Goal: Task Accomplishment & Management: Manage account settings

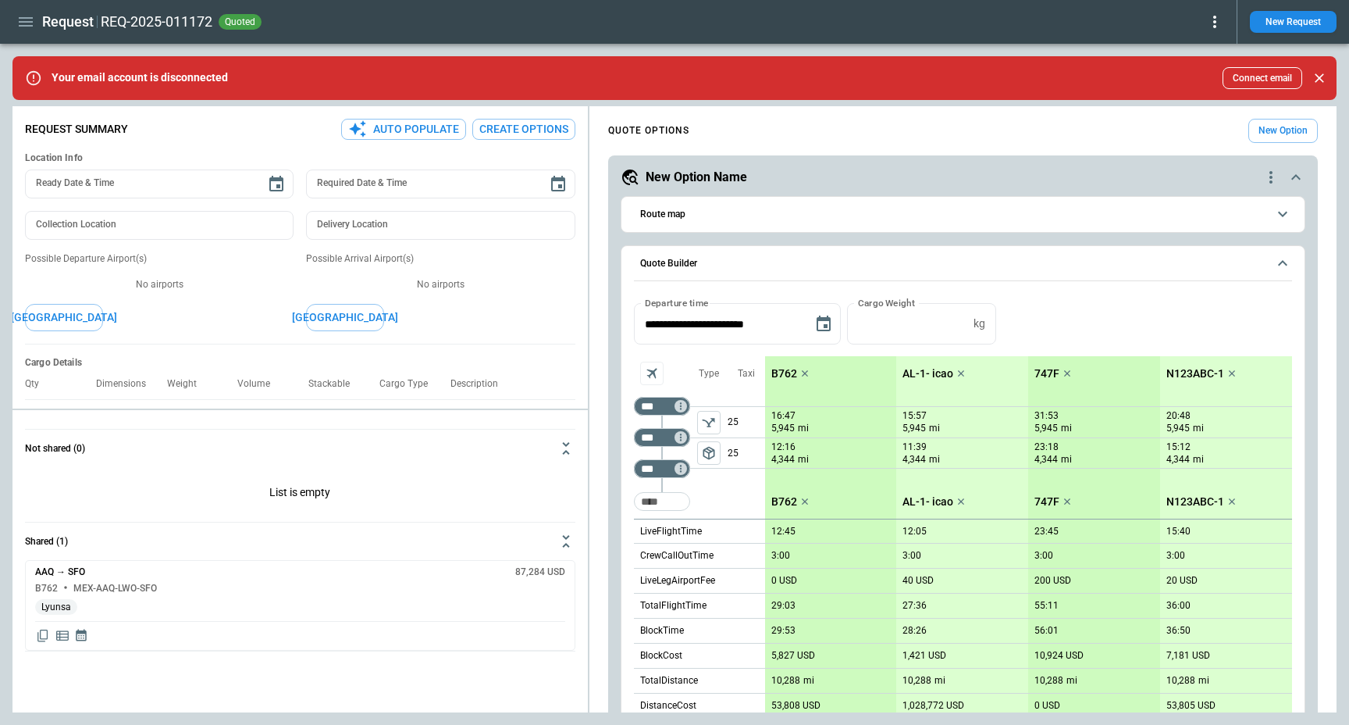
scroll to position [532, 0]
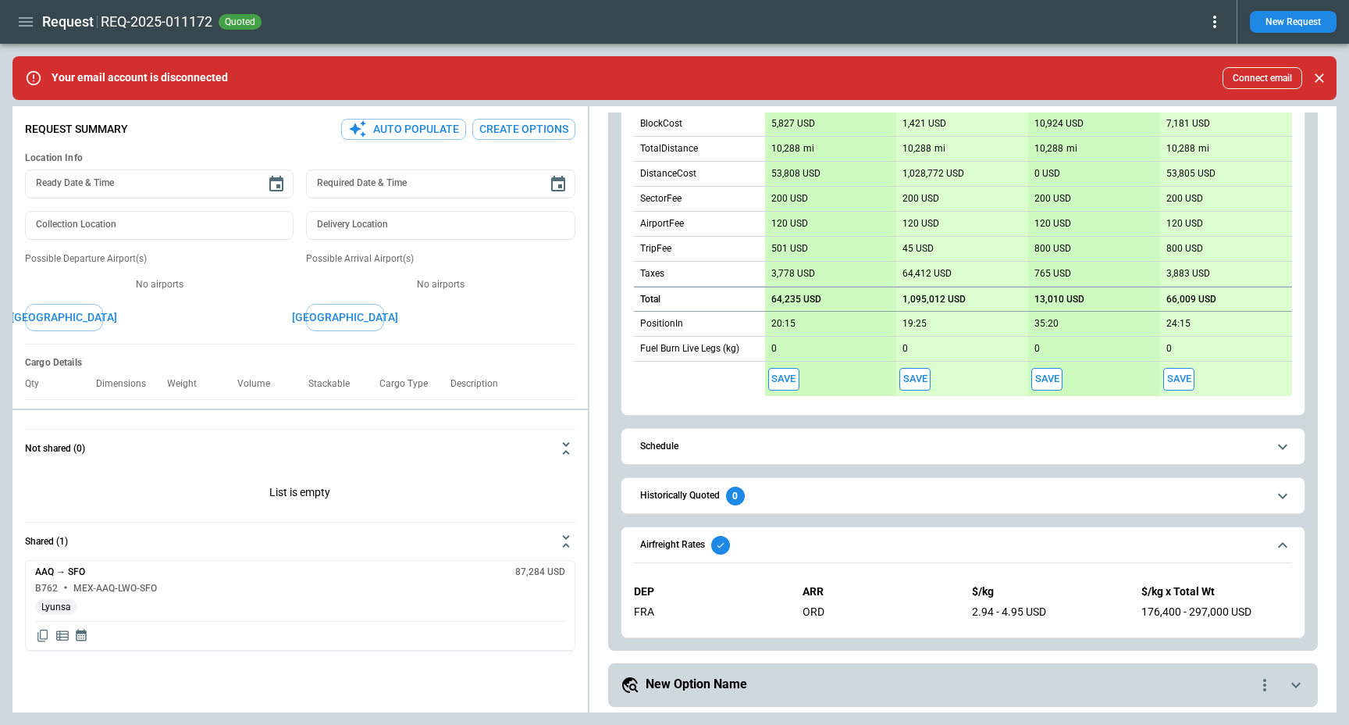
click at [520, 41] on div "Request REQ-2025-011172 quoted New Request" at bounding box center [674, 22] width 1349 height 44
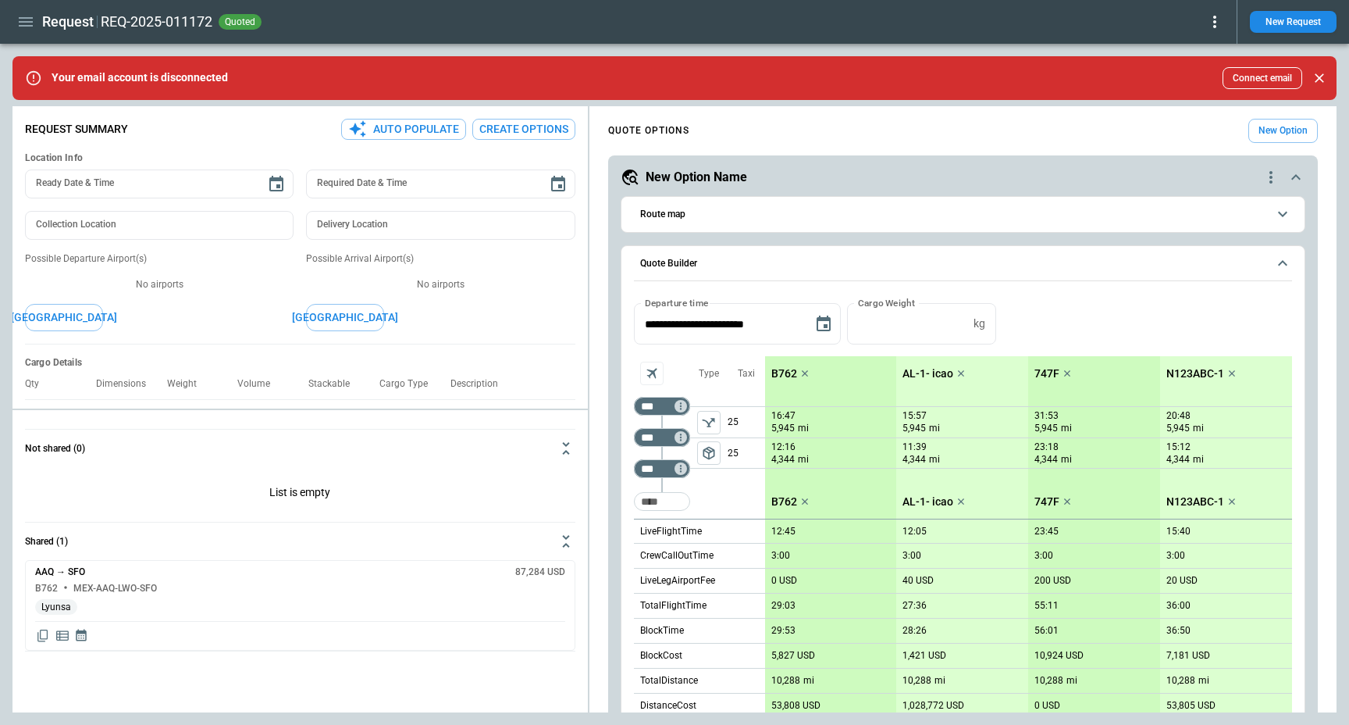
click at [698, 270] on button "Quote Builder" at bounding box center [963, 264] width 658 height 36
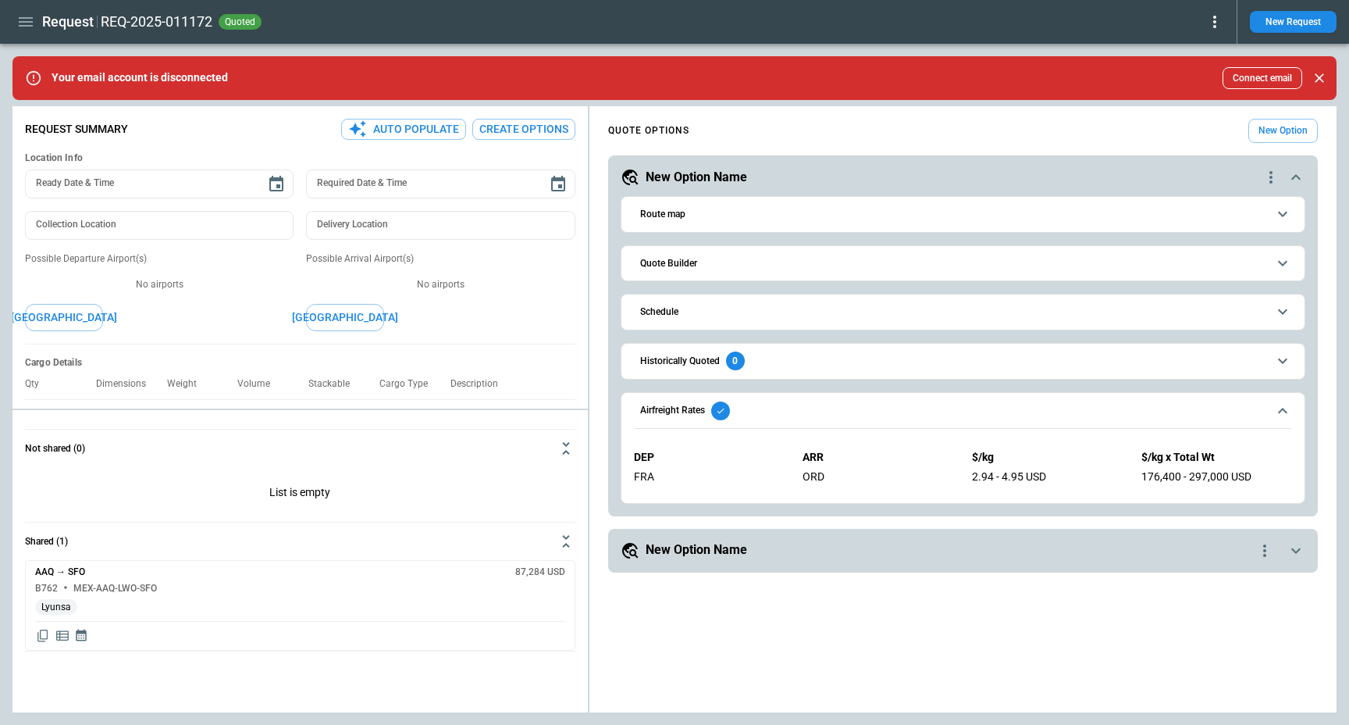
click at [656, 400] on button "Airfreight Rates" at bounding box center [963, 411] width 658 height 36
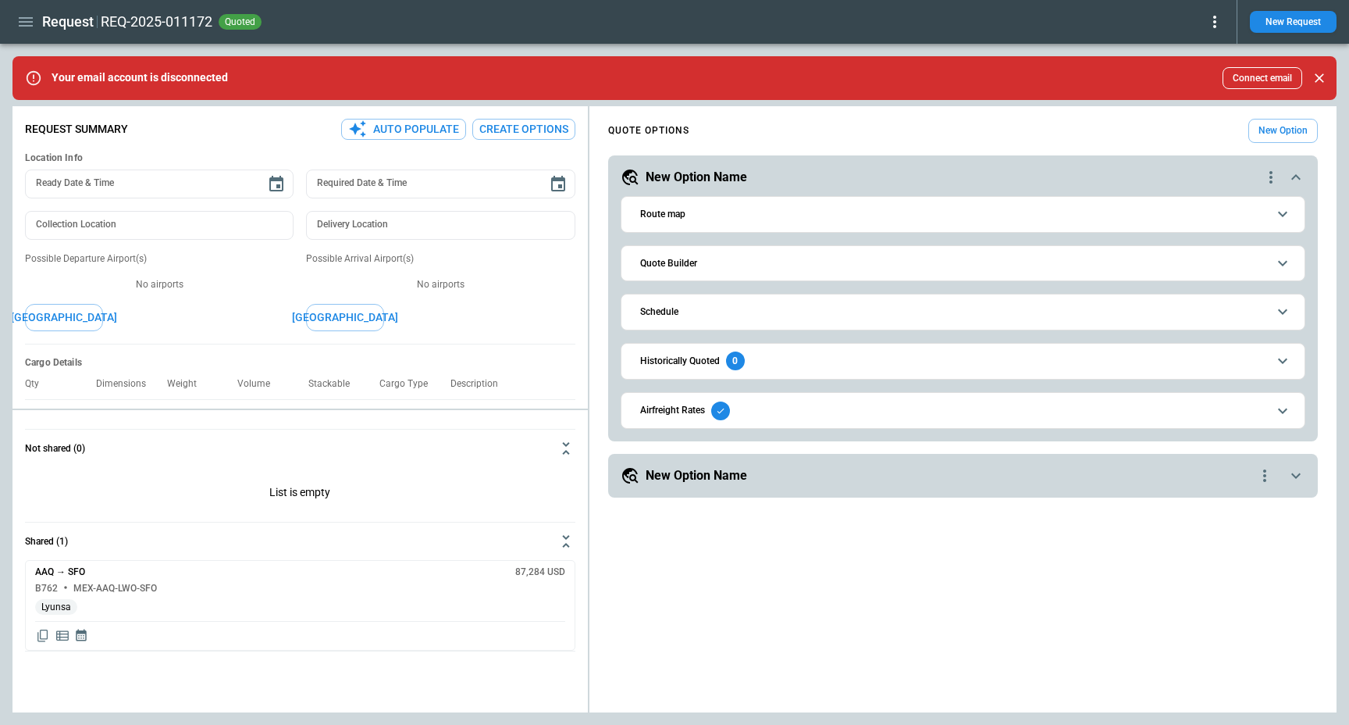
click at [669, 413] on h6 "Airfreight Rates" at bounding box center [672, 410] width 65 height 10
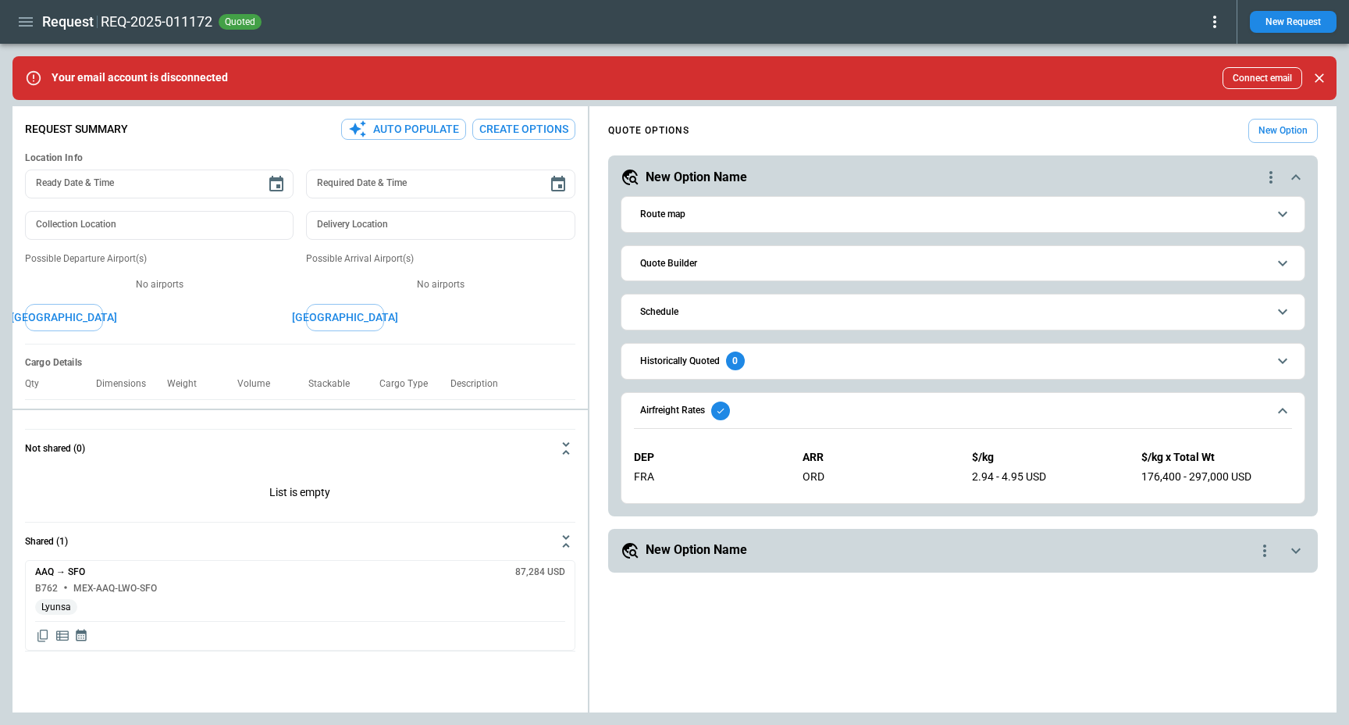
click at [669, 413] on h6 "Airfreight Rates" at bounding box center [672, 410] width 65 height 10
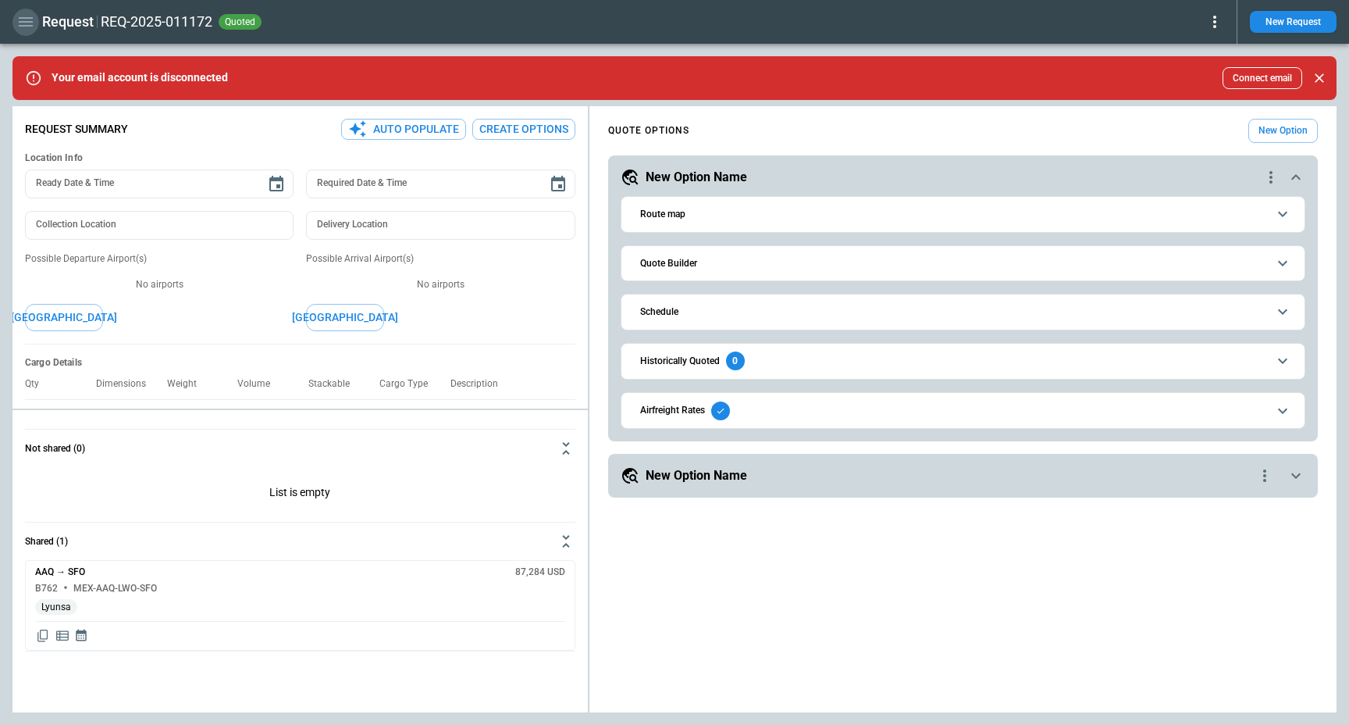
click at [30, 14] on icon "button" at bounding box center [25, 21] width 19 height 19
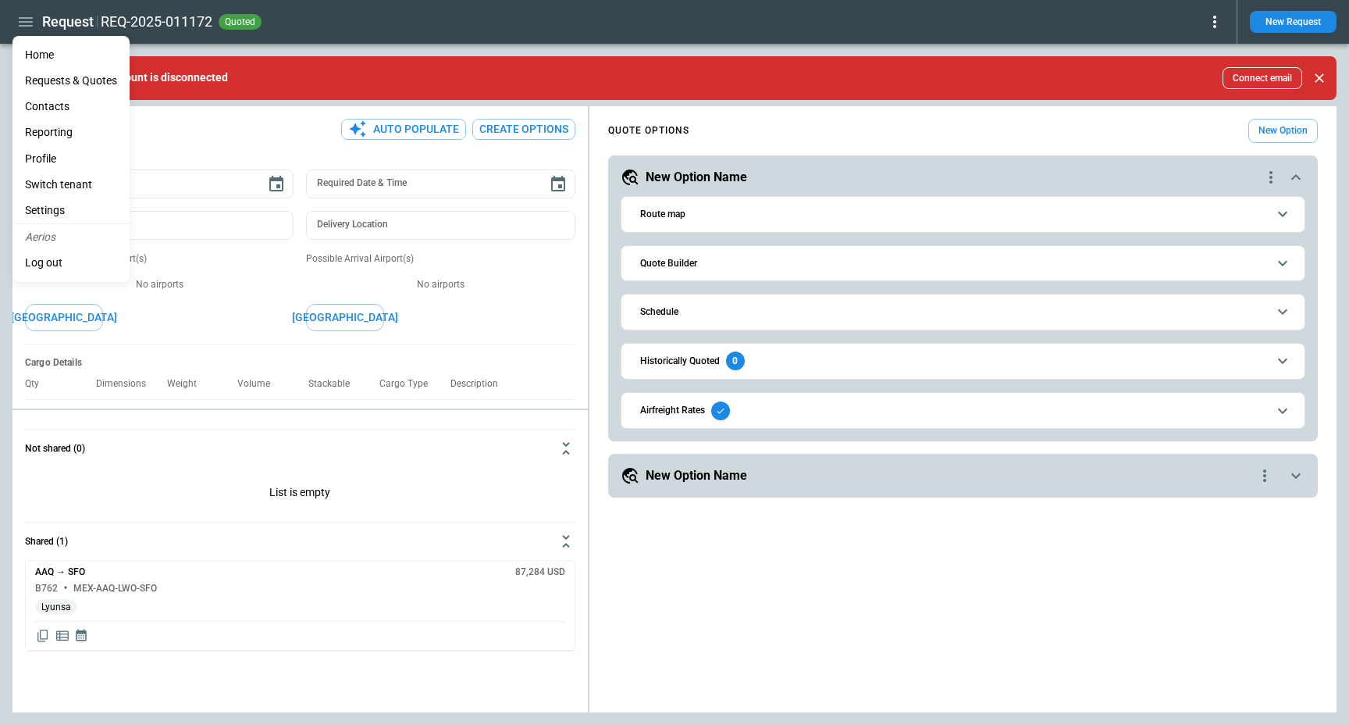
click at [59, 121] on li "Reporting" at bounding box center [70, 132] width 117 height 26
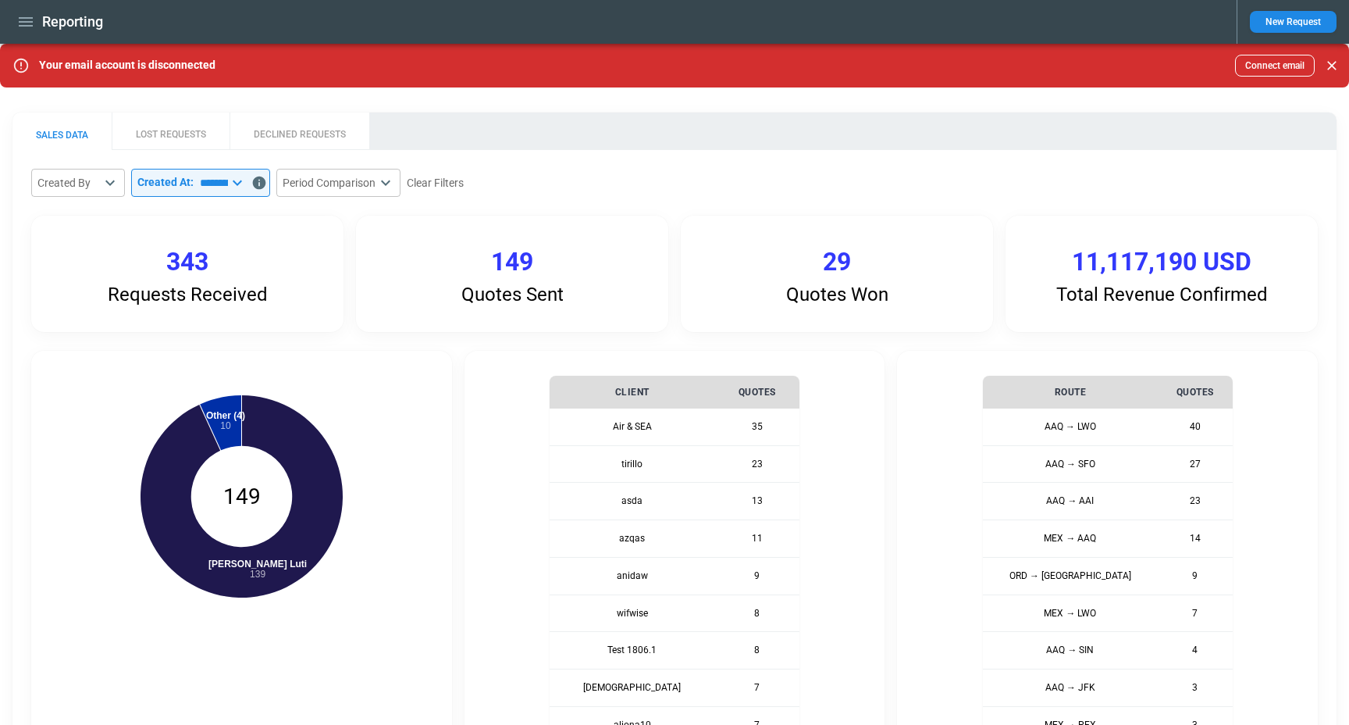
click at [173, 134] on button "LOST REQUESTS" at bounding box center [171, 130] width 118 height 37
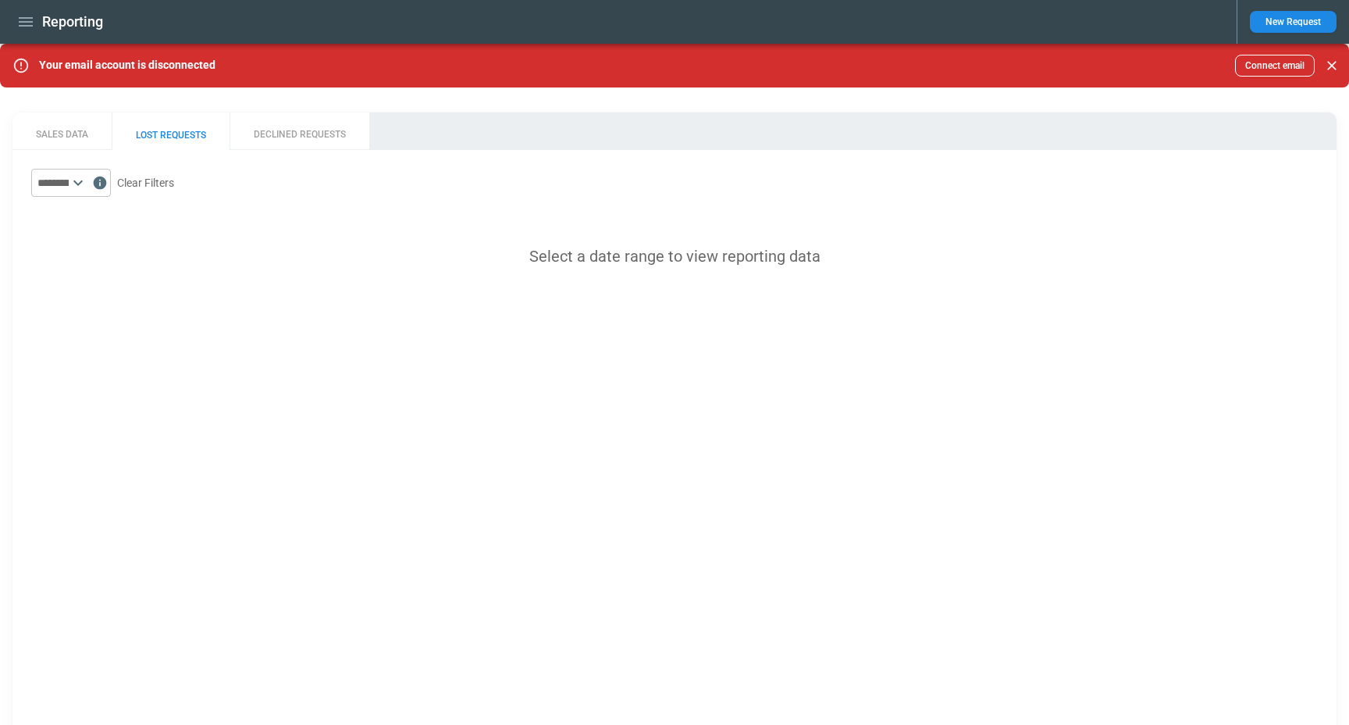
click at [69, 178] on input "text" at bounding box center [49, 183] width 37 height 28
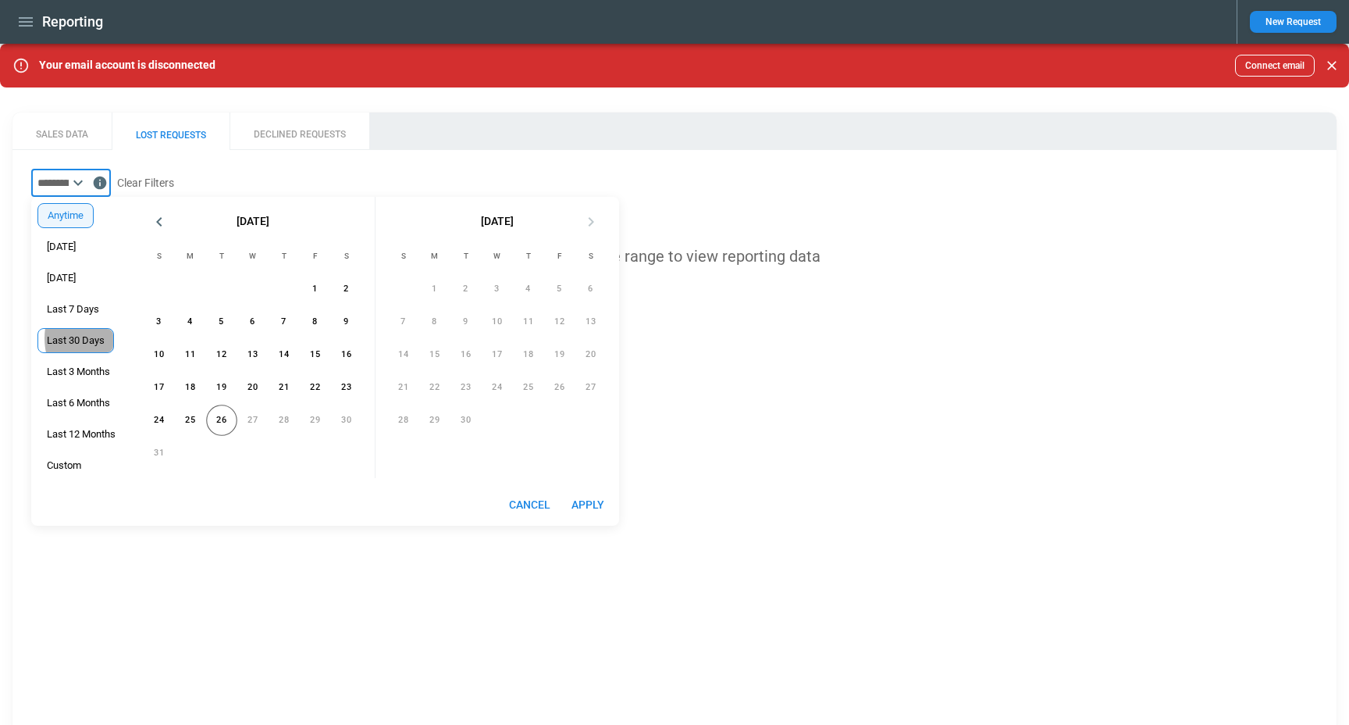
click at [94, 338] on span "Last 30 Days" at bounding box center [75, 340] width 75 height 12
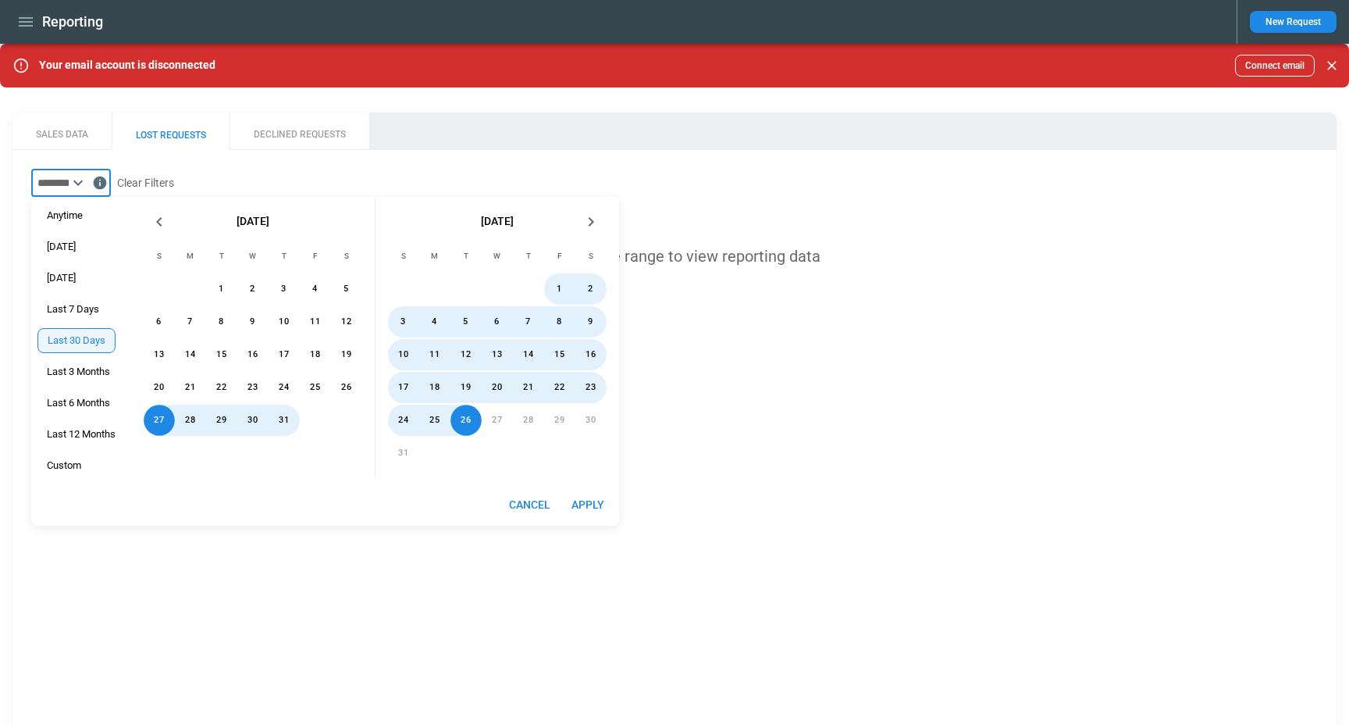
click at [601, 508] on button "Apply" at bounding box center [588, 504] width 50 height 29
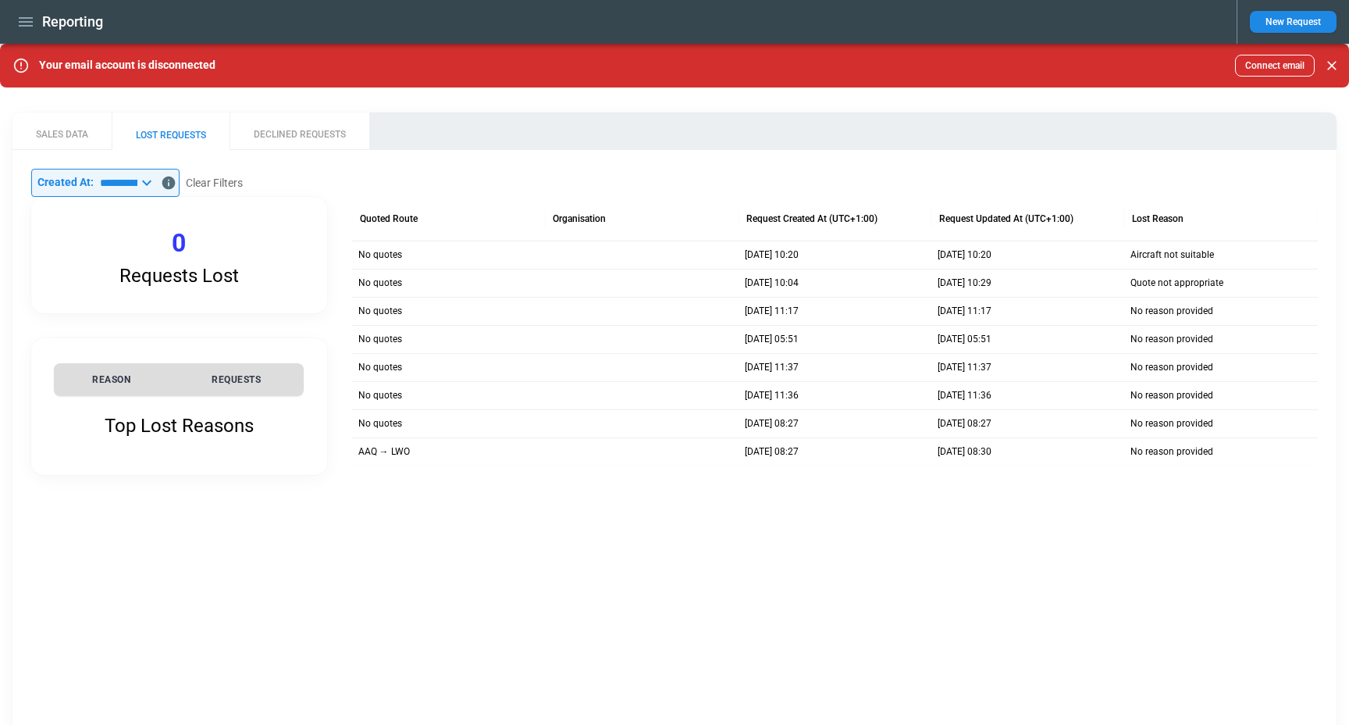
click at [156, 178] on icon at bounding box center [146, 182] width 19 height 19
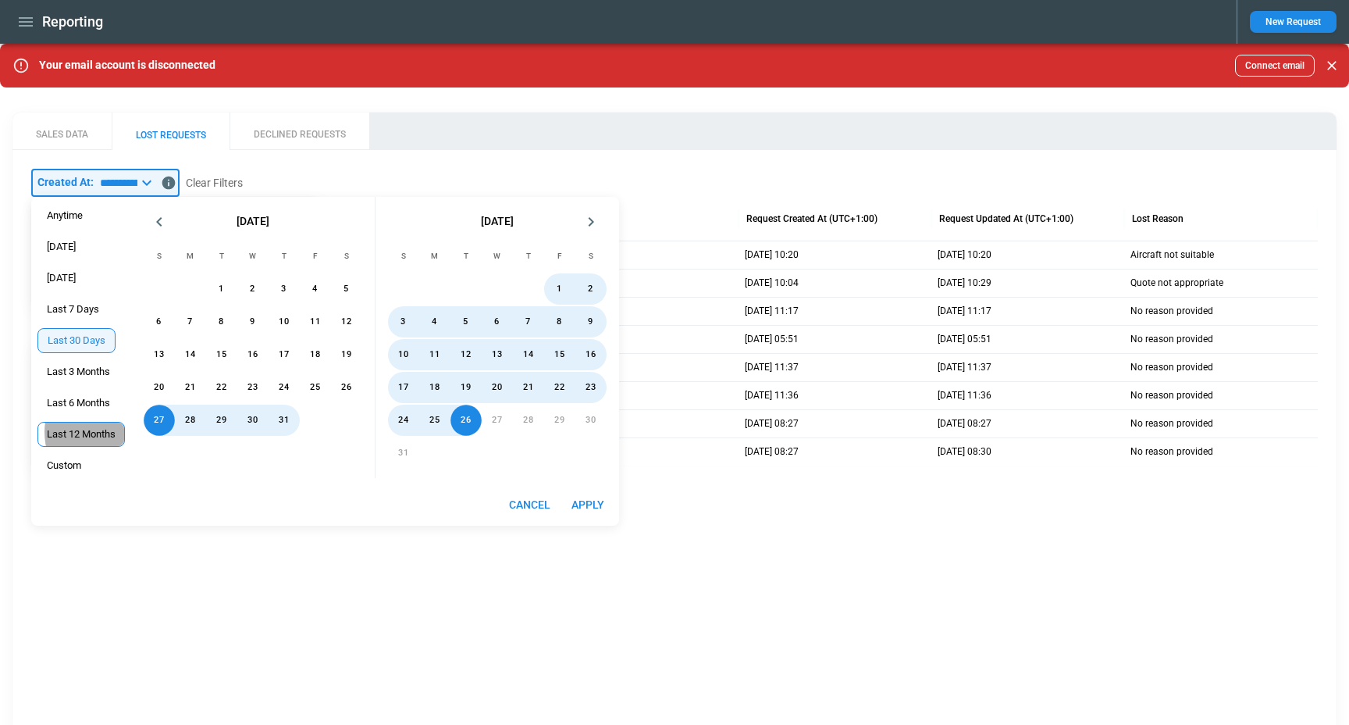
click at [95, 432] on span "Last 12 Months" at bounding box center [81, 434] width 86 height 12
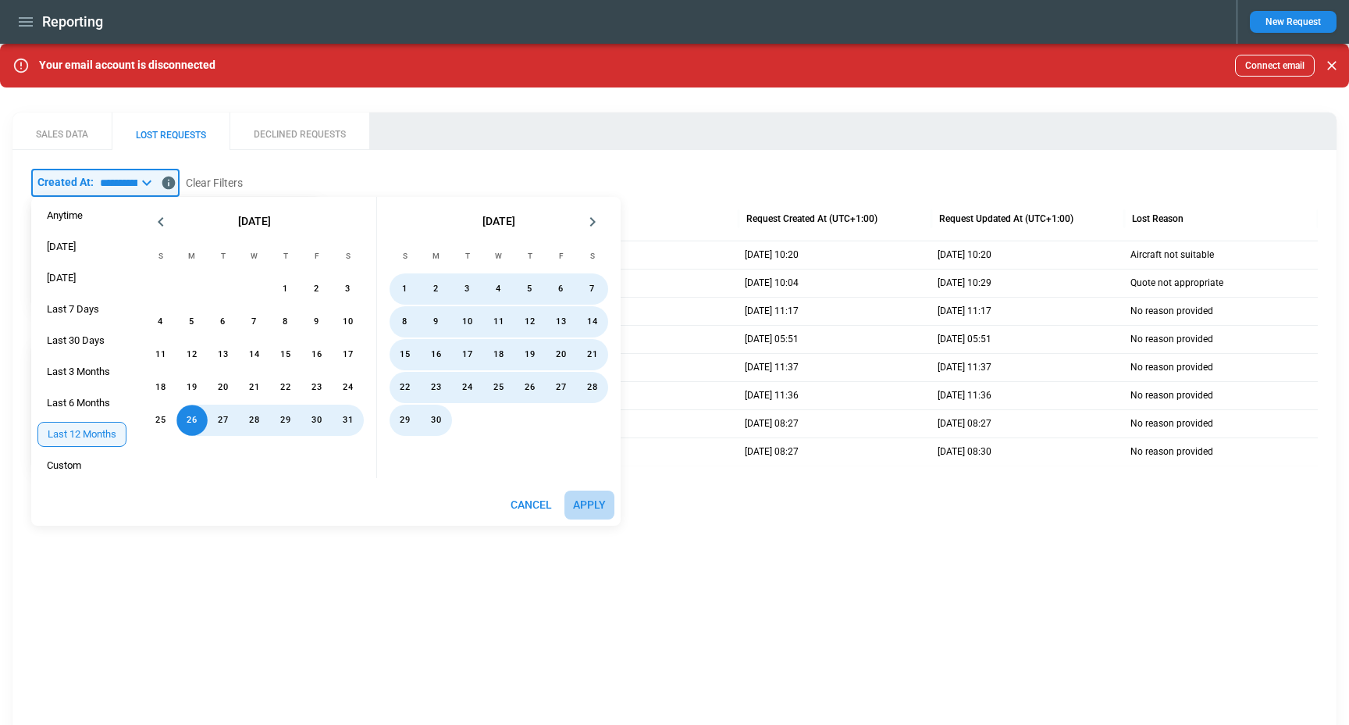
click at [602, 501] on button "Apply" at bounding box center [590, 504] width 50 height 29
type input "**********"
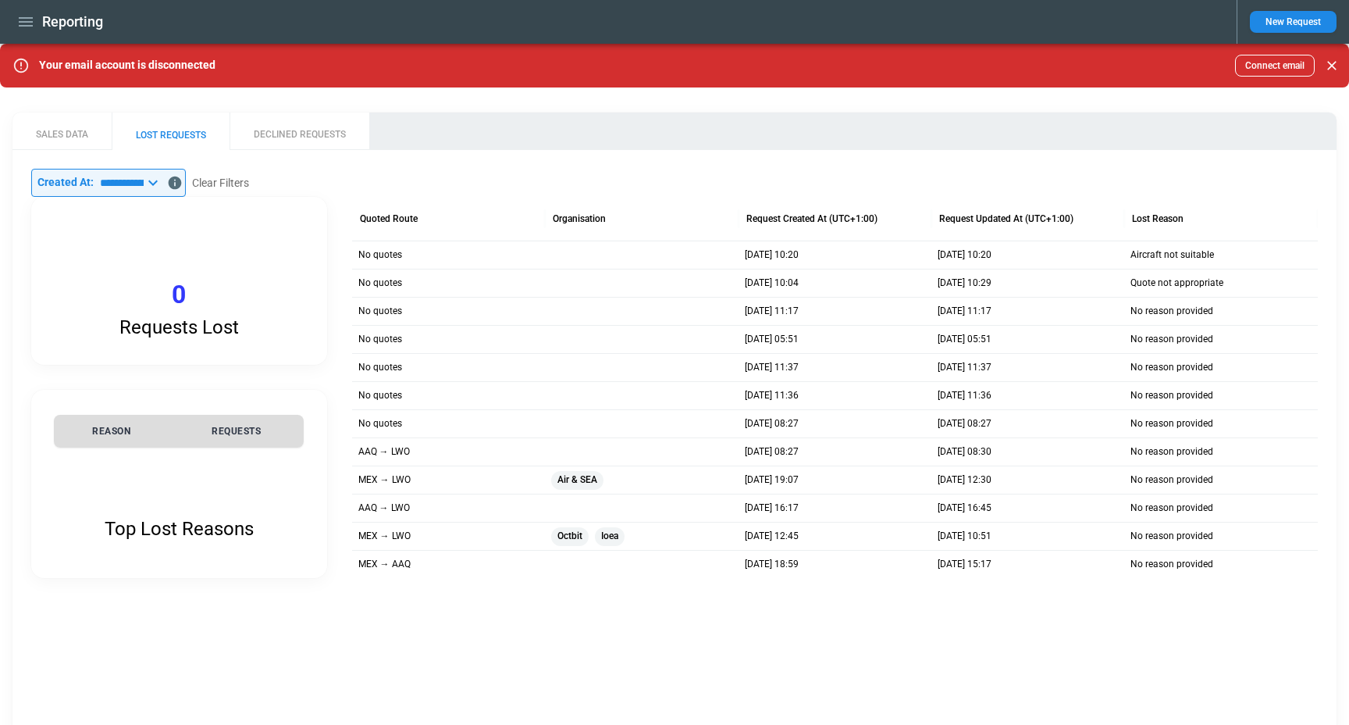
click at [265, 134] on button "DECLINED REQUESTS" at bounding box center [300, 130] width 140 height 37
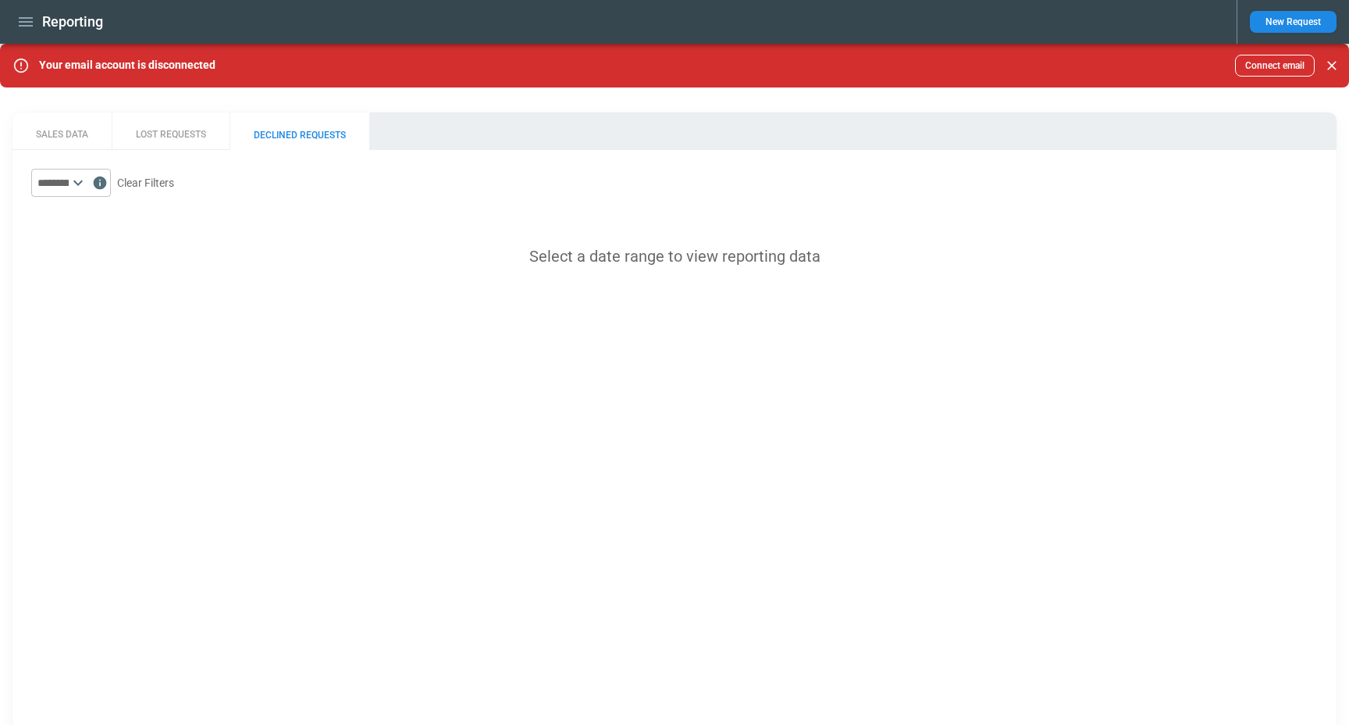
click at [105, 170] on div "​" at bounding box center [71, 183] width 80 height 28
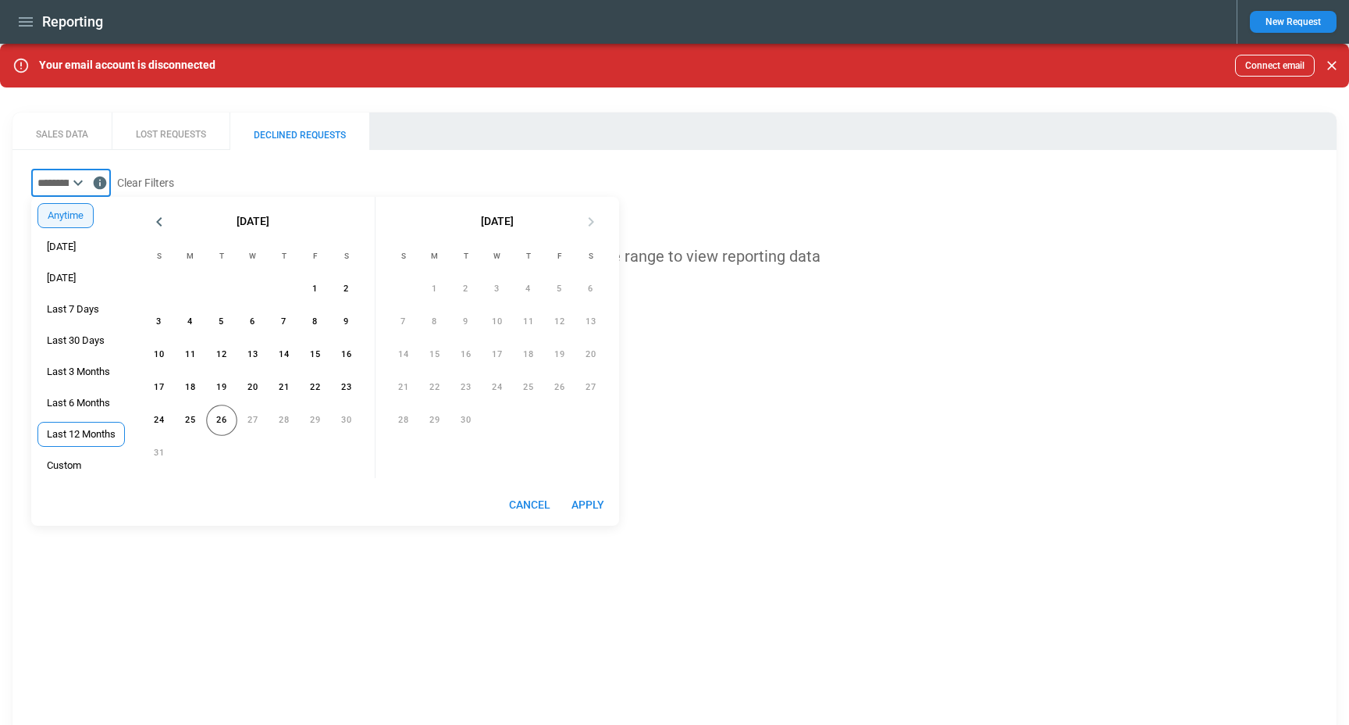
click at [95, 433] on span "Last 12 Months" at bounding box center [81, 434] width 86 height 12
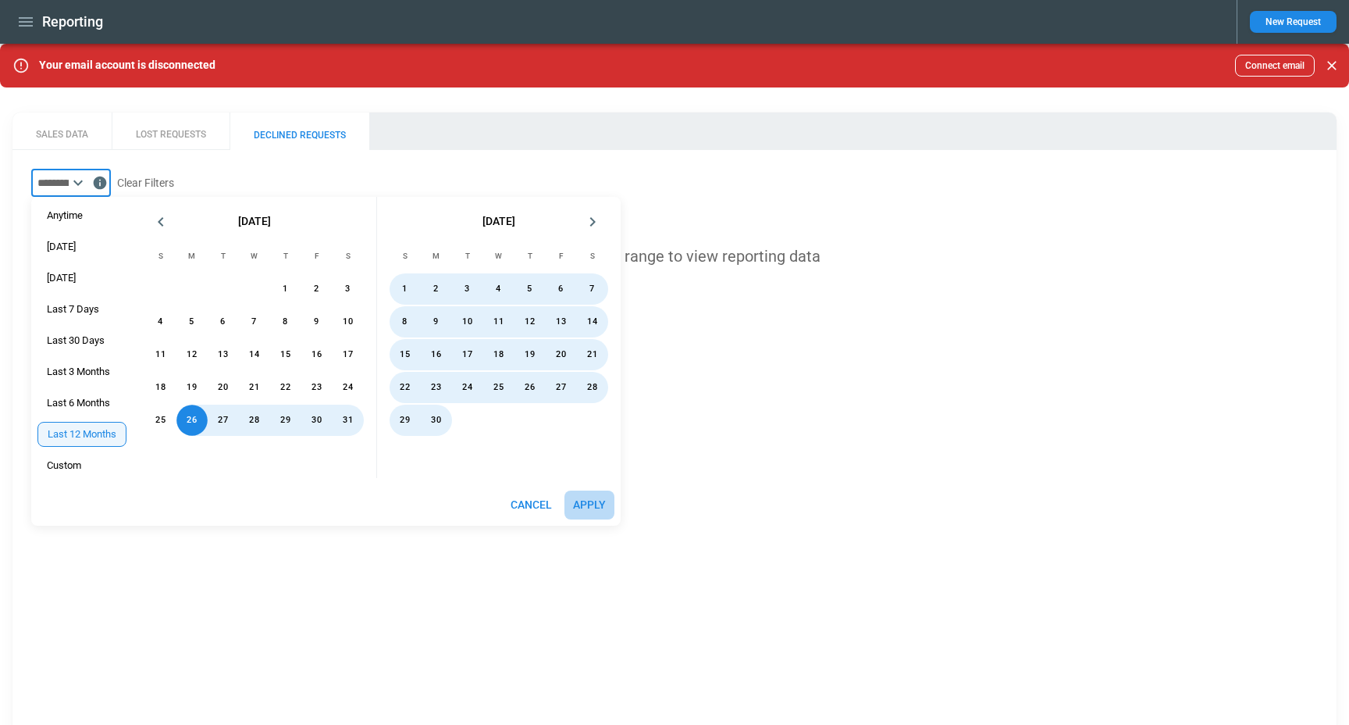
click at [604, 504] on button "Apply" at bounding box center [590, 504] width 50 height 29
type input "**********"
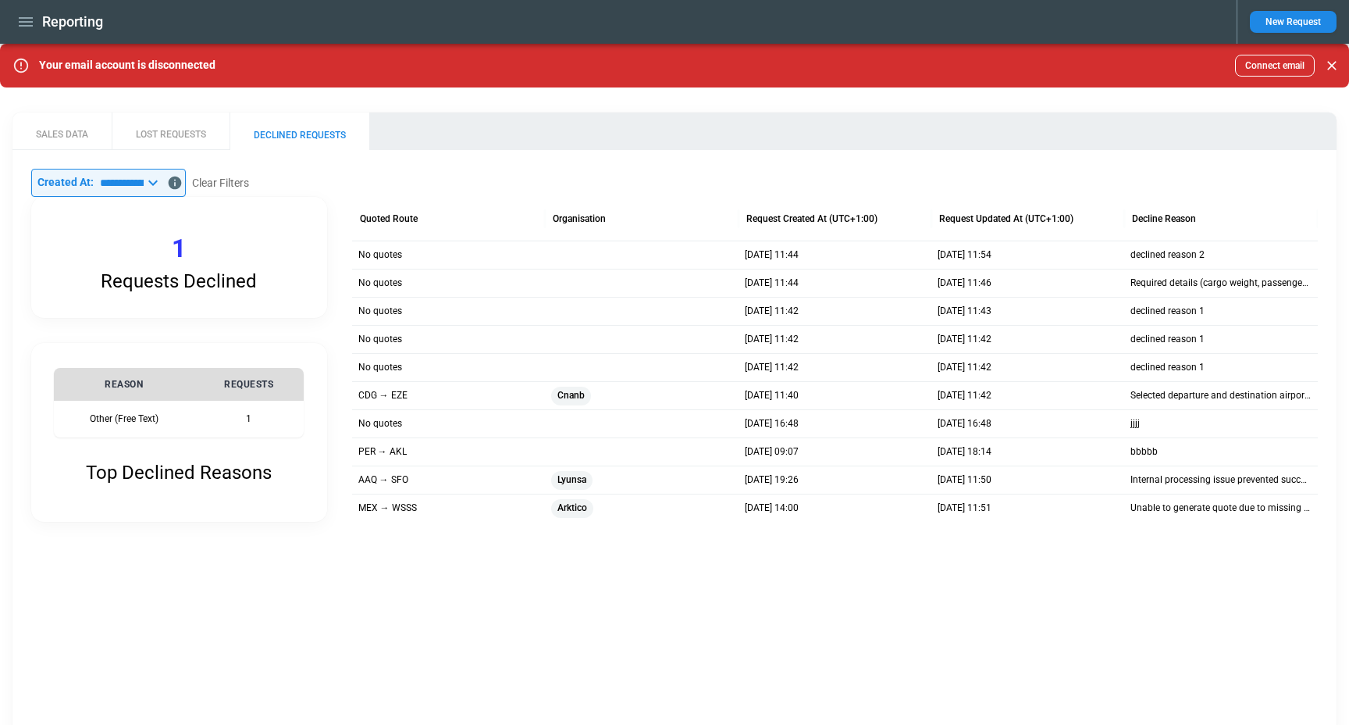
click at [62, 133] on button "SALES DATA" at bounding box center [61, 130] width 99 height 37
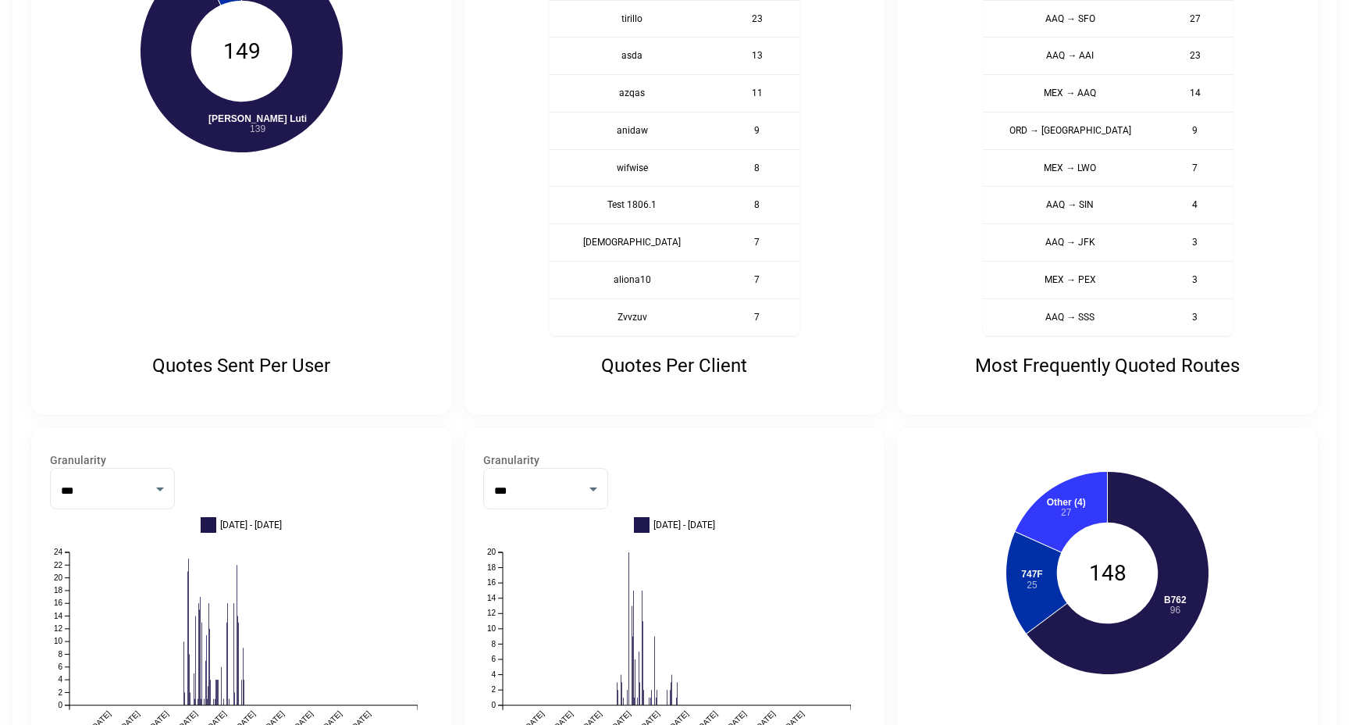
scroll to position [569, 0]
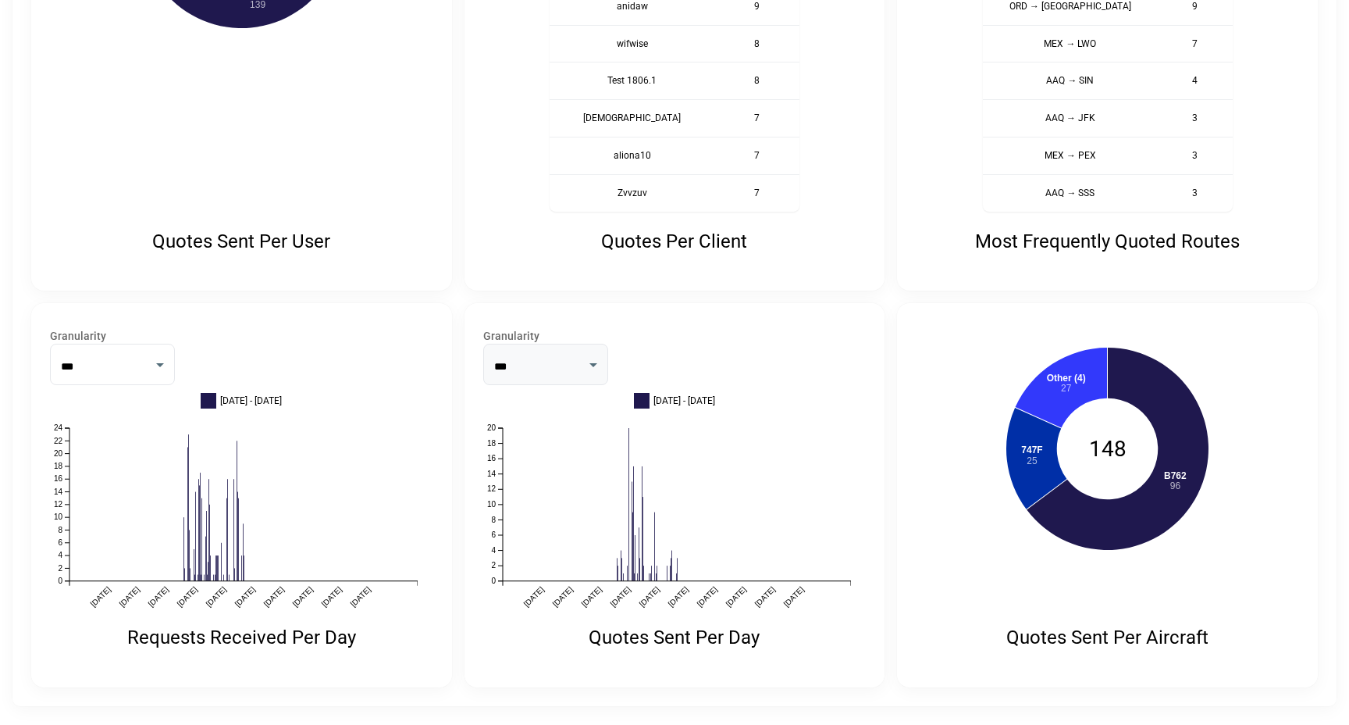
click at [558, 372] on select "*** *****" at bounding box center [545, 364] width 125 height 41
select select "*****"
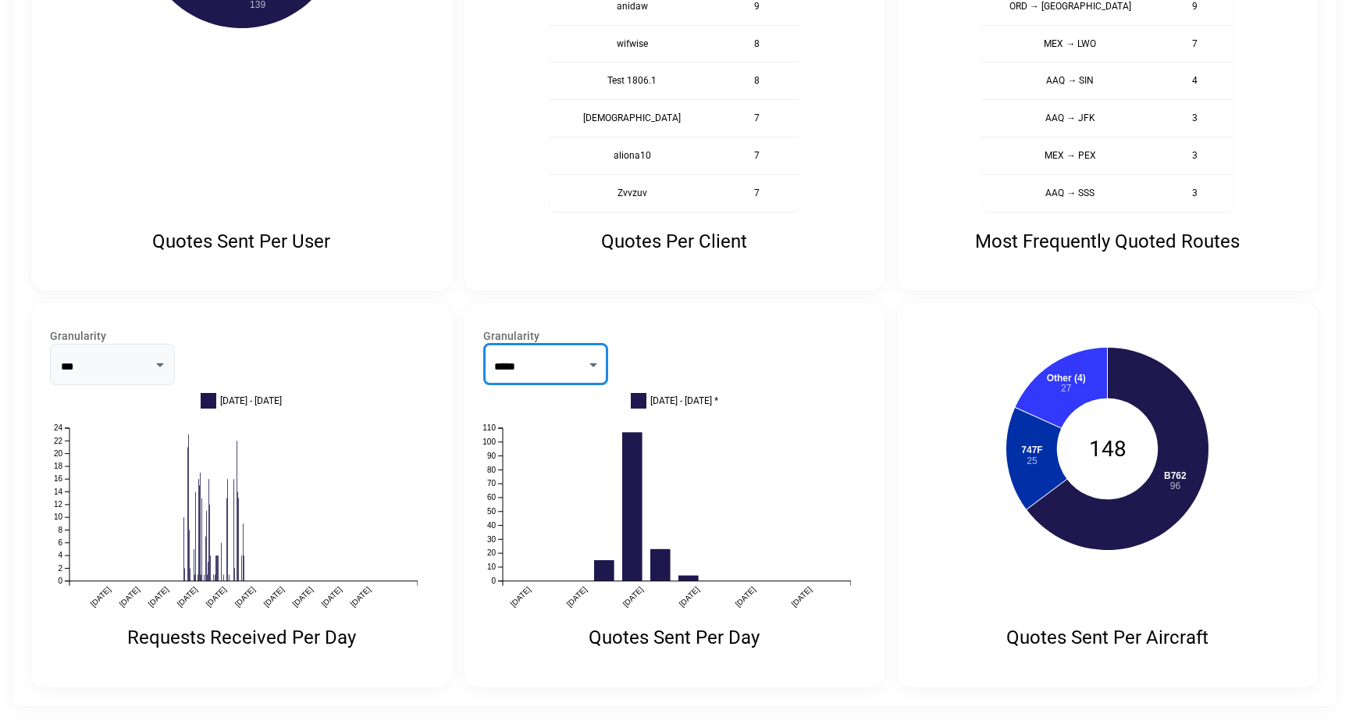
click at [116, 362] on select "*** *****" at bounding box center [112, 364] width 125 height 41
select select "*****"
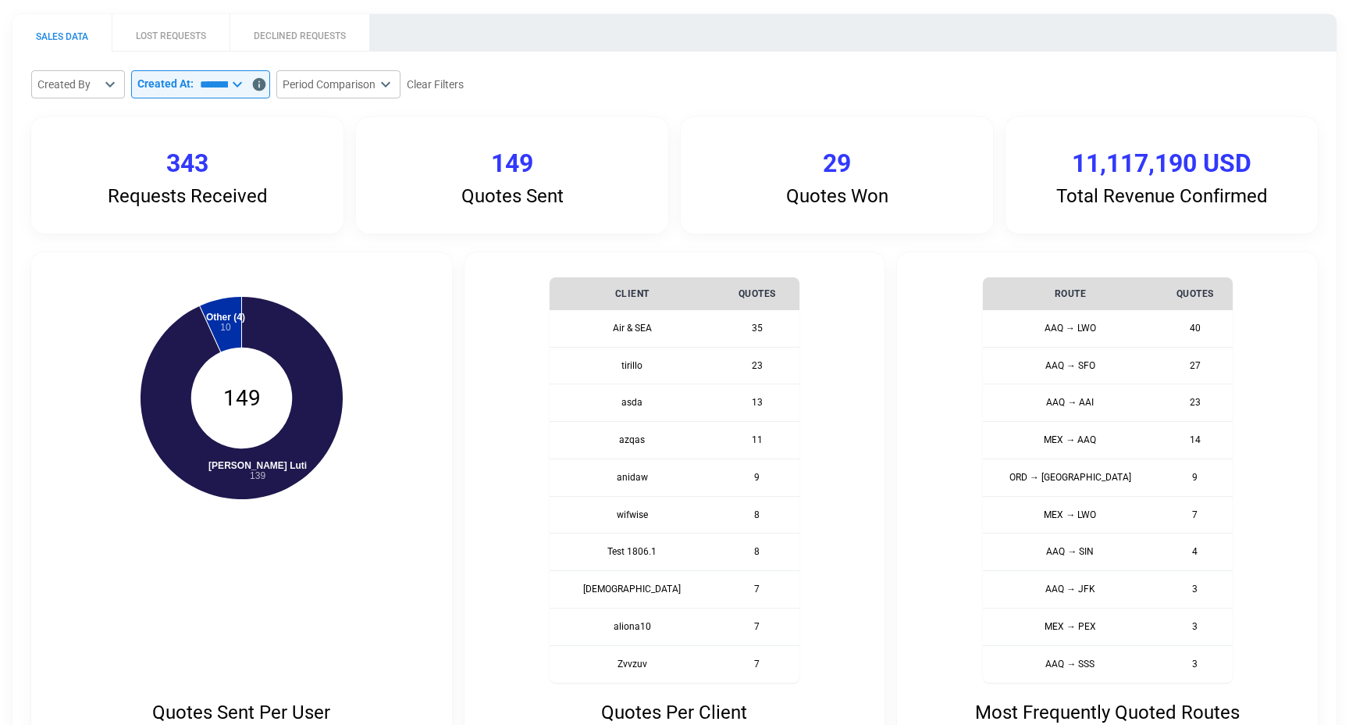
scroll to position [0, 0]
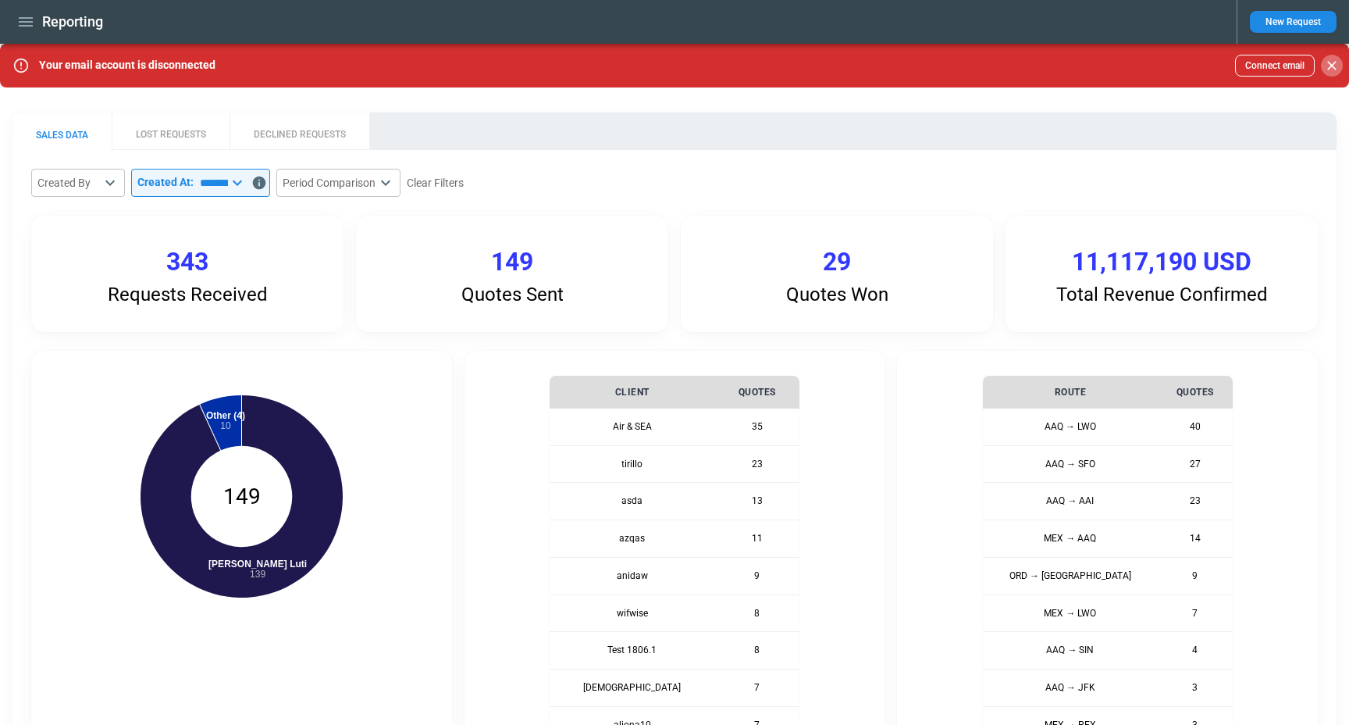
click at [1339, 66] on icon "Close" at bounding box center [1332, 66] width 16 height 16
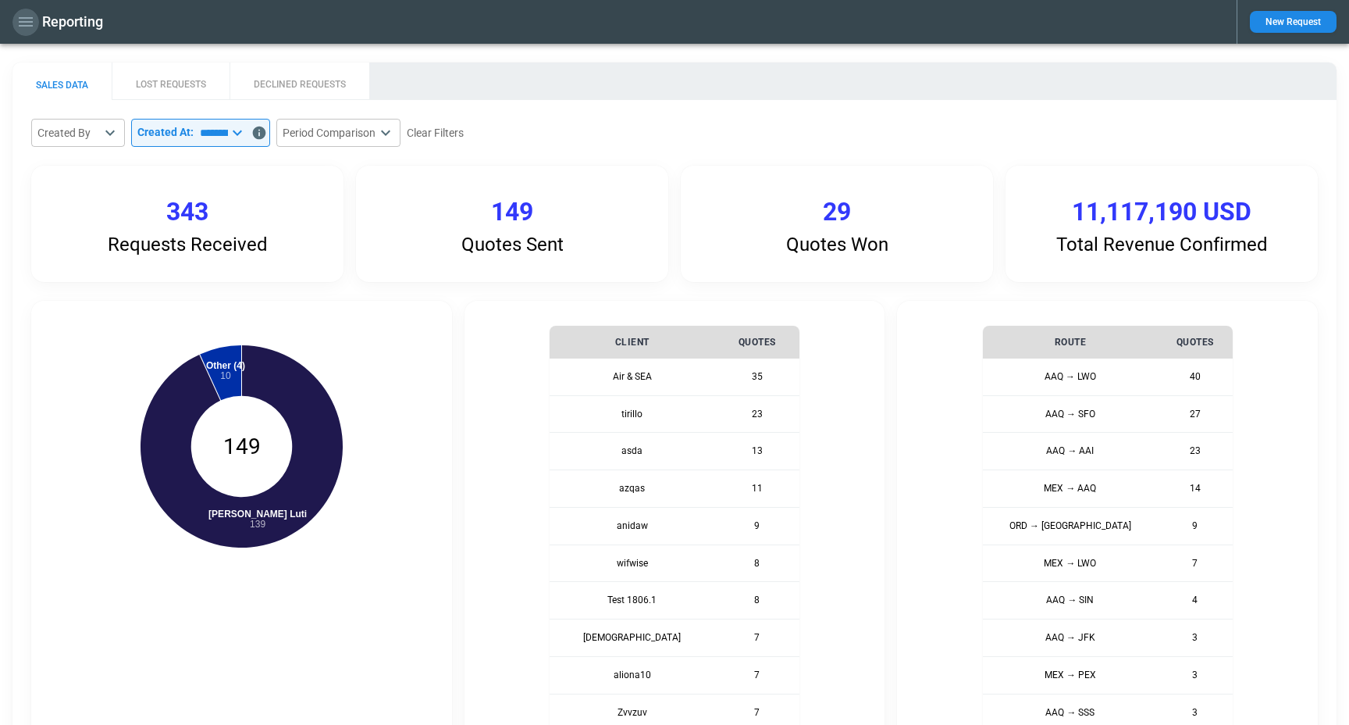
click at [31, 28] on icon "button" at bounding box center [25, 21] width 19 height 19
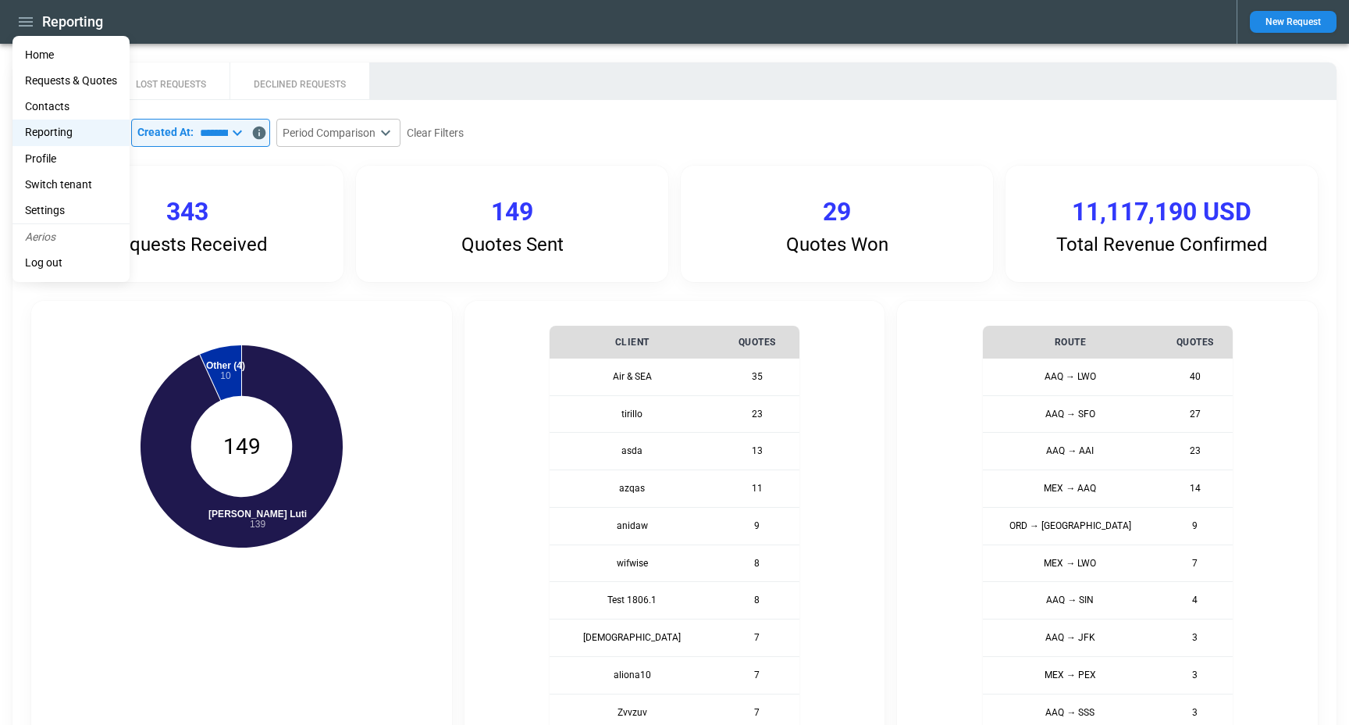
click at [74, 52] on li "Home" at bounding box center [70, 55] width 117 height 26
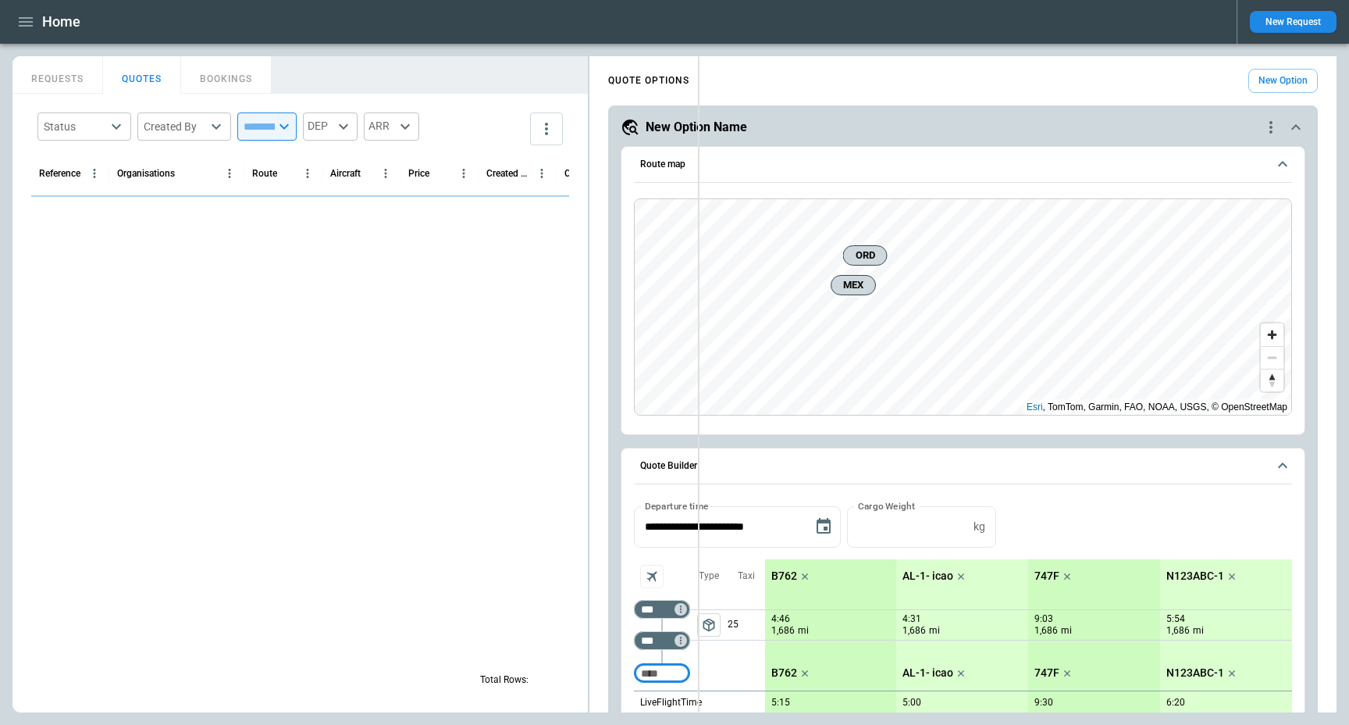
click at [704, 75] on div "**********" at bounding box center [674, 384] width 1324 height 656
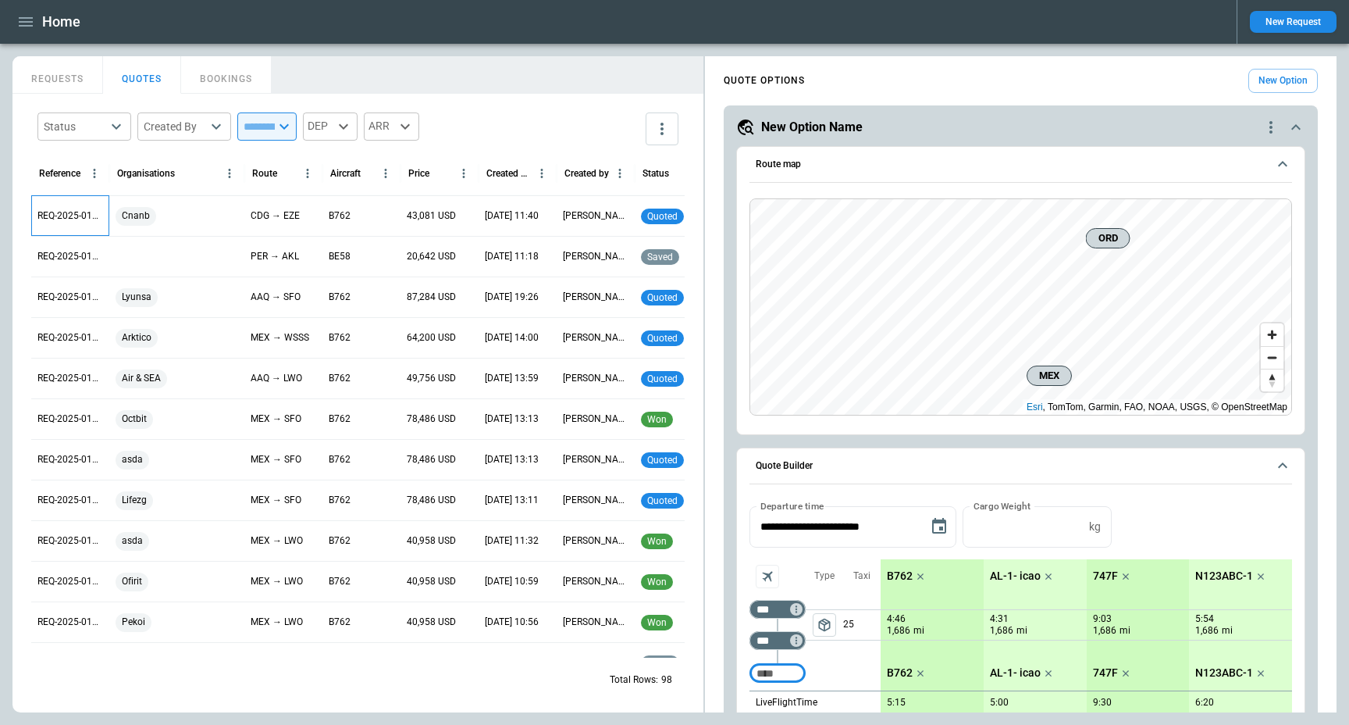
click at [80, 217] on p "REQ-2025-011189" at bounding box center [70, 215] width 66 height 13
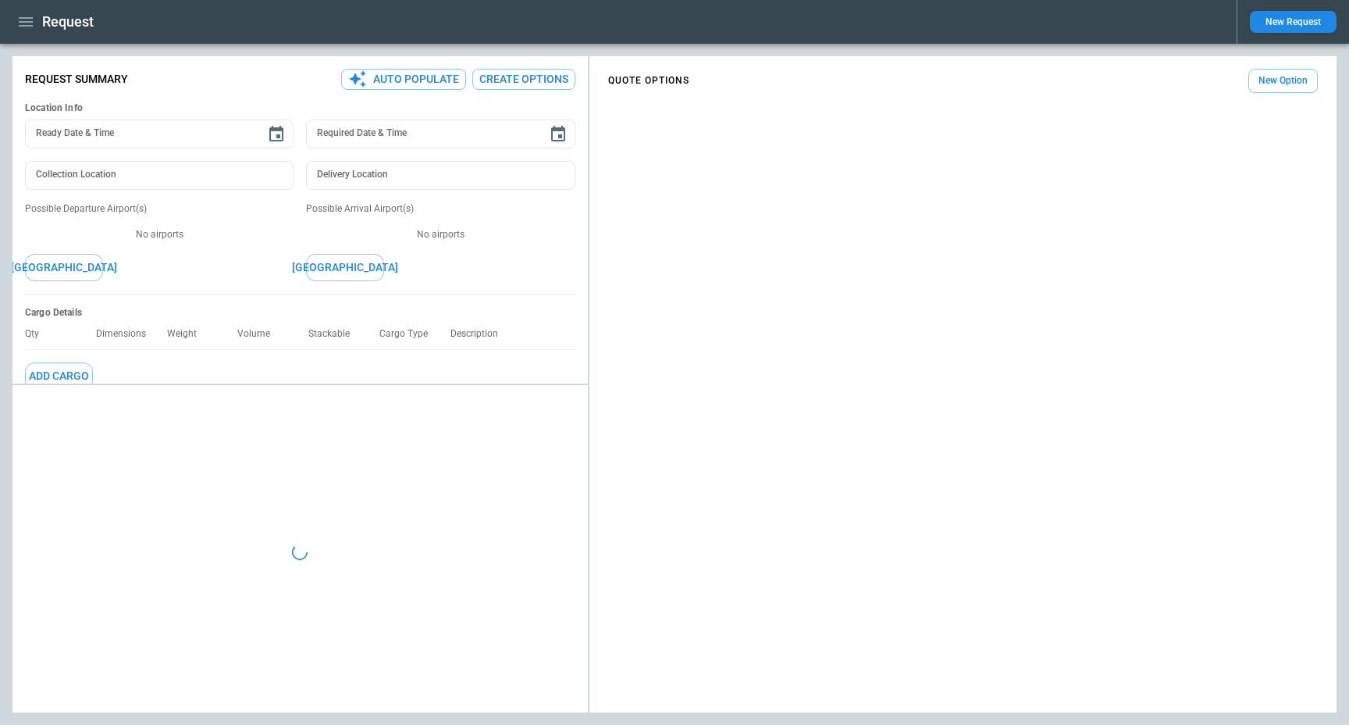
type textarea "*"
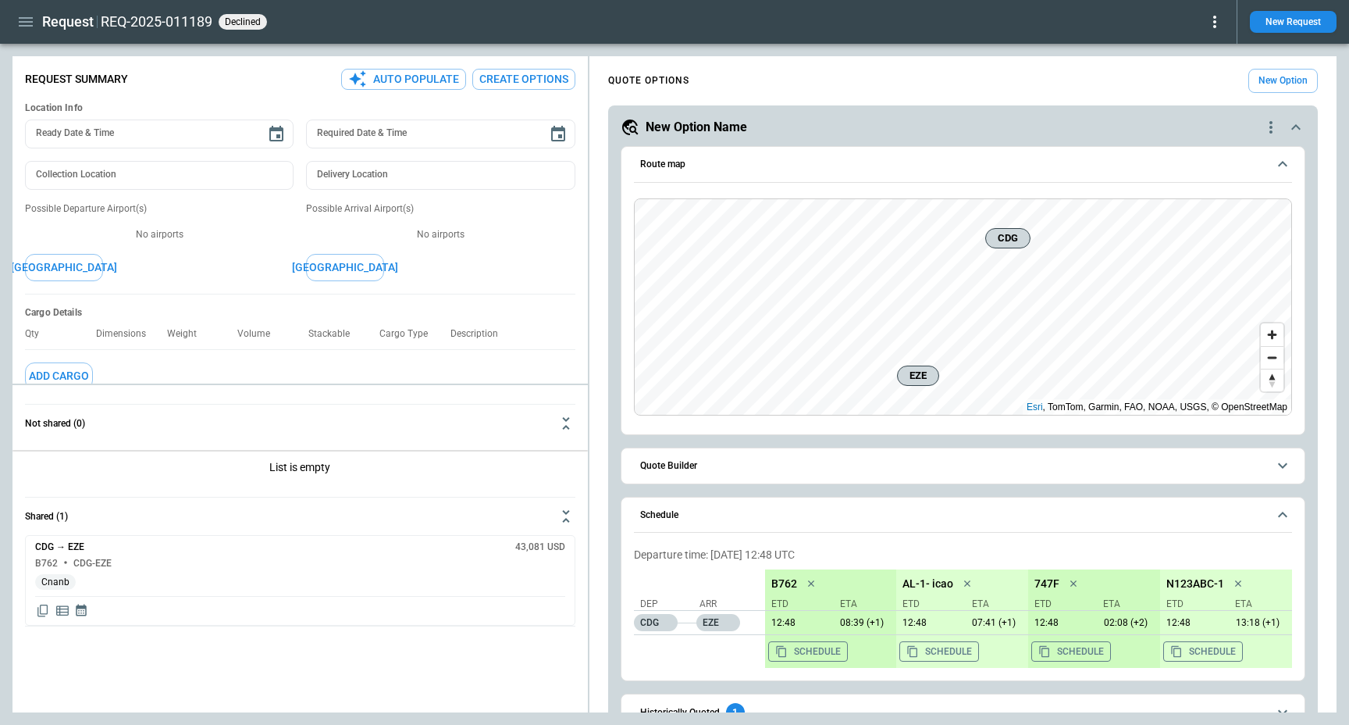
click at [483, 451] on div "**********" at bounding box center [674, 384] width 1324 height 656
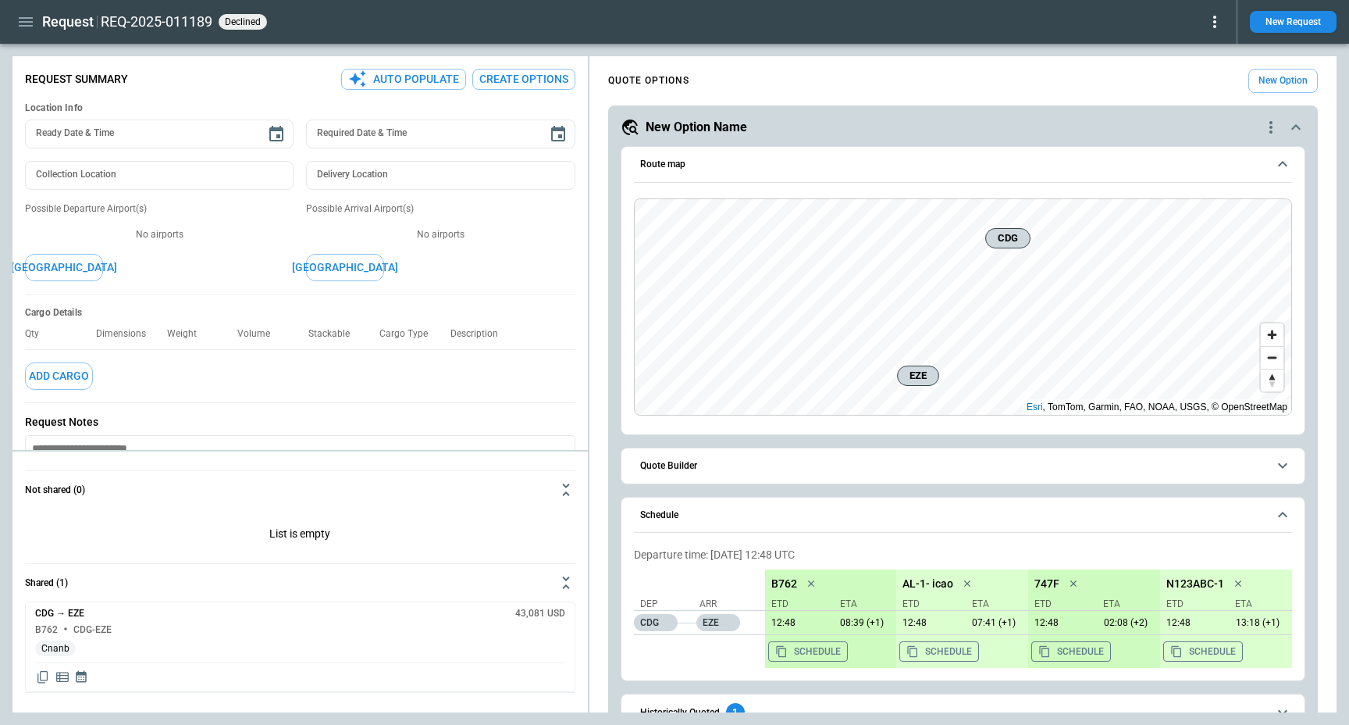
click at [20, 22] on icon "button" at bounding box center [26, 21] width 14 height 9
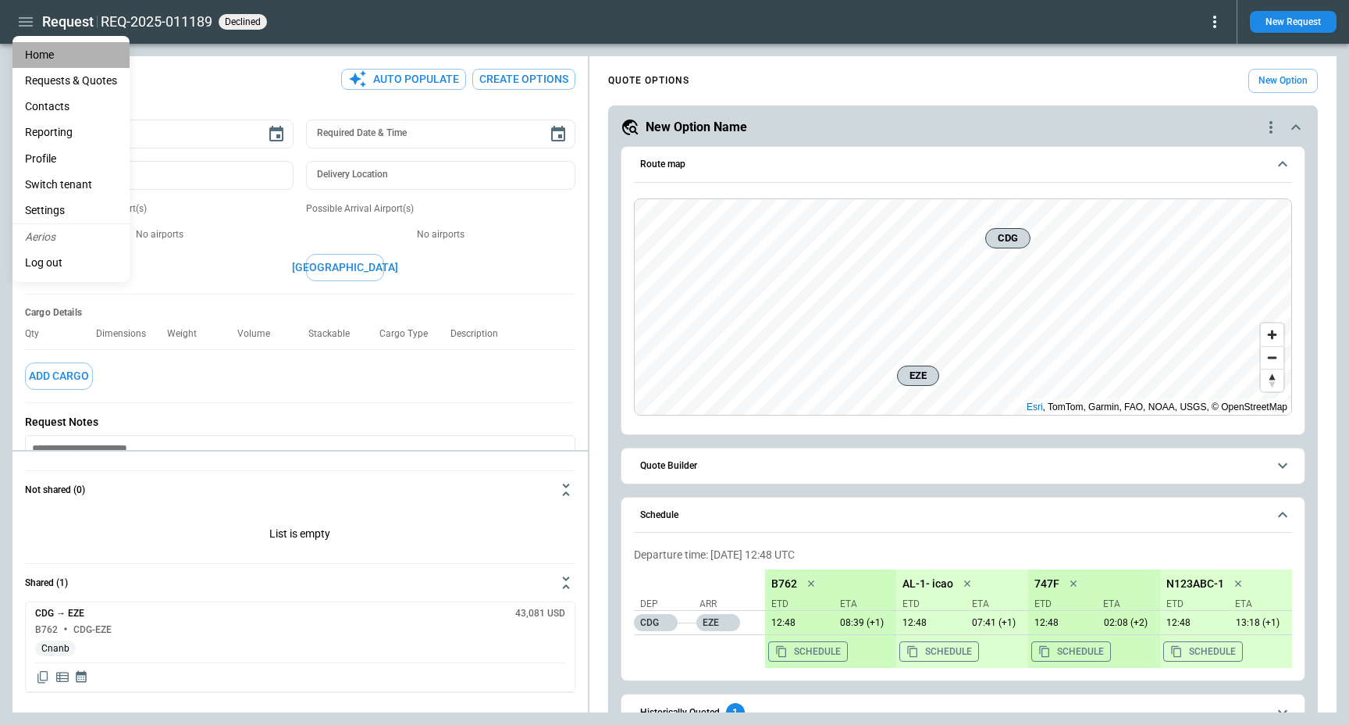
click at [37, 55] on li "Home" at bounding box center [70, 55] width 117 height 26
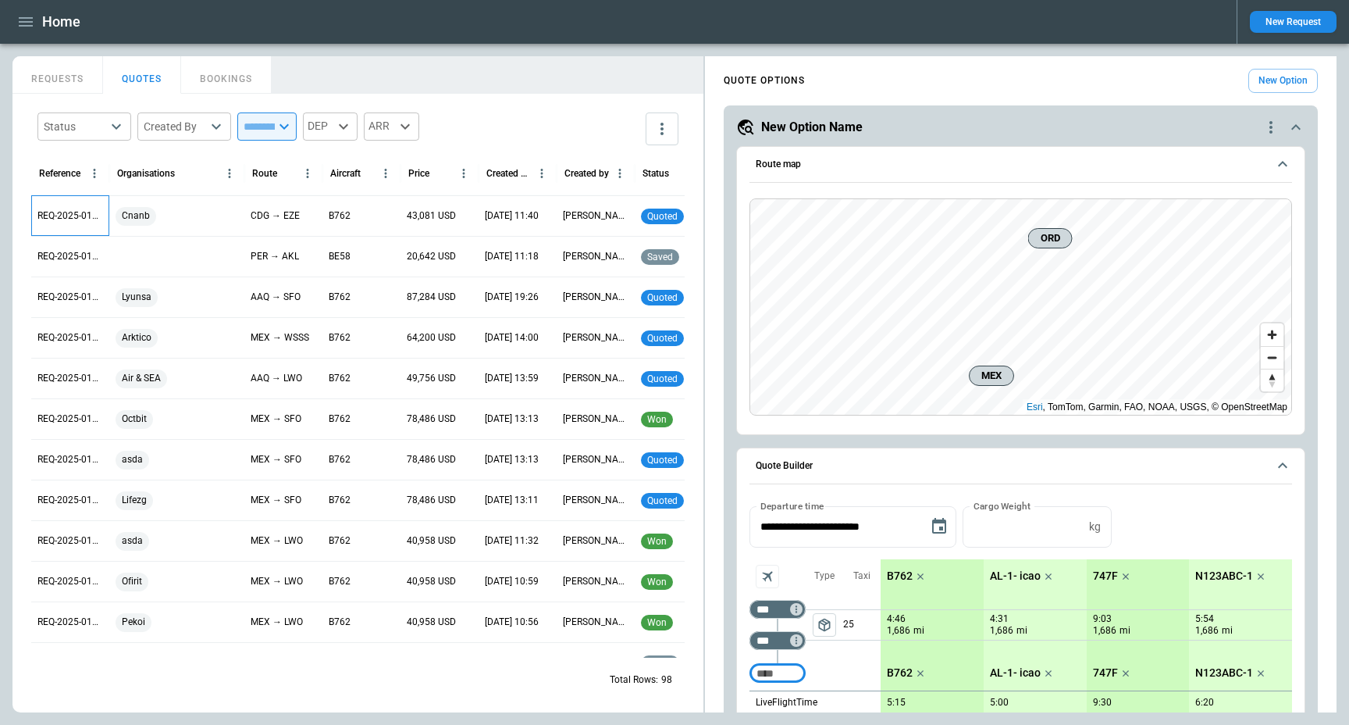
click at [43, 218] on p "REQ-2025-011189" at bounding box center [70, 215] width 66 height 13
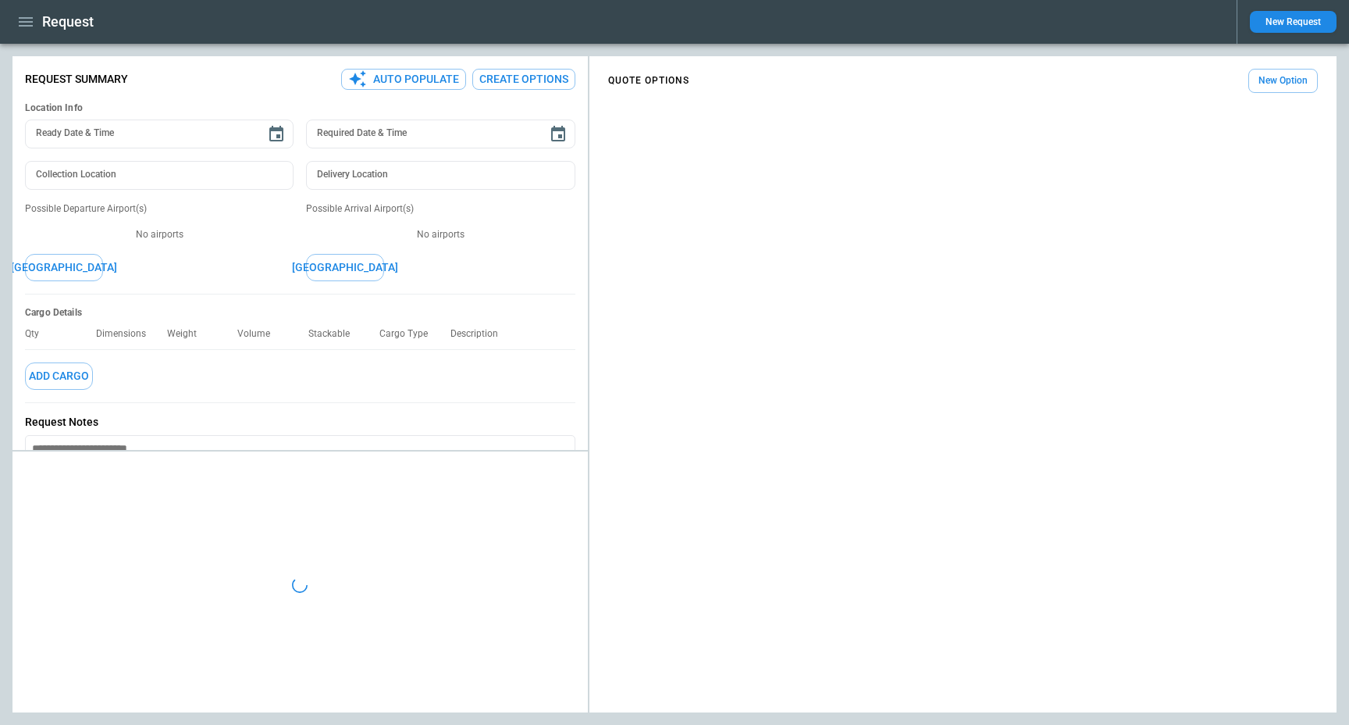
type textarea "*"
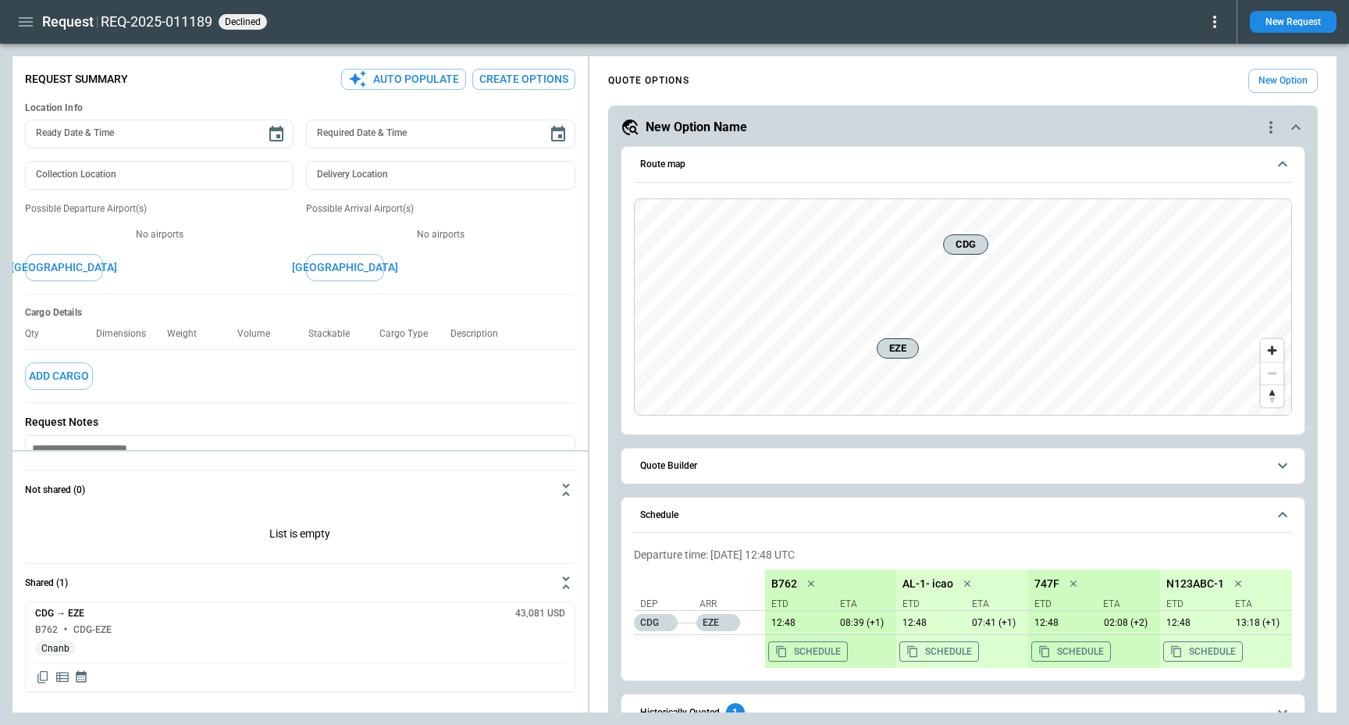
click at [1215, 18] on icon at bounding box center [1215, 22] width 3 height 12
click at [1065, 41] on div at bounding box center [674, 362] width 1349 height 725
click at [23, 22] on icon "button" at bounding box center [26, 21] width 14 height 9
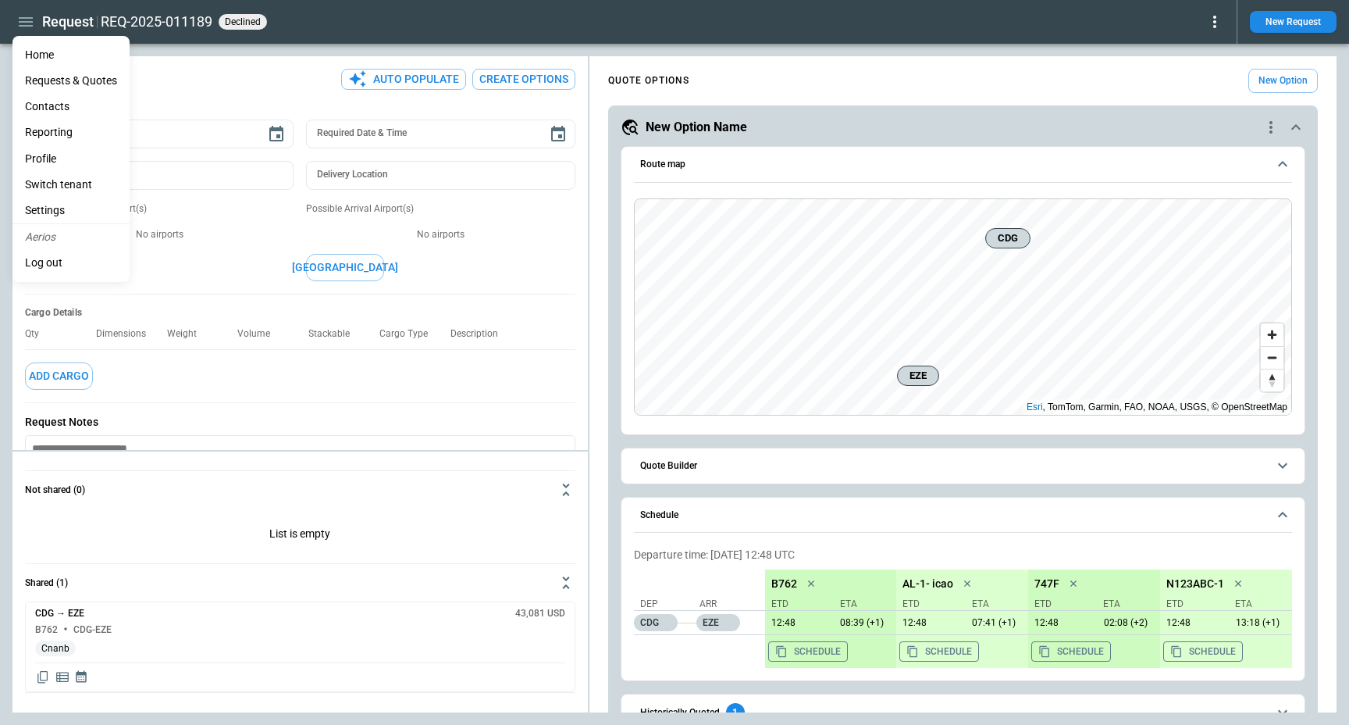
click at [34, 48] on li "Home" at bounding box center [70, 55] width 117 height 26
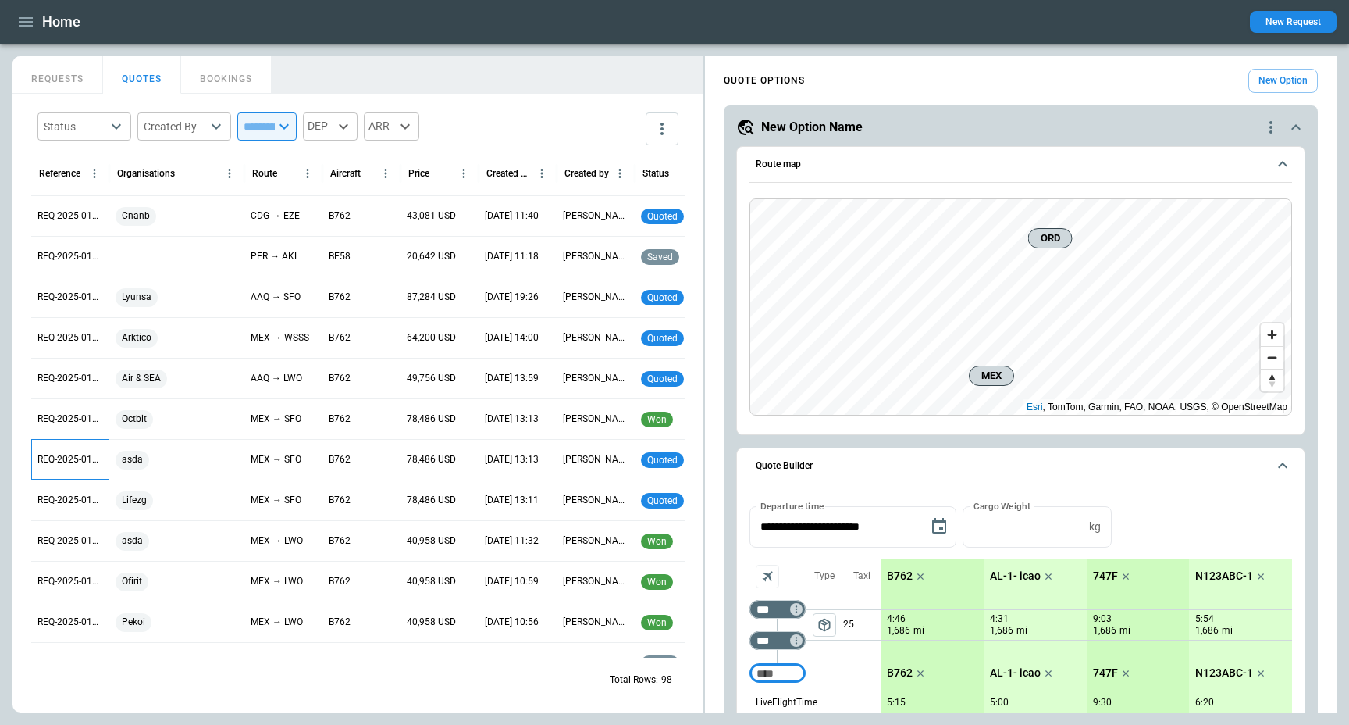
click at [99, 476] on div "REQ-2025-011131" at bounding box center [70, 459] width 78 height 41
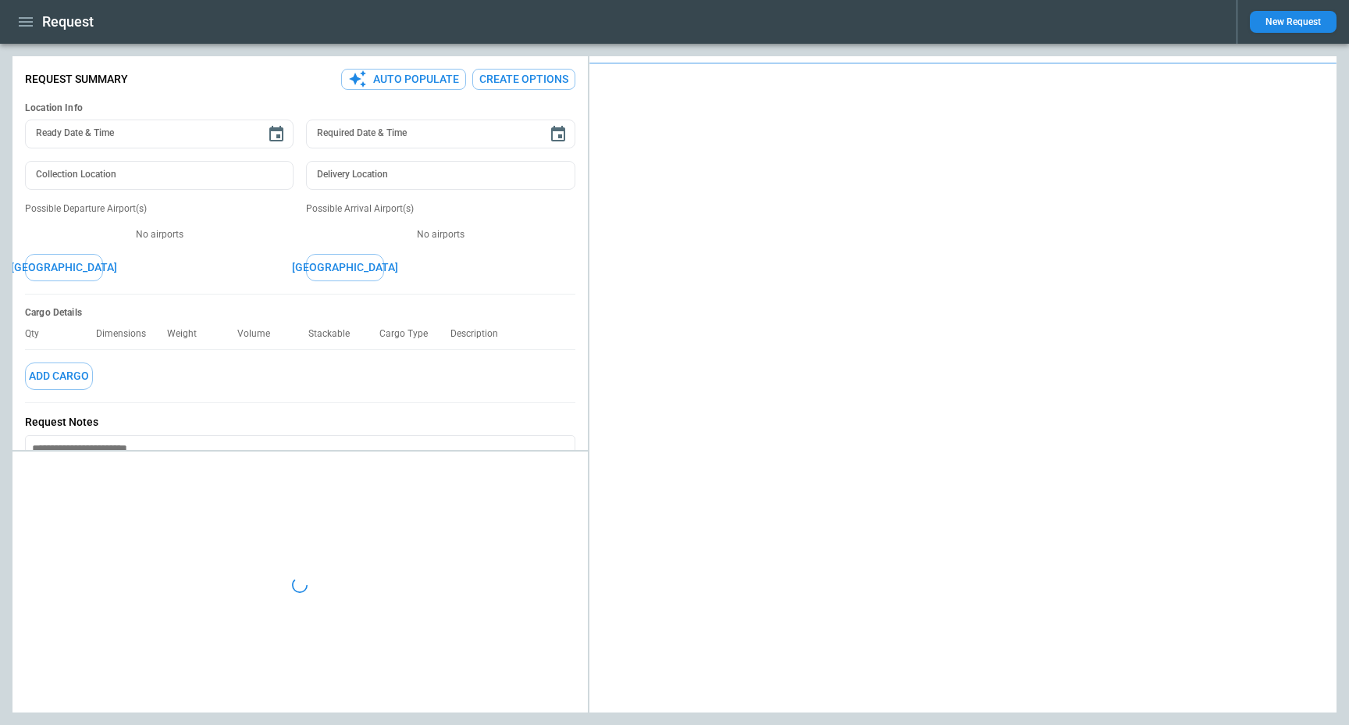
type textarea "*"
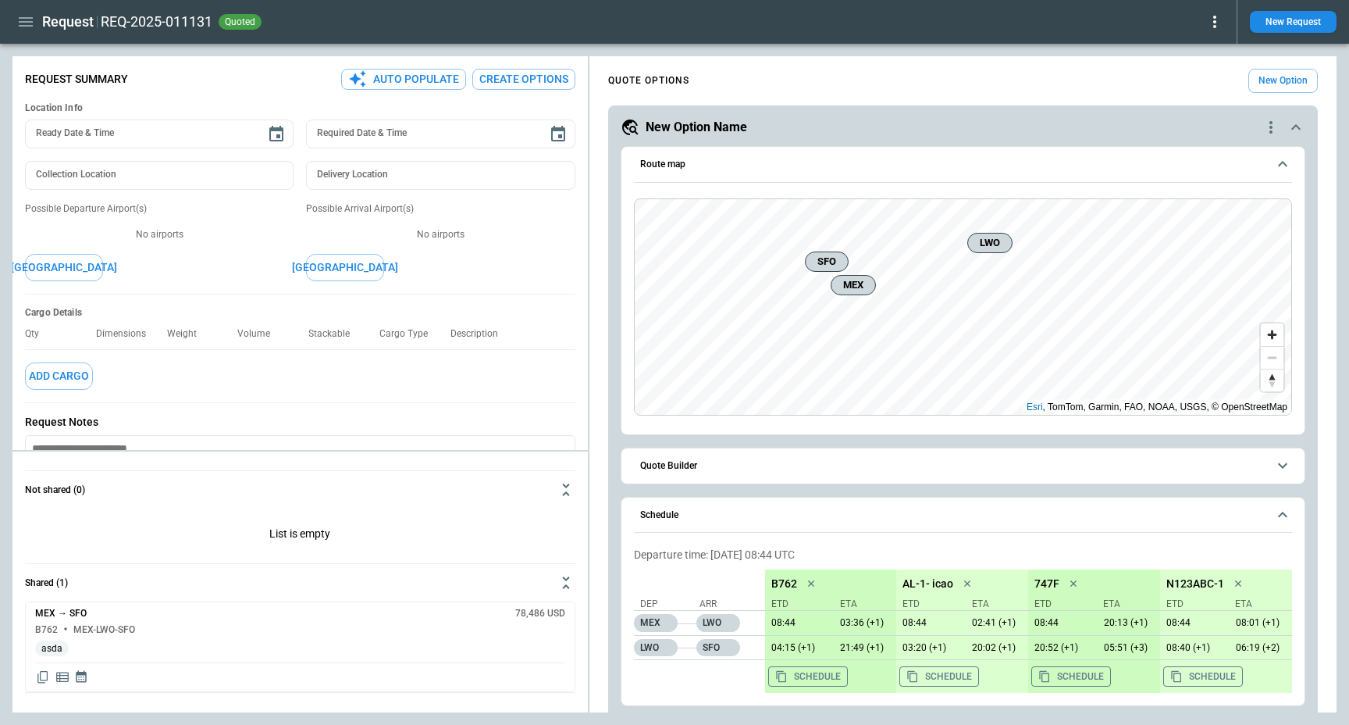
click at [26, 20] on icon "button" at bounding box center [25, 21] width 19 height 19
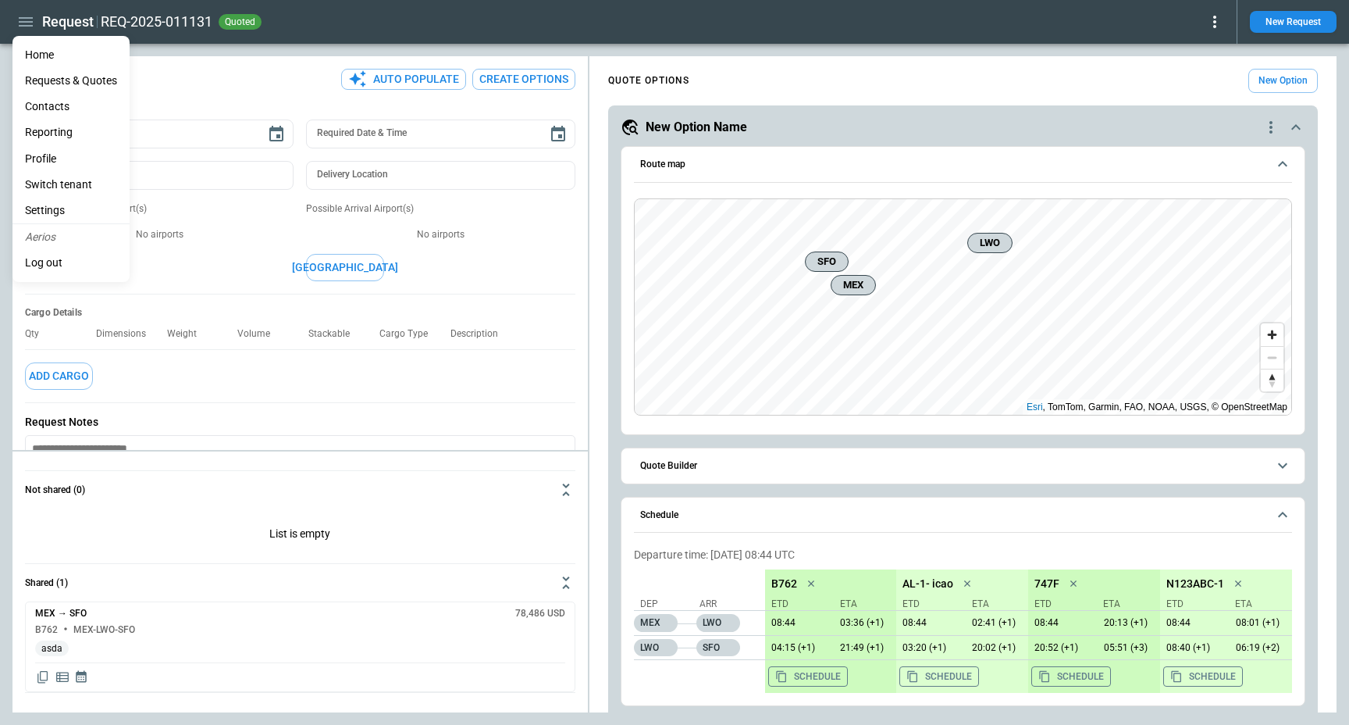
click at [34, 53] on li "Home" at bounding box center [70, 55] width 117 height 26
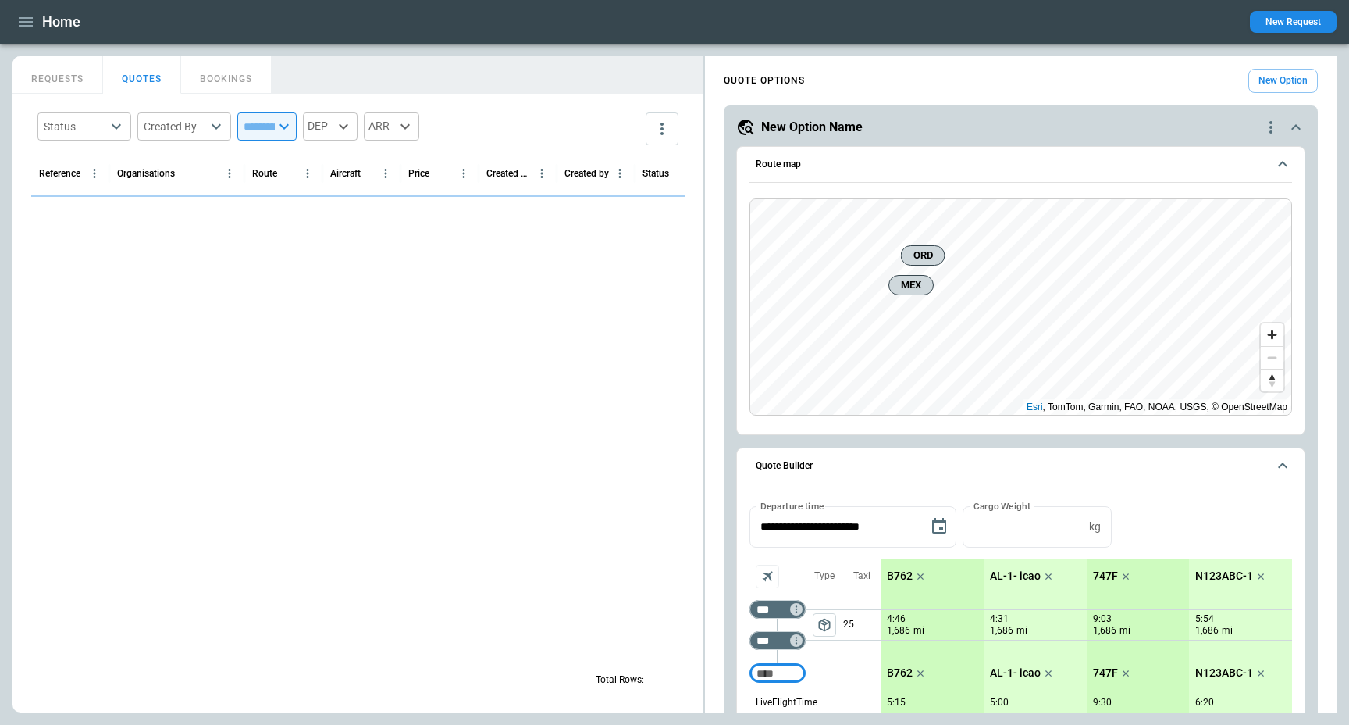
click at [1296, 26] on button "New Request" at bounding box center [1293, 22] width 87 height 22
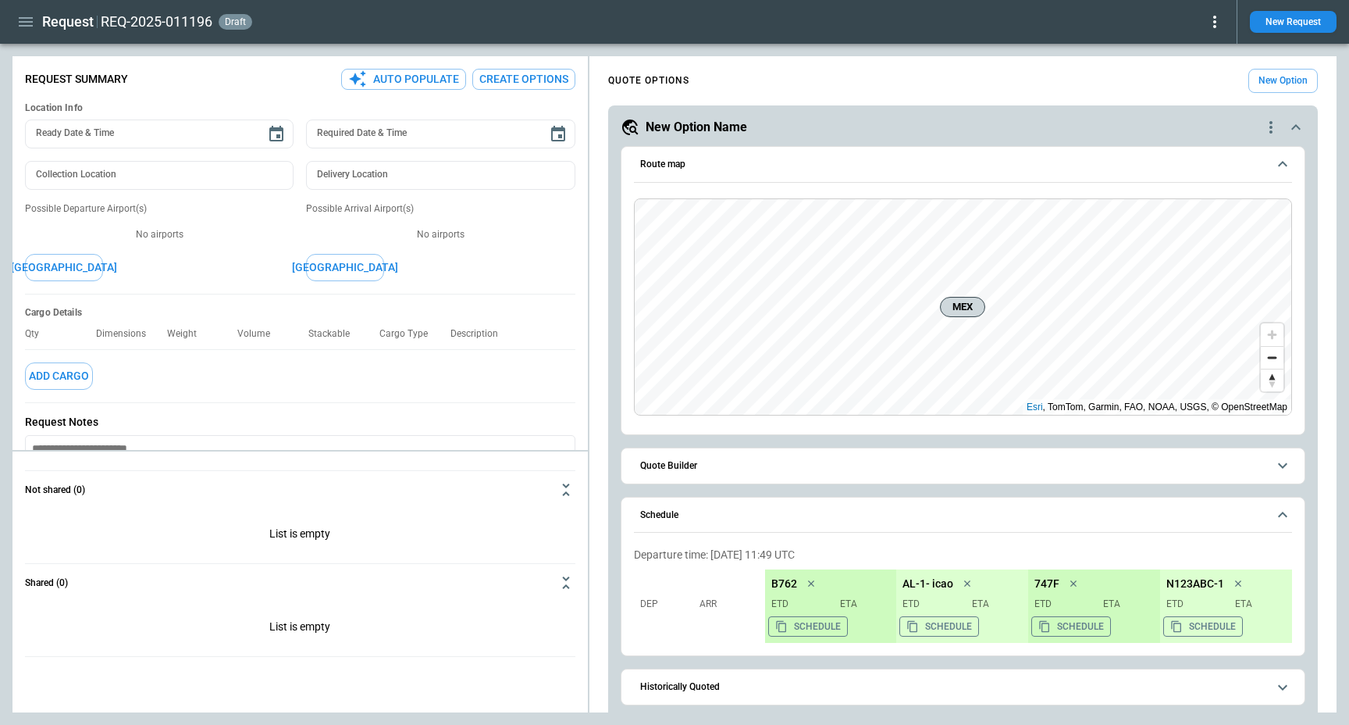
click at [424, 69] on button "Auto Populate" at bounding box center [403, 79] width 125 height 21
type textarea "*"
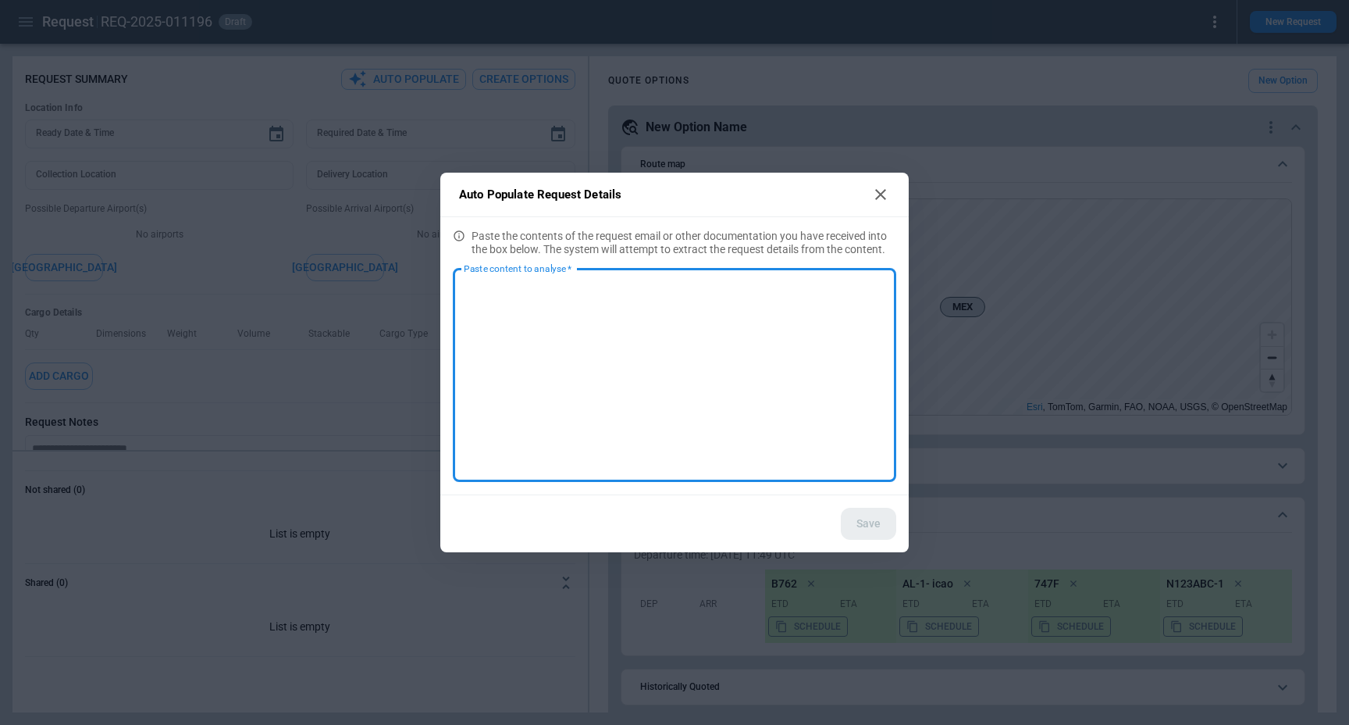
type textarea "*"
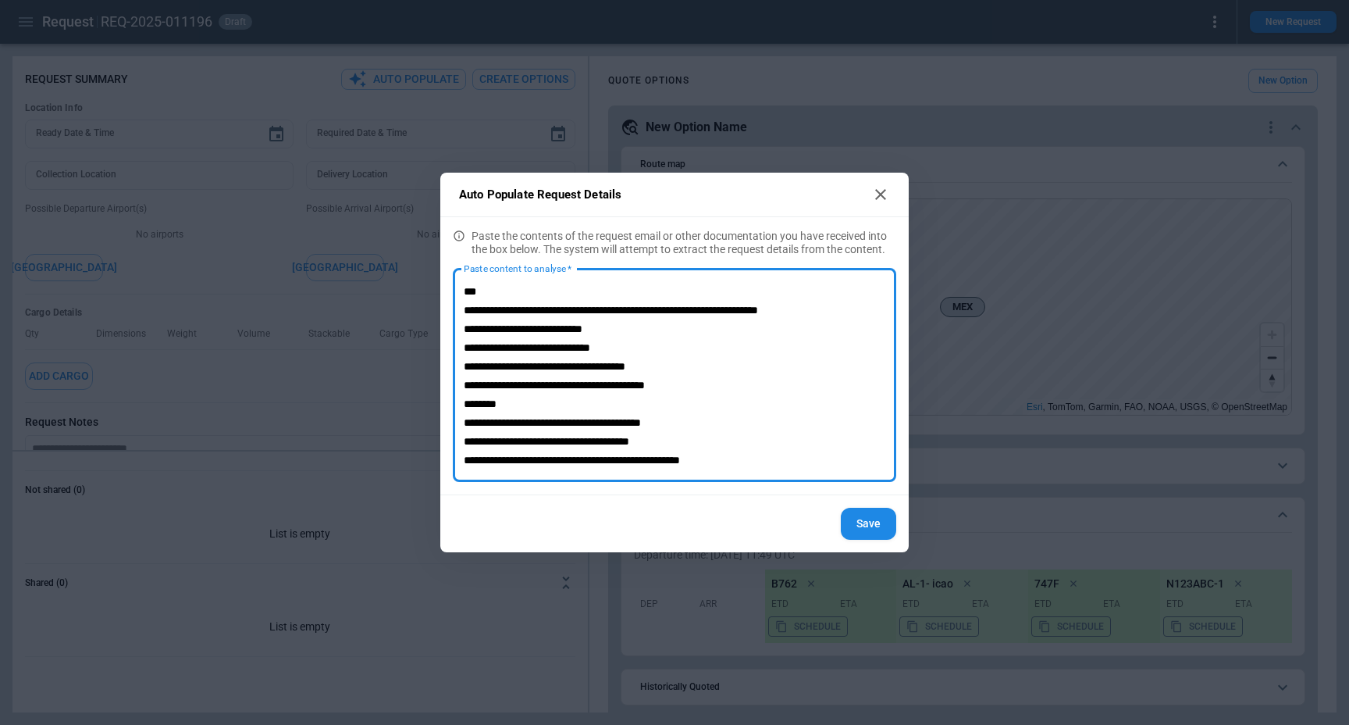
scroll to position [16, 0]
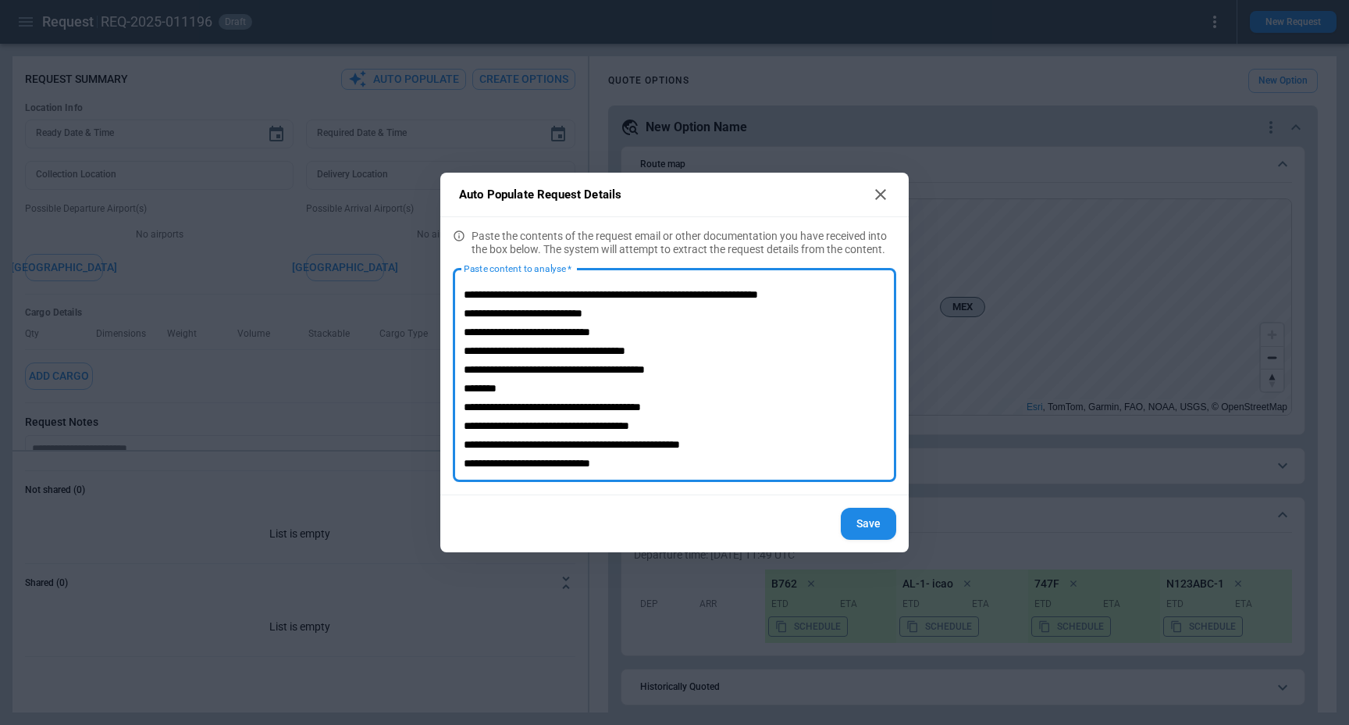
type textarea "**********"
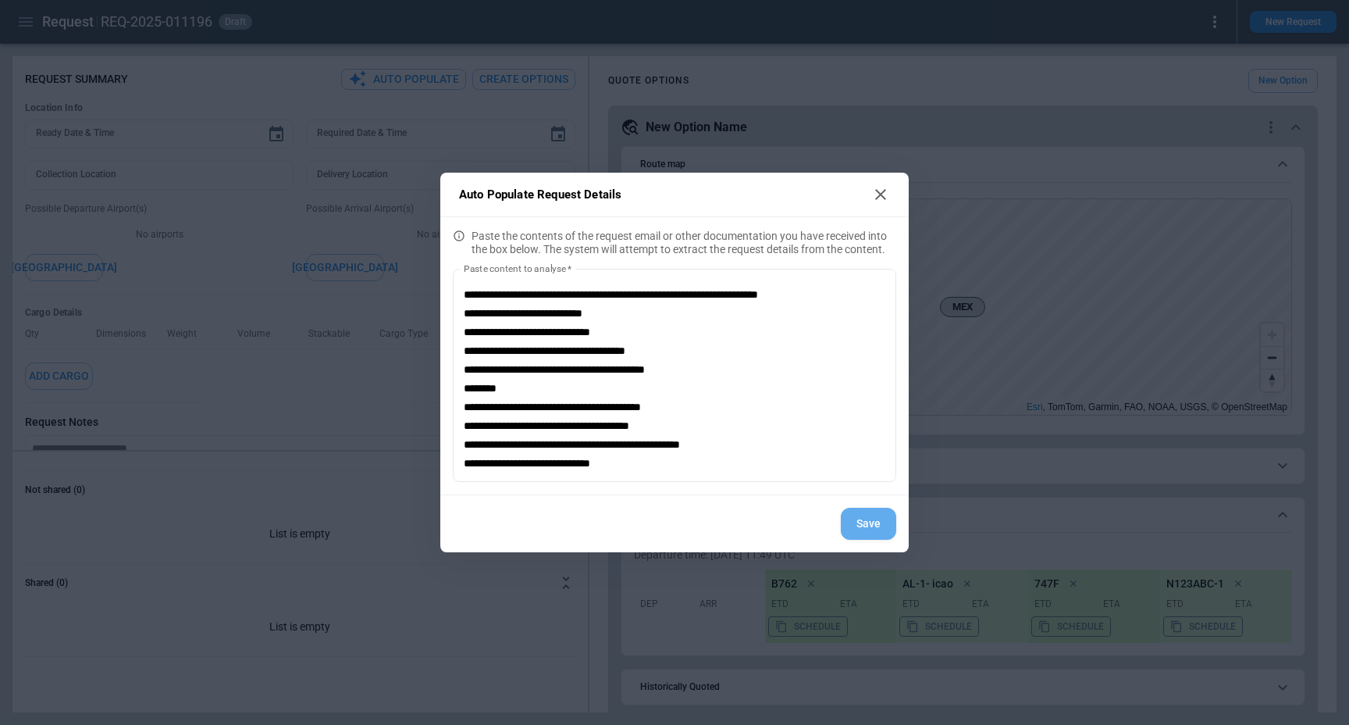
click at [882, 511] on button "Save" at bounding box center [868, 524] width 55 height 32
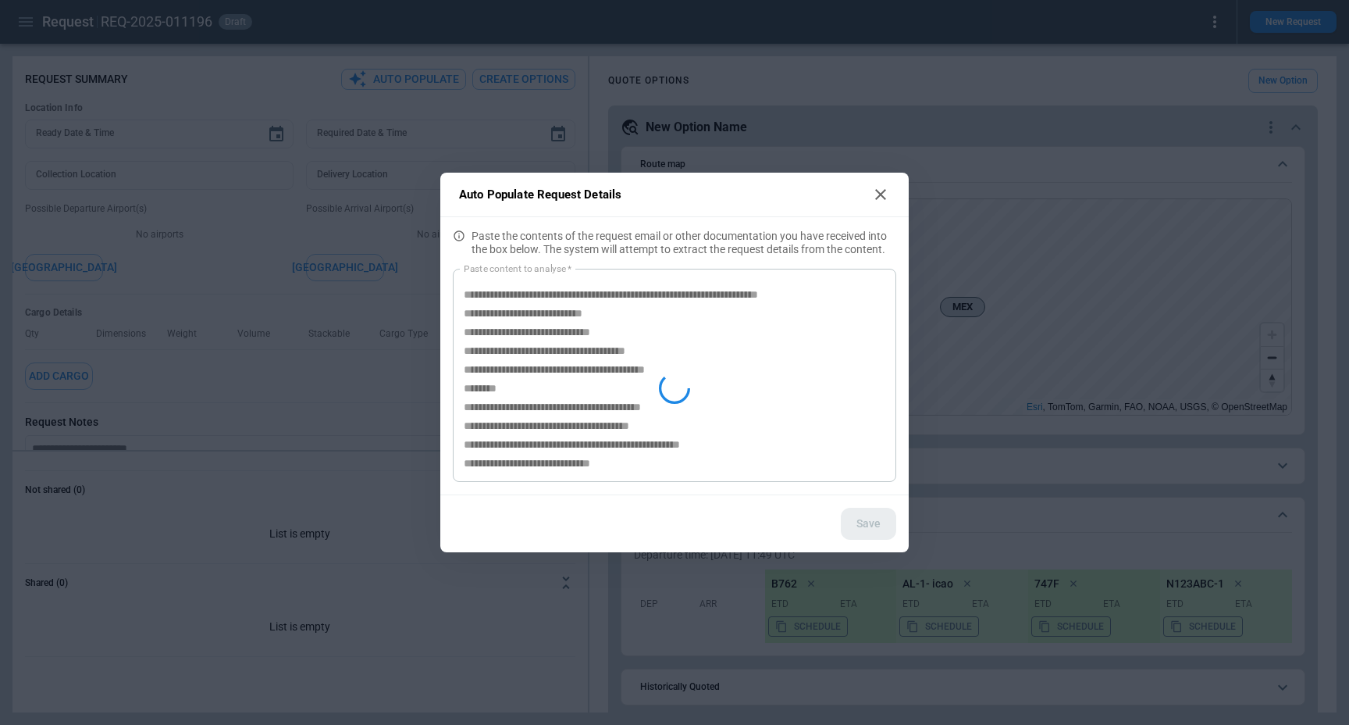
type textarea "*"
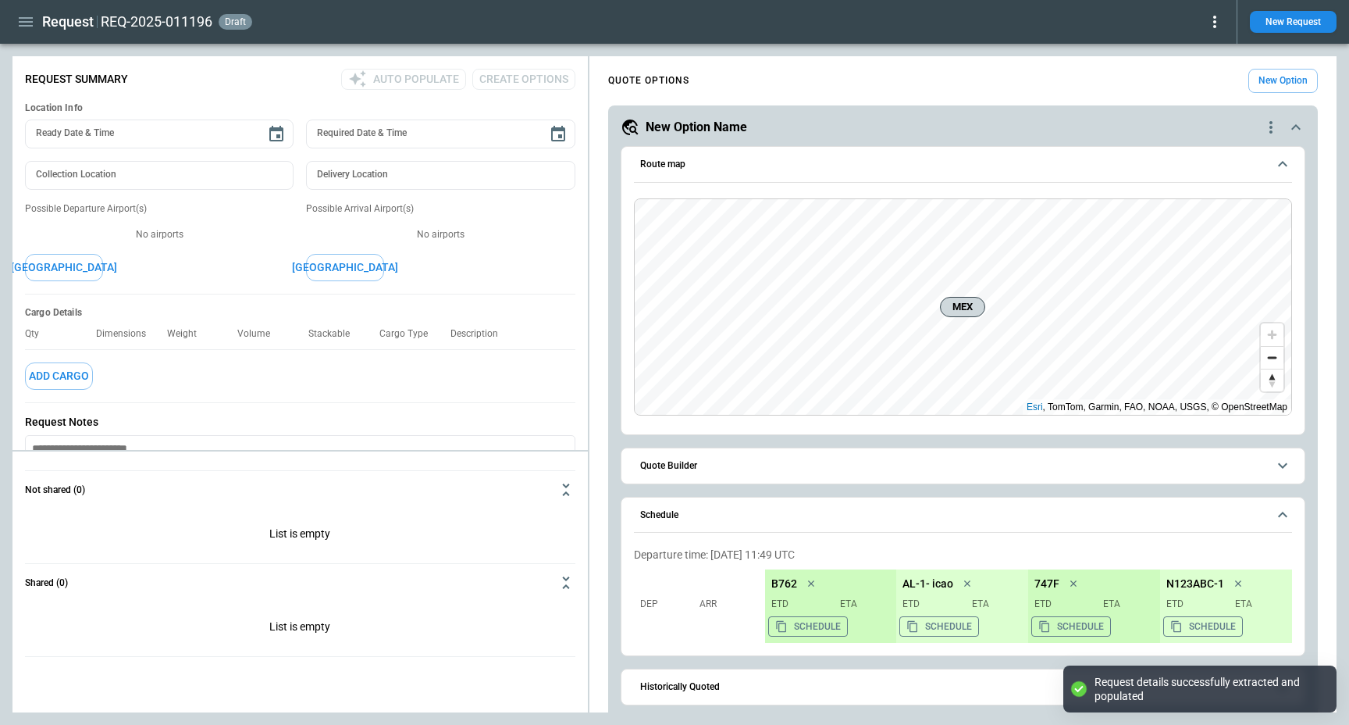
scroll to position [0, 0]
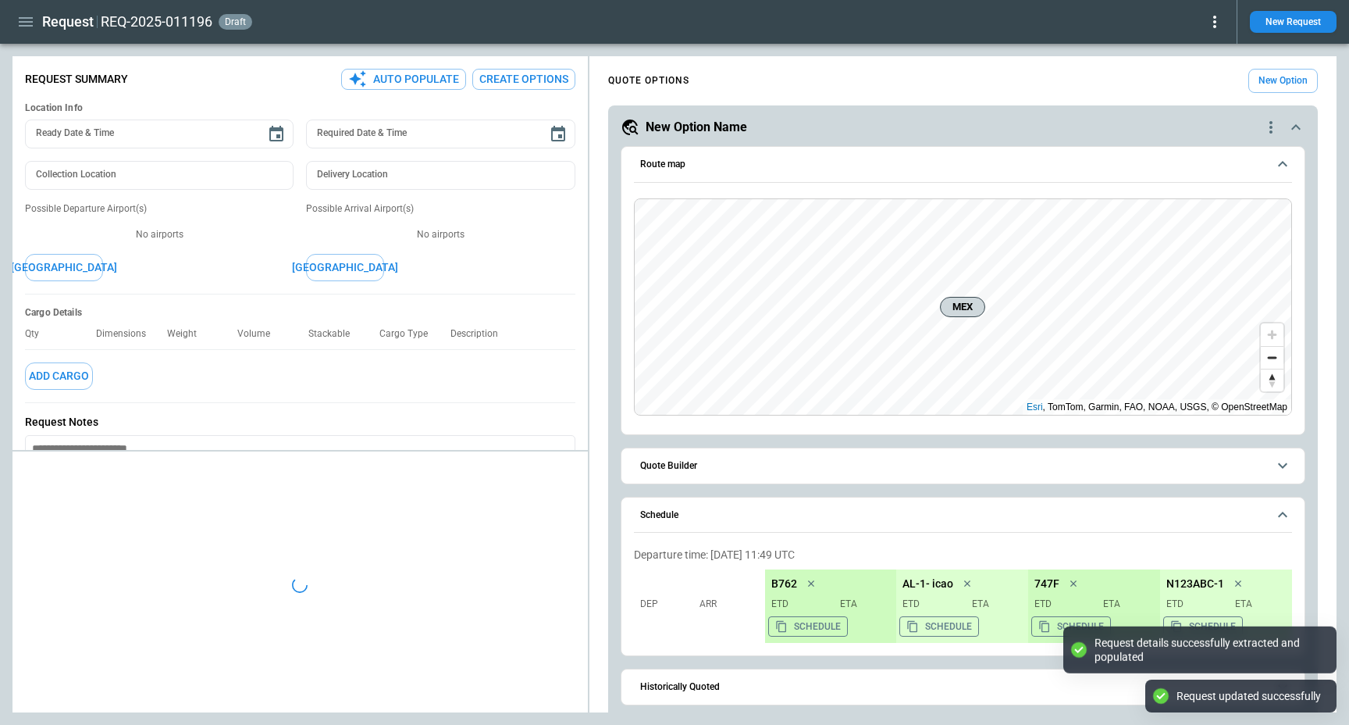
type textarea "*"
type input "**********"
type input "***"
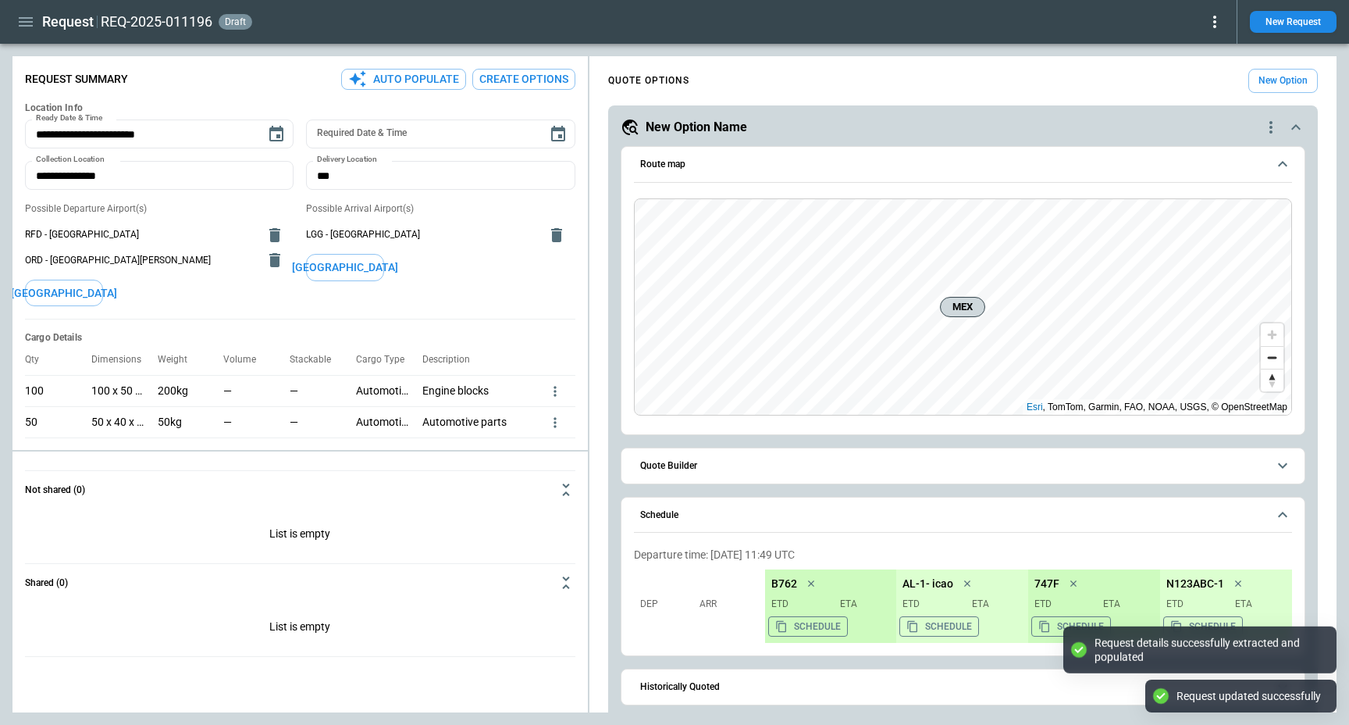
click at [493, 86] on button "Create Options" at bounding box center [523, 79] width 103 height 21
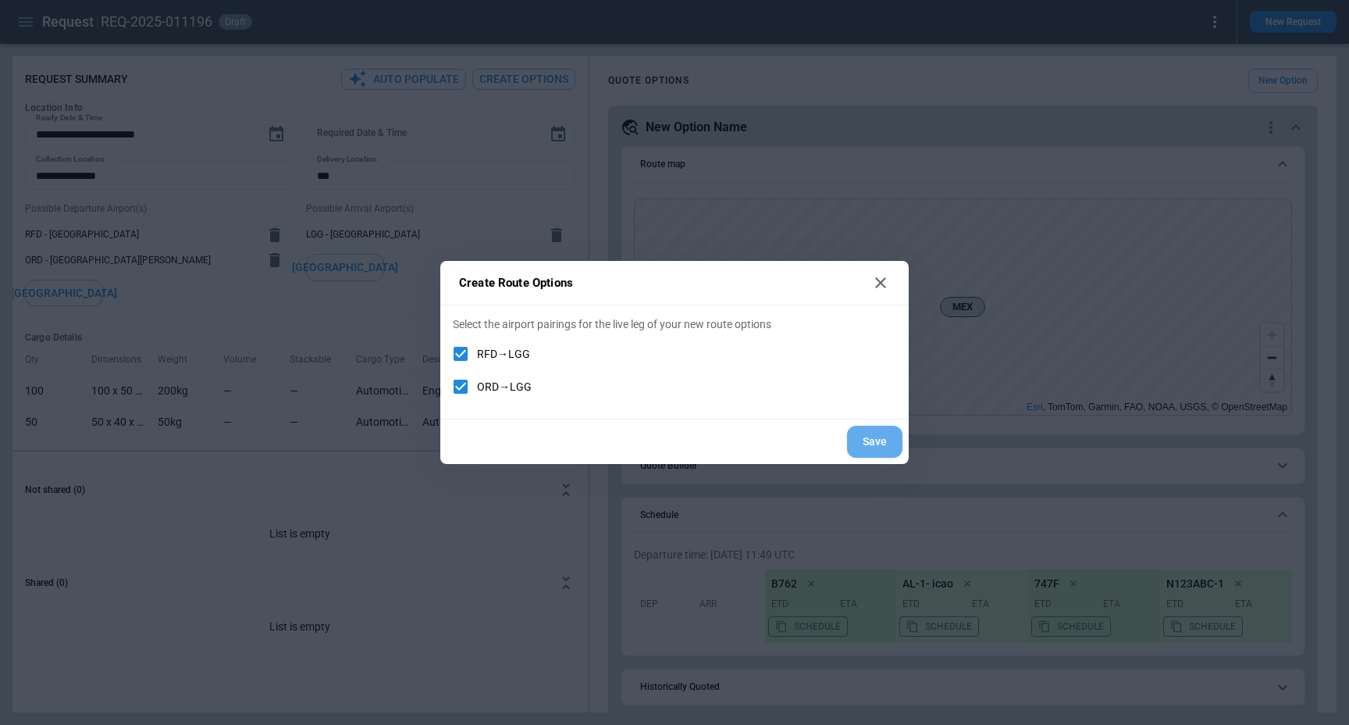
click at [872, 444] on button "Save" at bounding box center [874, 442] width 55 height 32
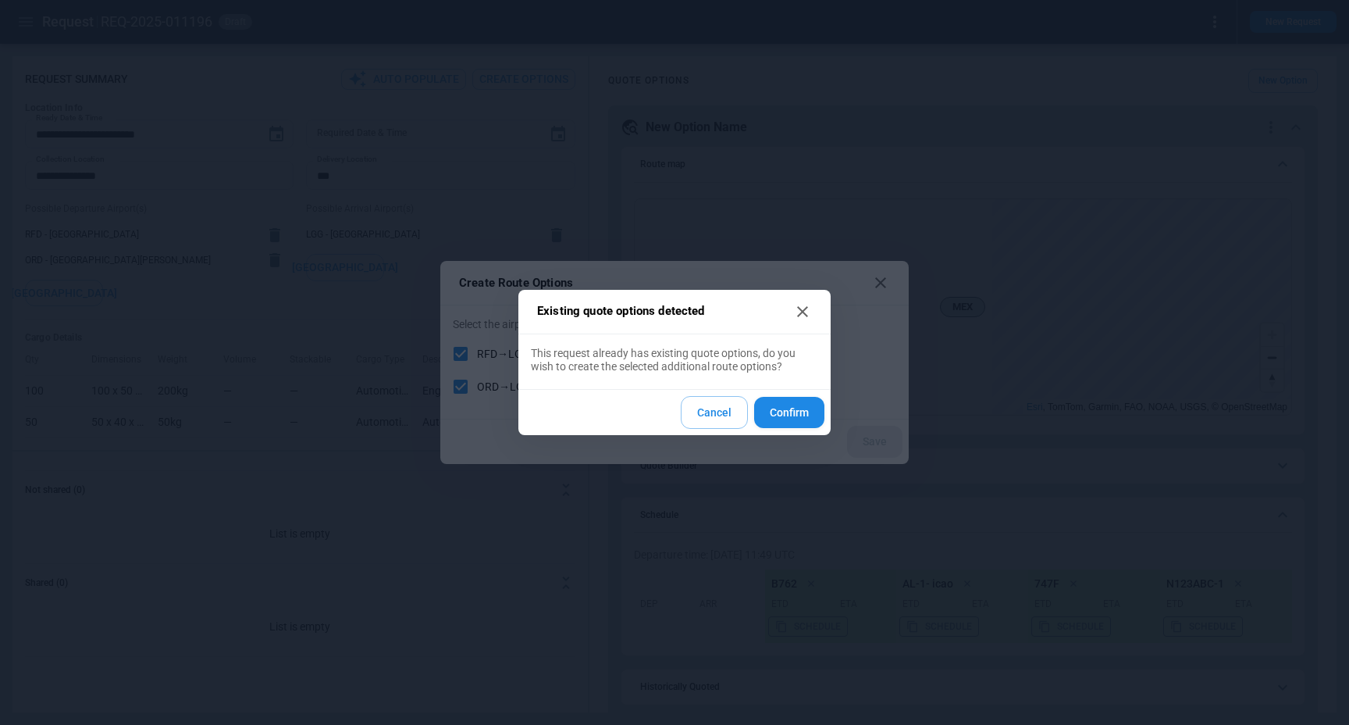
click at [788, 417] on button "Confirm" at bounding box center [789, 413] width 70 height 32
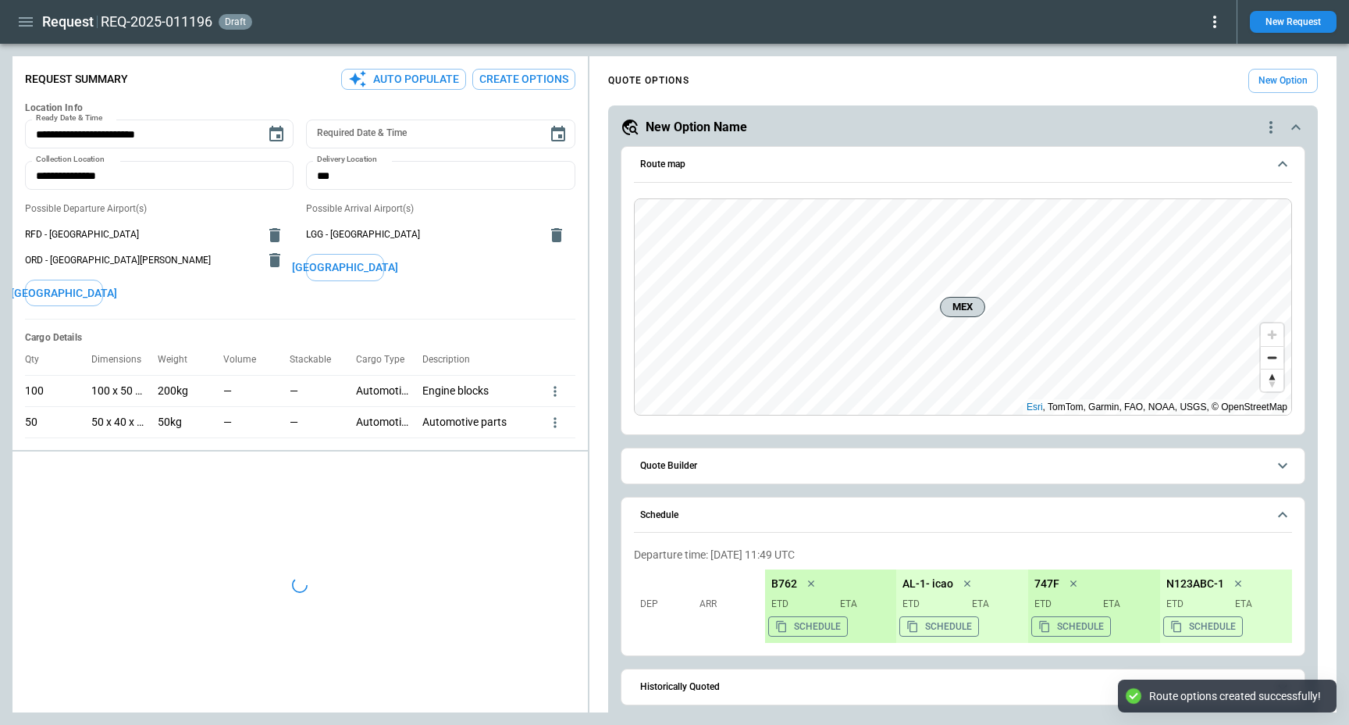
type textarea "*"
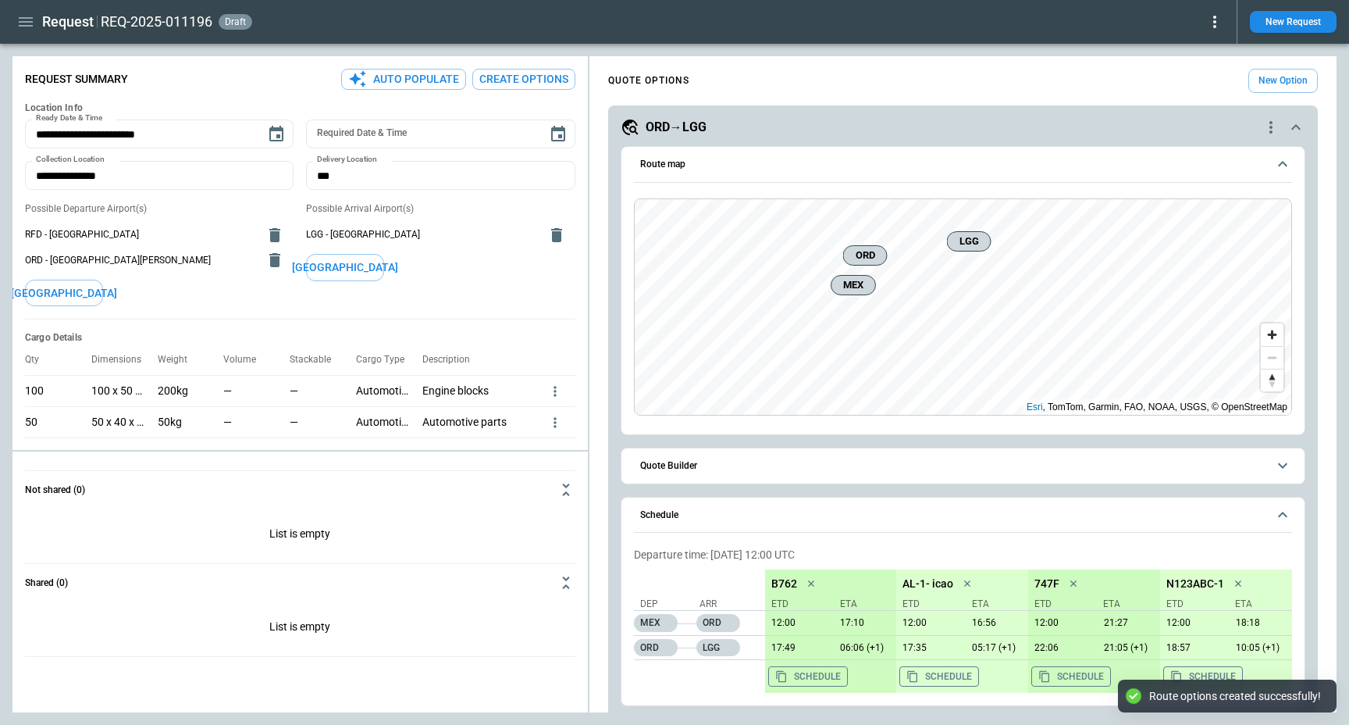
click at [768, 136] on div "ORD→LGG" at bounding box center [941, 127] width 641 height 19
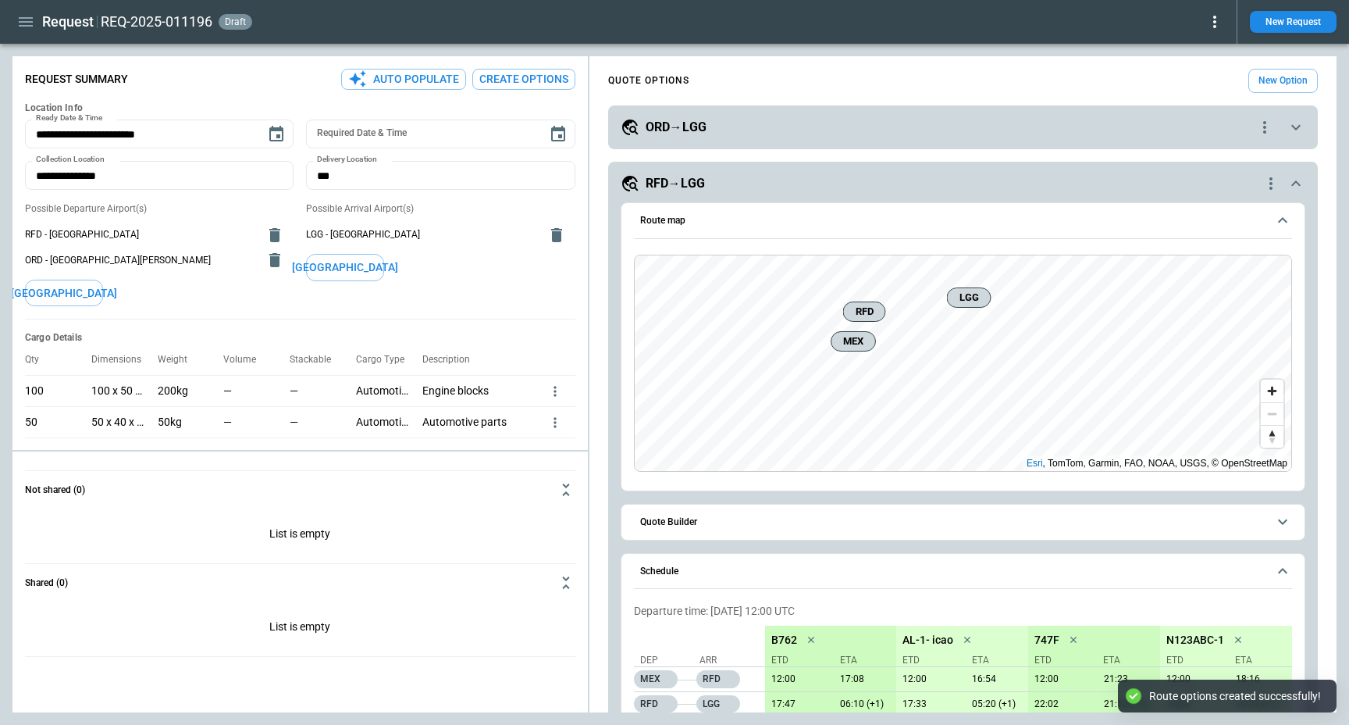
click at [738, 183] on div "RFD→LGG" at bounding box center [941, 183] width 641 height 19
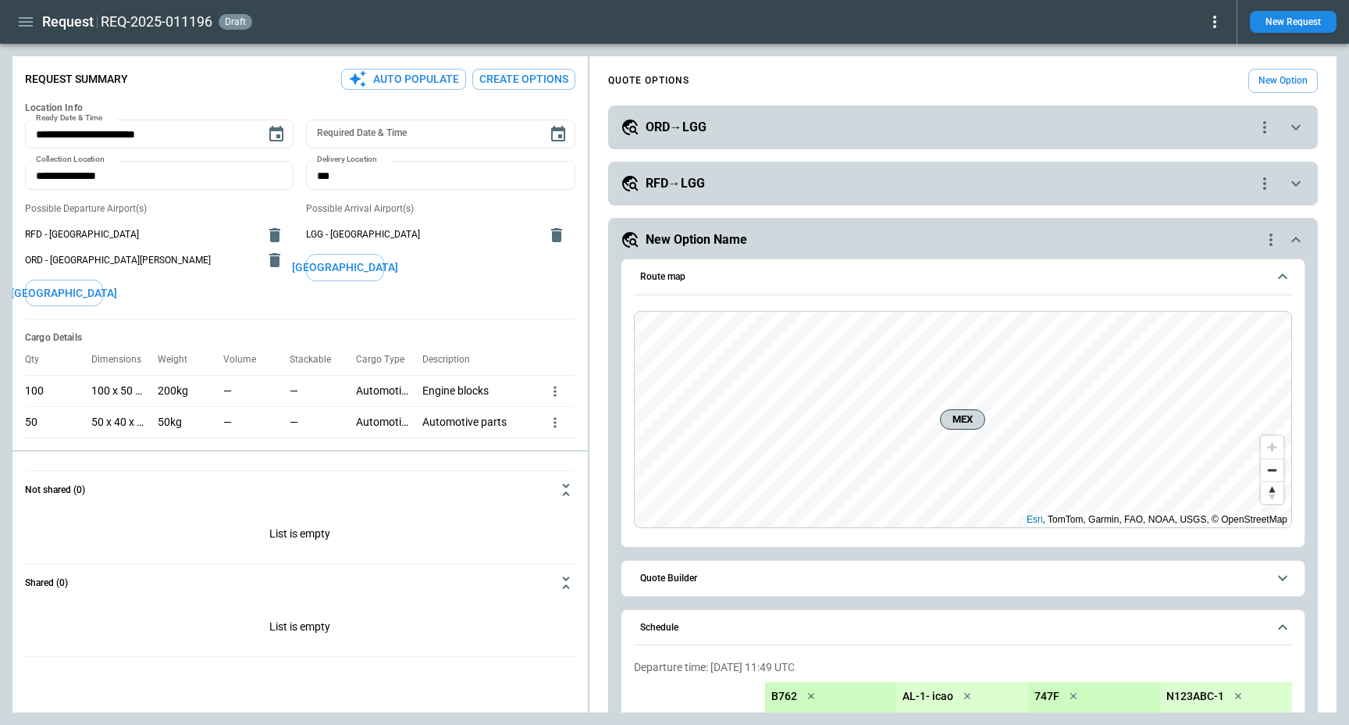
click at [737, 240] on h5 "New Option Name" at bounding box center [697, 239] width 102 height 17
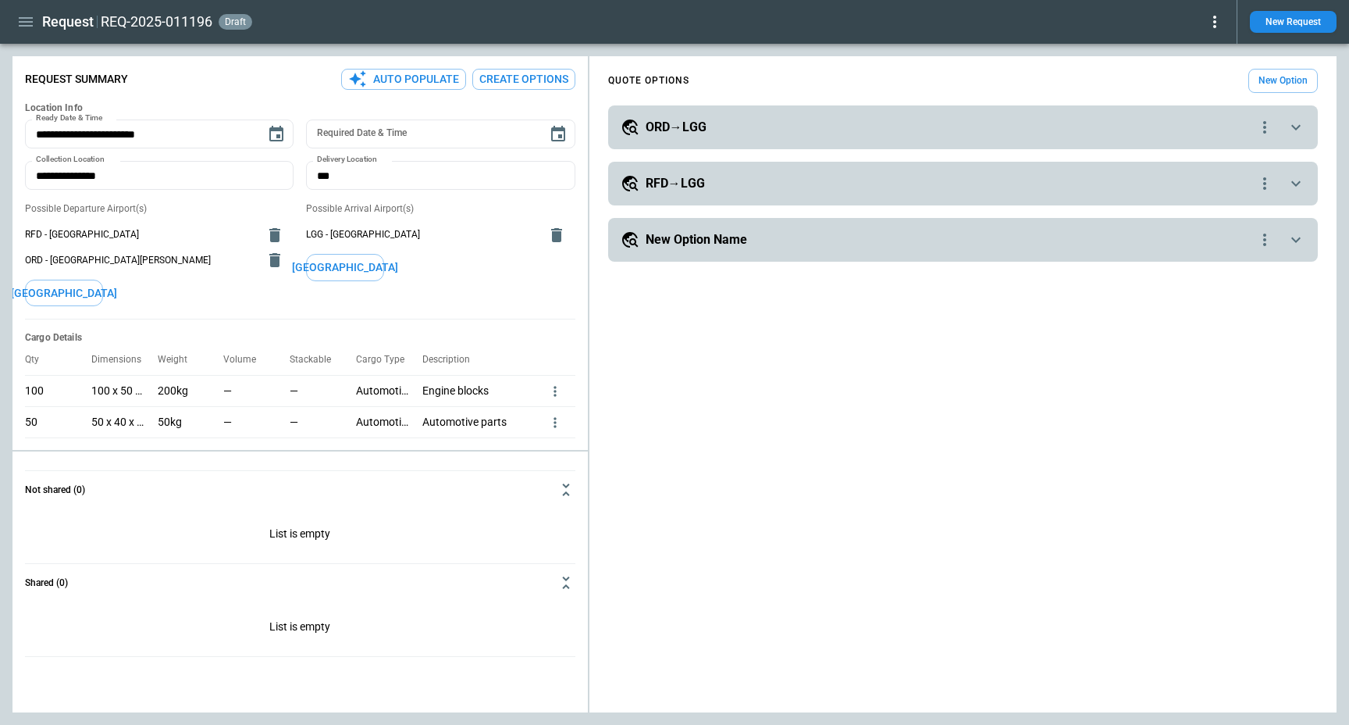
click at [716, 127] on div "ORD→LGG" at bounding box center [938, 127] width 635 height 19
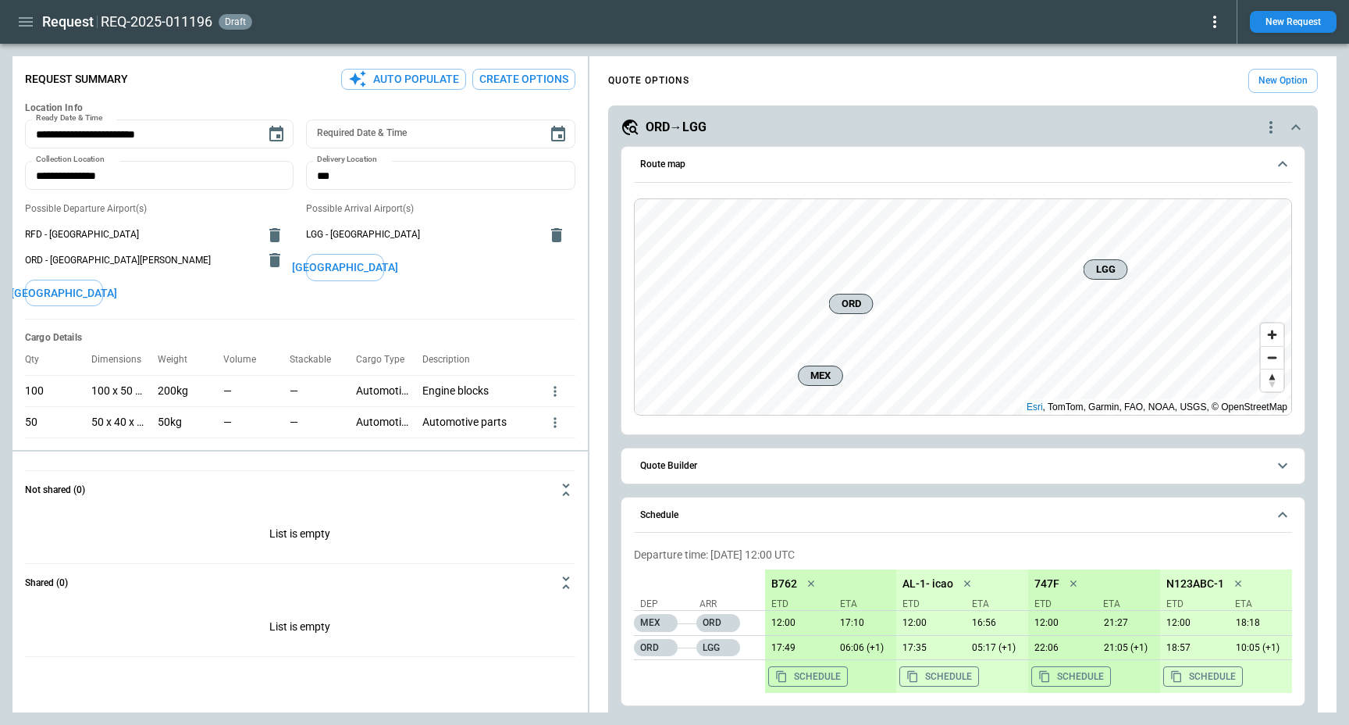
click at [687, 159] on span "Route map" at bounding box center [953, 164] width 627 height 10
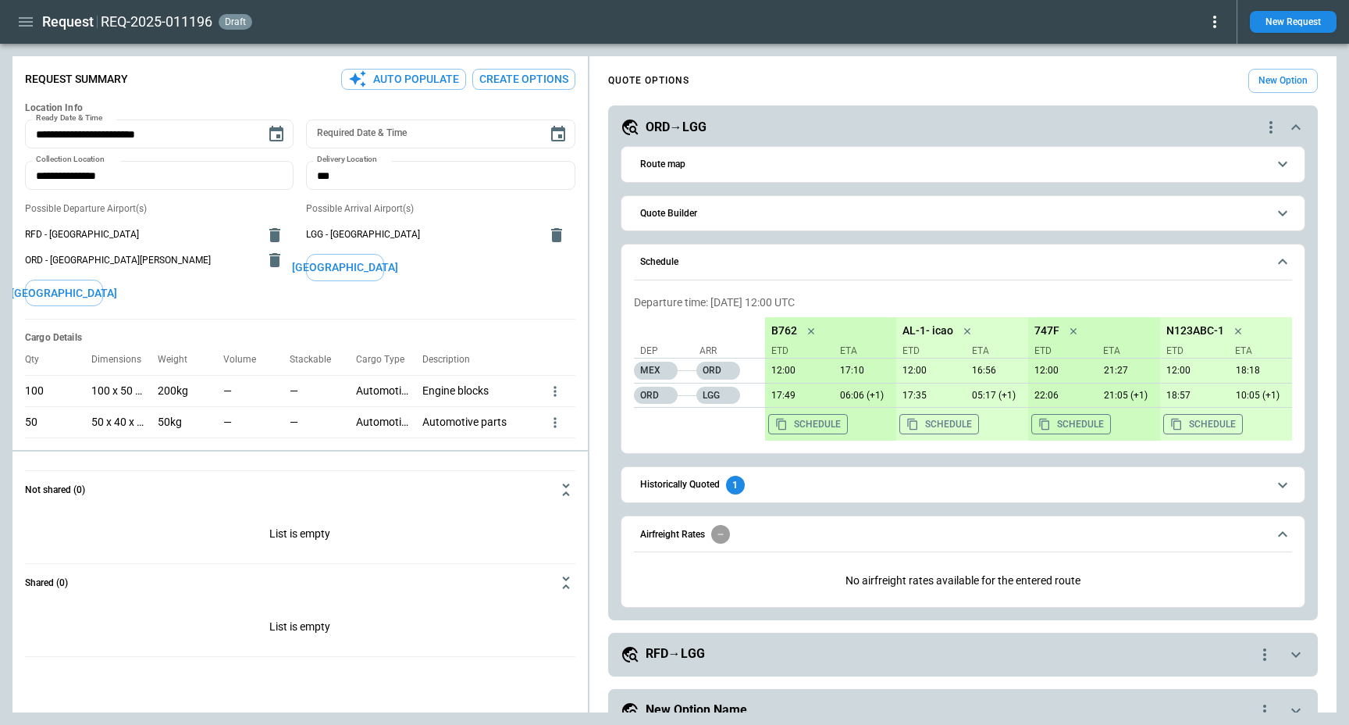
click at [693, 484] on h6 "Historically Quoted" at bounding box center [680, 485] width 80 height 10
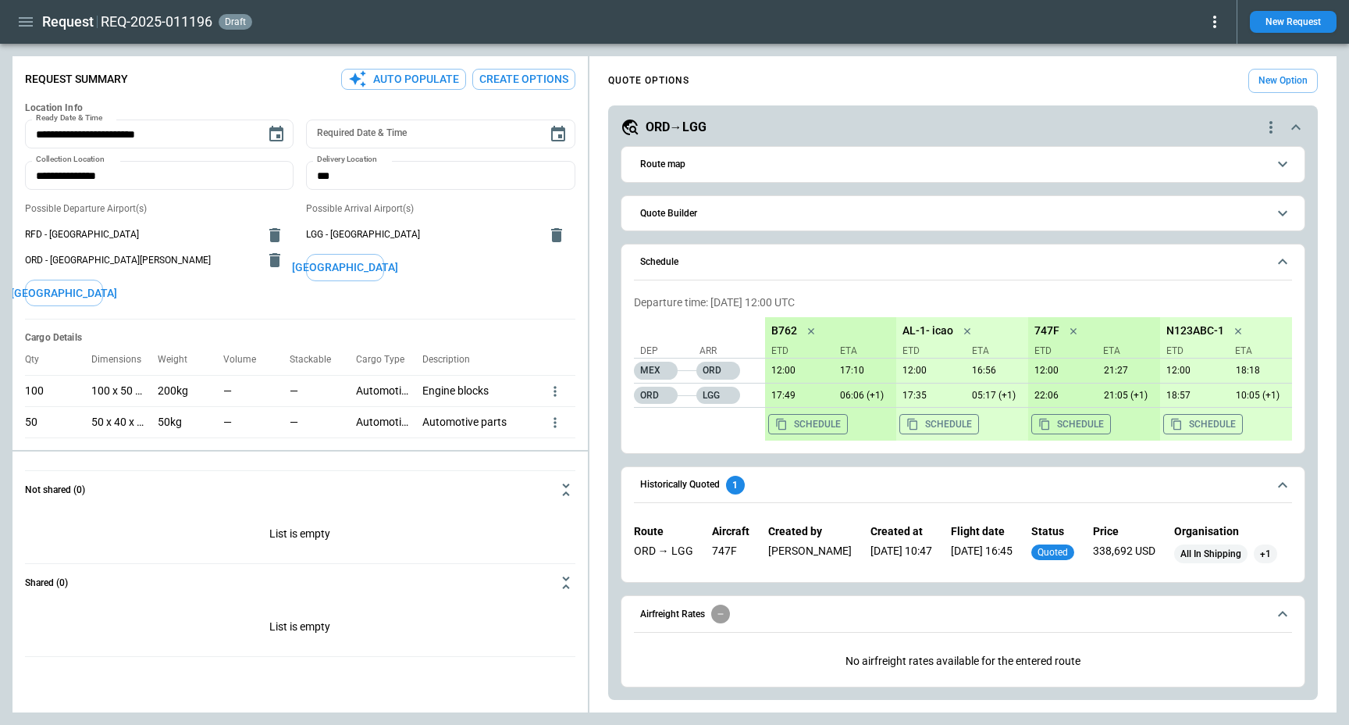
click at [692, 478] on div "Historically Quoted 1" at bounding box center [692, 485] width 105 height 19
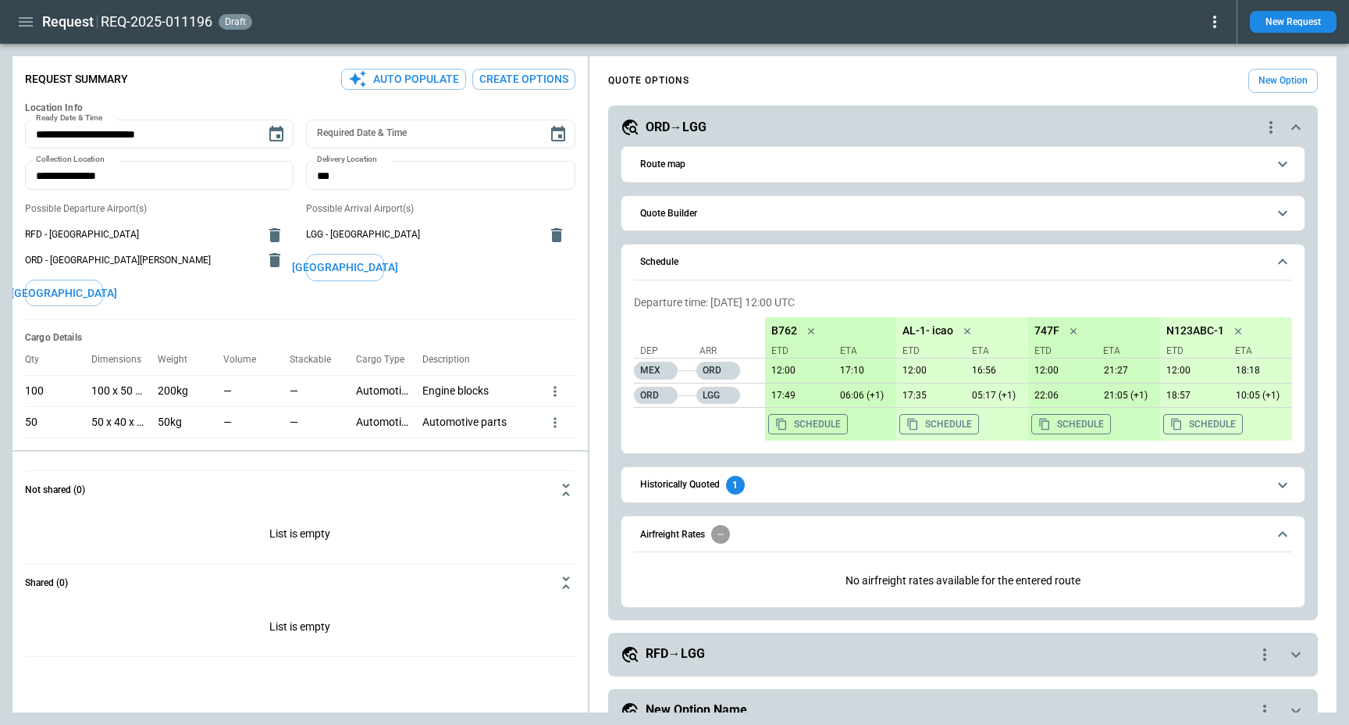
click at [688, 535] on h6 "Airfreight Rates" at bounding box center [672, 534] width 65 height 10
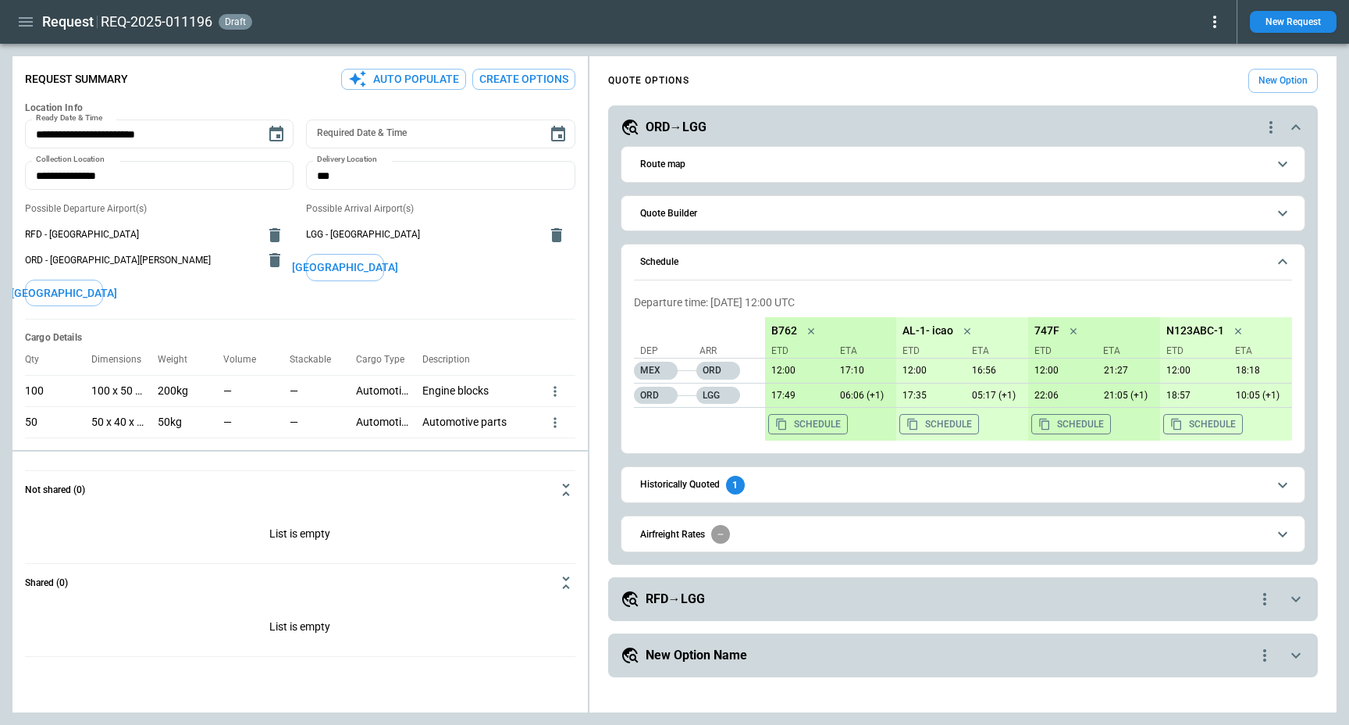
click at [686, 226] on button "Quote Builder" at bounding box center [963, 213] width 658 height 35
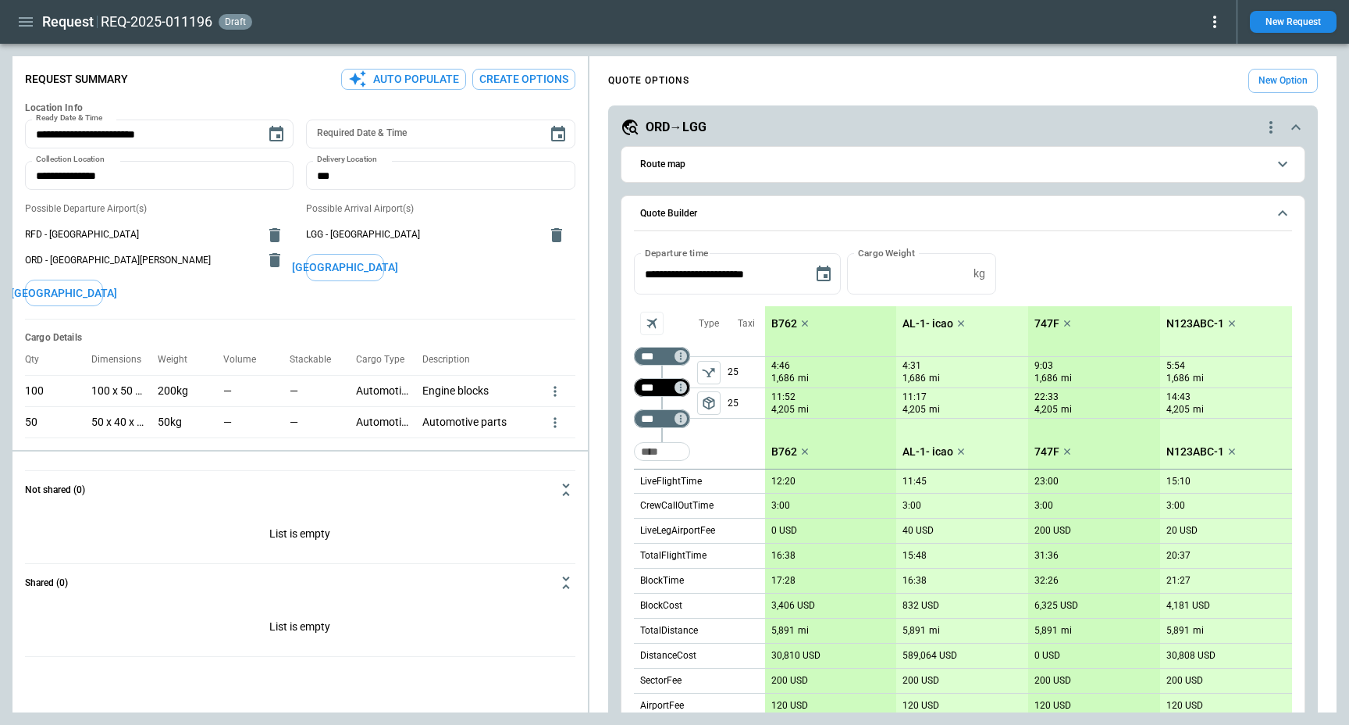
click at [647, 389] on input "***" at bounding box center [659, 388] width 44 height 16
type input "**"
click at [743, 459] on div "Taxi 25 25" at bounding box center [746, 387] width 37 height 162
click at [682, 389] on icon "Too short" at bounding box center [680, 387] width 6 height 6
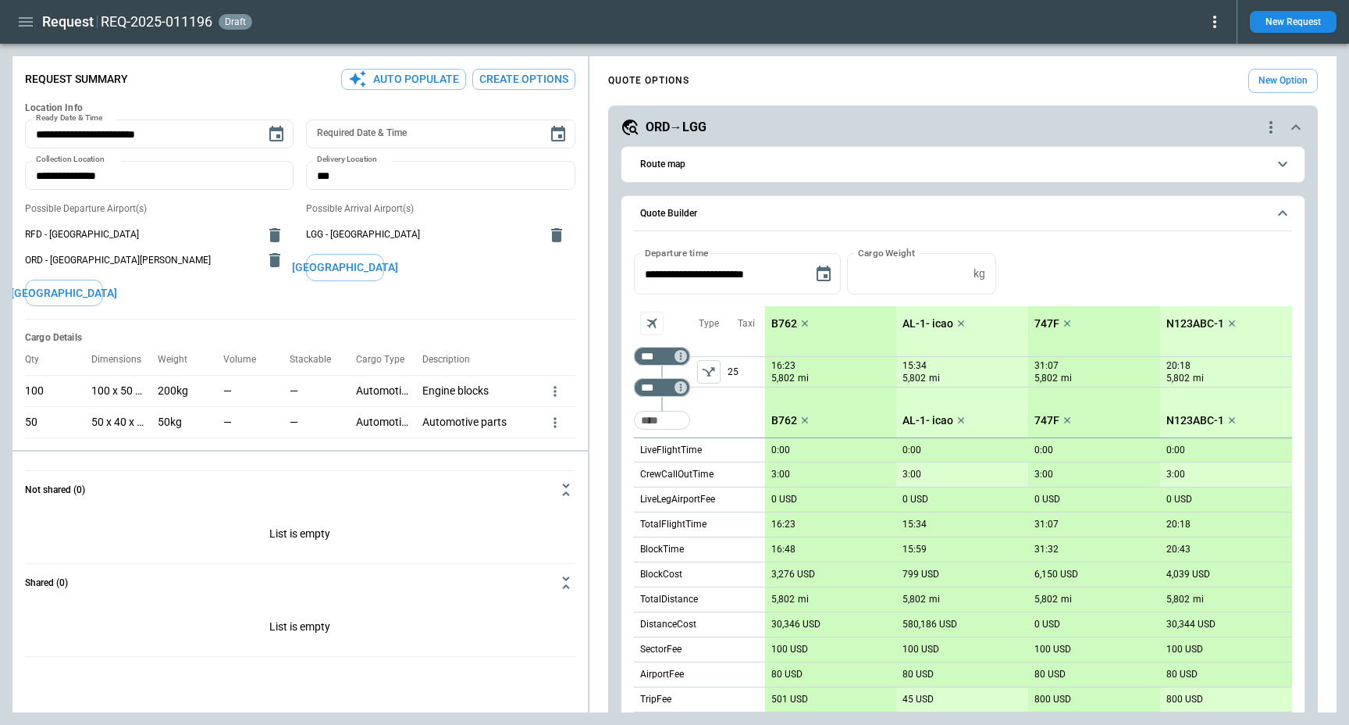
click at [725, 420] on div "Type" at bounding box center [708, 371] width 37 height 131
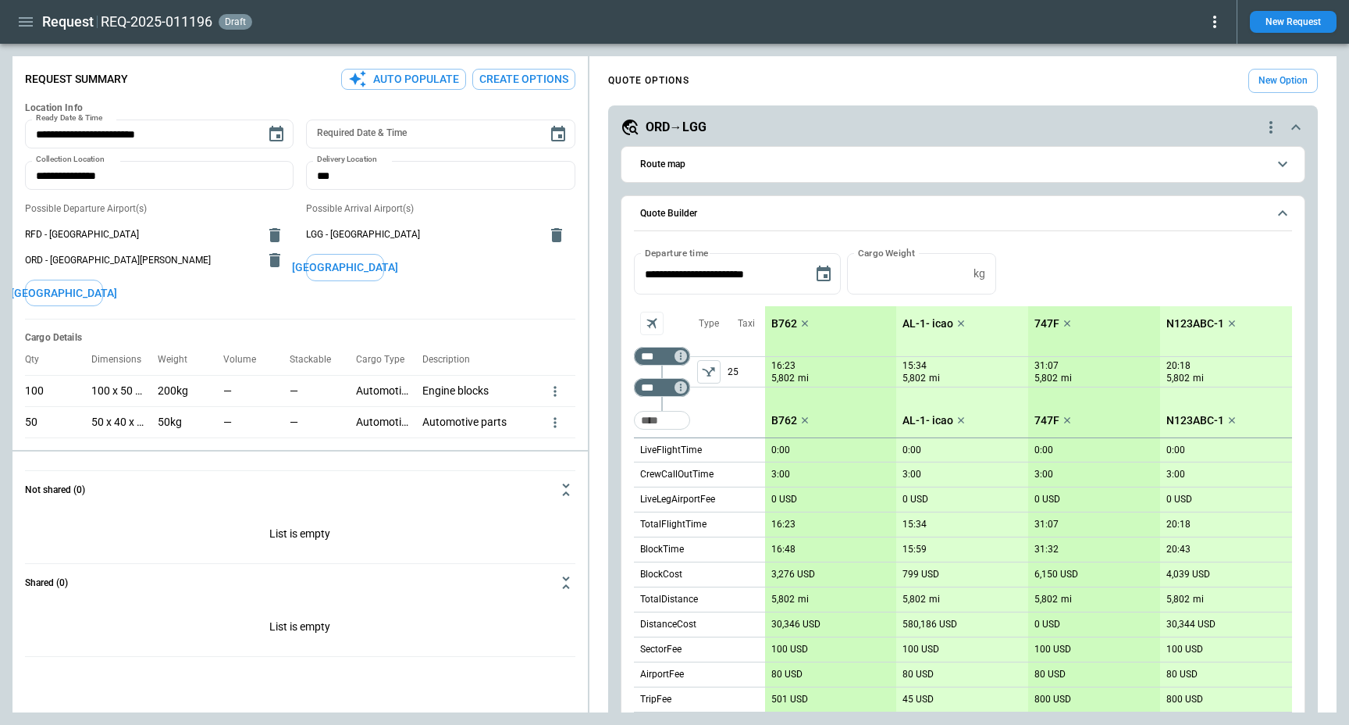
click at [1260, 222] on button "Quote Builder" at bounding box center [963, 214] width 658 height 36
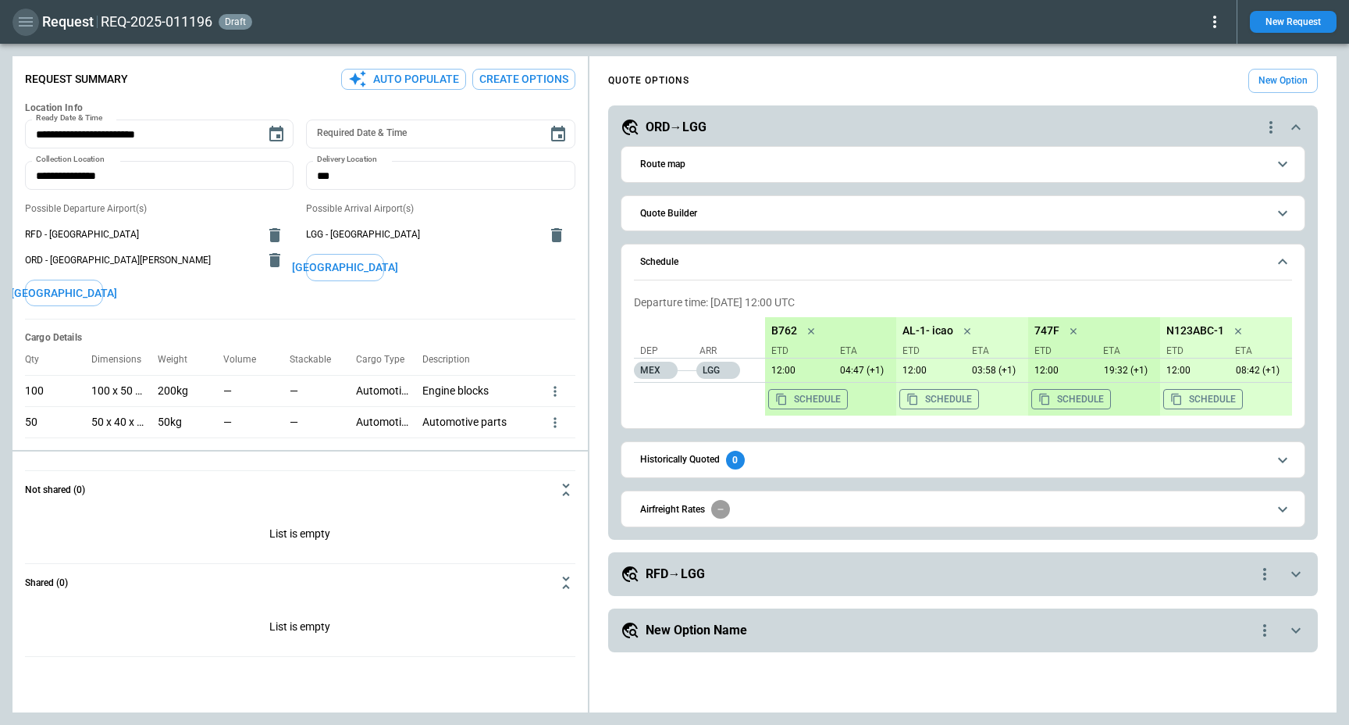
click at [29, 23] on icon "button" at bounding box center [25, 21] width 19 height 19
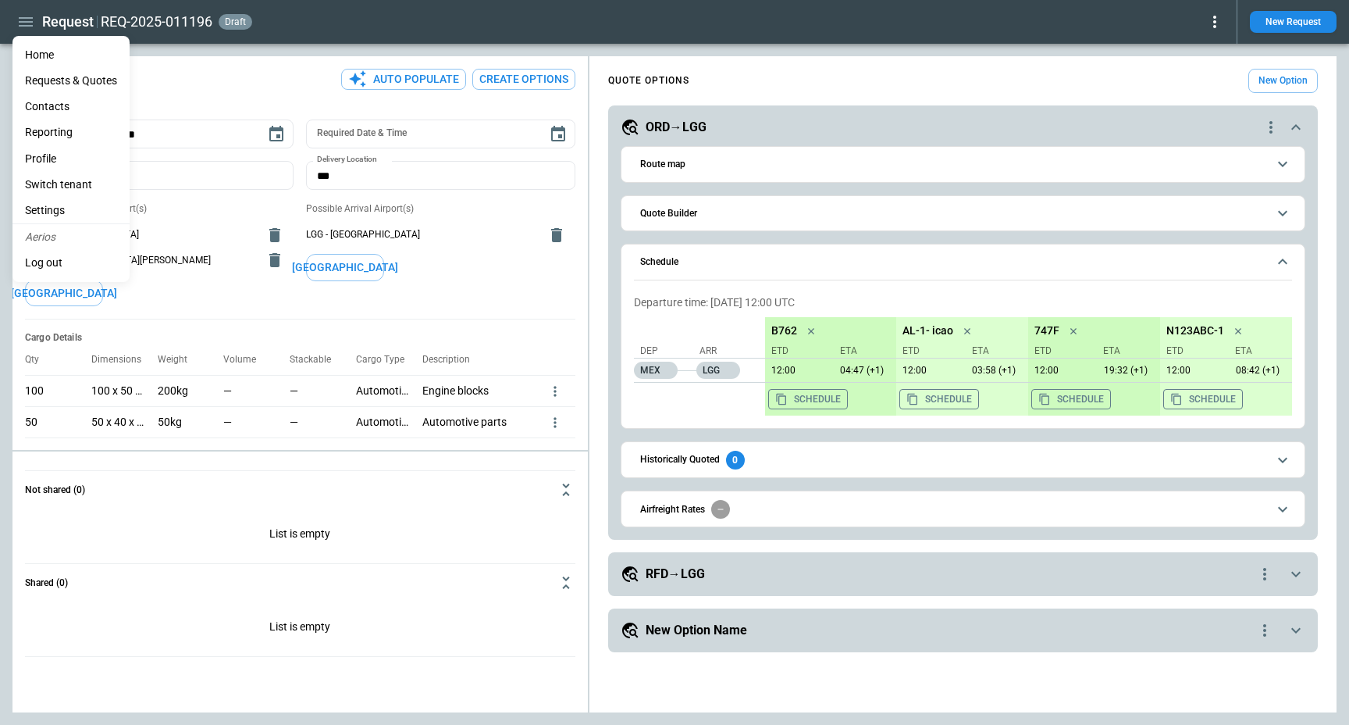
click at [34, 54] on li "Home" at bounding box center [70, 55] width 117 height 26
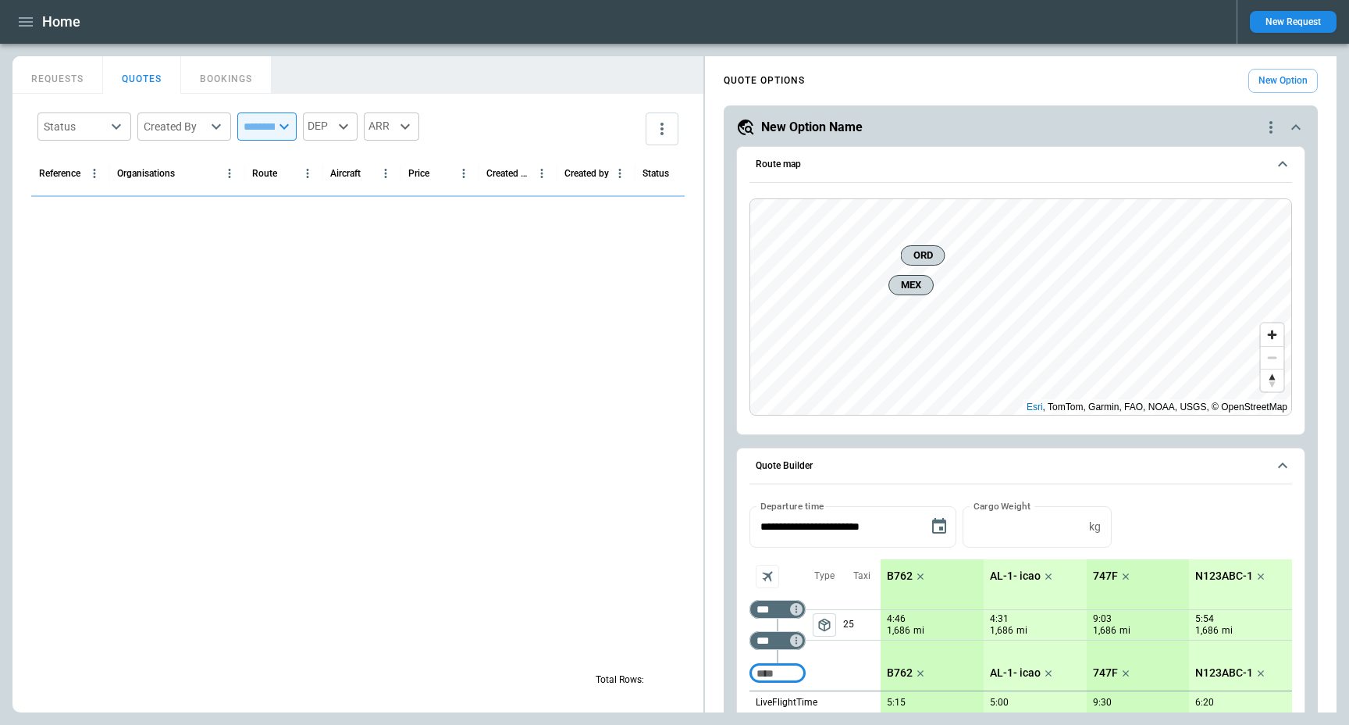
click at [41, 60] on button "REQUESTS" at bounding box center [57, 74] width 91 height 37
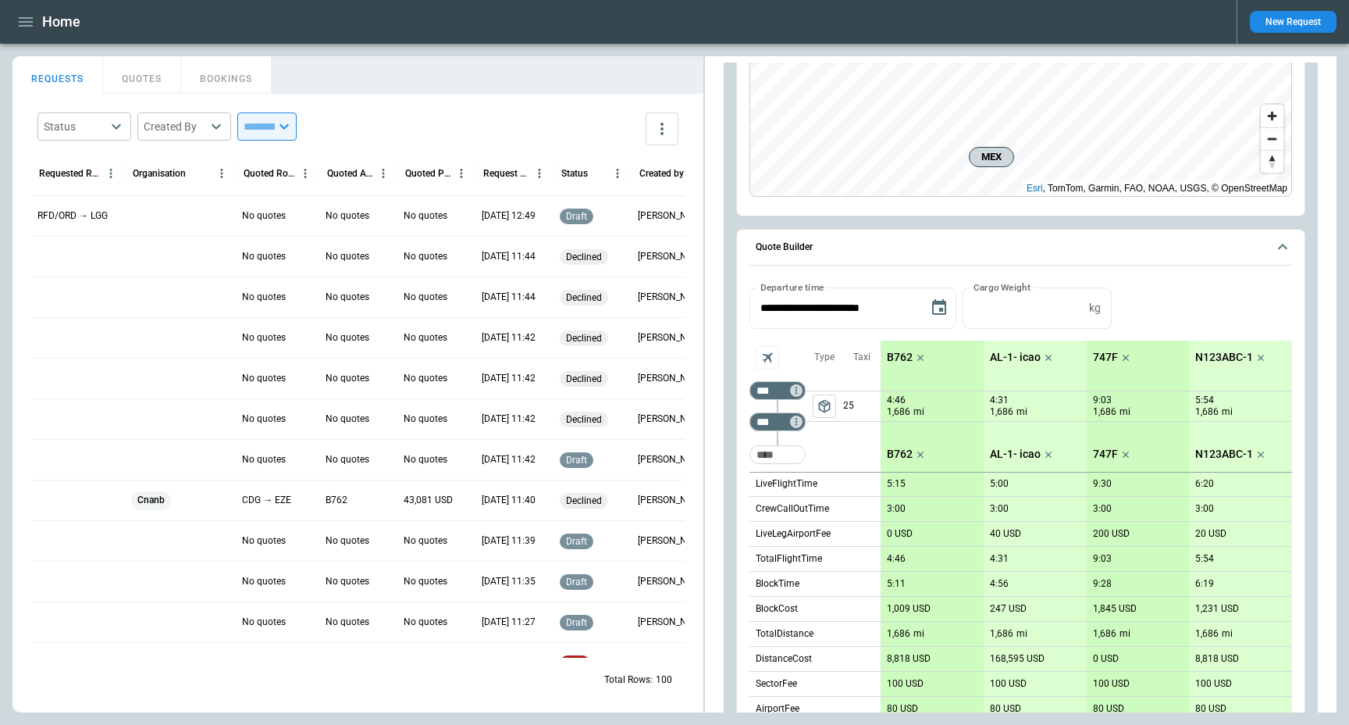
scroll to position [43, 0]
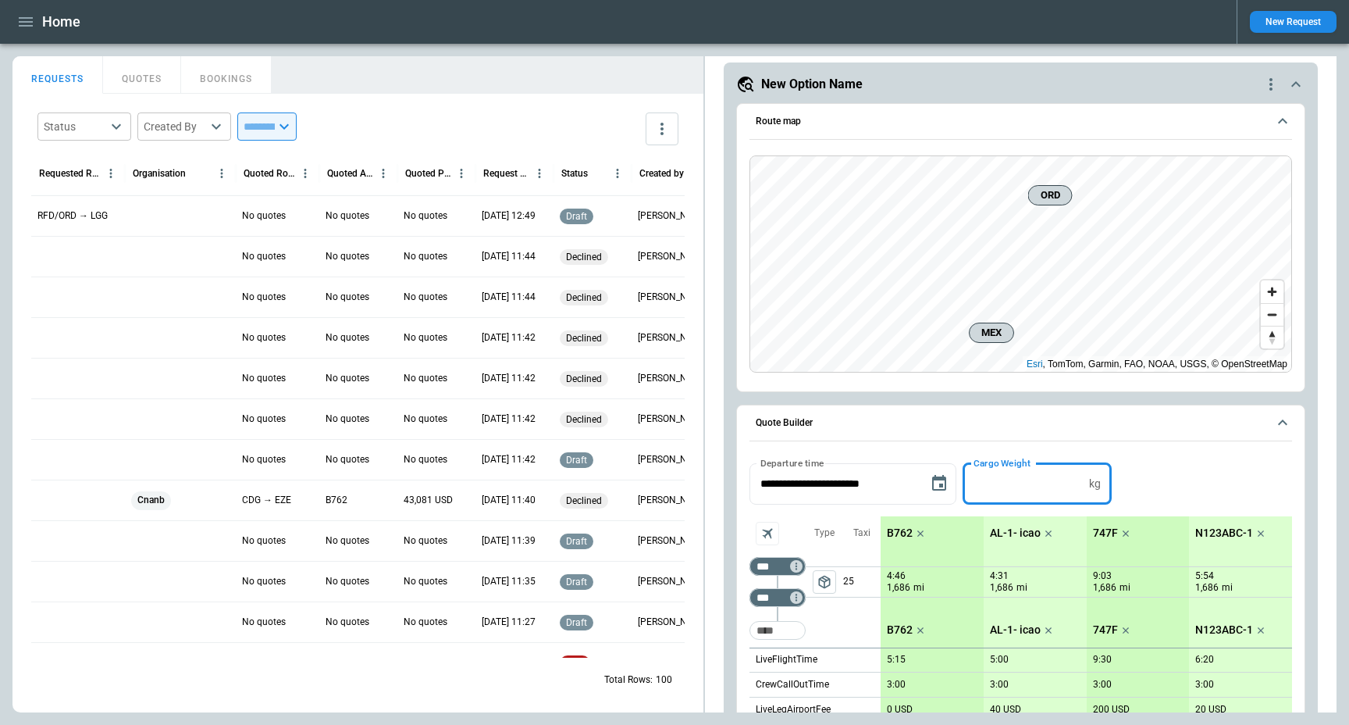
click at [1025, 490] on input "*" at bounding box center [1023, 483] width 120 height 41
type input "*****"
click at [1153, 478] on button "Apply" at bounding box center [1143, 483] width 50 height 41
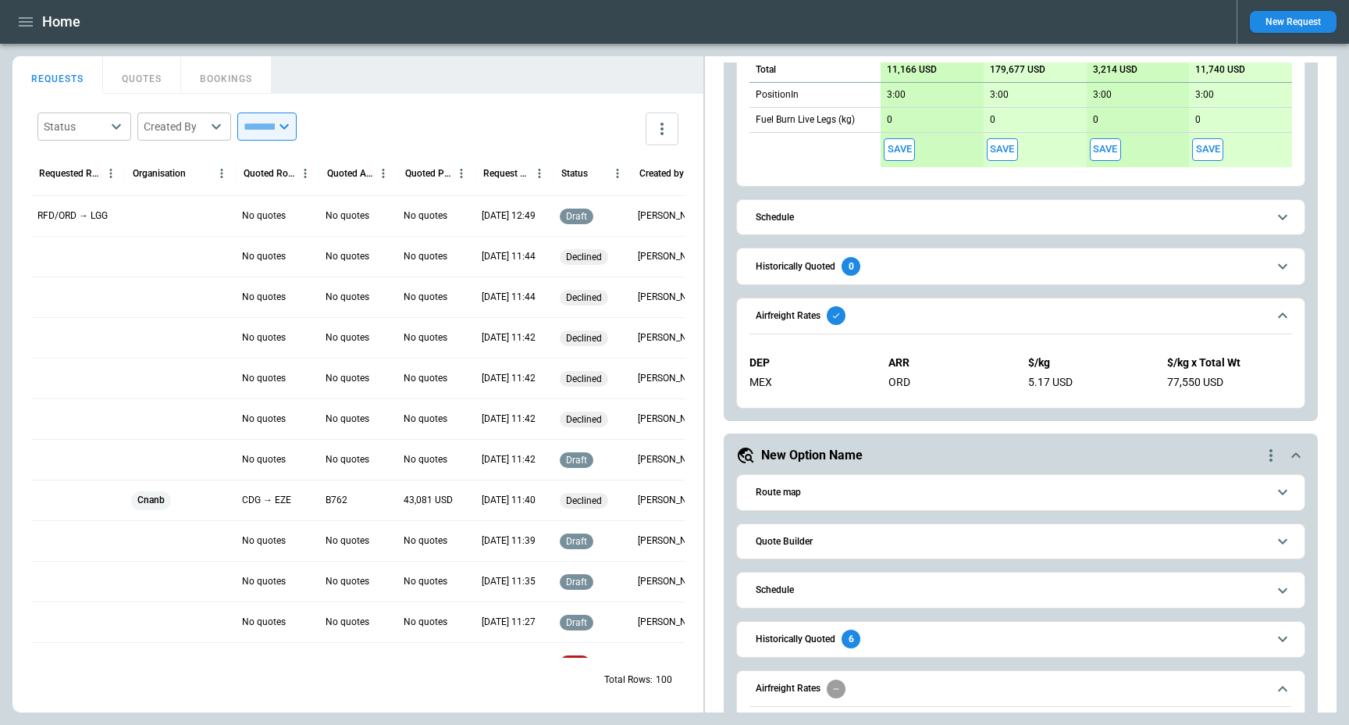
scroll to position [804, 0]
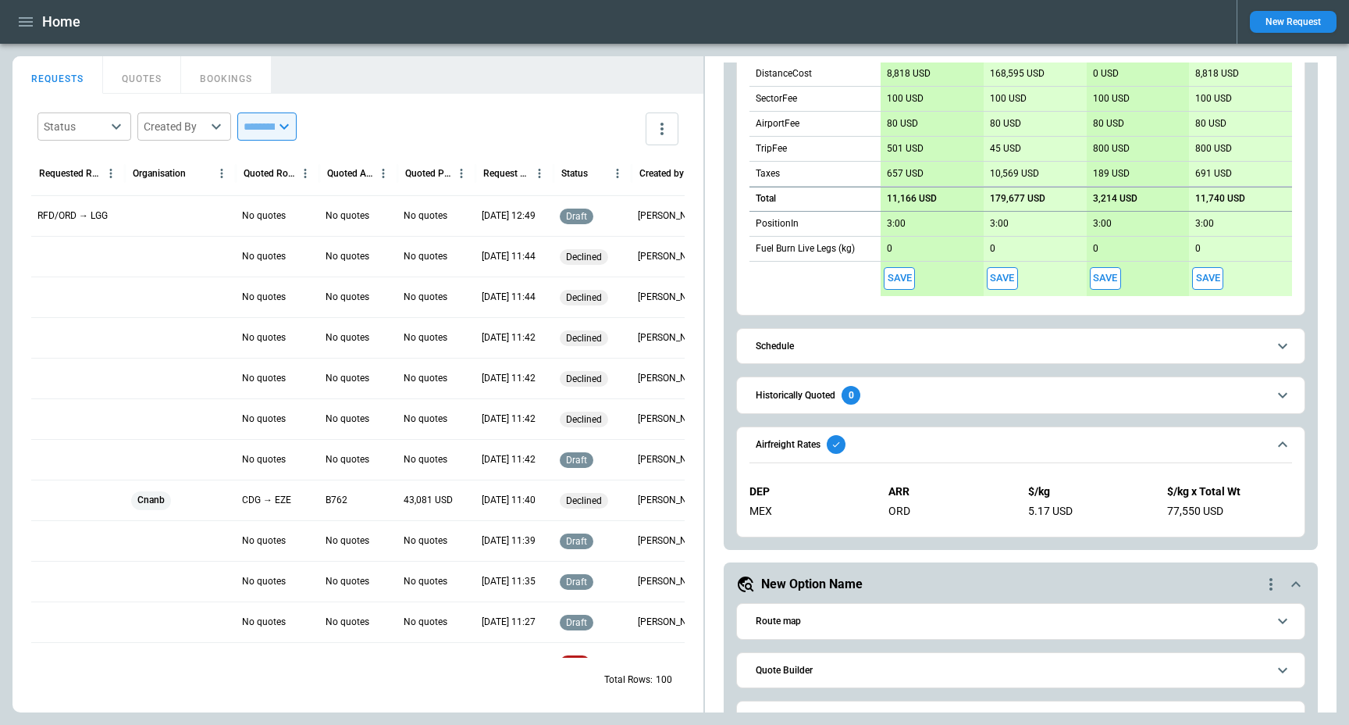
click at [24, 16] on icon "button" at bounding box center [25, 21] width 19 height 19
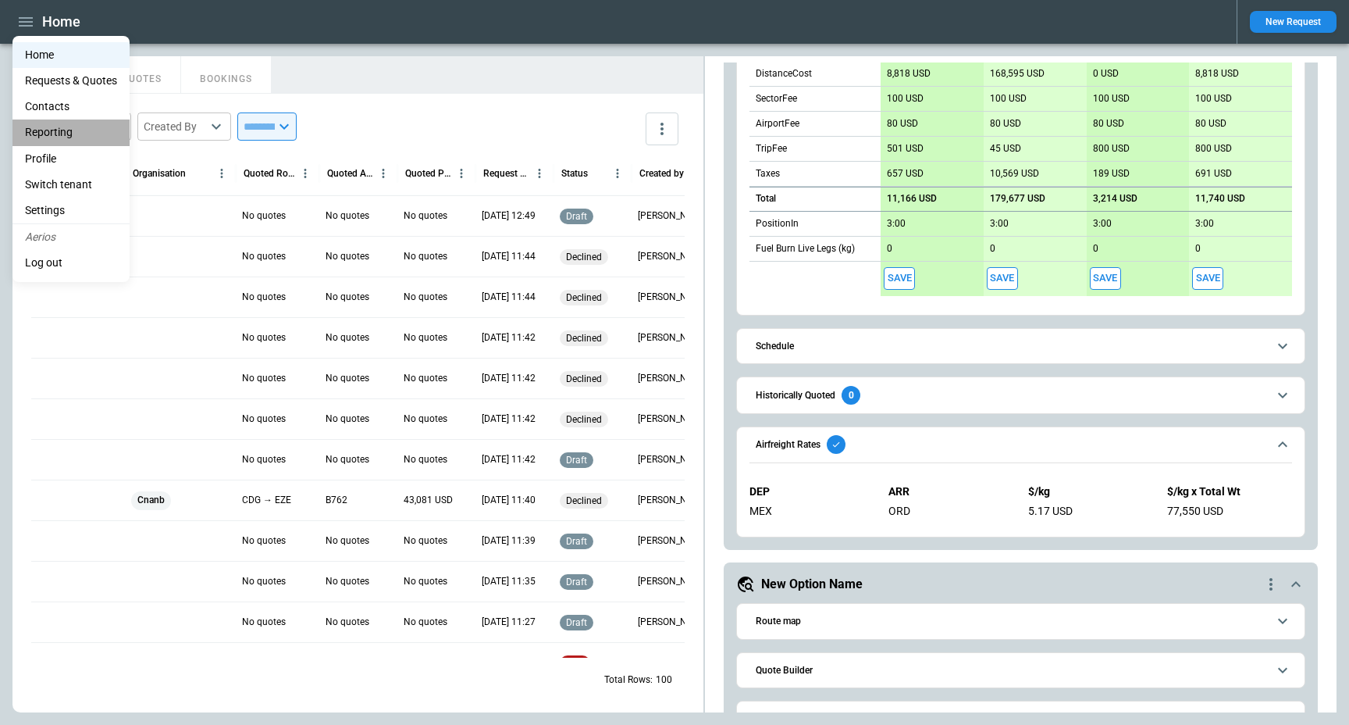
click at [58, 135] on li "Reporting" at bounding box center [70, 132] width 117 height 26
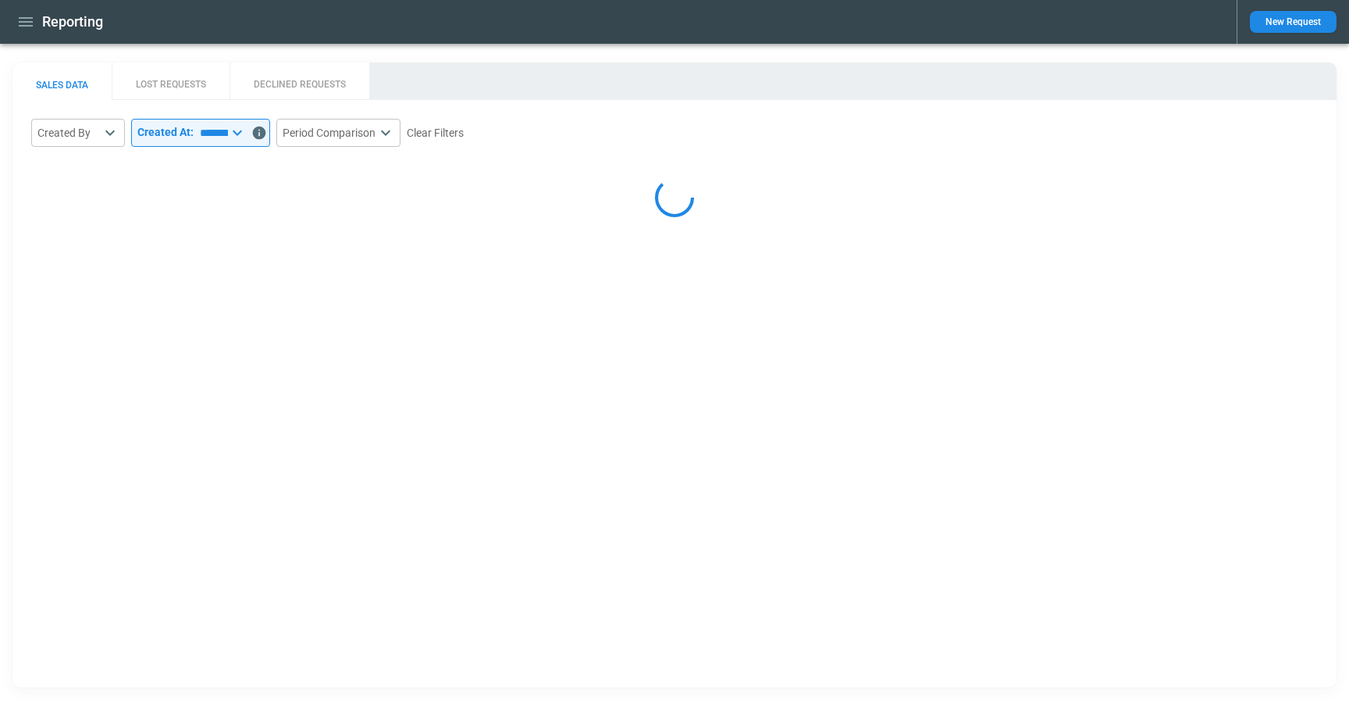
click at [90, 133] on body "Reporting New Request SALES DATA LOST REQUESTS DECLINED REQUESTS Created By ​ ​…" at bounding box center [674, 362] width 1349 height 725
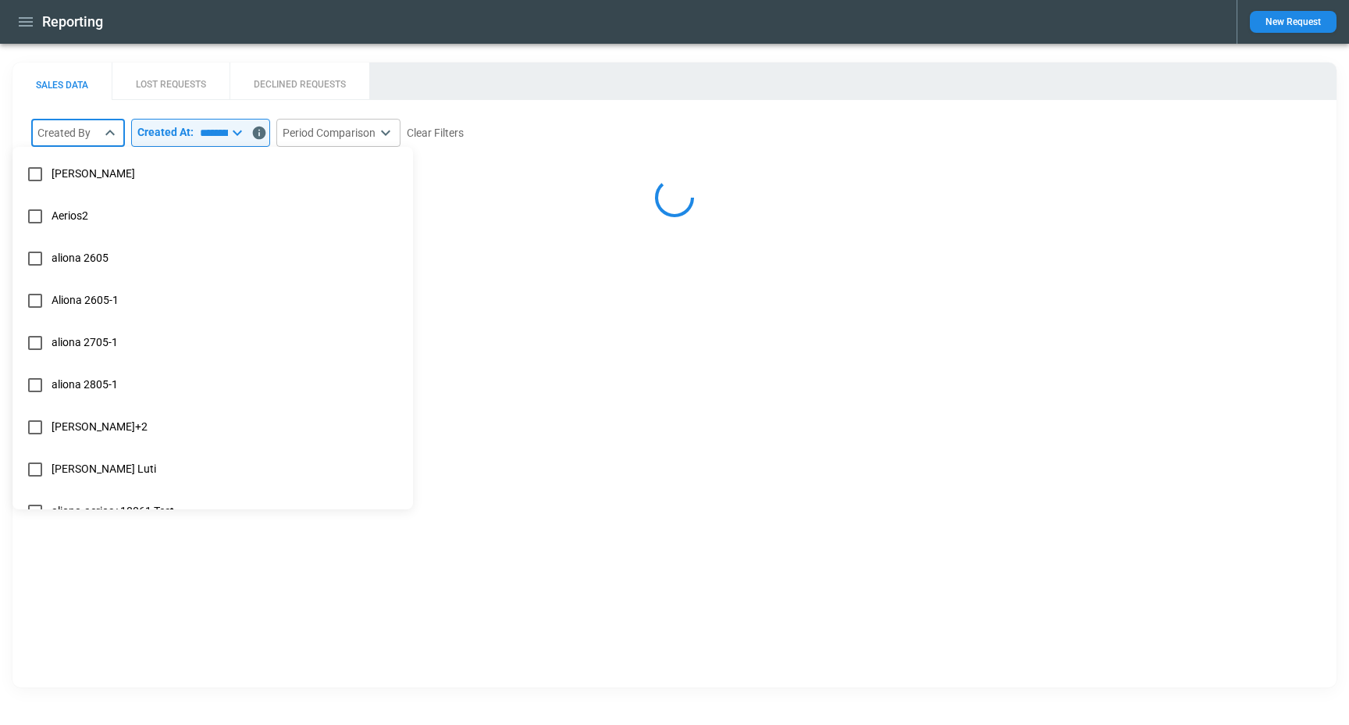
select select "*****"
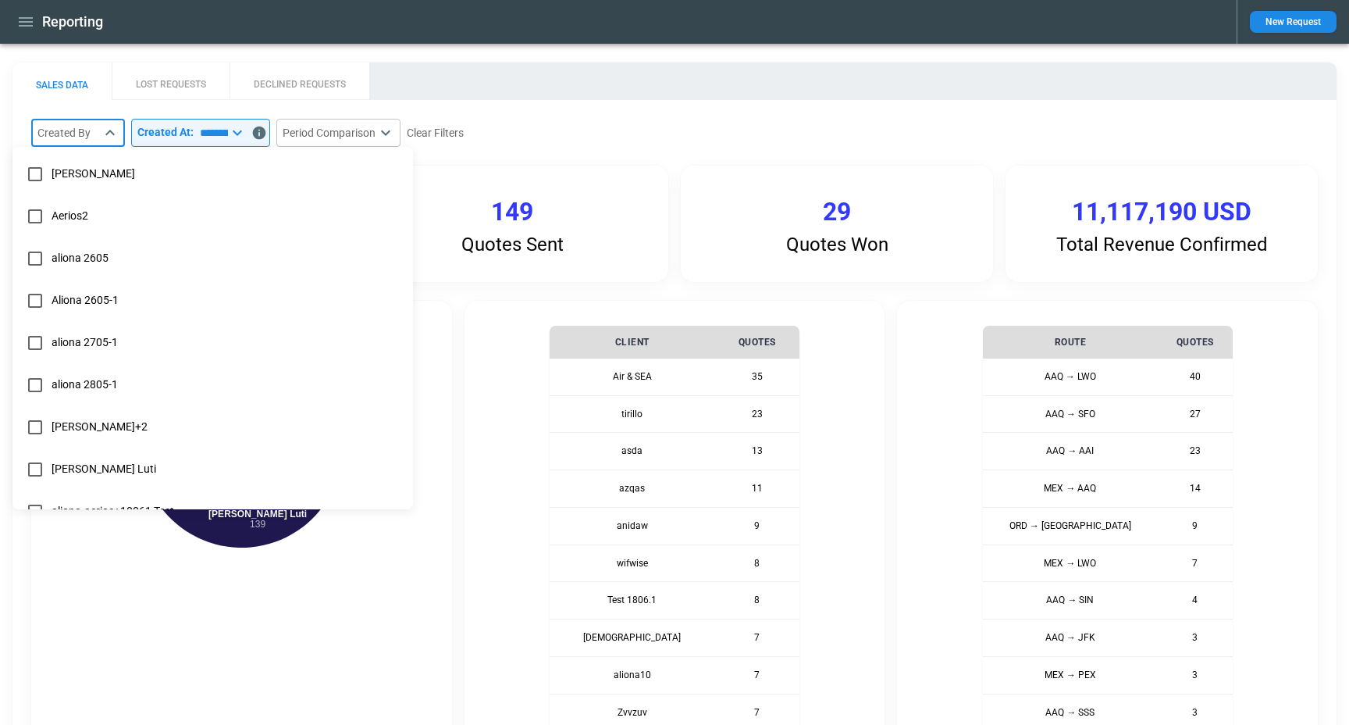
click at [241, 52] on div at bounding box center [674, 362] width 1349 height 725
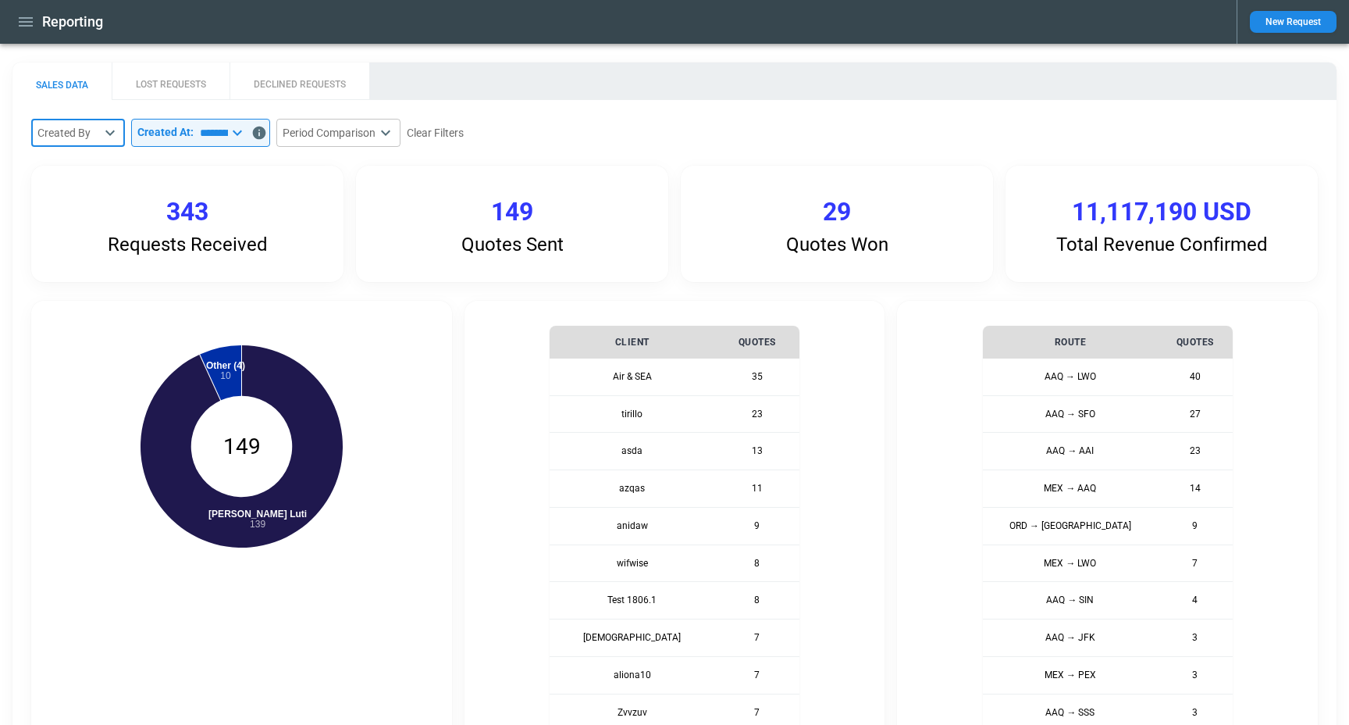
click at [219, 122] on input "*********" at bounding box center [211, 133] width 34 height 28
click at [399, 61] on main "SALES DATA LOST REQUESTS DECLINED REQUESTS Created By ​ ​ Created At: *********…" at bounding box center [674, 644] width 1349 height 1200
click at [386, 122] on body "Reporting New Request SALES DATA LOST REQUESTS DECLINED REQUESTS Created By ​ ​…" at bounding box center [674, 362] width 1349 height 725
click at [538, 33] on div at bounding box center [674, 362] width 1349 height 725
click at [180, 94] on button "LOST REQUESTS" at bounding box center [171, 80] width 118 height 37
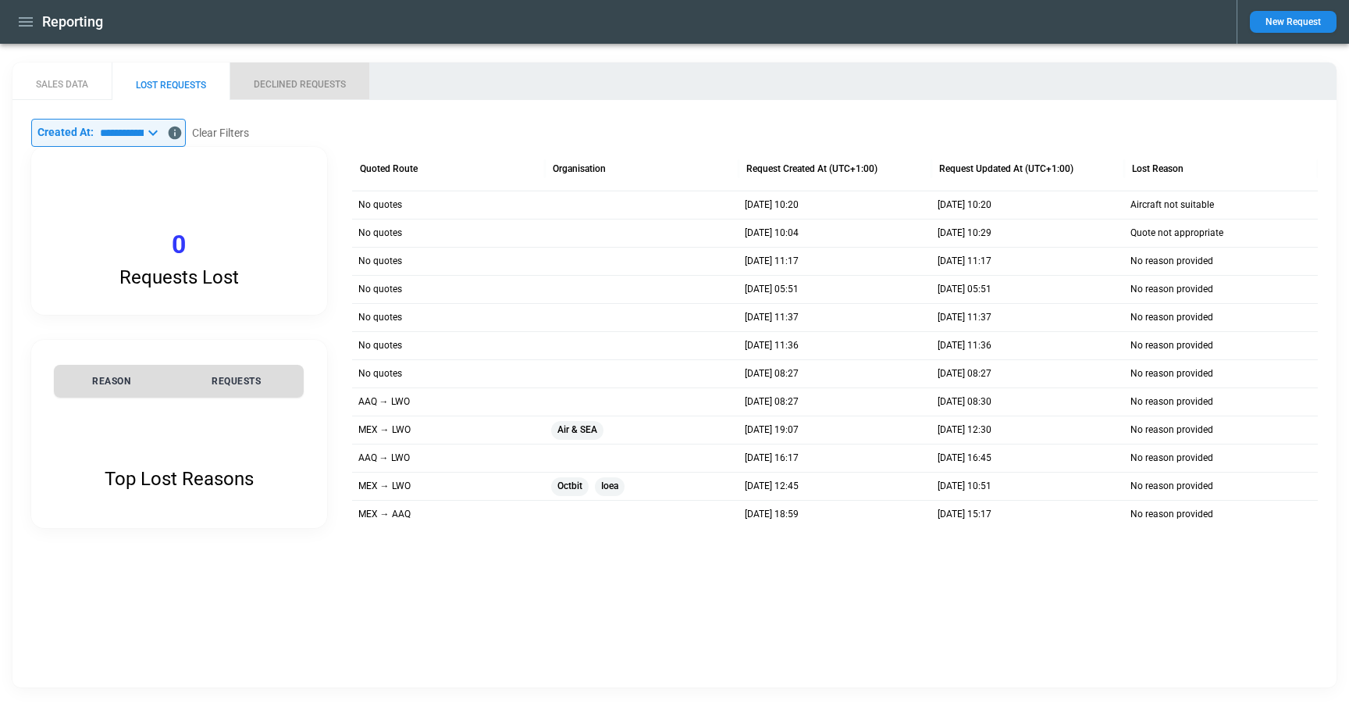
click at [295, 71] on button "DECLINED REQUESTS" at bounding box center [300, 80] width 140 height 37
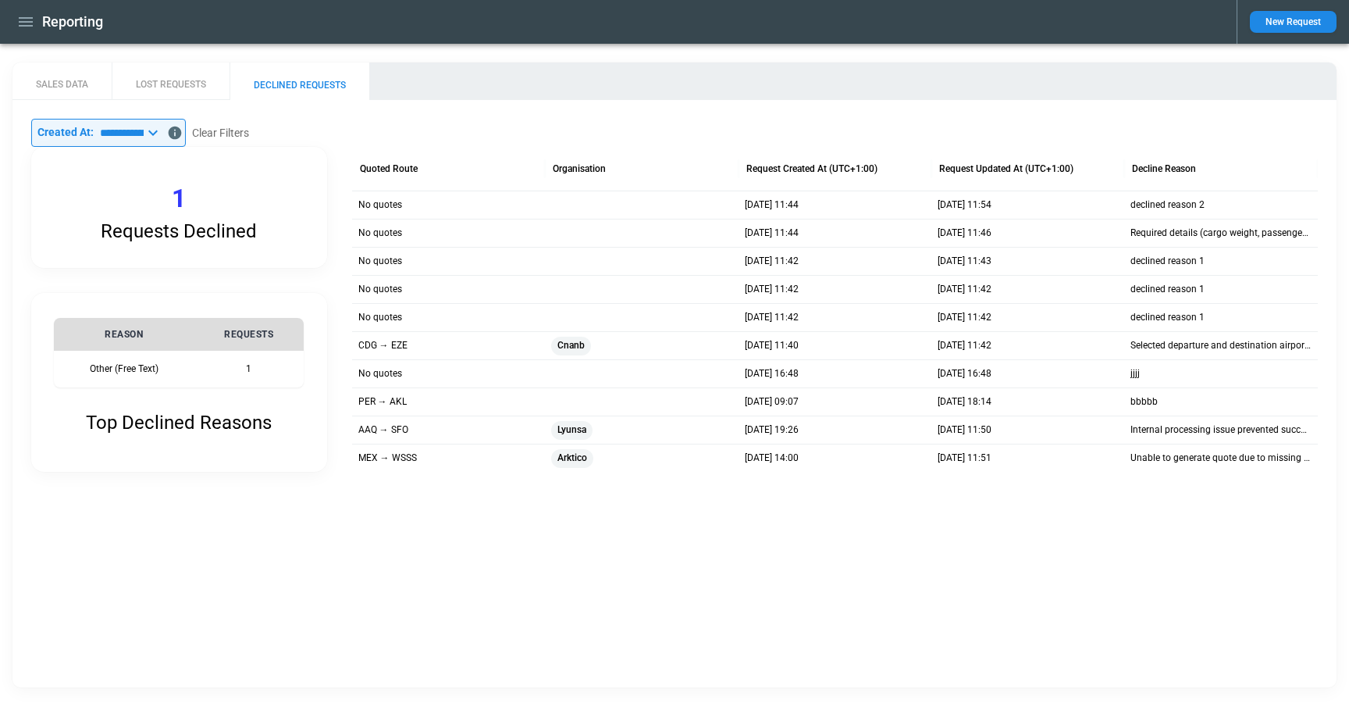
click at [29, 84] on button "SALES DATA" at bounding box center [61, 80] width 99 height 37
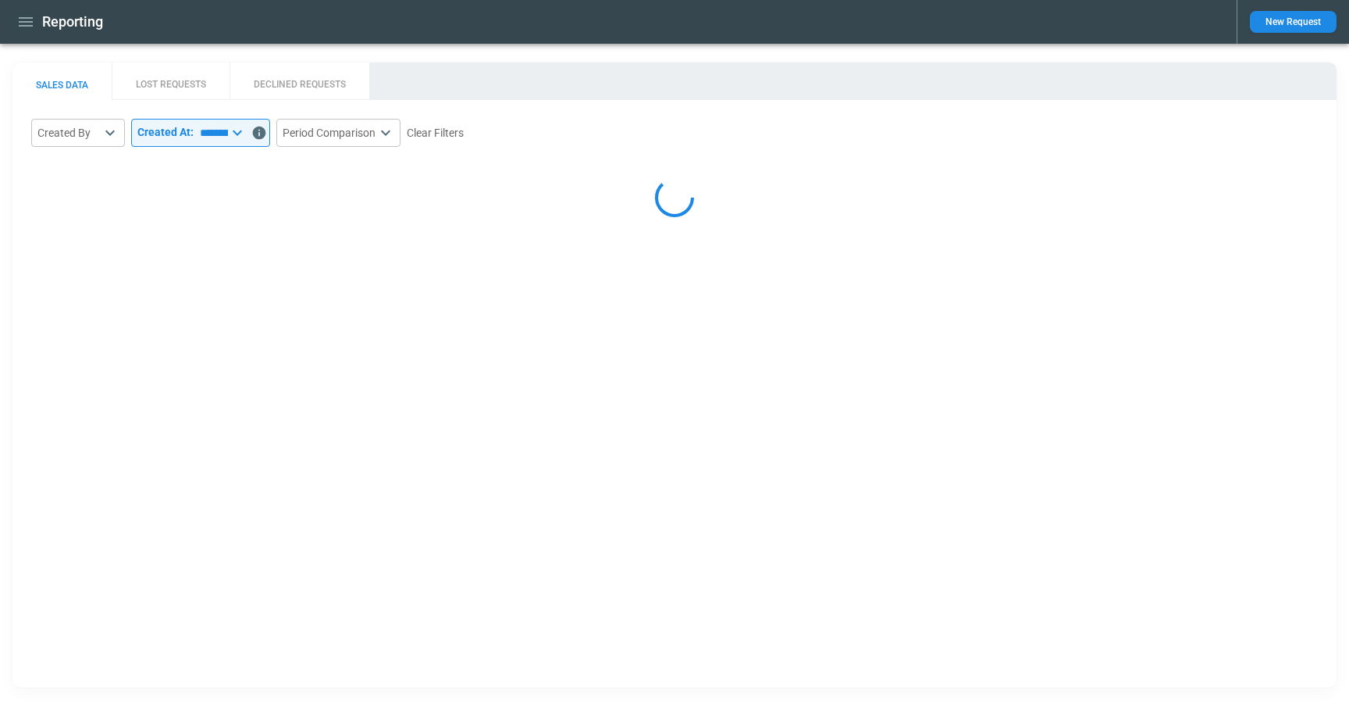
click at [309, 24] on div "Reporting" at bounding box center [618, 22] width 1212 height 27
click at [20, 19] on icon "button" at bounding box center [25, 21] width 19 height 19
select select "*****"
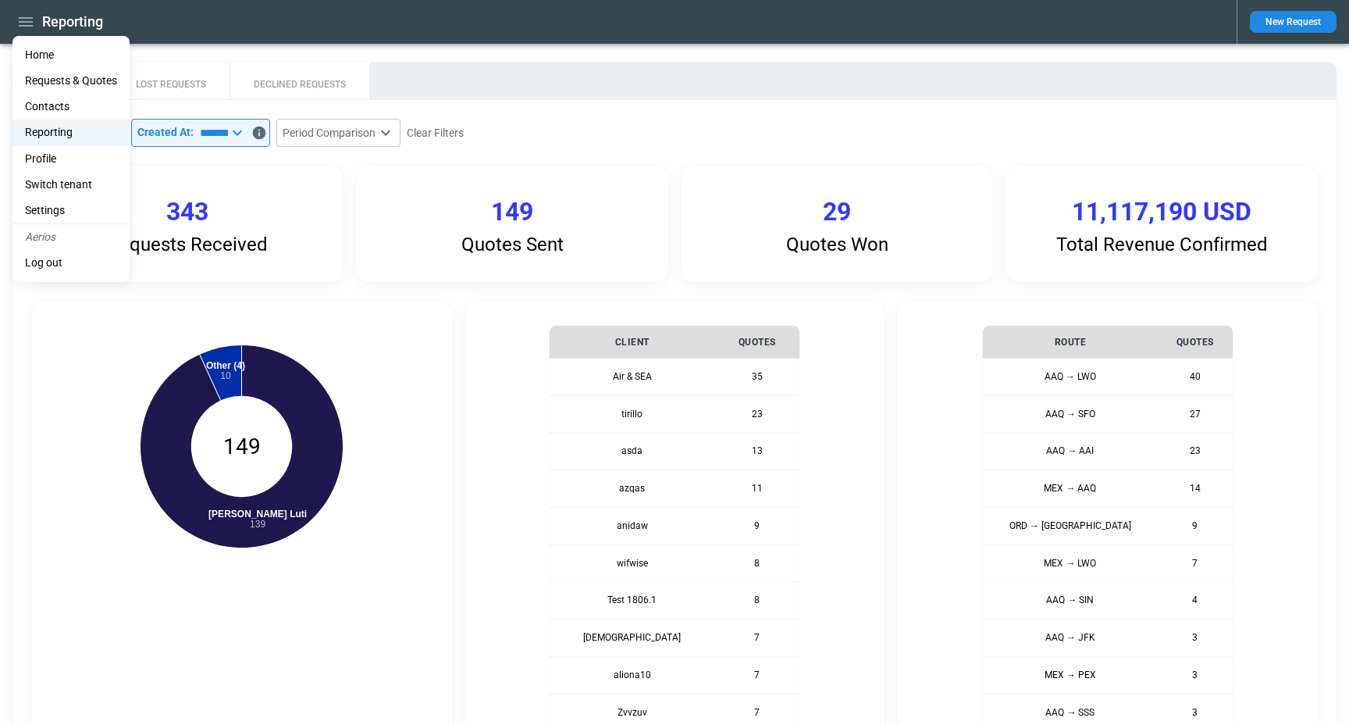
click at [37, 40] on ul "Home Requests & Quotes Contacts Reporting Profile Switch tenant Settings Aerios…" at bounding box center [70, 159] width 117 height 246
click at [47, 58] on li "Home" at bounding box center [70, 55] width 117 height 26
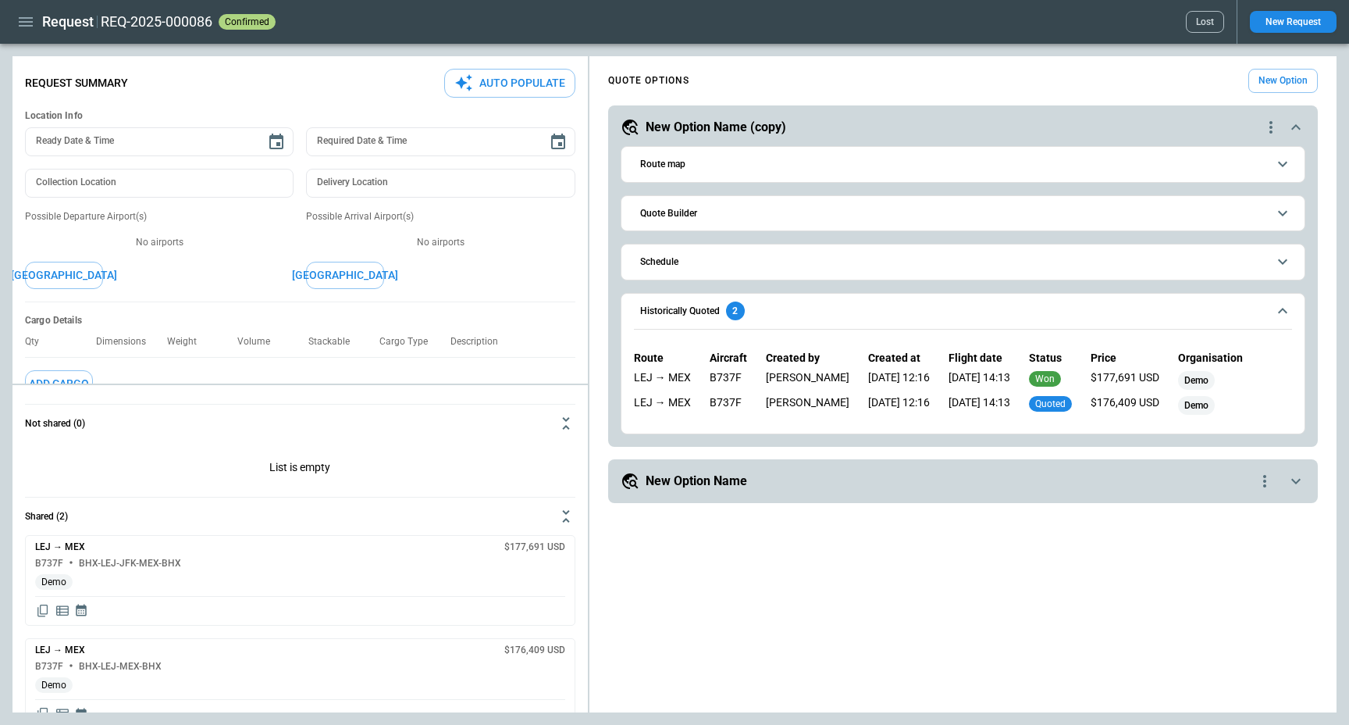
click at [724, 217] on span "Quote Builder" at bounding box center [953, 214] width 627 height 10
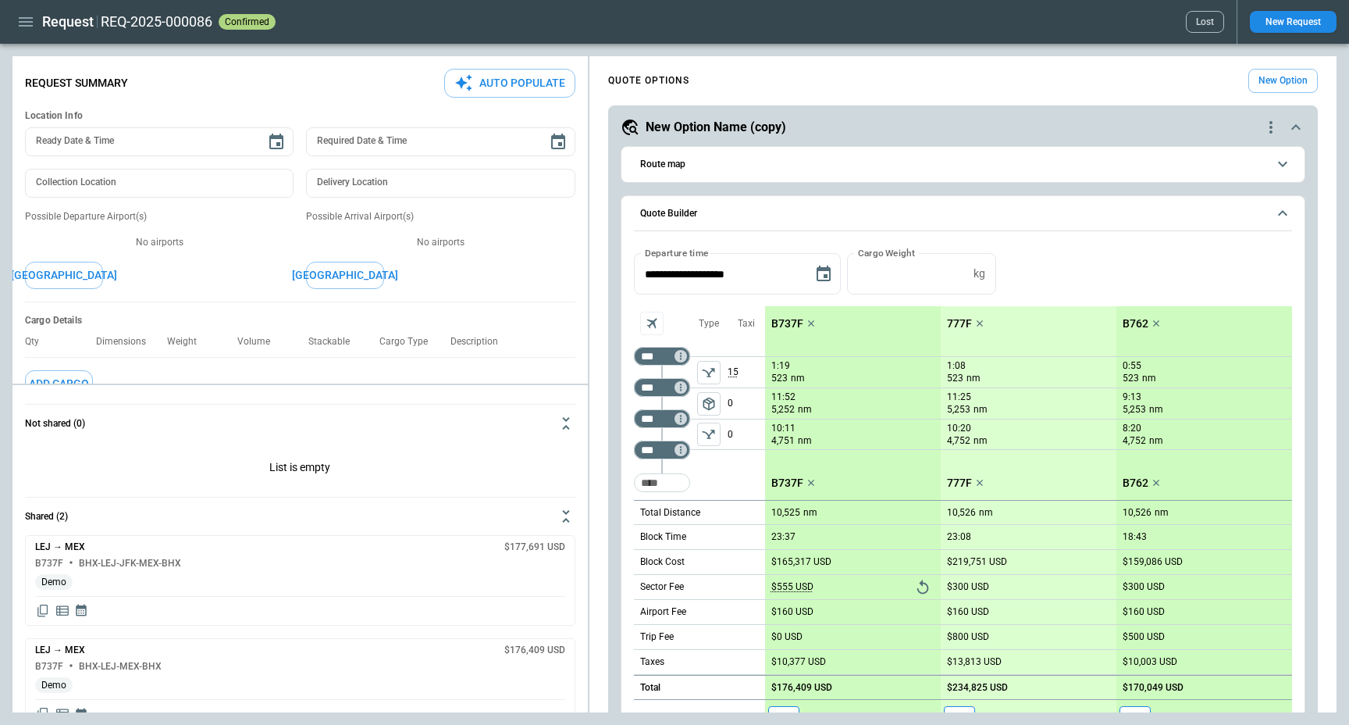
click at [747, 167] on span "Route map" at bounding box center [953, 164] width 627 height 10
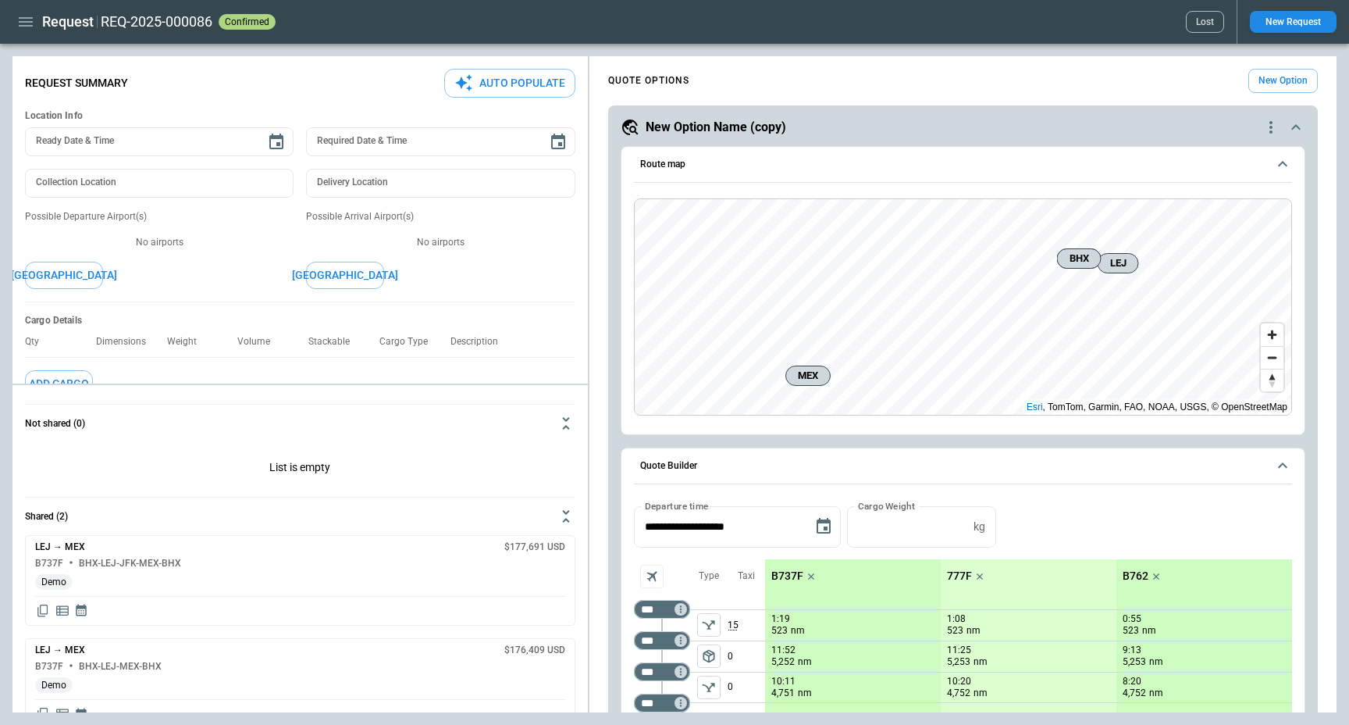
click at [747, 167] on span "Route map" at bounding box center [953, 164] width 627 height 10
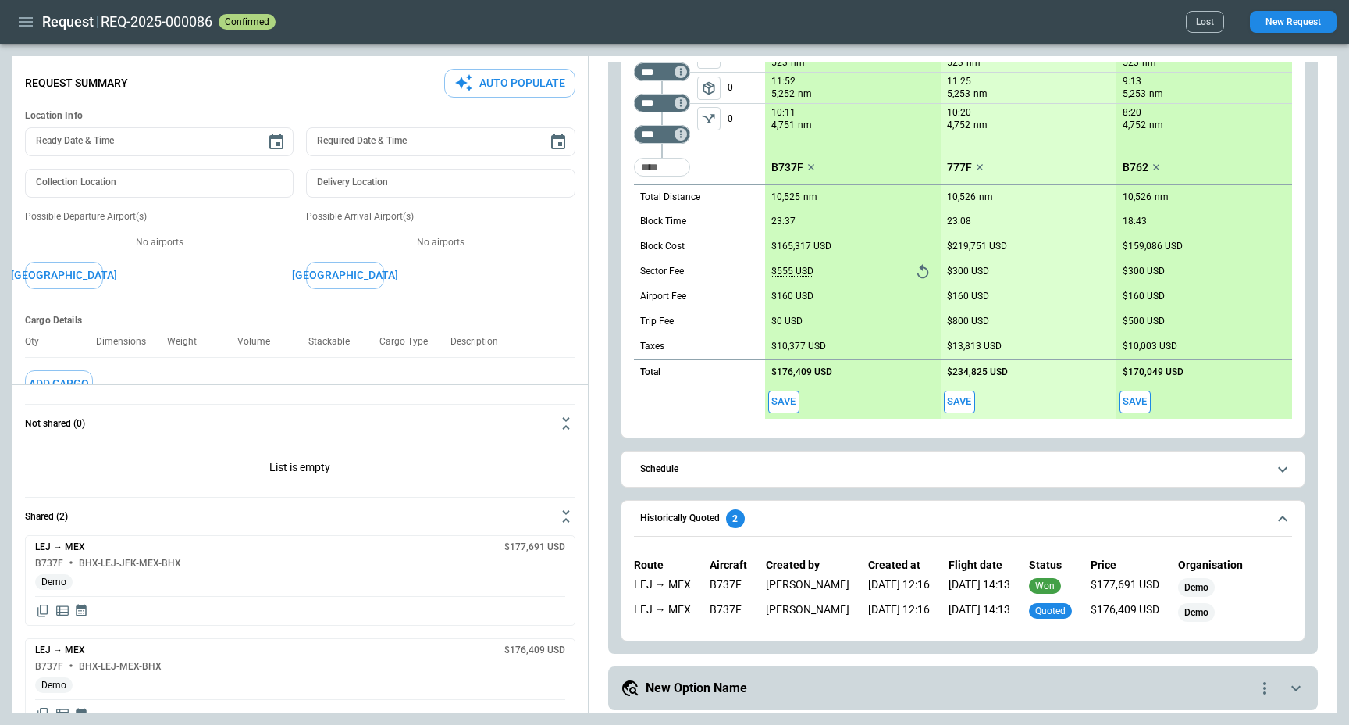
scroll to position [319, 0]
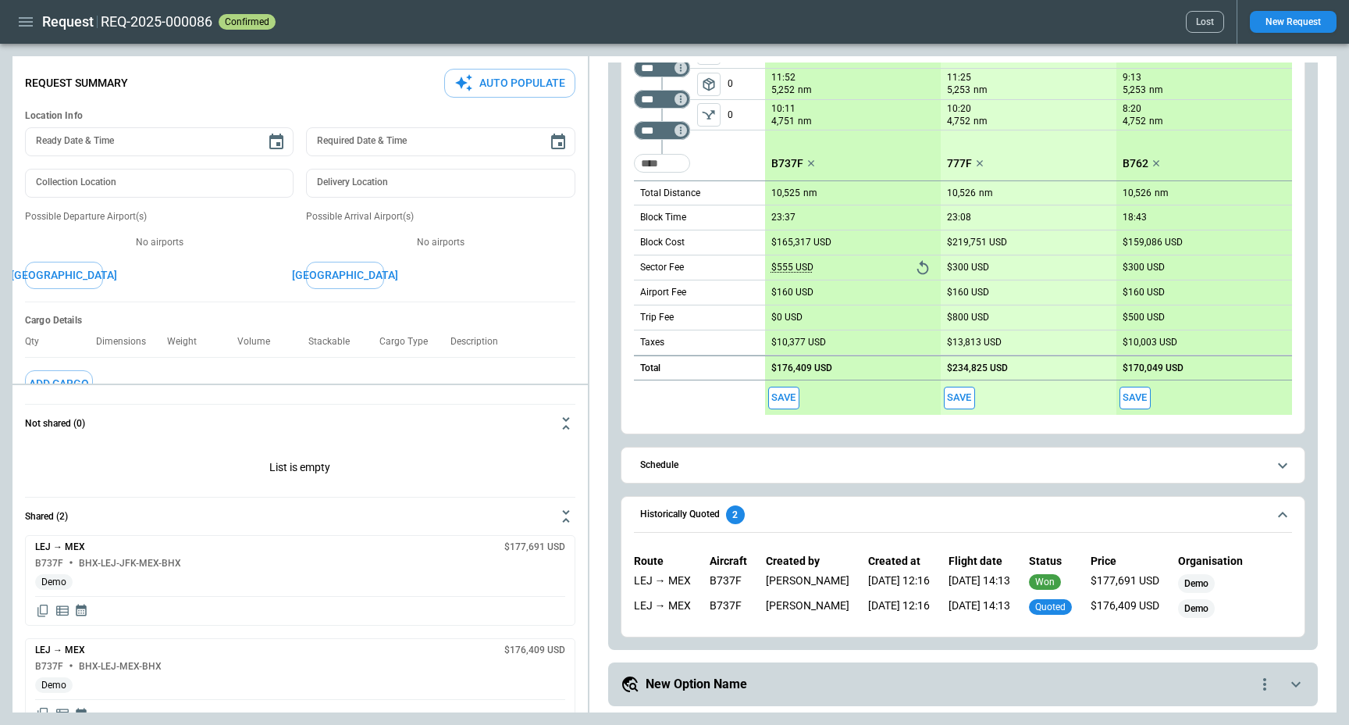
click at [28, 25] on icon "button" at bounding box center [26, 21] width 14 height 9
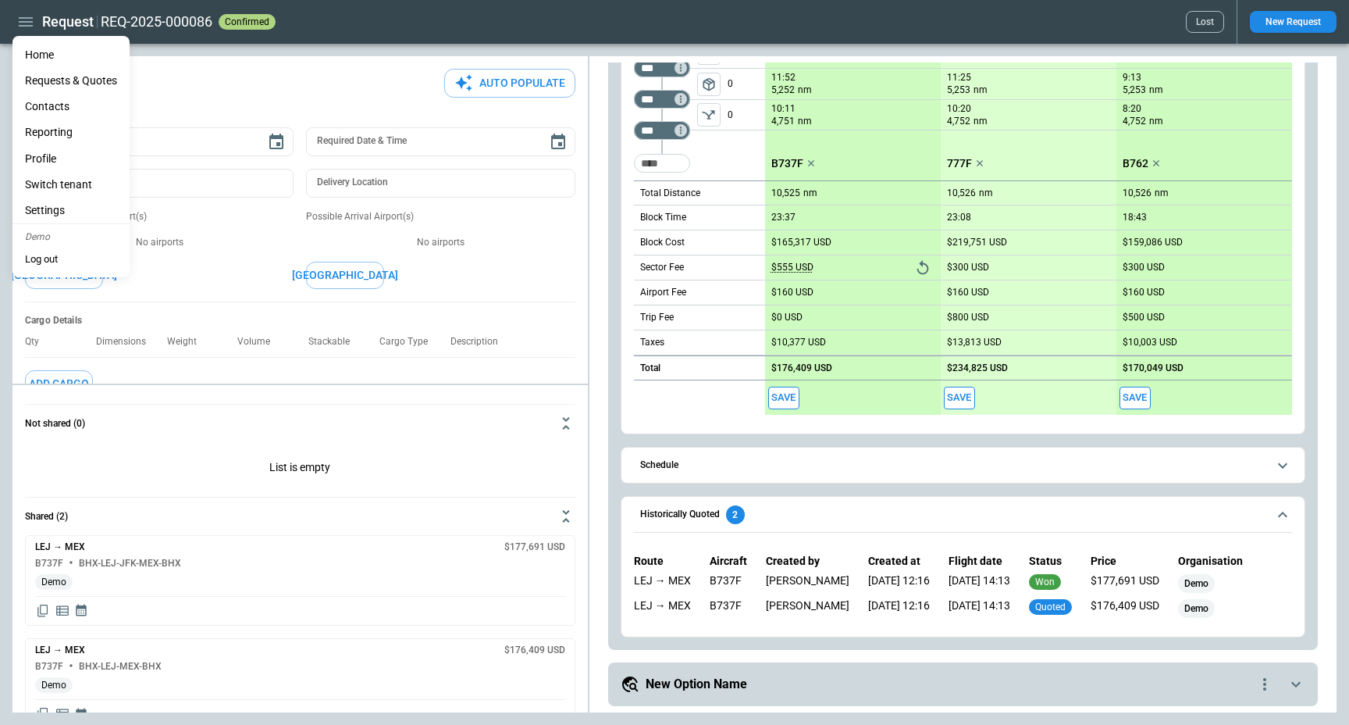
click at [37, 55] on li "Home" at bounding box center [70, 55] width 117 height 26
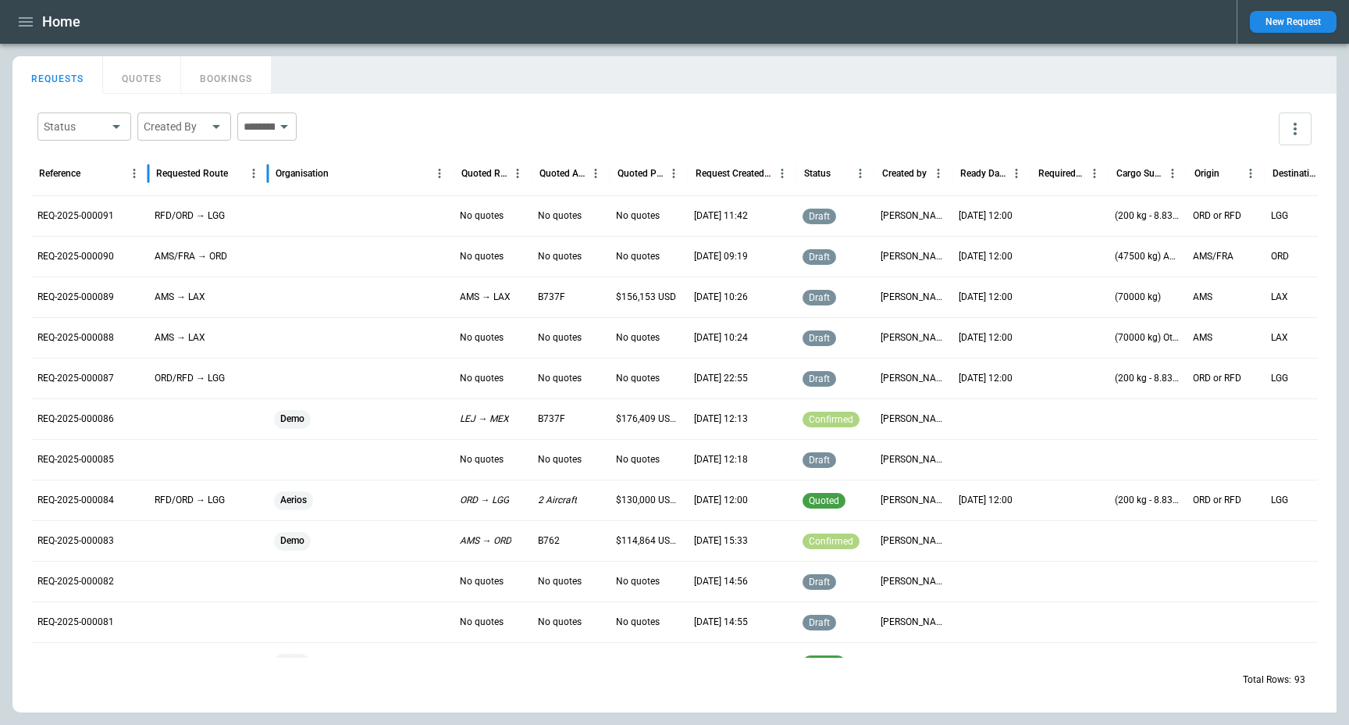
drag, startPoint x: 226, startPoint y: 168, endPoint x: 266, endPoint y: 167, distance: 40.6
click at [266, 167] on div at bounding box center [268, 174] width 8 height 44
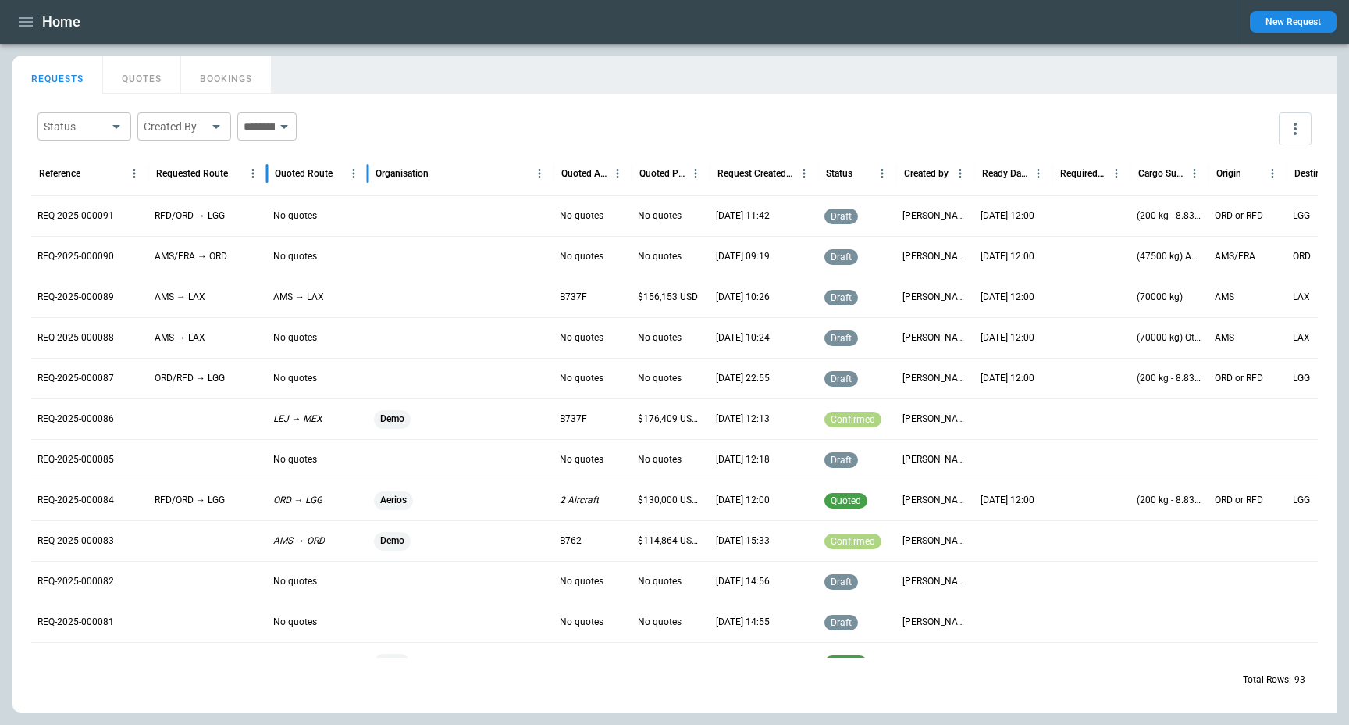
drag, startPoint x: 348, startPoint y: 173, endPoint x: 371, endPoint y: 175, distance: 22.7
click at [371, 175] on div at bounding box center [368, 174] width 8 height 44
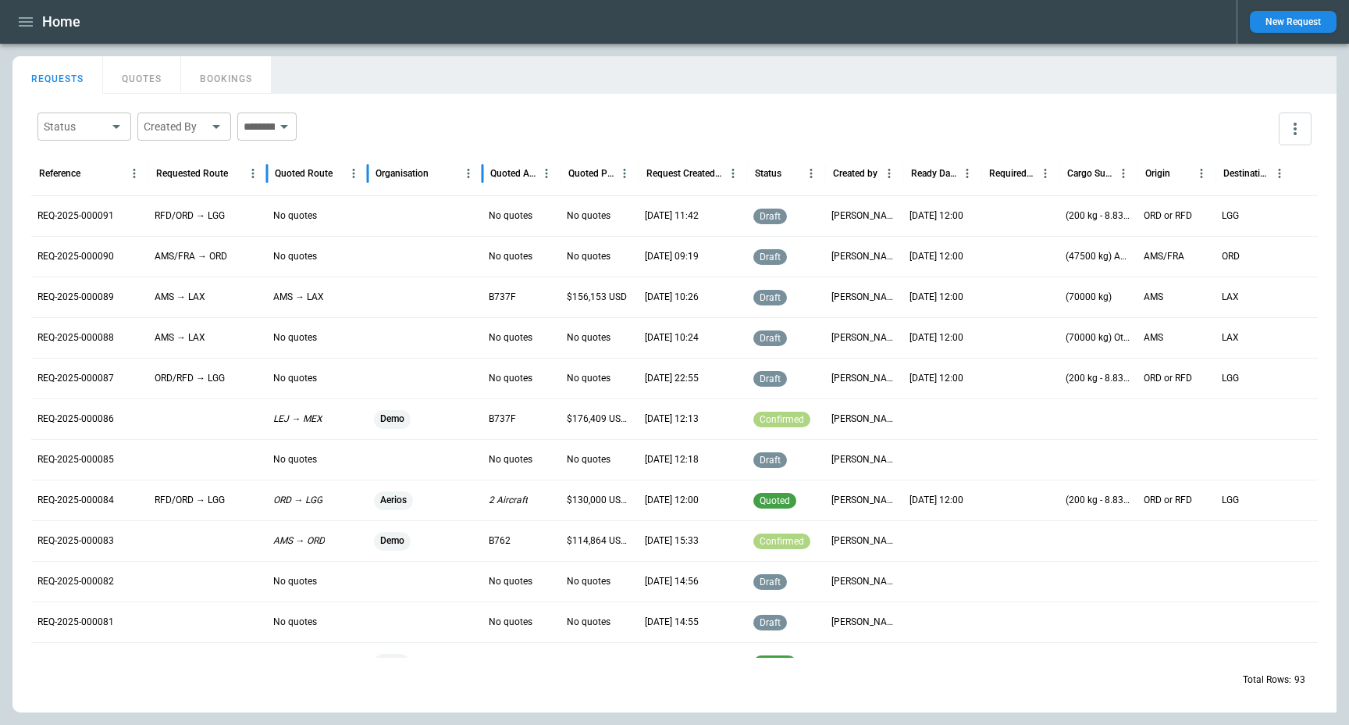
drag, startPoint x: 551, startPoint y: 180, endPoint x: 480, endPoint y: 180, distance: 71.1
click at [480, 180] on div at bounding box center [483, 174] width 8 height 44
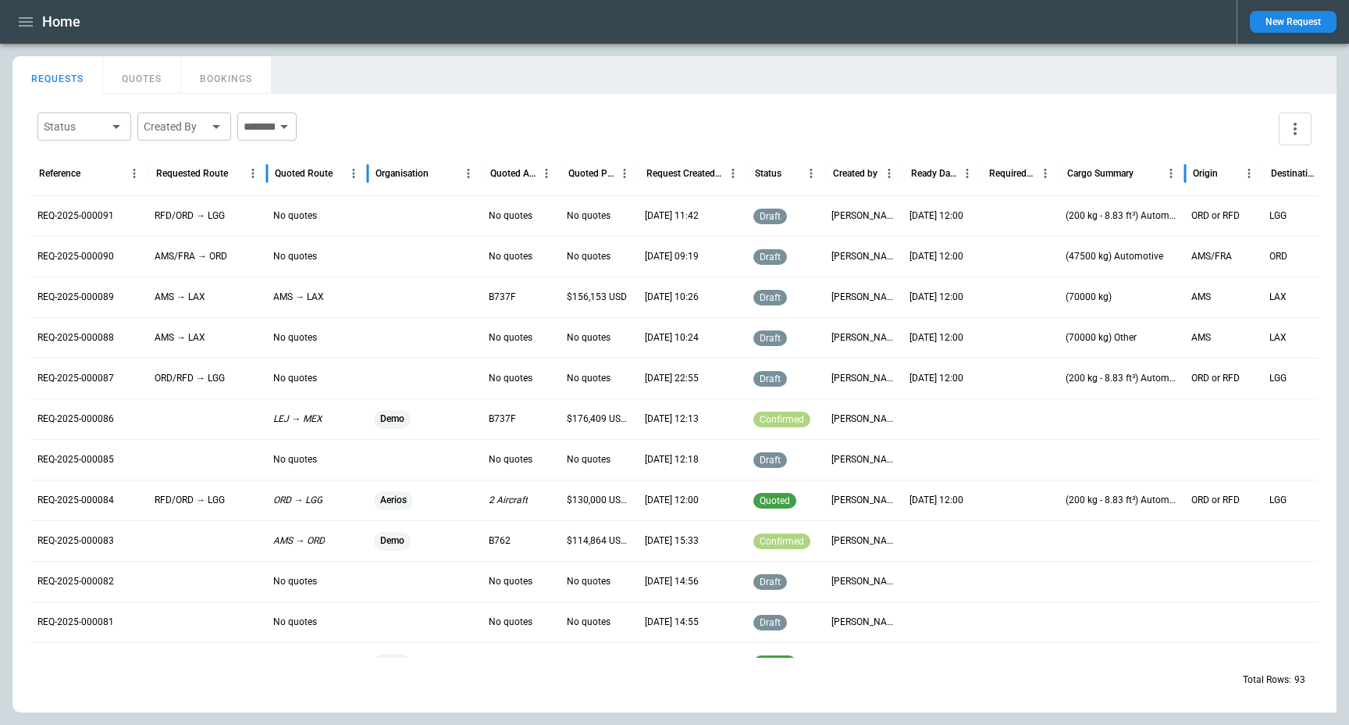
drag, startPoint x: 1136, startPoint y: 172, endPoint x: 1183, endPoint y: 176, distance: 47.8
click at [1183, 176] on div at bounding box center [1186, 174] width 8 height 44
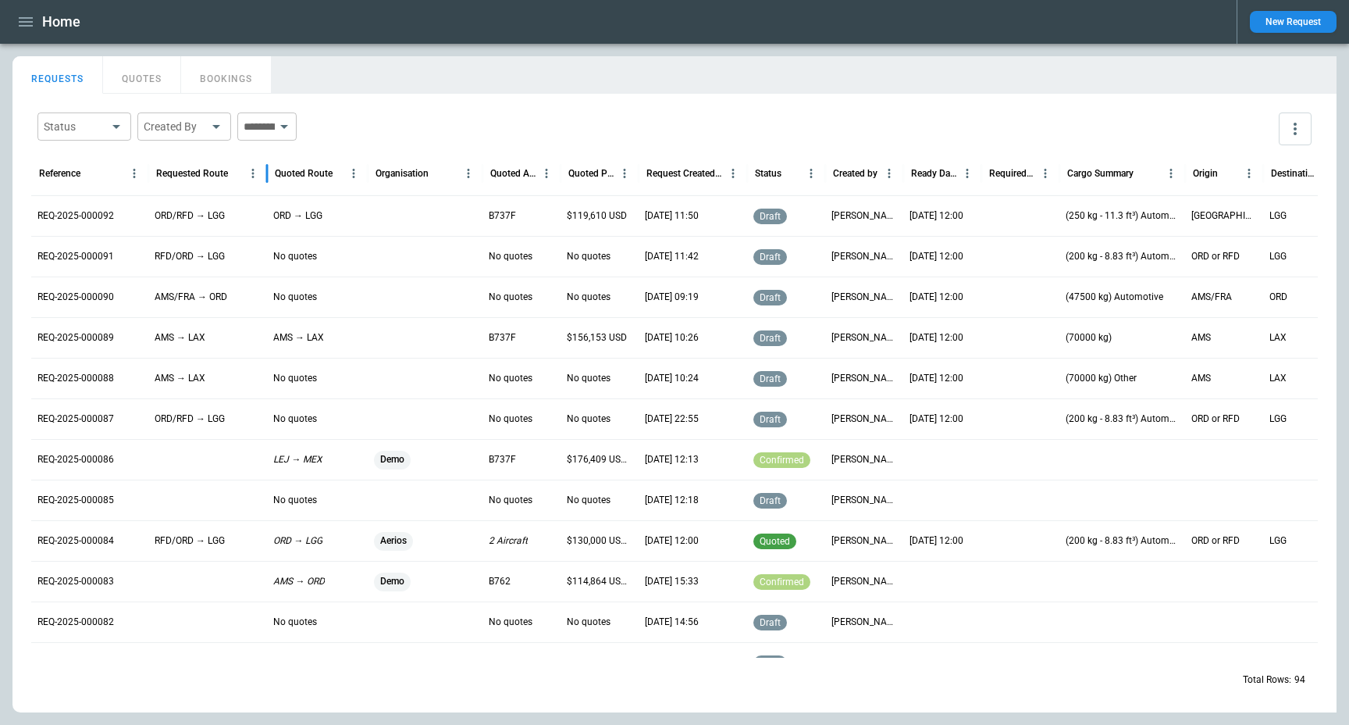
click at [564, 39] on div "Home New Request" at bounding box center [674, 22] width 1349 height 44
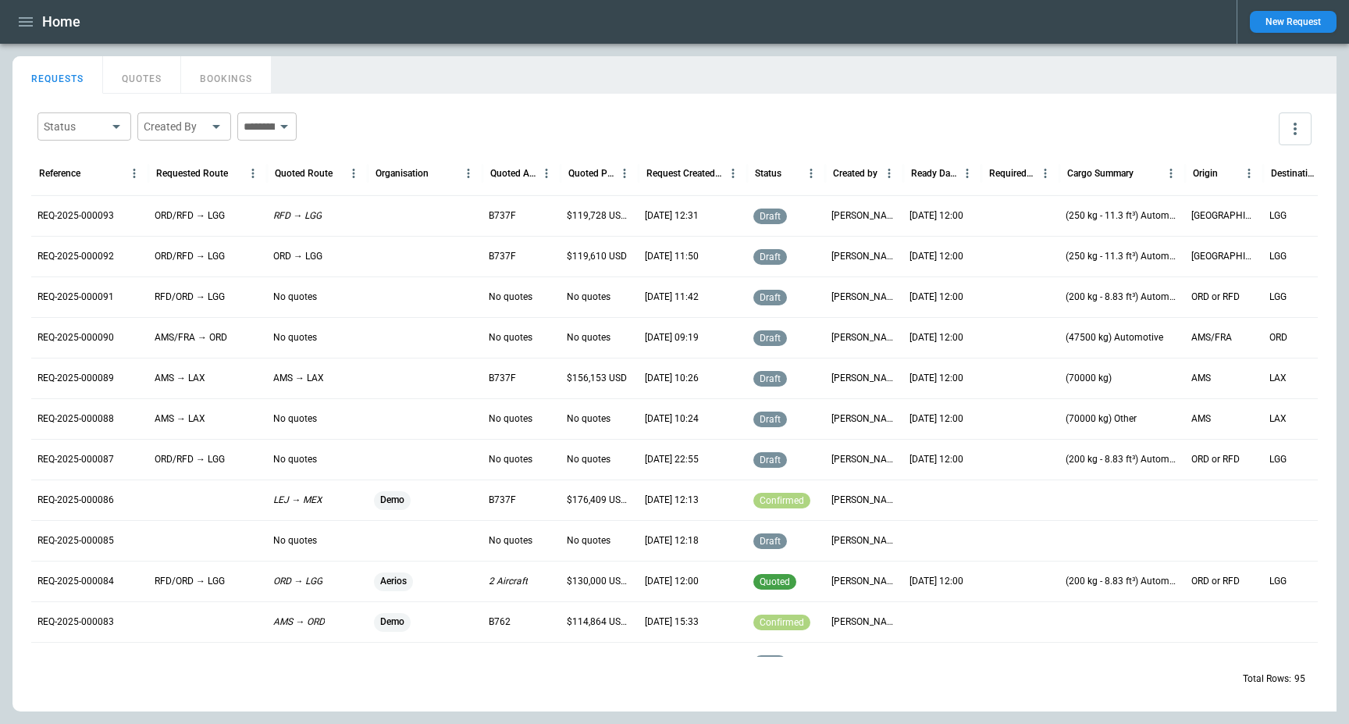
click at [502, 123] on div "Status ​ Created By ​ ​" at bounding box center [674, 128] width 1287 height 45
click at [77, 209] on p "REQ-2025-000093" at bounding box center [75, 215] width 77 height 13
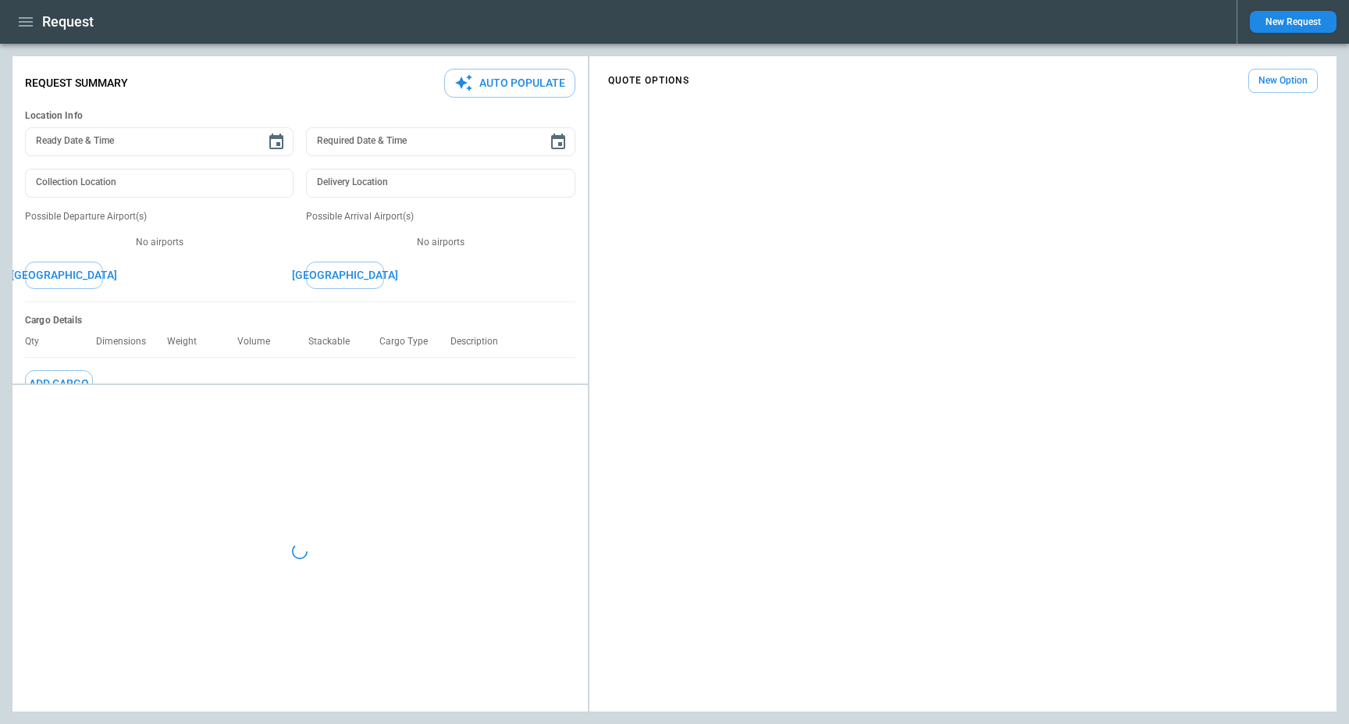
type textarea "*"
type input "**********"
type input "***"
type textarea "*"
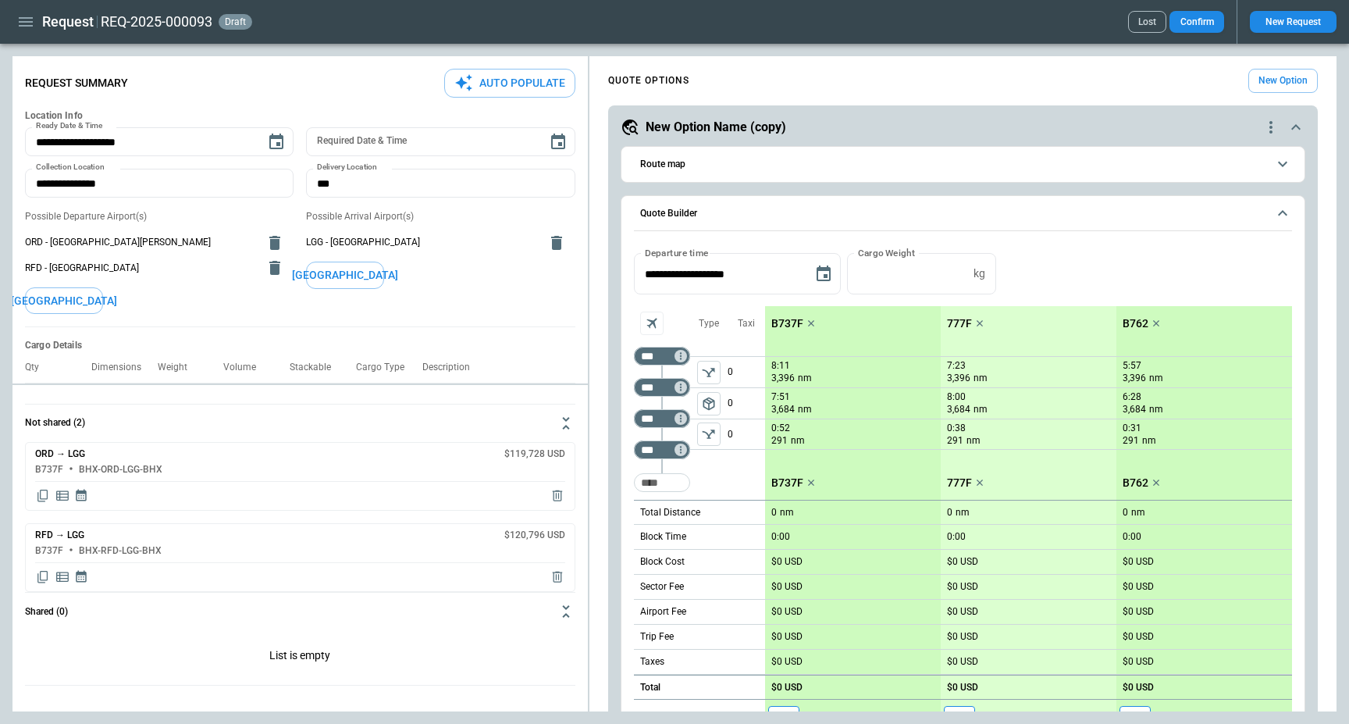
type input "**********"
click at [27, 27] on icon "button" at bounding box center [25, 21] width 19 height 19
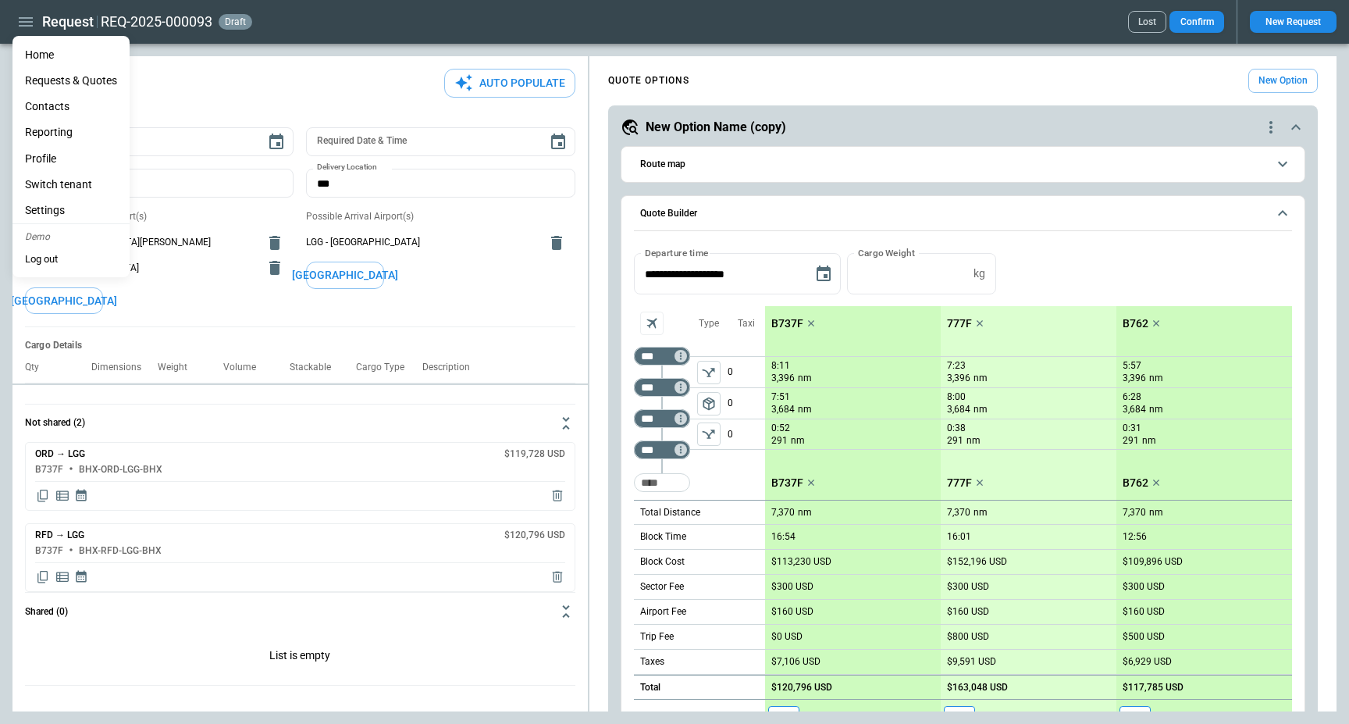
click at [49, 56] on li "Home" at bounding box center [70, 55] width 117 height 26
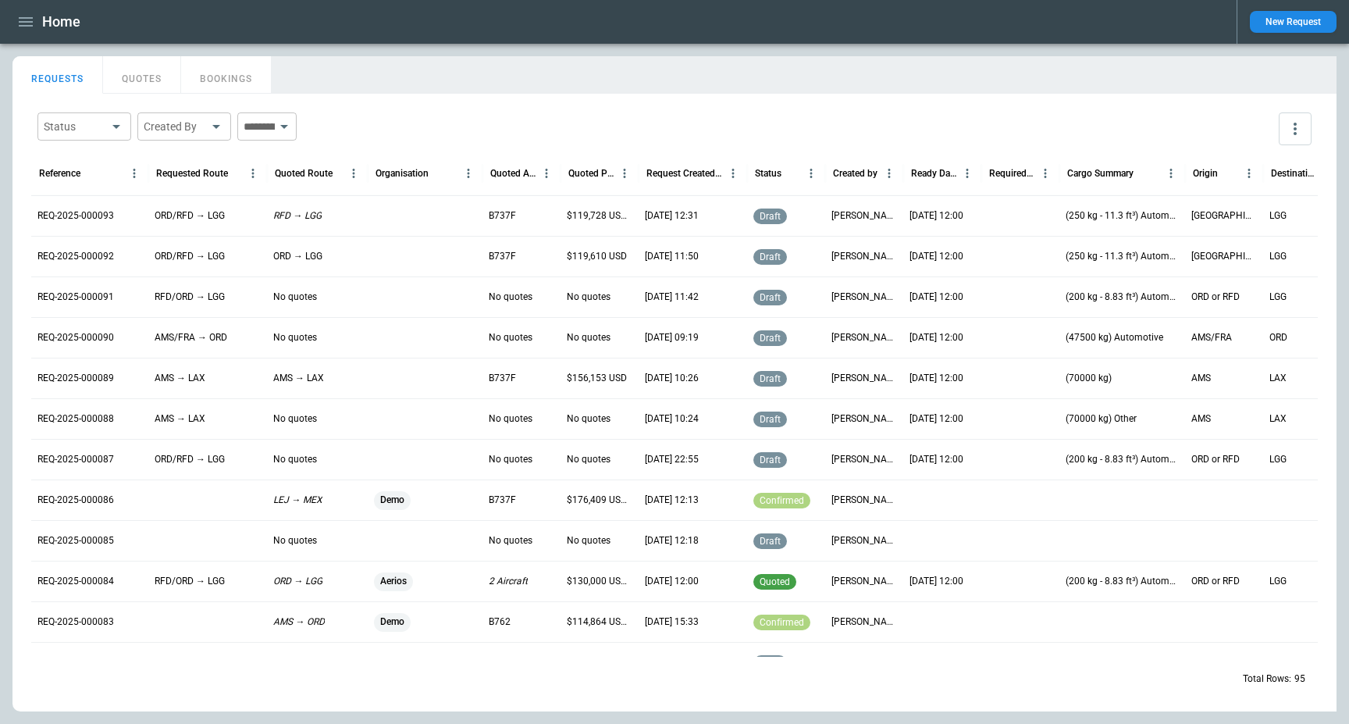
click at [162, 77] on button "QUOTES" at bounding box center [142, 74] width 78 height 37
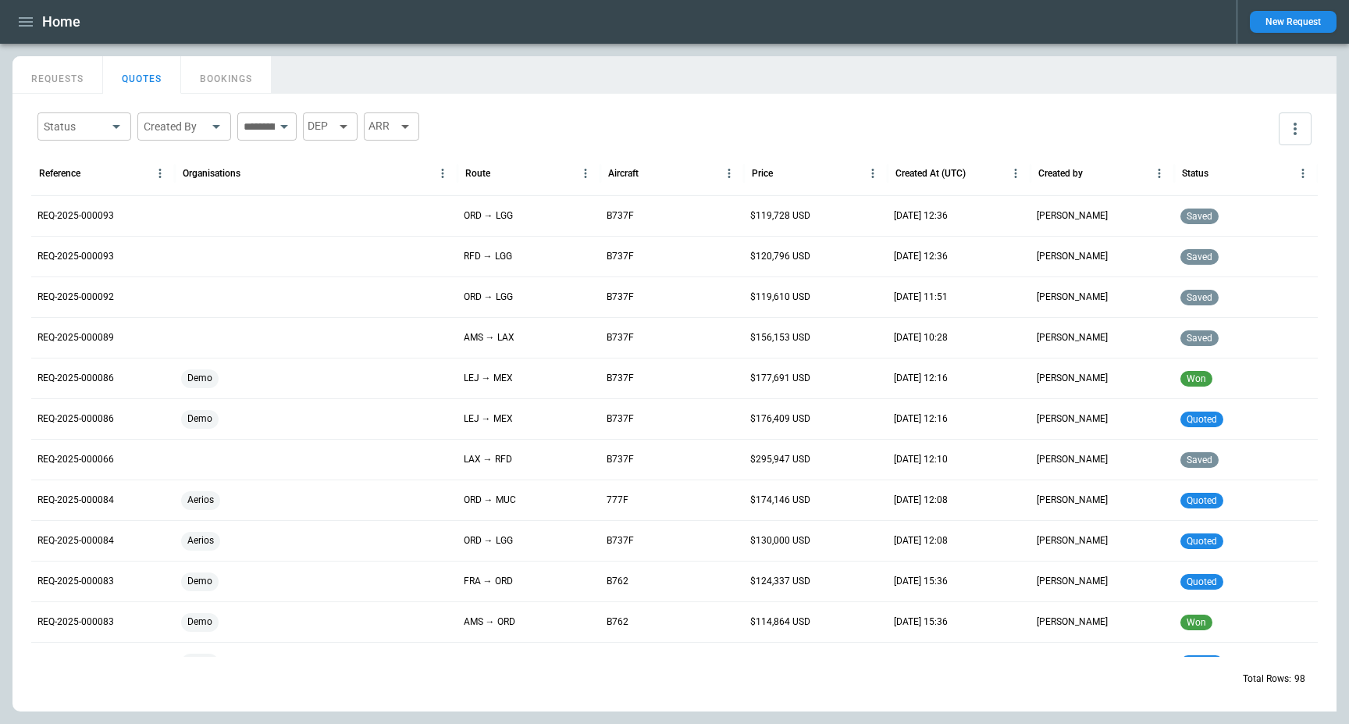
click at [393, 140] on div "Status ​ Created By ​ ​ DEP ARR" at bounding box center [228, 126] width 382 height 28
click at [349, 133] on div "DEP" at bounding box center [330, 126] width 55 height 28
click at [506, 133] on div at bounding box center [674, 362] width 1349 height 724
click at [56, 71] on button "REQUESTS" at bounding box center [57, 74] width 91 height 37
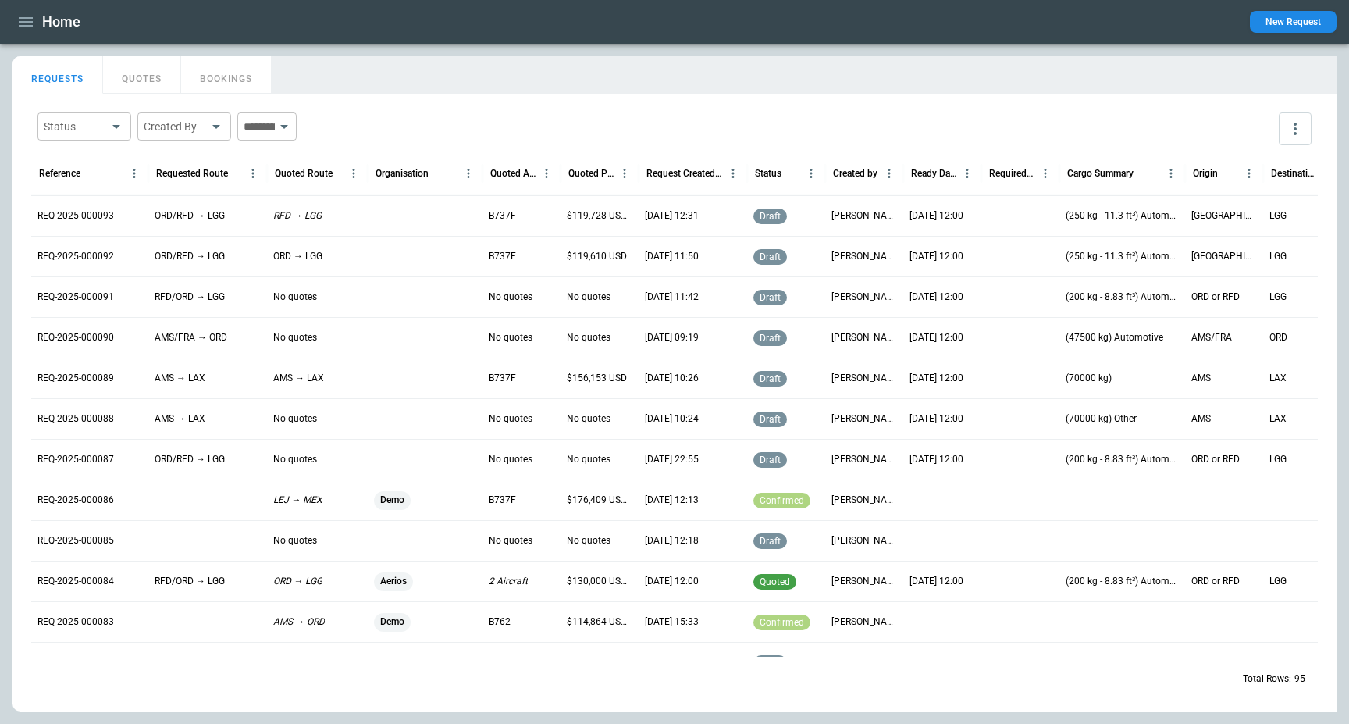
click at [87, 216] on p "REQ-2025-000093" at bounding box center [75, 215] width 77 height 13
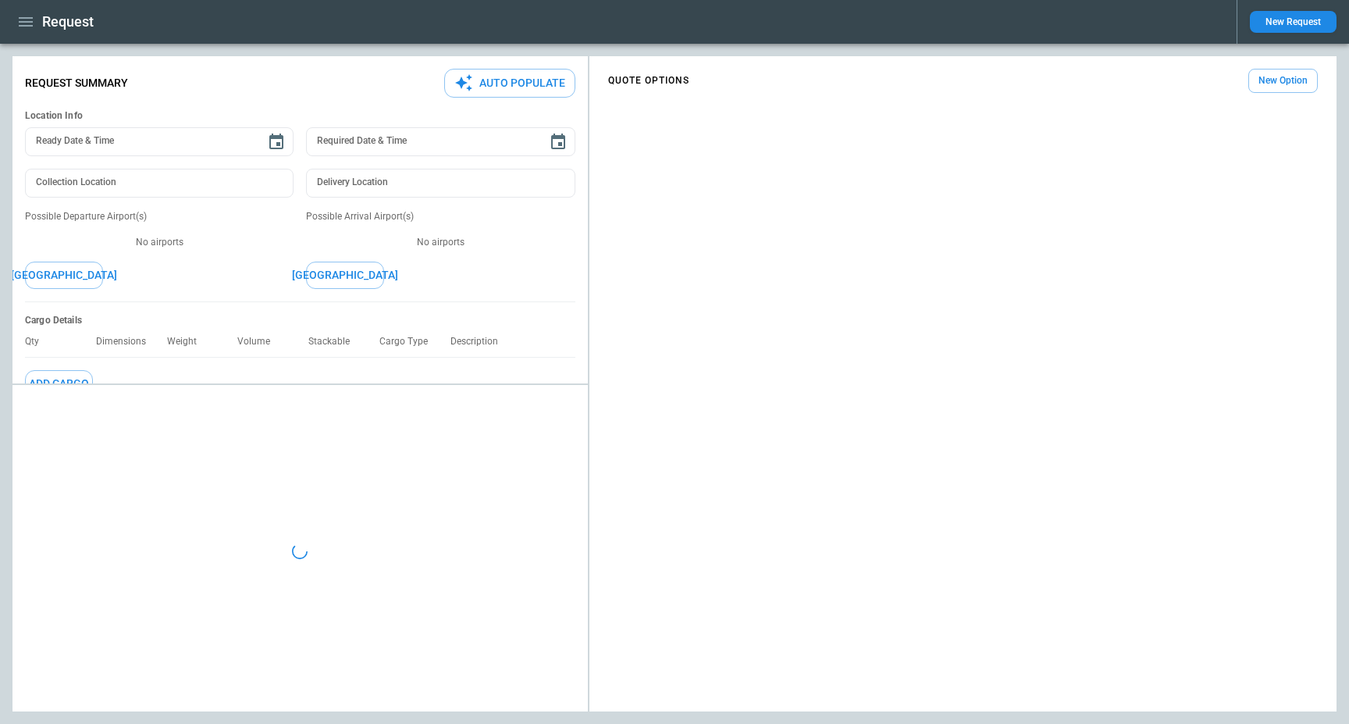
type input "**********"
type input "***"
type textarea "*"
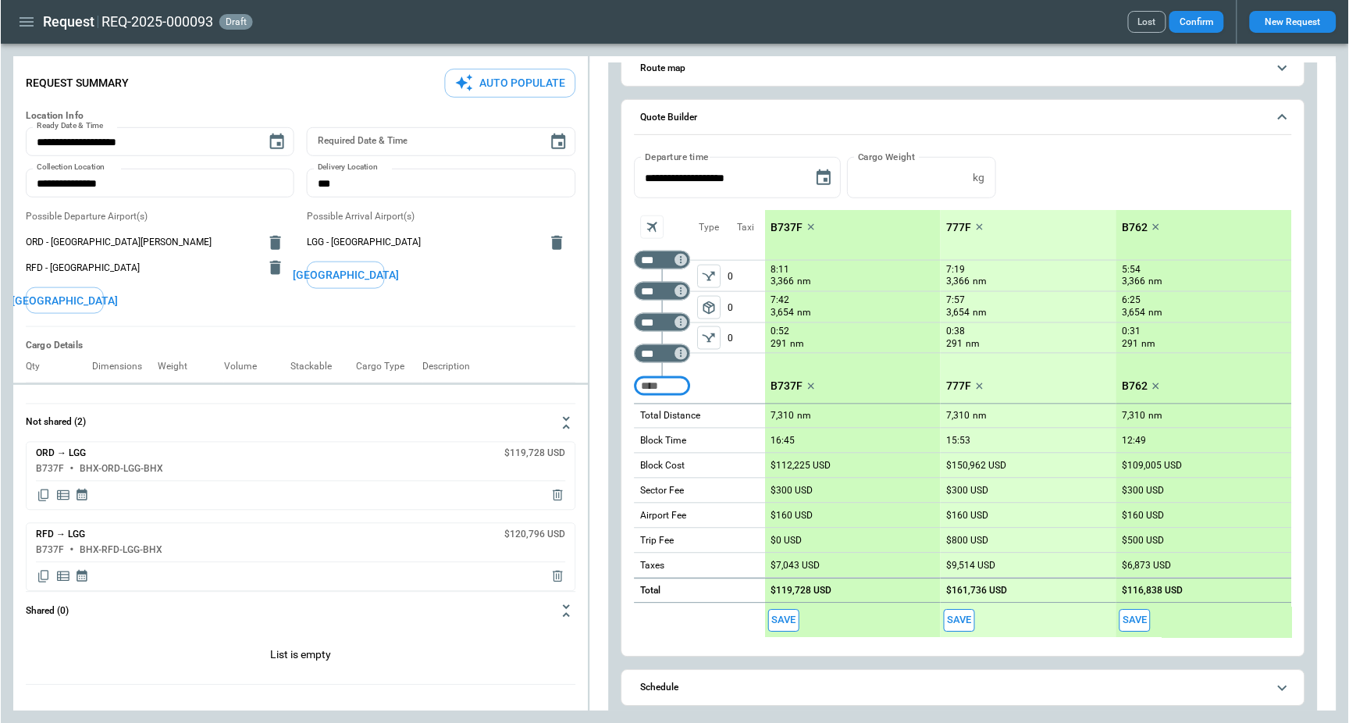
scroll to position [867, 0]
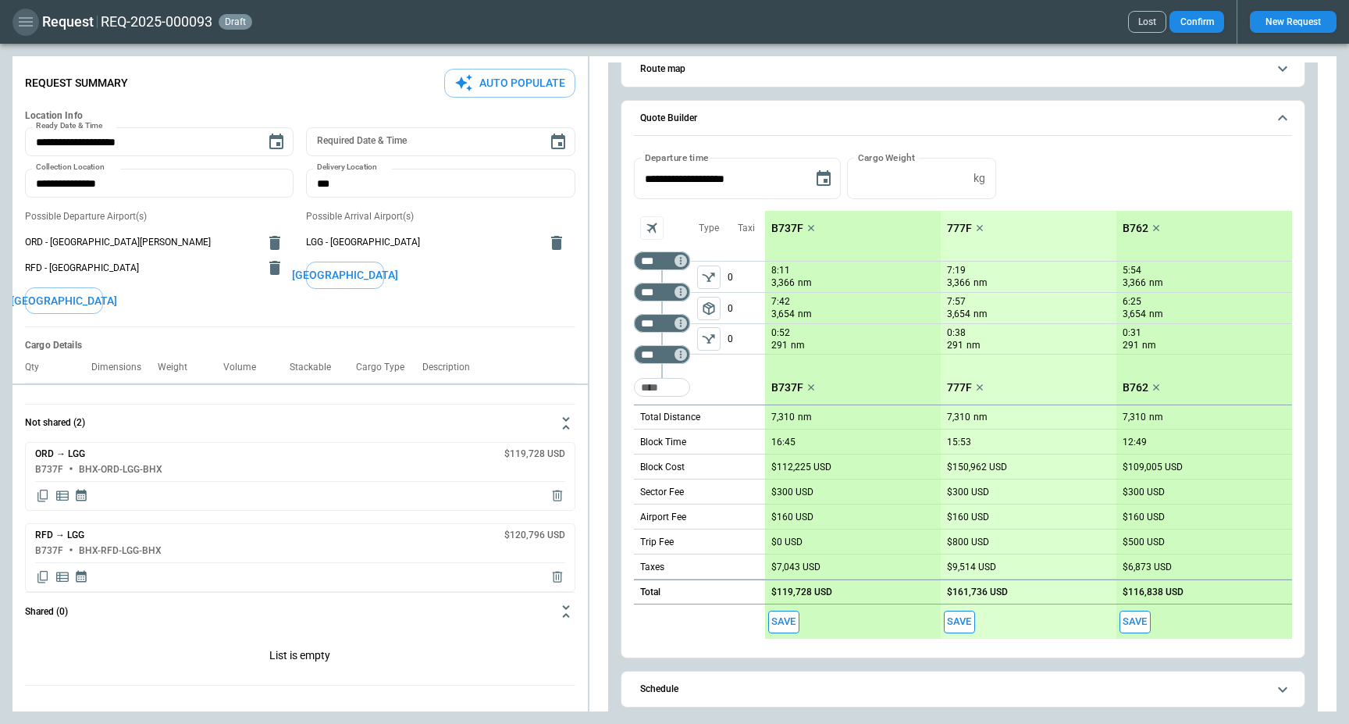
click at [21, 23] on icon "button" at bounding box center [25, 21] width 19 height 19
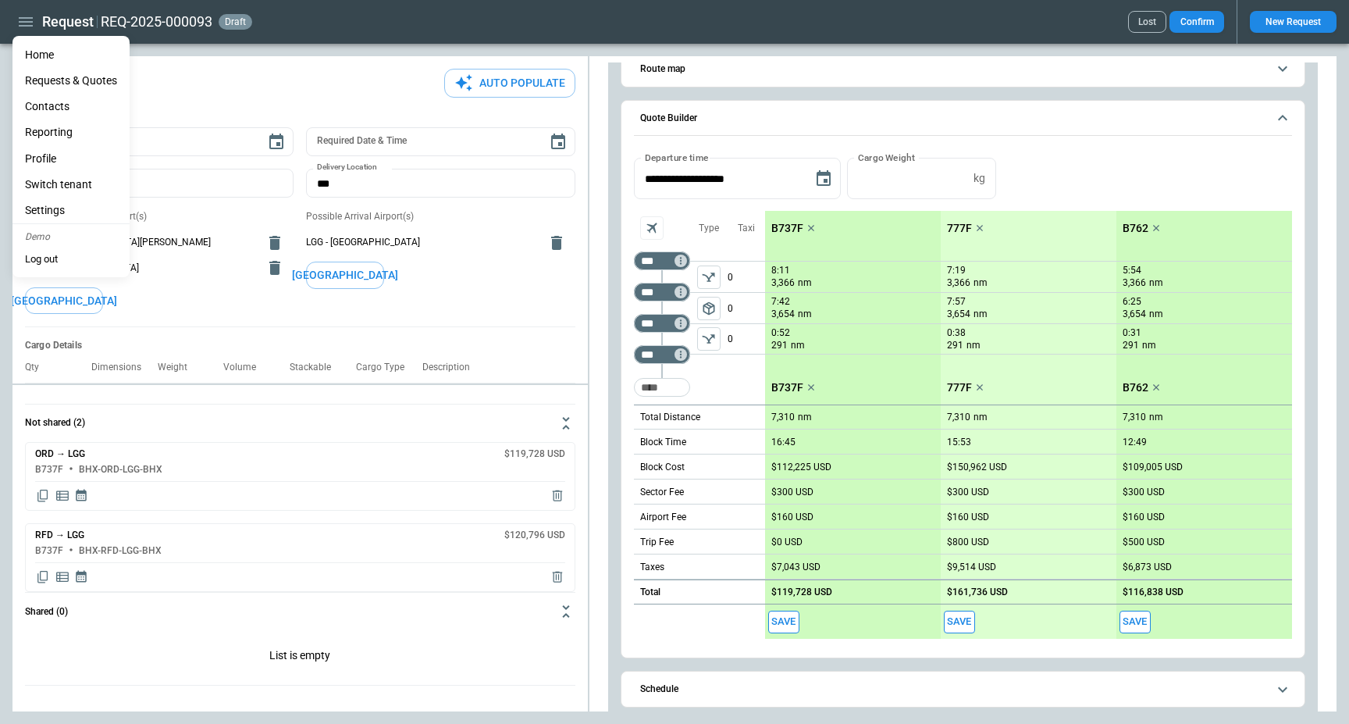
click at [38, 57] on li "Home" at bounding box center [70, 55] width 117 height 26
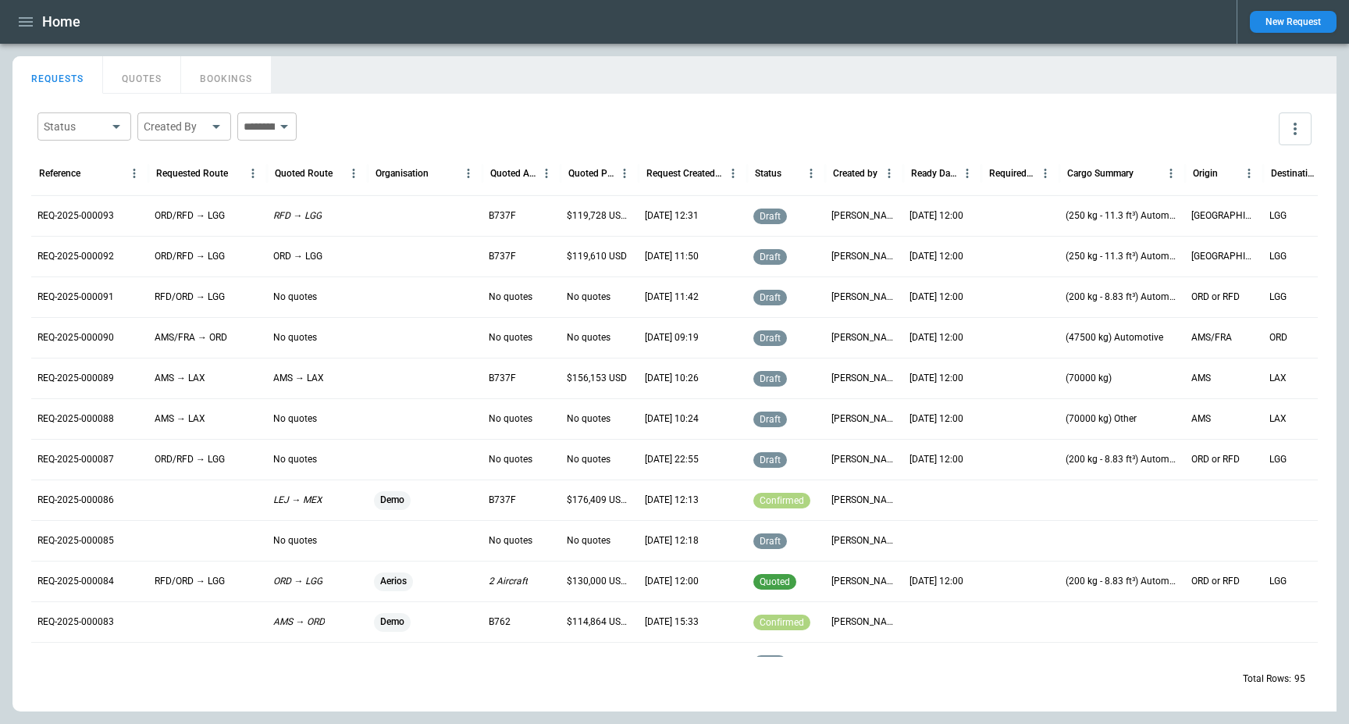
click at [87, 594] on div "REQ-2025-000084" at bounding box center [89, 581] width 117 height 41
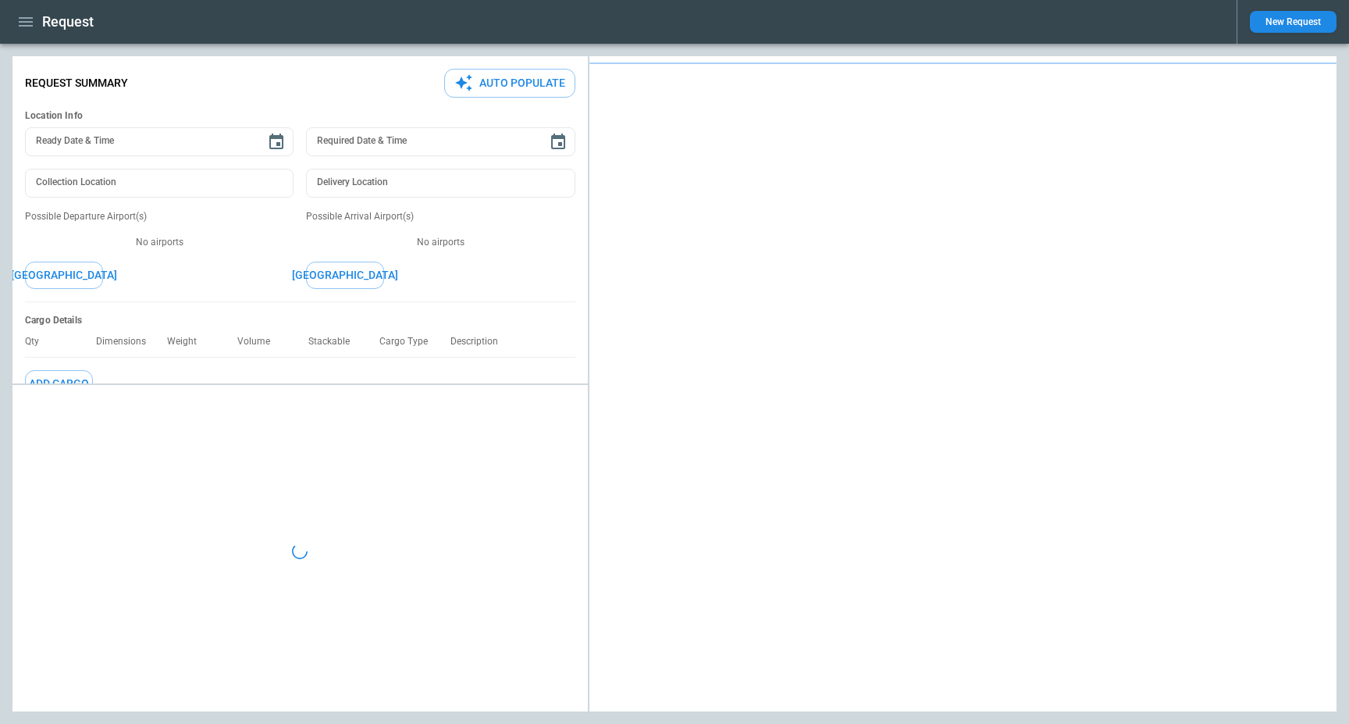
type input "**********"
type input "***"
type textarea "*"
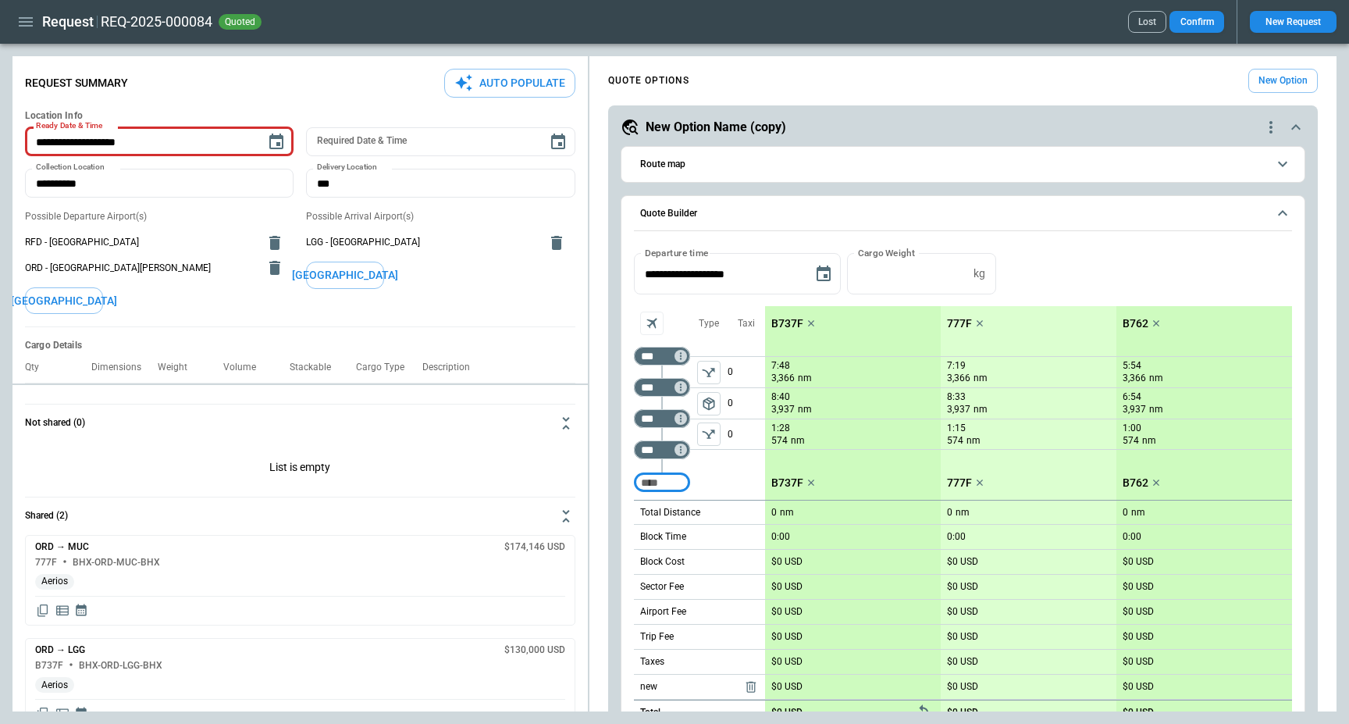
type input "**********"
click at [1199, 20] on button "Confirm" at bounding box center [1197, 22] width 55 height 22
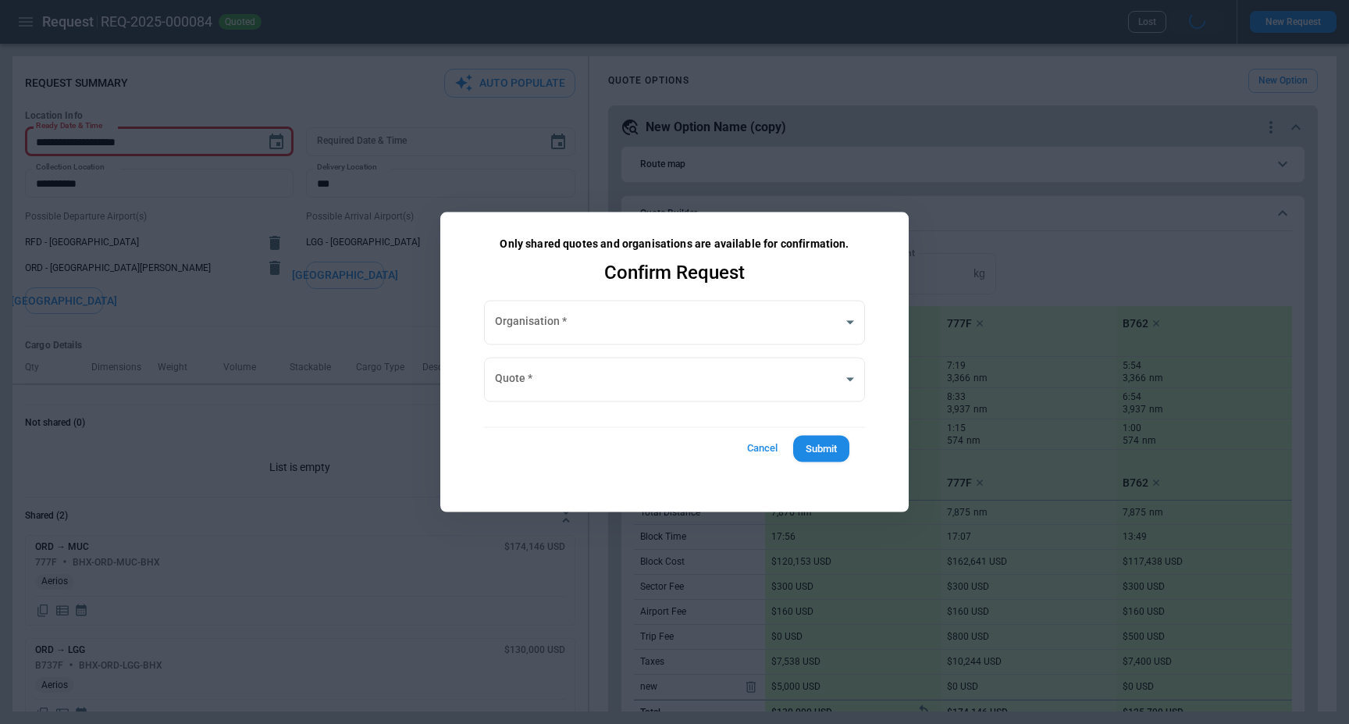
click at [584, 349] on div "Organisation   * ​ Organisation   * Quote   * ​ Quote   * Cancel Submit" at bounding box center [674, 384] width 419 height 206
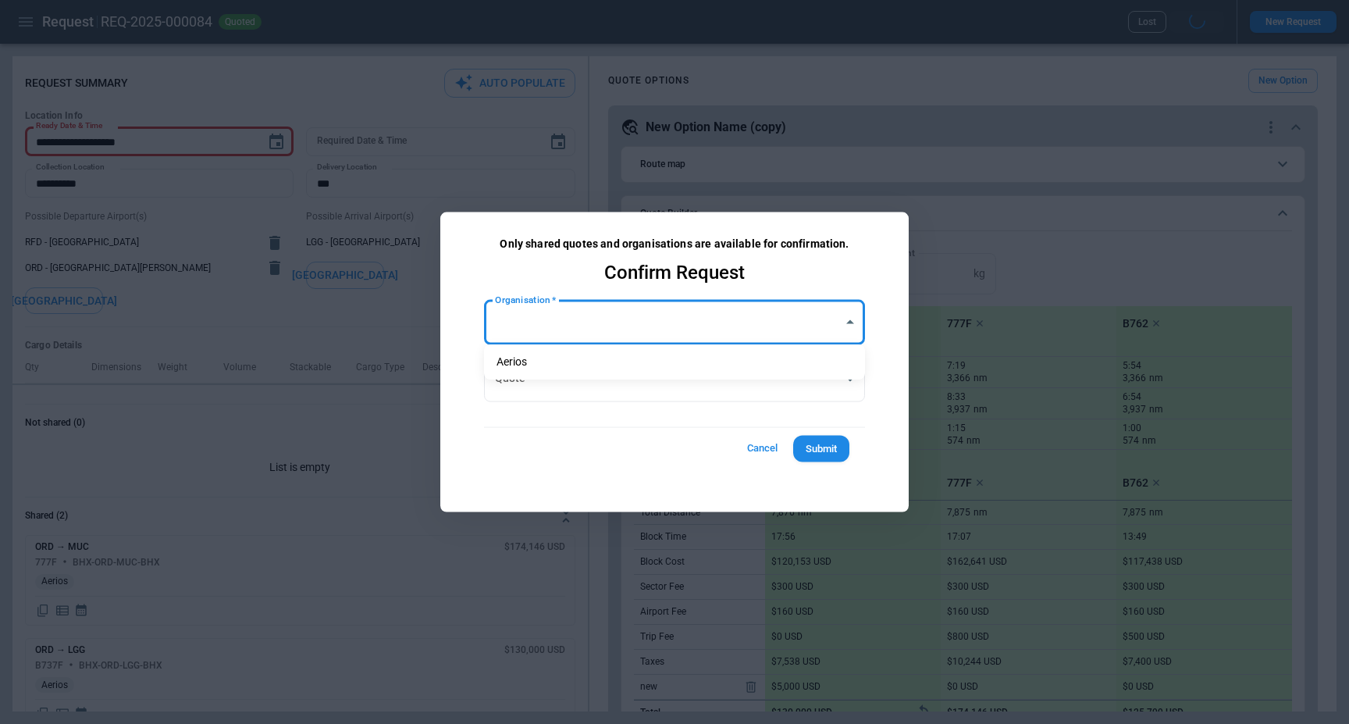
click at [584, 320] on body "**********" at bounding box center [674, 362] width 1349 height 724
click at [572, 368] on li "Aerios" at bounding box center [674, 362] width 381 height 23
type input "**********"
click at [569, 382] on body "**********" at bounding box center [674, 362] width 1349 height 724
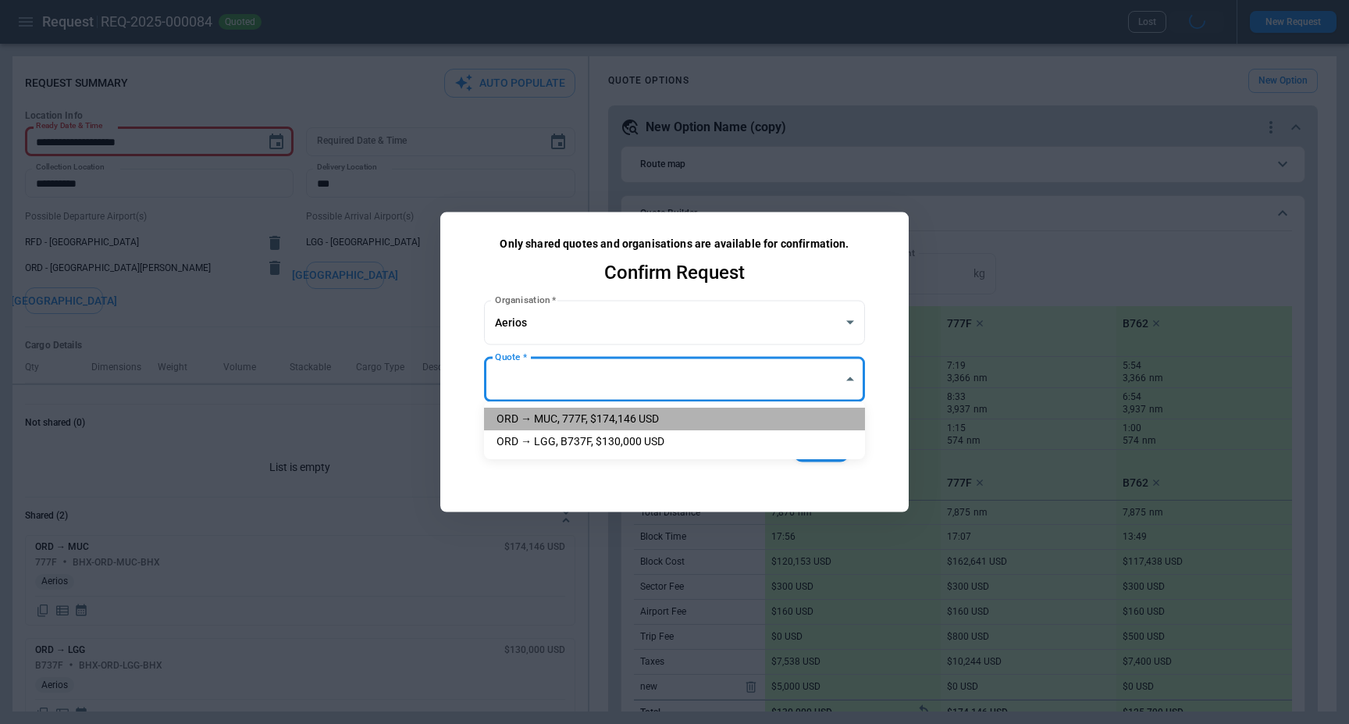
click at [559, 426] on li "ORD → MUC, 777F, $174,146 USD" at bounding box center [674, 419] width 381 height 23
type input "**********"
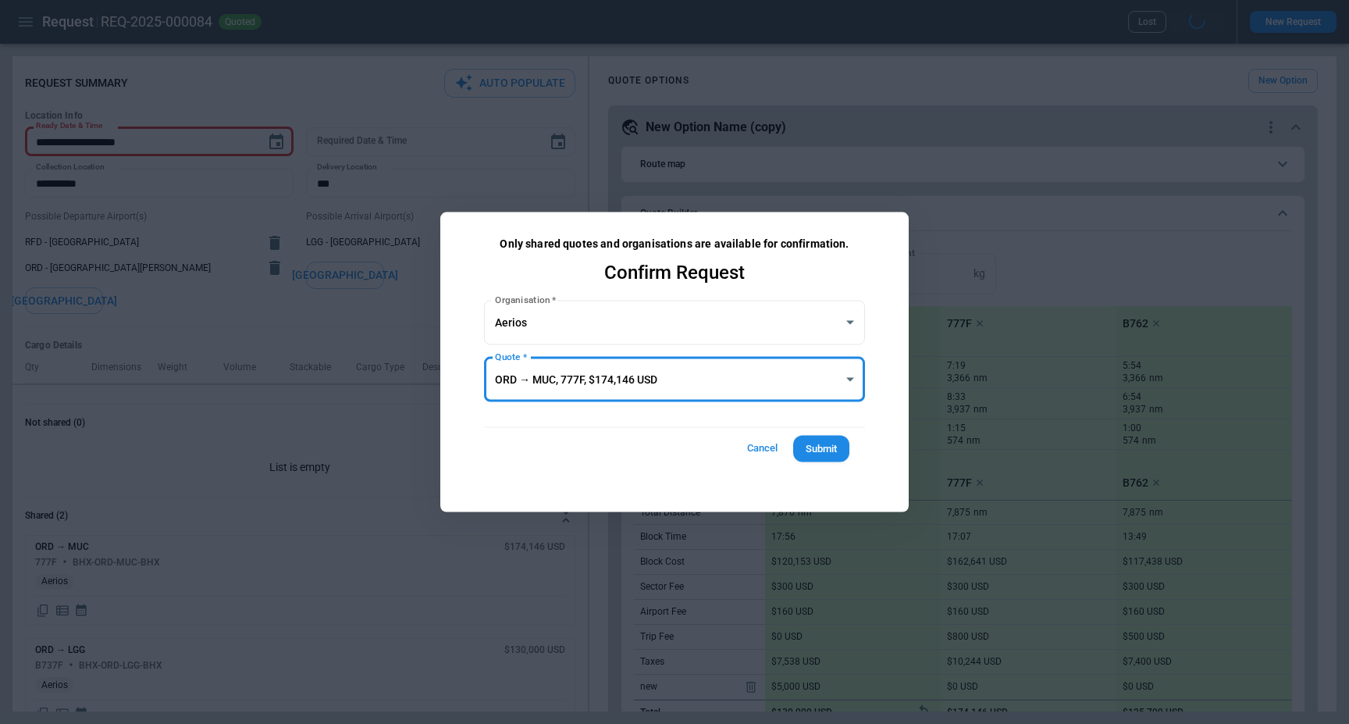
click at [835, 438] on button "Submit" at bounding box center [821, 448] width 56 height 27
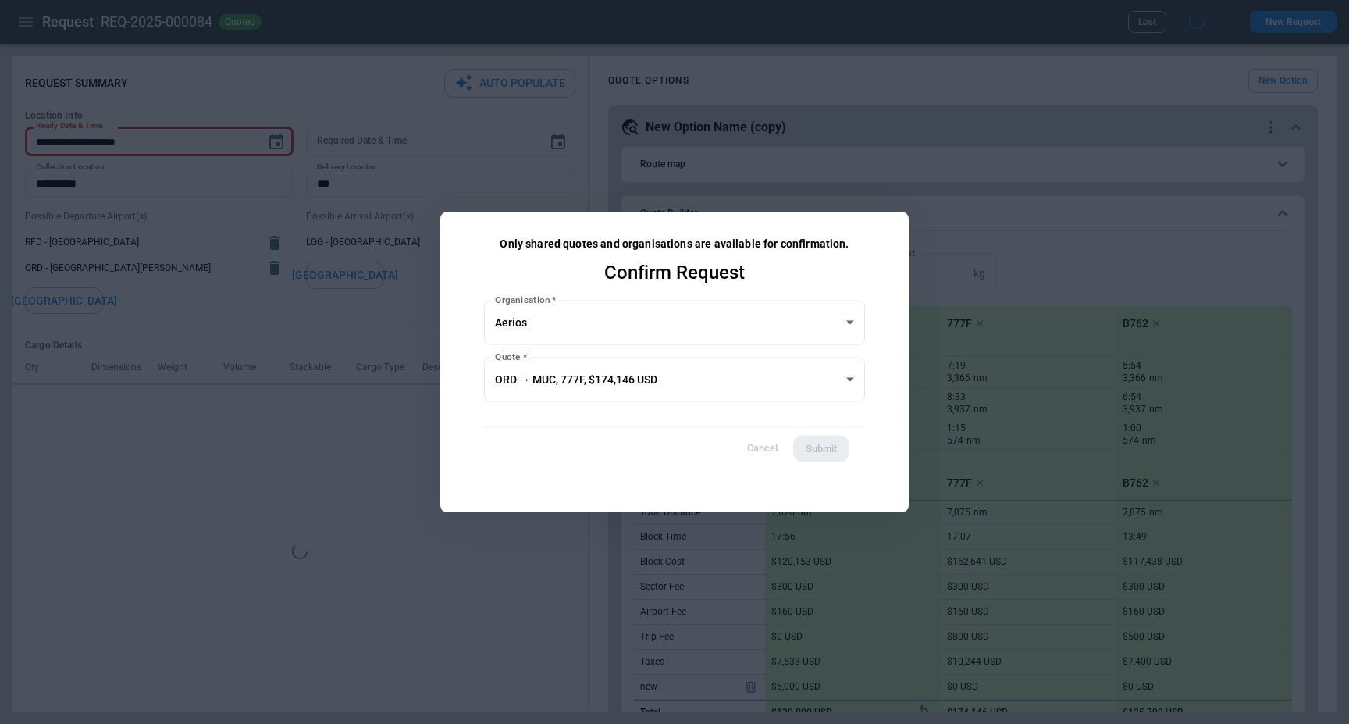
type textarea "*"
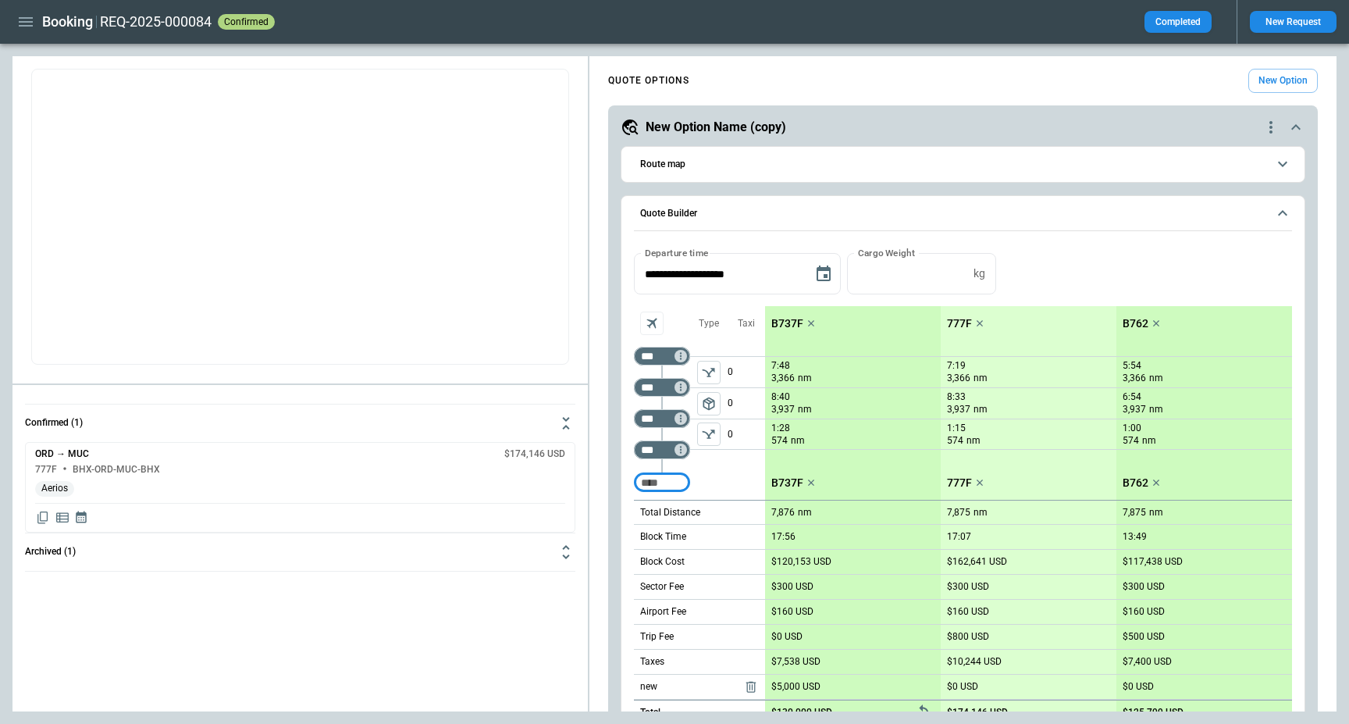
click at [26, 23] on icon "button" at bounding box center [25, 21] width 19 height 19
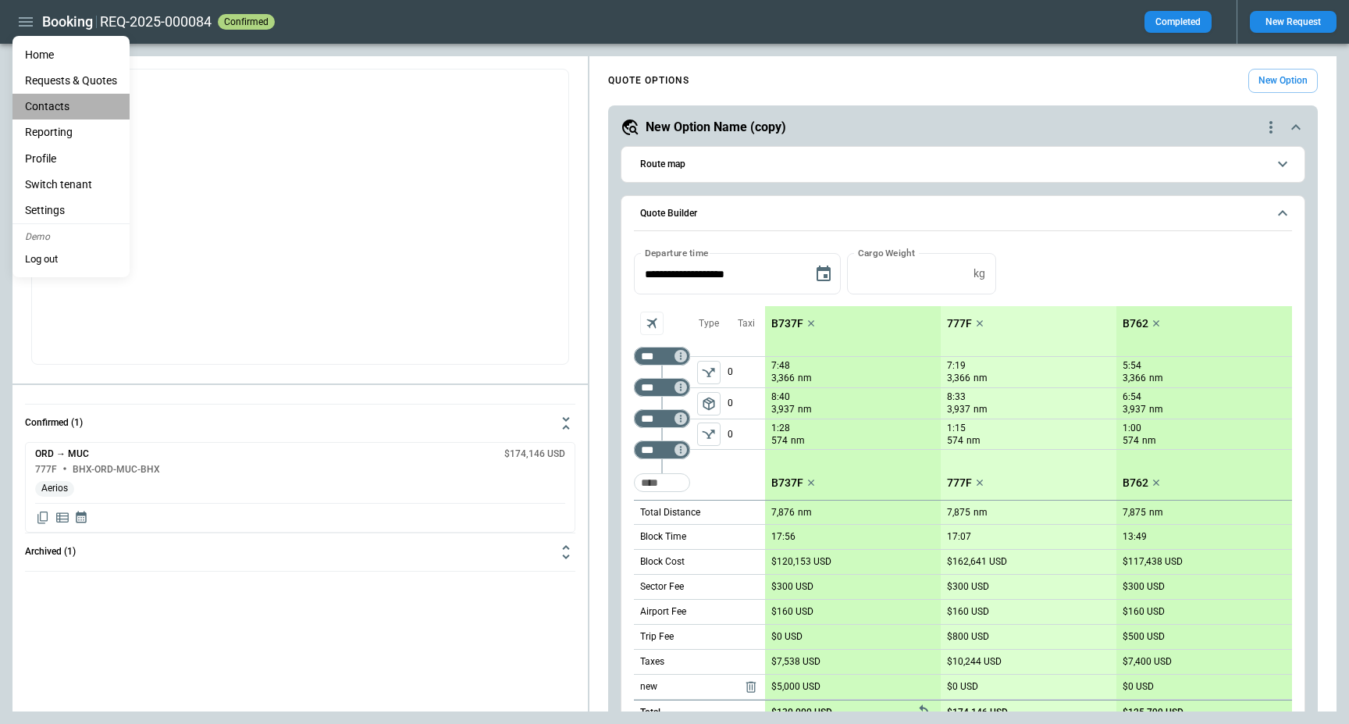
click at [66, 105] on li "Contacts" at bounding box center [70, 107] width 117 height 26
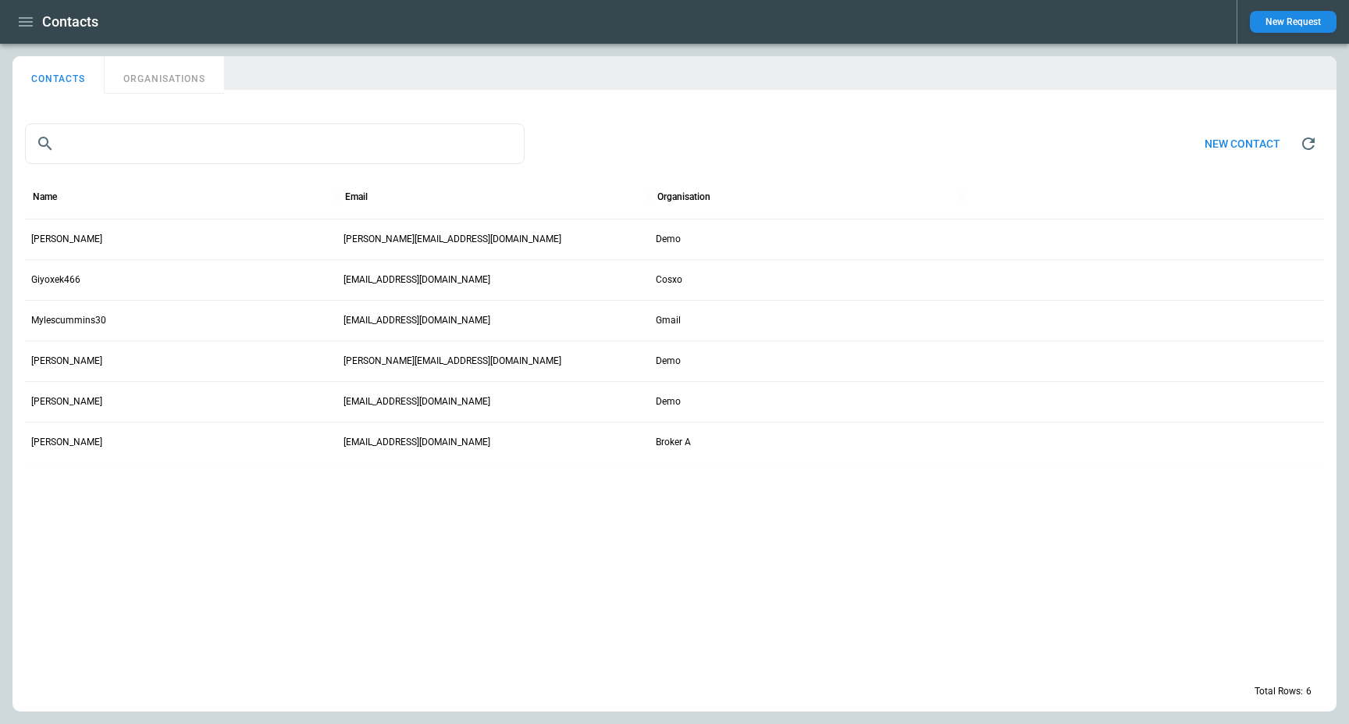
click at [157, 79] on button "ORGANISATIONS" at bounding box center [164, 74] width 119 height 37
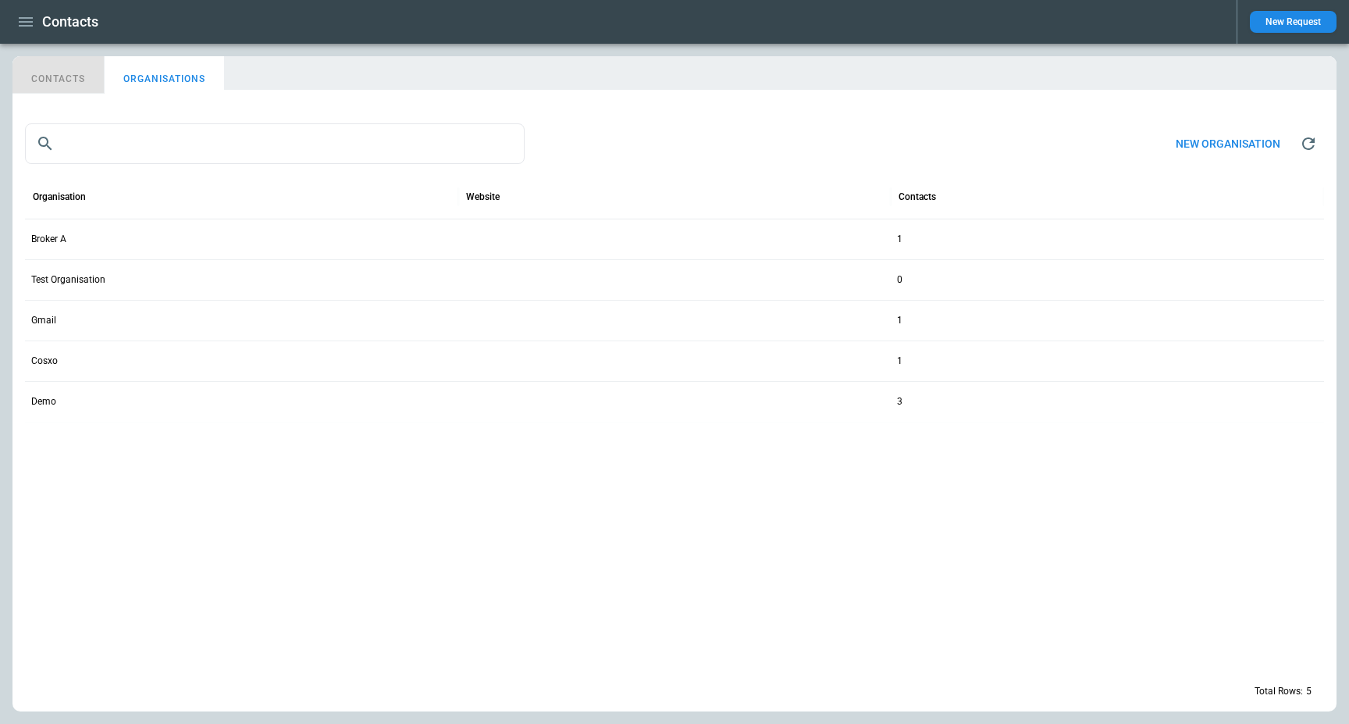
click at [64, 80] on button "CONTACTS" at bounding box center [58, 74] width 92 height 37
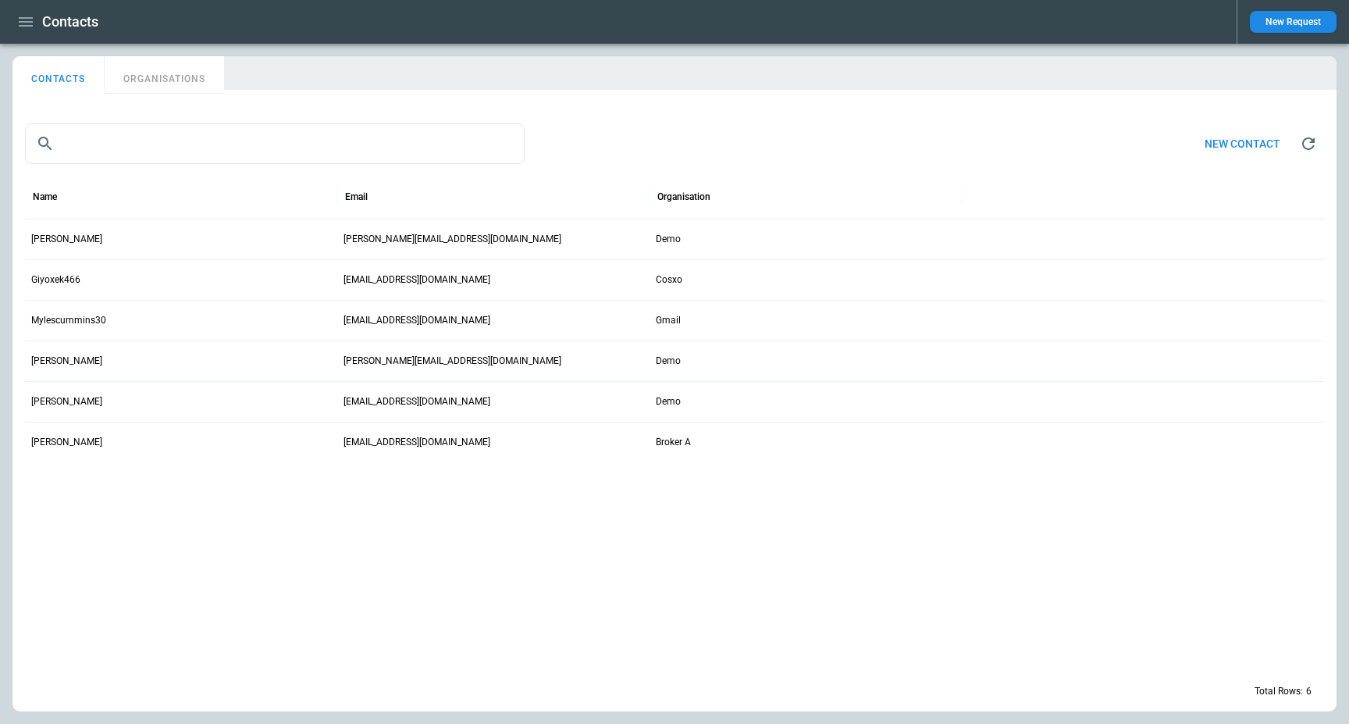
click at [161, 84] on button "ORGANISATIONS" at bounding box center [164, 74] width 119 height 37
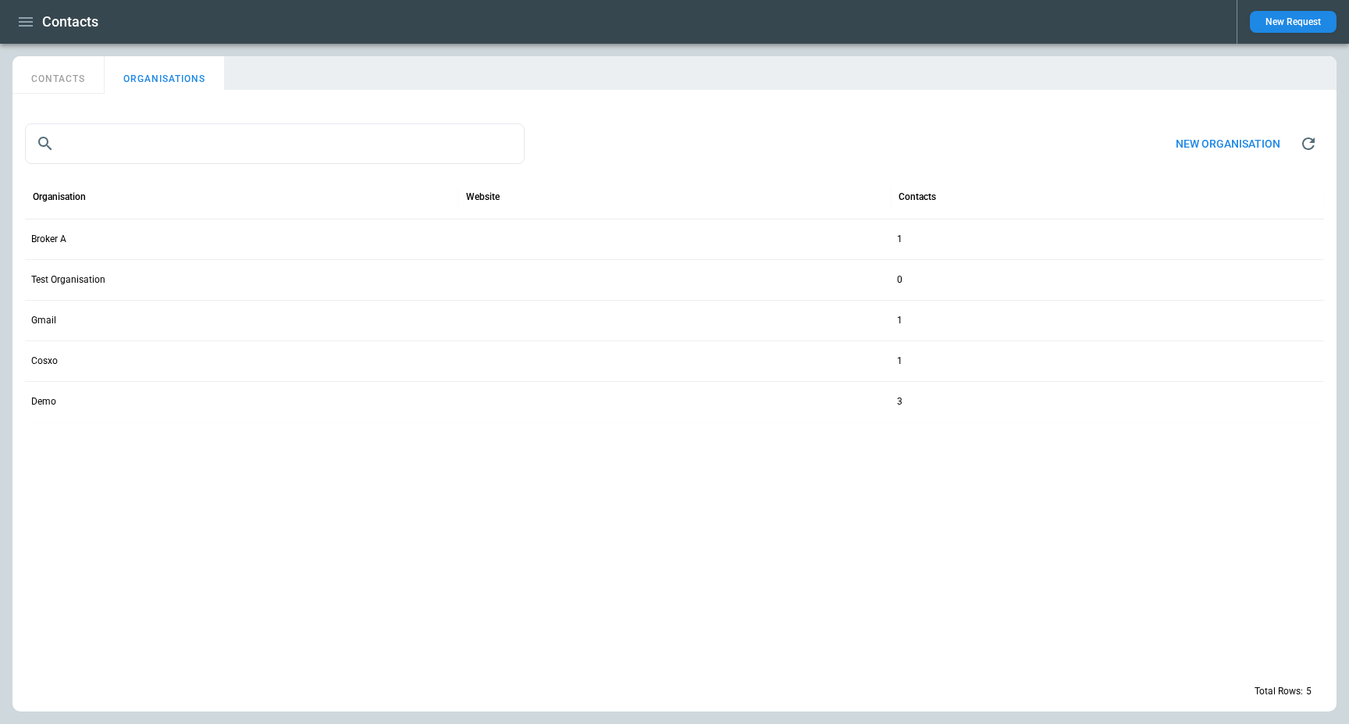
click at [85, 230] on div "Broker A" at bounding box center [241, 239] width 433 height 41
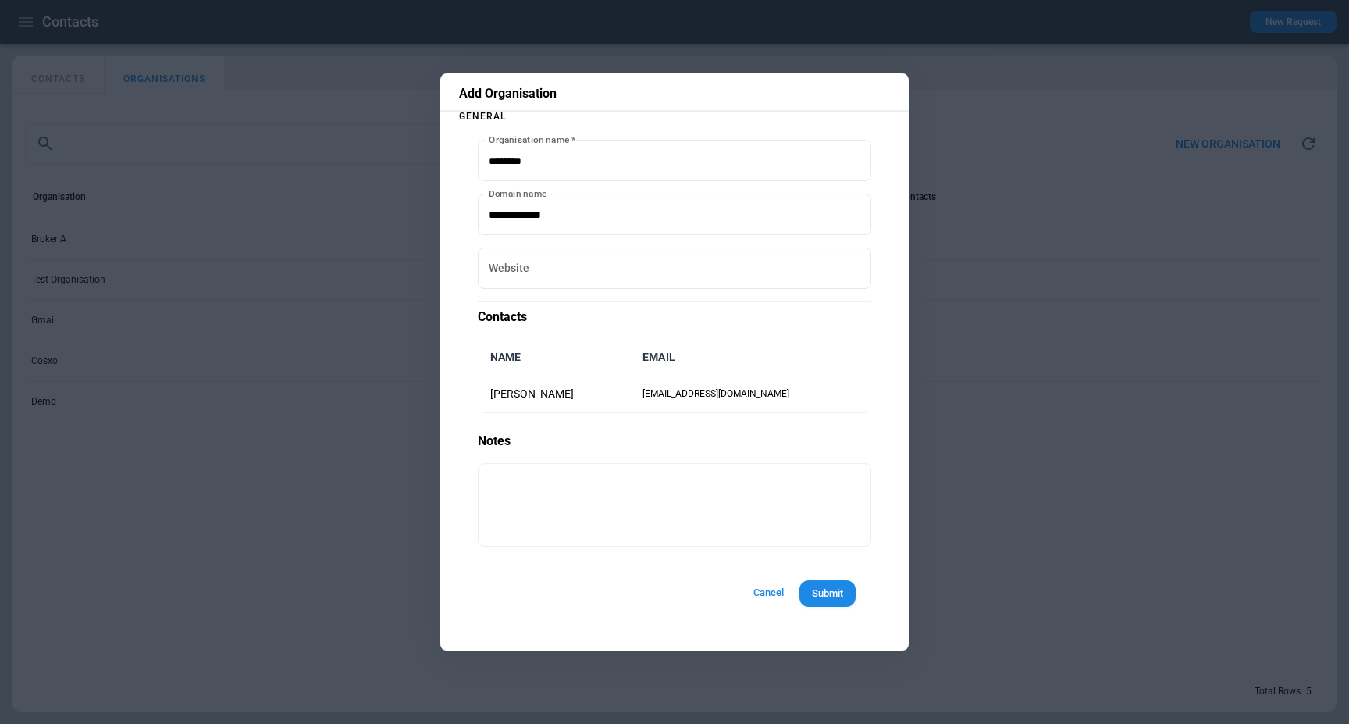
click at [85, 230] on div at bounding box center [674, 362] width 1349 height 724
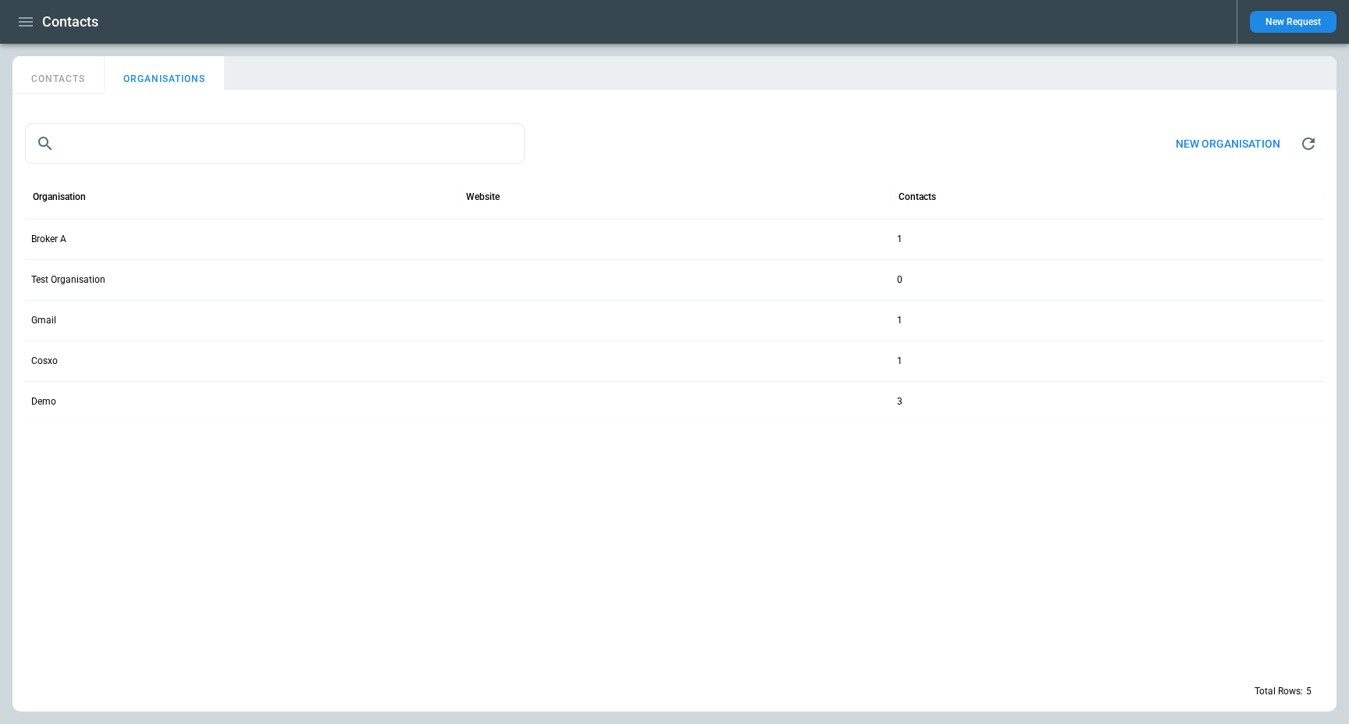
click at [85, 241] on div "Broker A" at bounding box center [241, 239] width 433 height 41
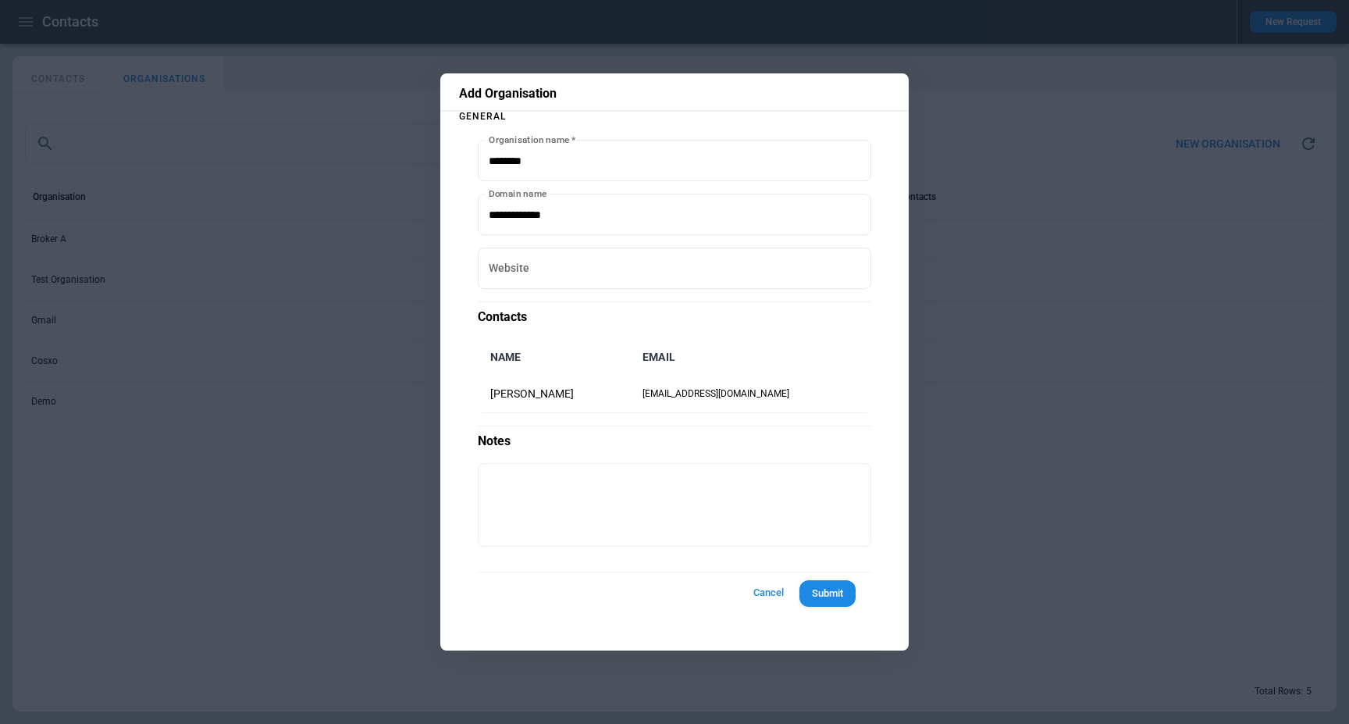
click at [85, 241] on div at bounding box center [674, 362] width 1349 height 724
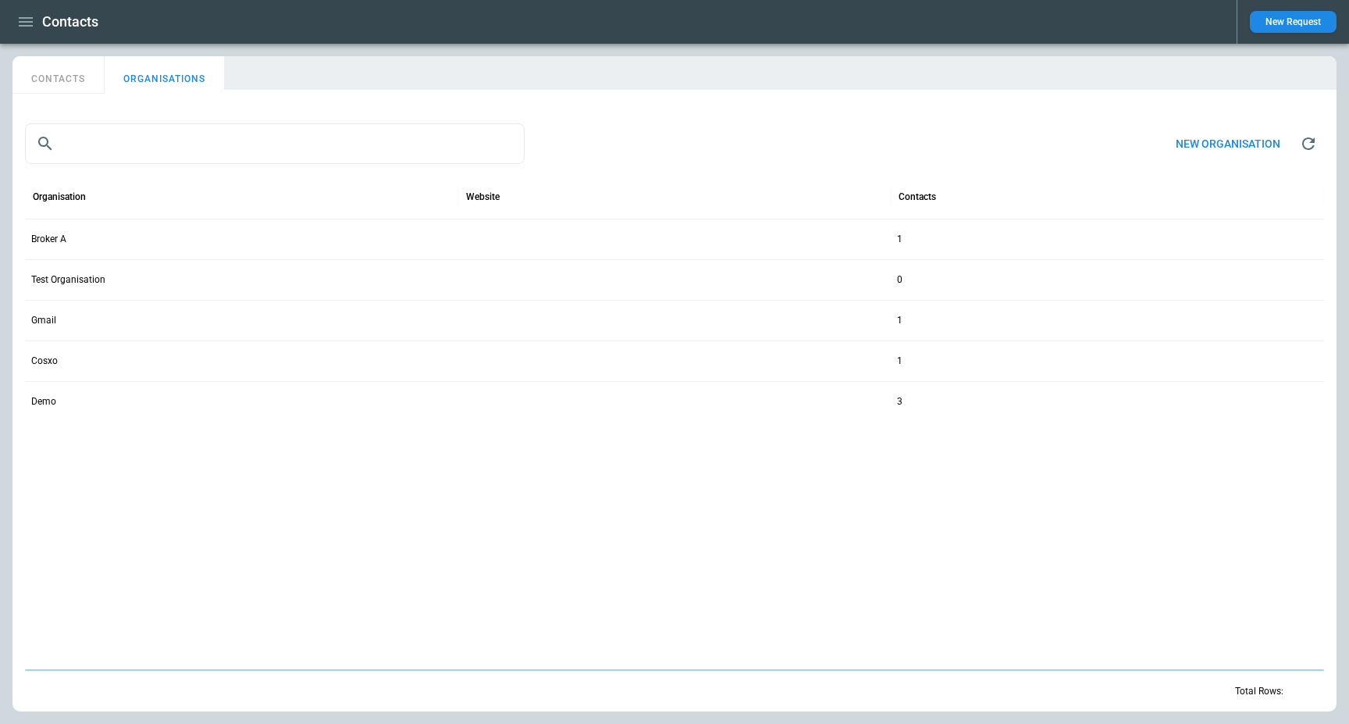
click at [111, 286] on div "Test Organisation" at bounding box center [241, 279] width 433 height 41
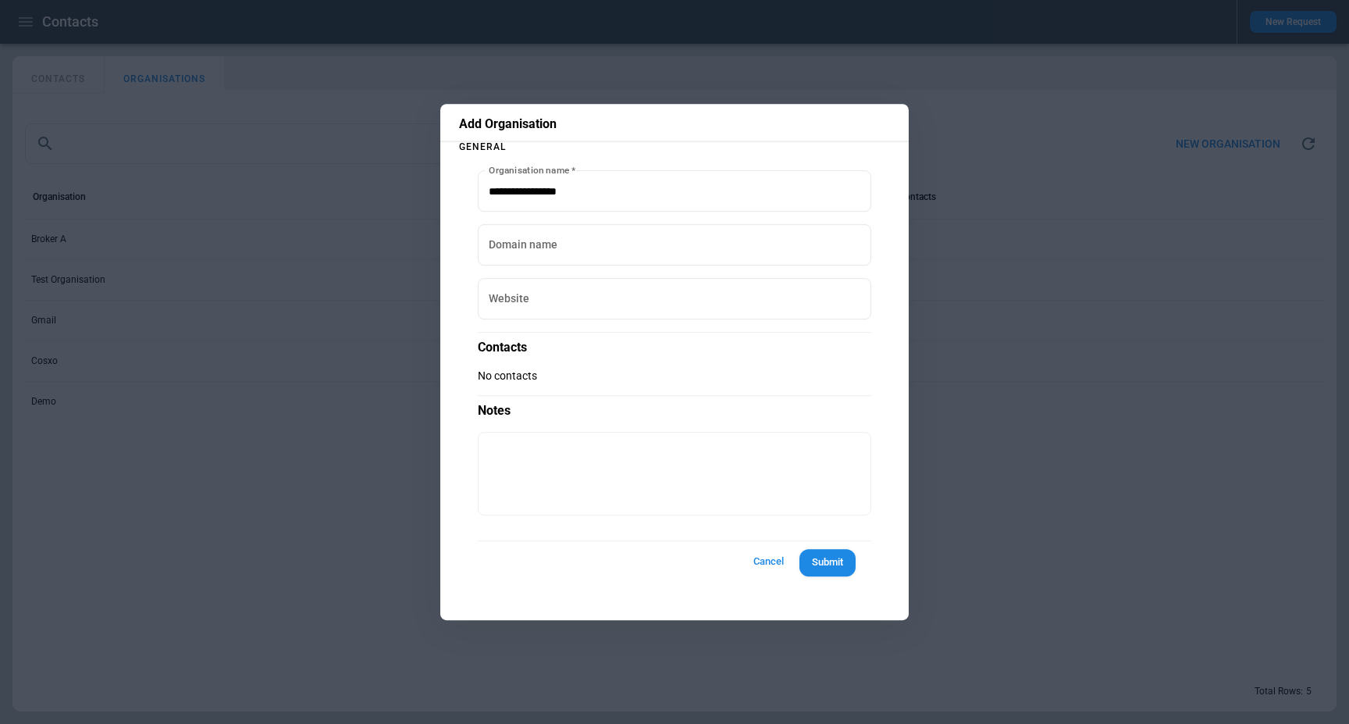
click at [111, 286] on div at bounding box center [674, 362] width 1349 height 724
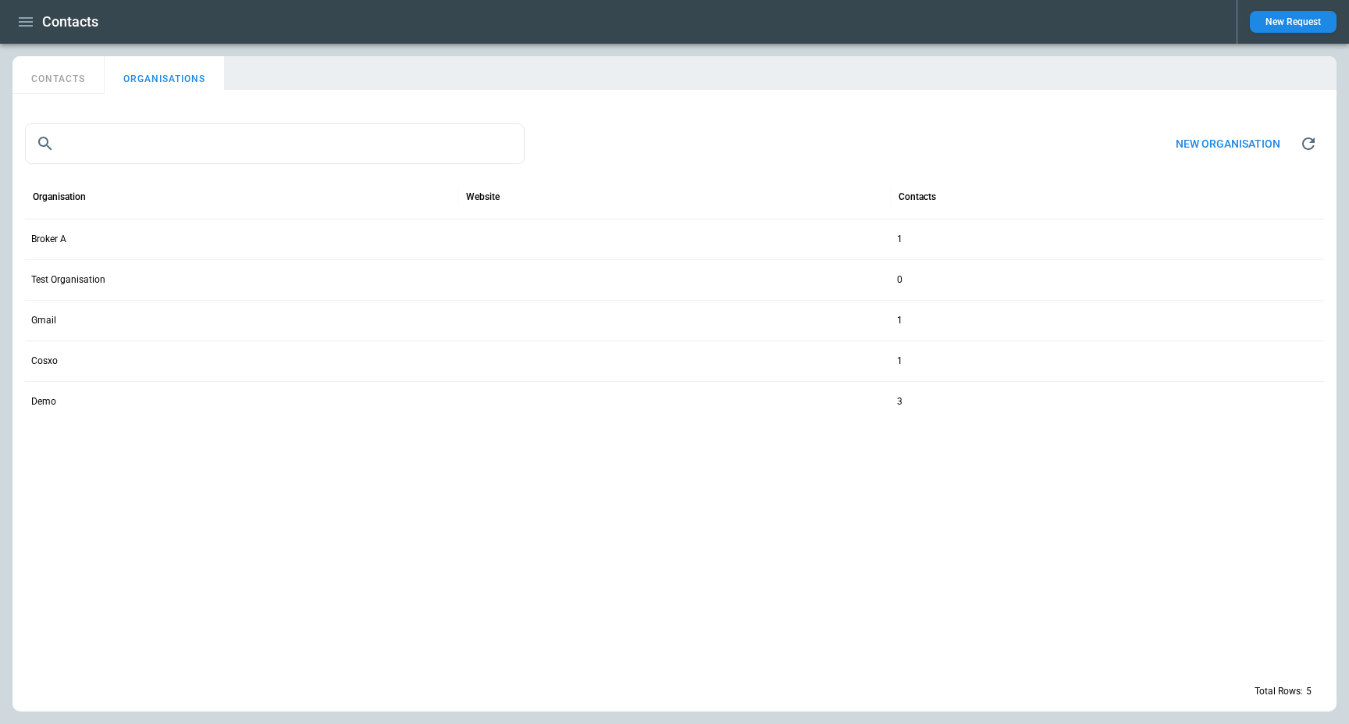
click at [30, 17] on icon "button" at bounding box center [26, 21] width 14 height 9
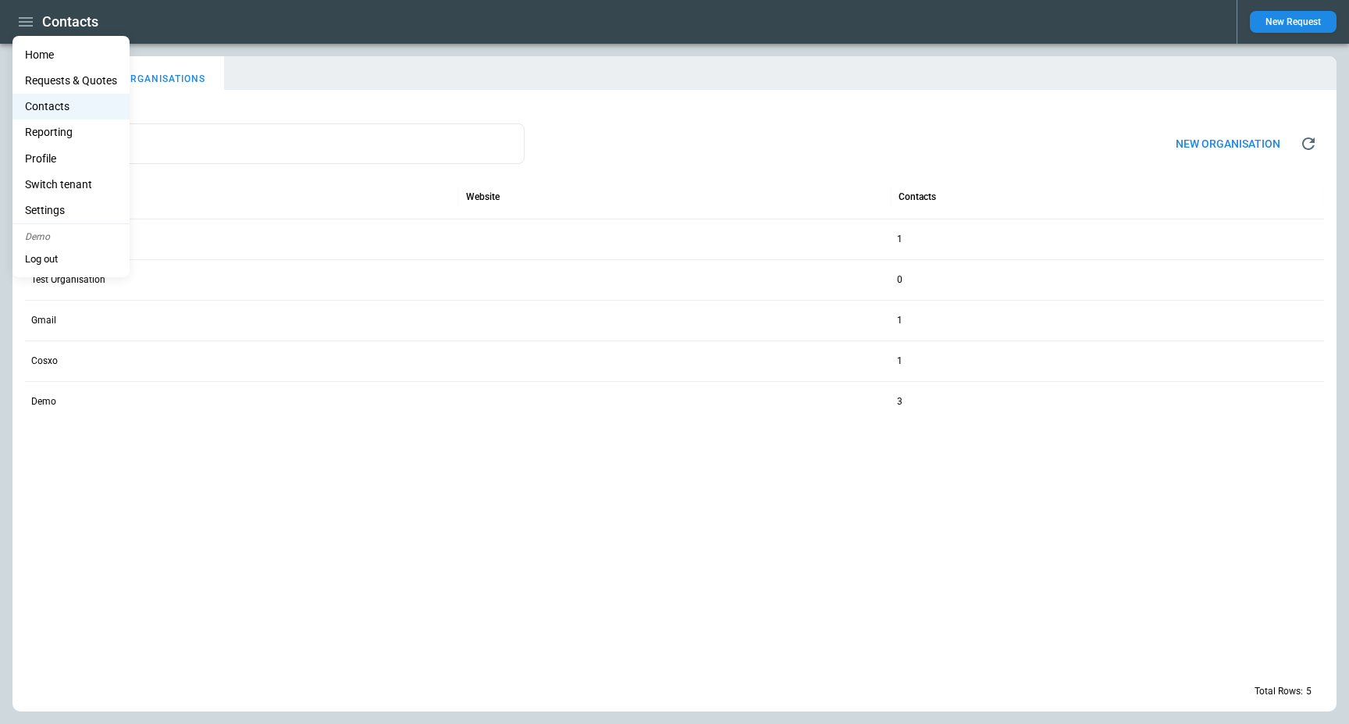
click at [204, 30] on div at bounding box center [674, 362] width 1349 height 724
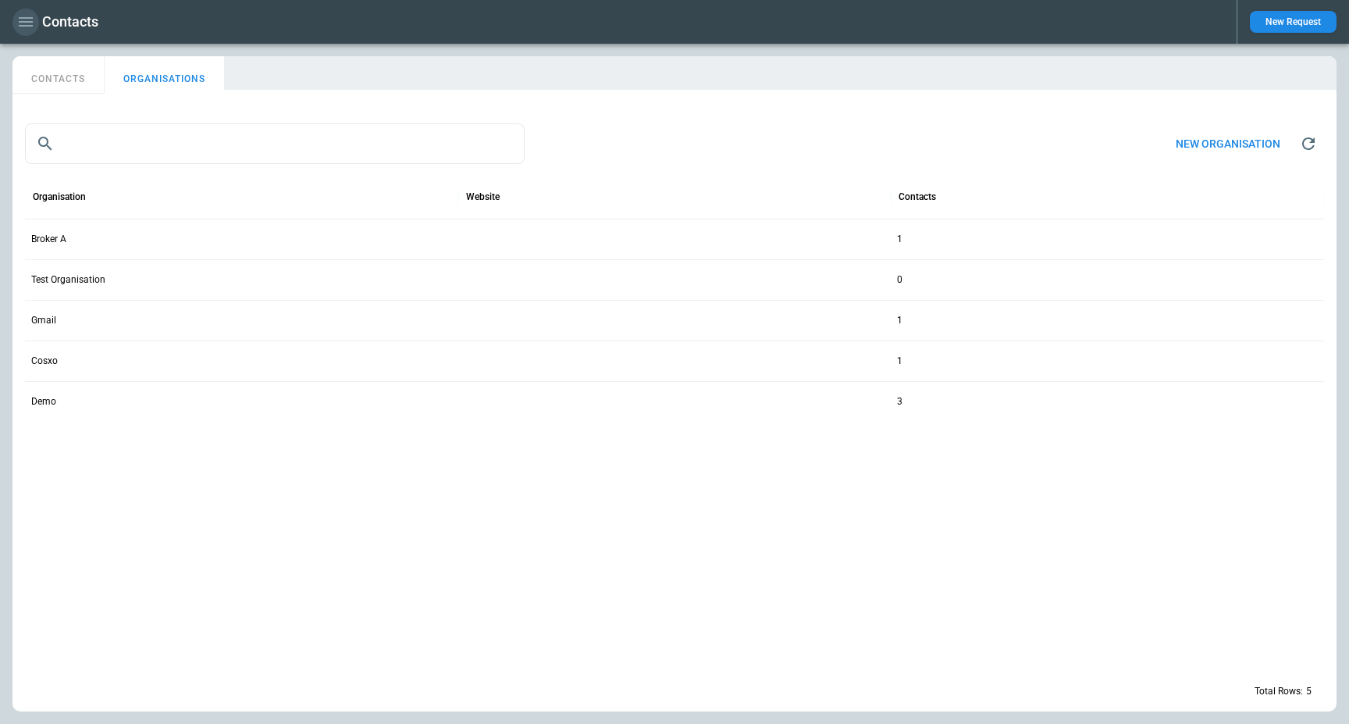
click at [25, 24] on icon "button" at bounding box center [25, 21] width 19 height 19
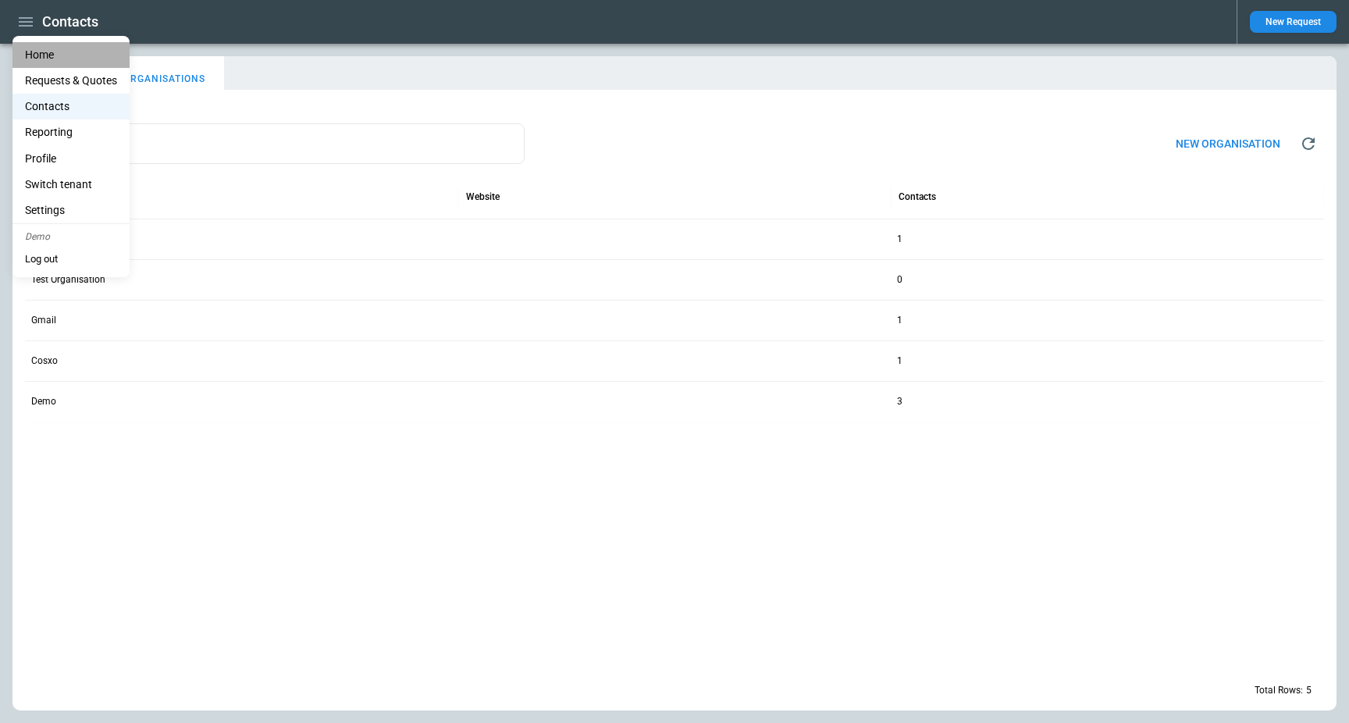
click at [44, 49] on li "Home" at bounding box center [70, 55] width 117 height 26
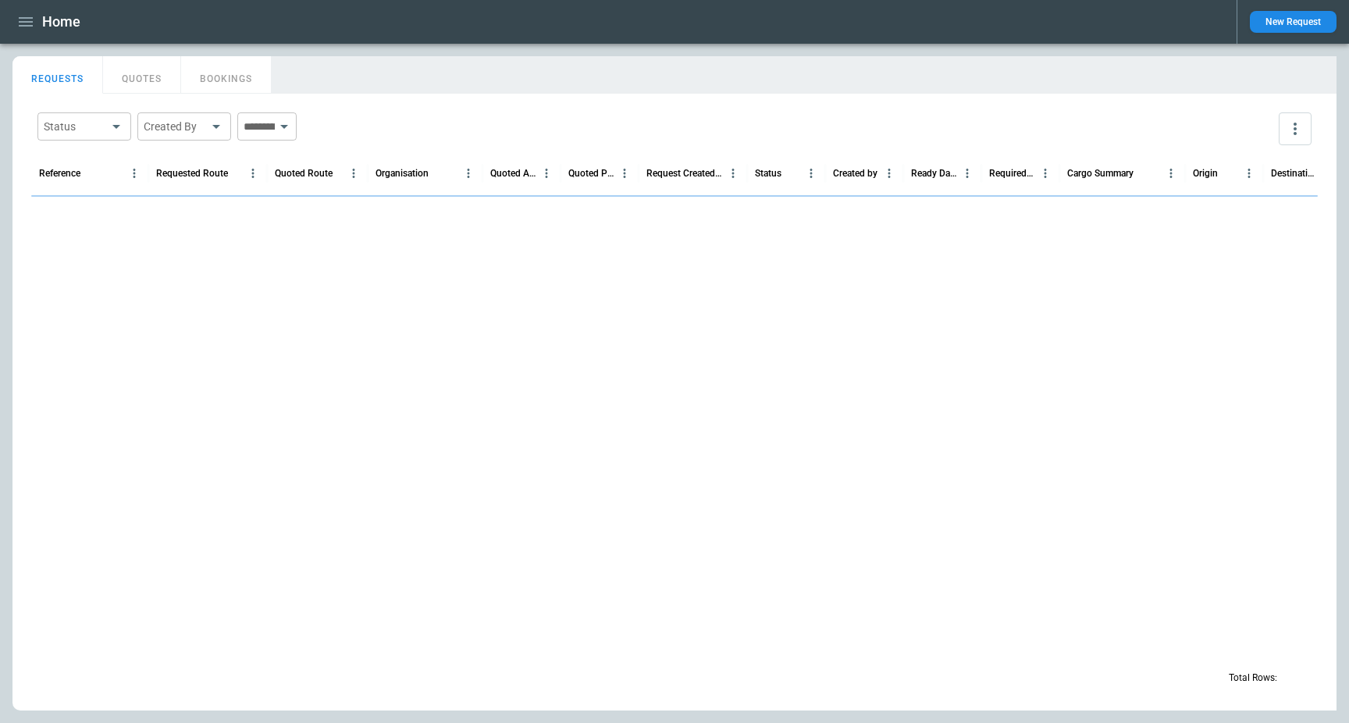
click at [288, 46] on main "FindBorderBarSize REQUESTS QUOTES BOOKINGS Status ​ Created By ​ ​ Reference Re…" at bounding box center [674, 383] width 1349 height 679
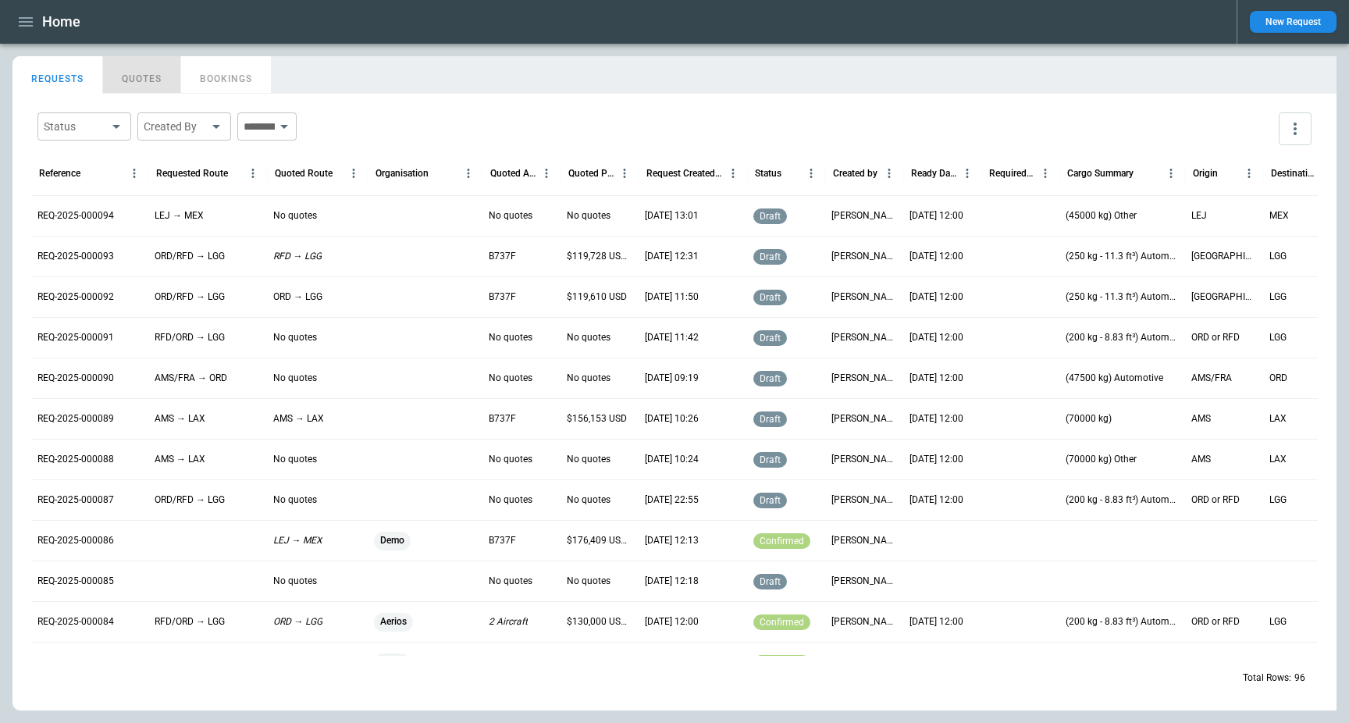
click at [116, 72] on button "QUOTES" at bounding box center [142, 74] width 78 height 37
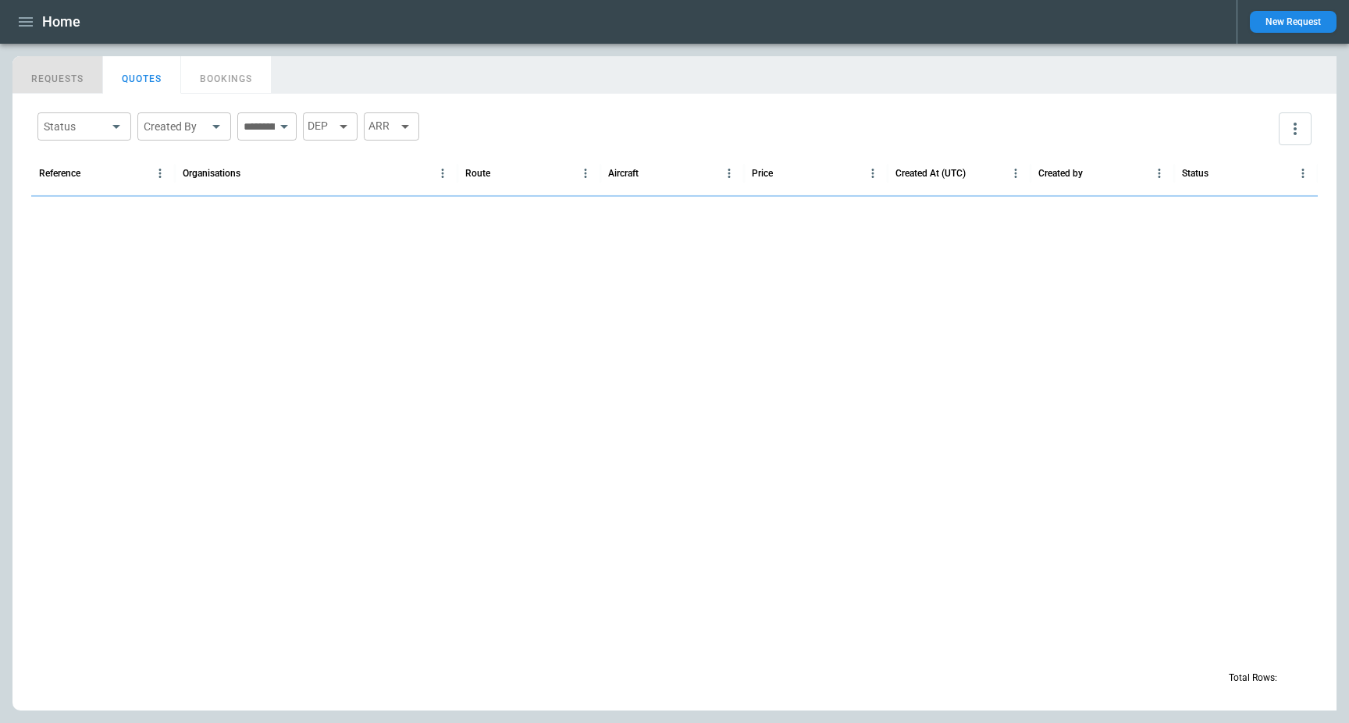
click at [49, 73] on button "REQUESTS" at bounding box center [57, 74] width 91 height 37
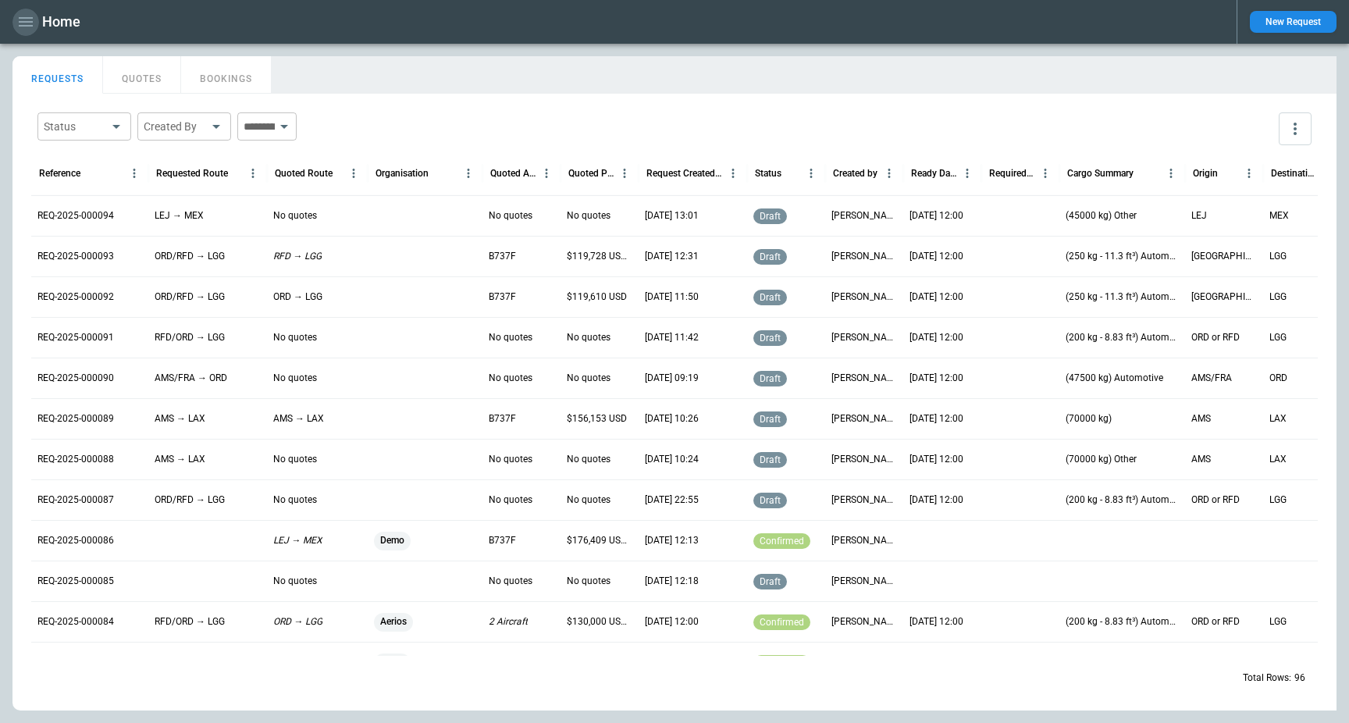
click at [28, 21] on icon "button" at bounding box center [26, 21] width 14 height 9
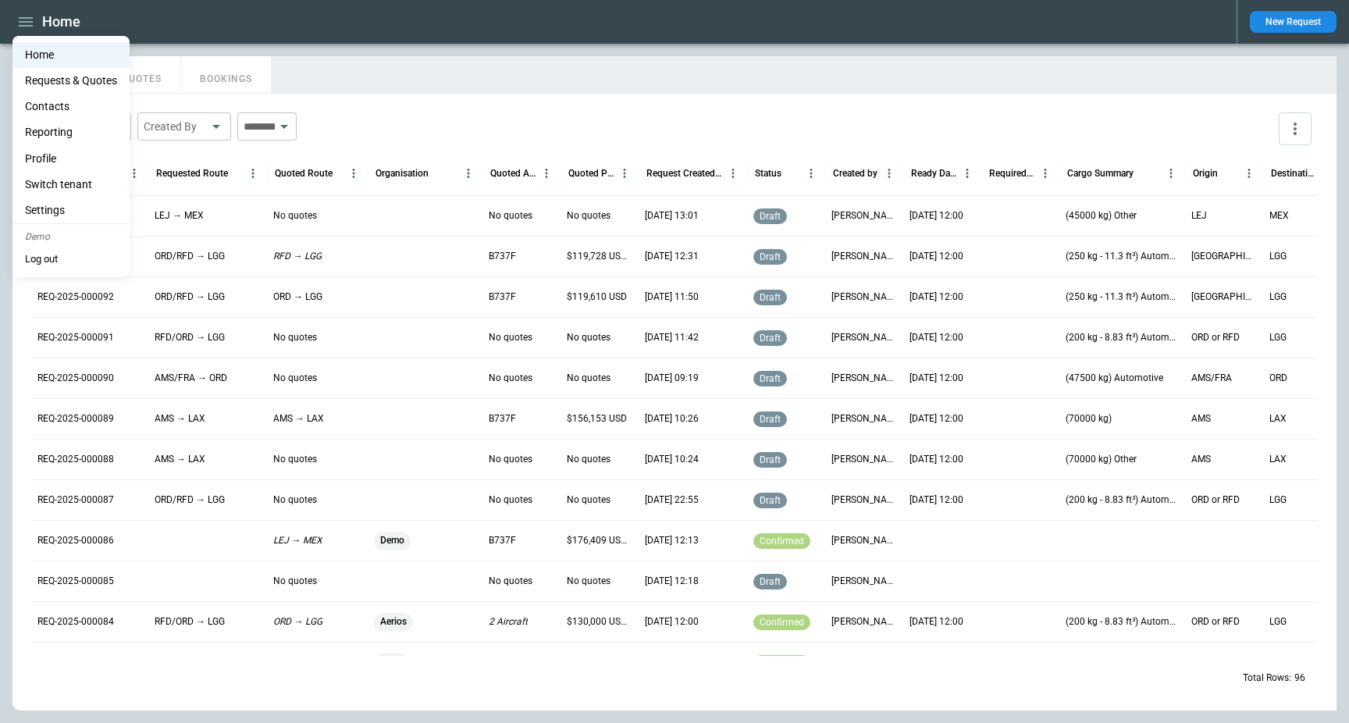
click at [82, 217] on li "Settings" at bounding box center [70, 211] width 117 height 26
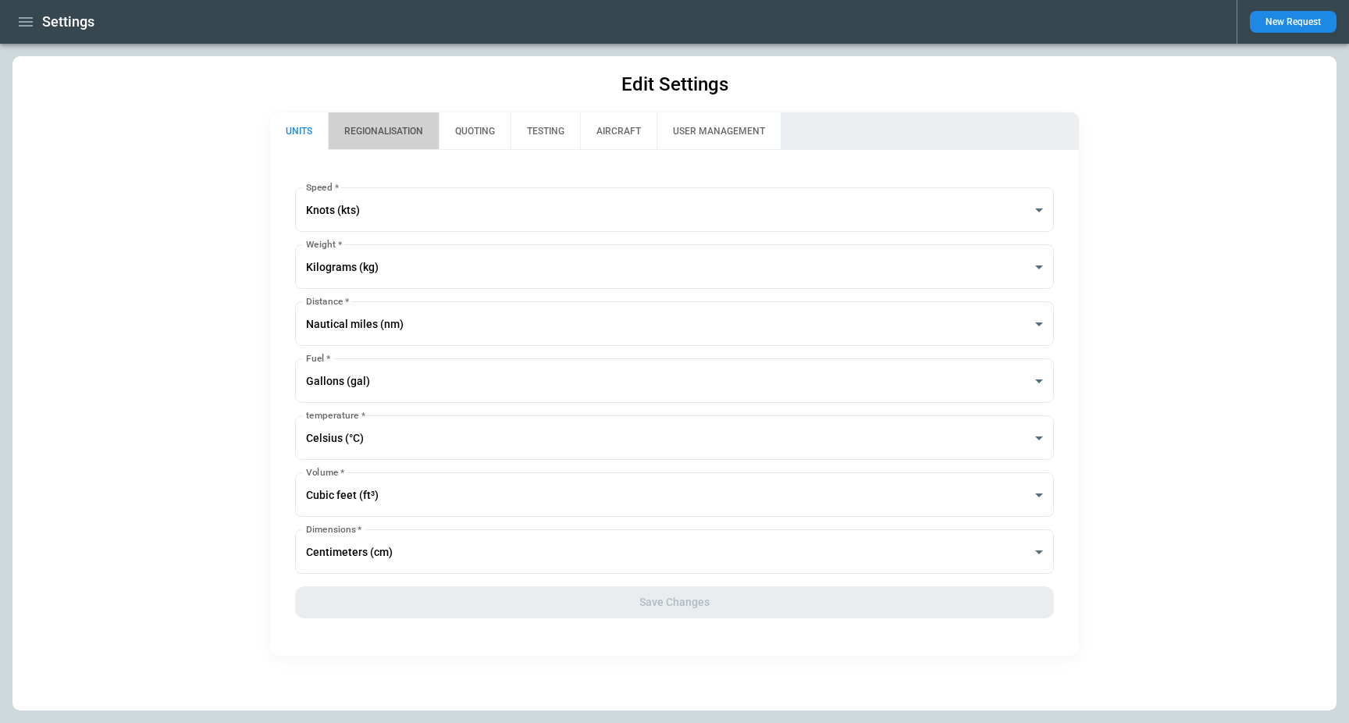
click at [369, 128] on button "REGIONALISATION" at bounding box center [383, 130] width 111 height 37
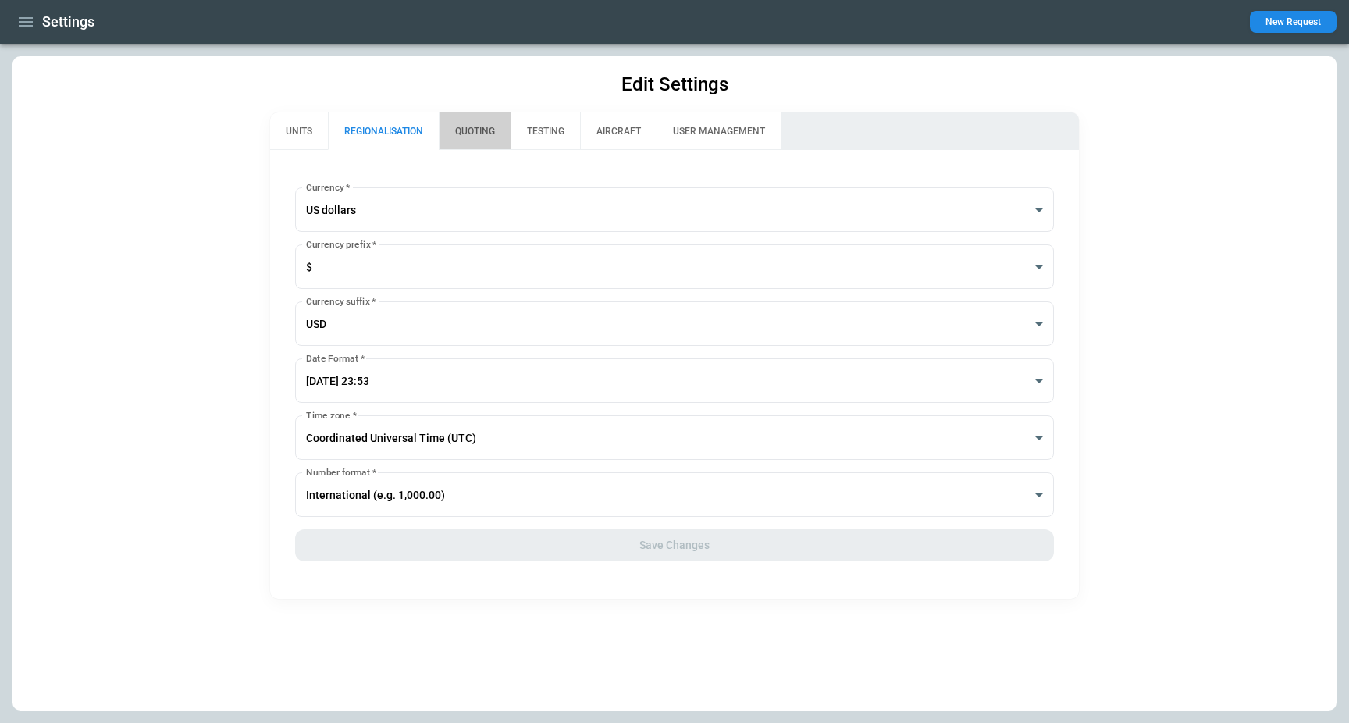
click at [465, 136] on button "QUOTING" at bounding box center [475, 130] width 72 height 37
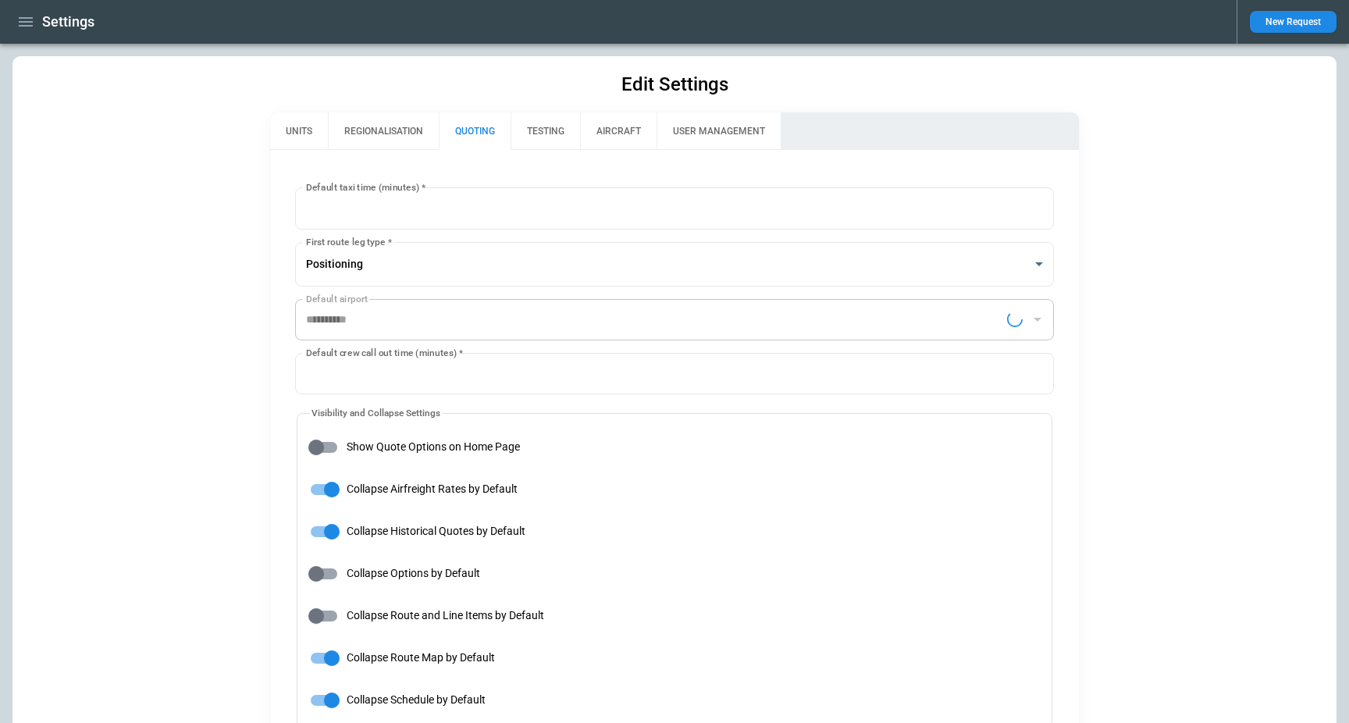
type input "**********"
click at [556, 148] on button "TESTING" at bounding box center [546, 130] width 70 height 37
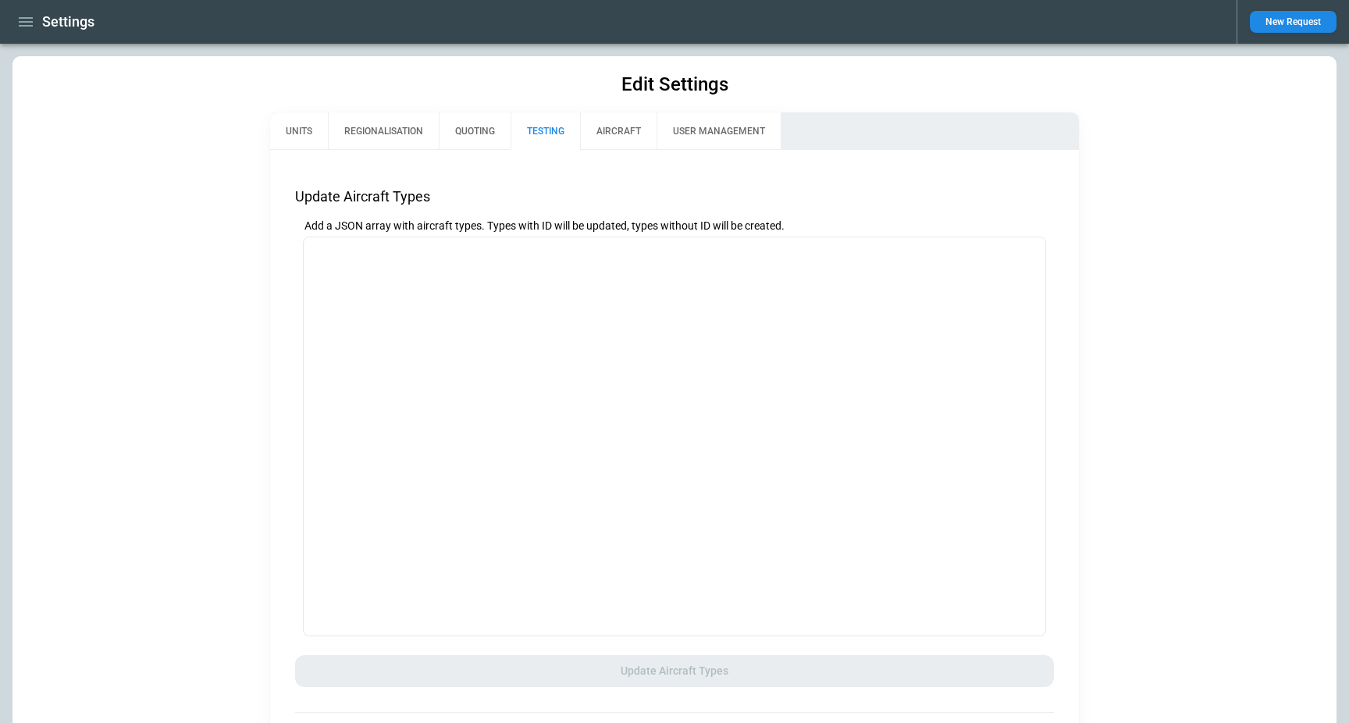
click at [609, 137] on button "AIRCRAFT" at bounding box center [618, 130] width 77 height 37
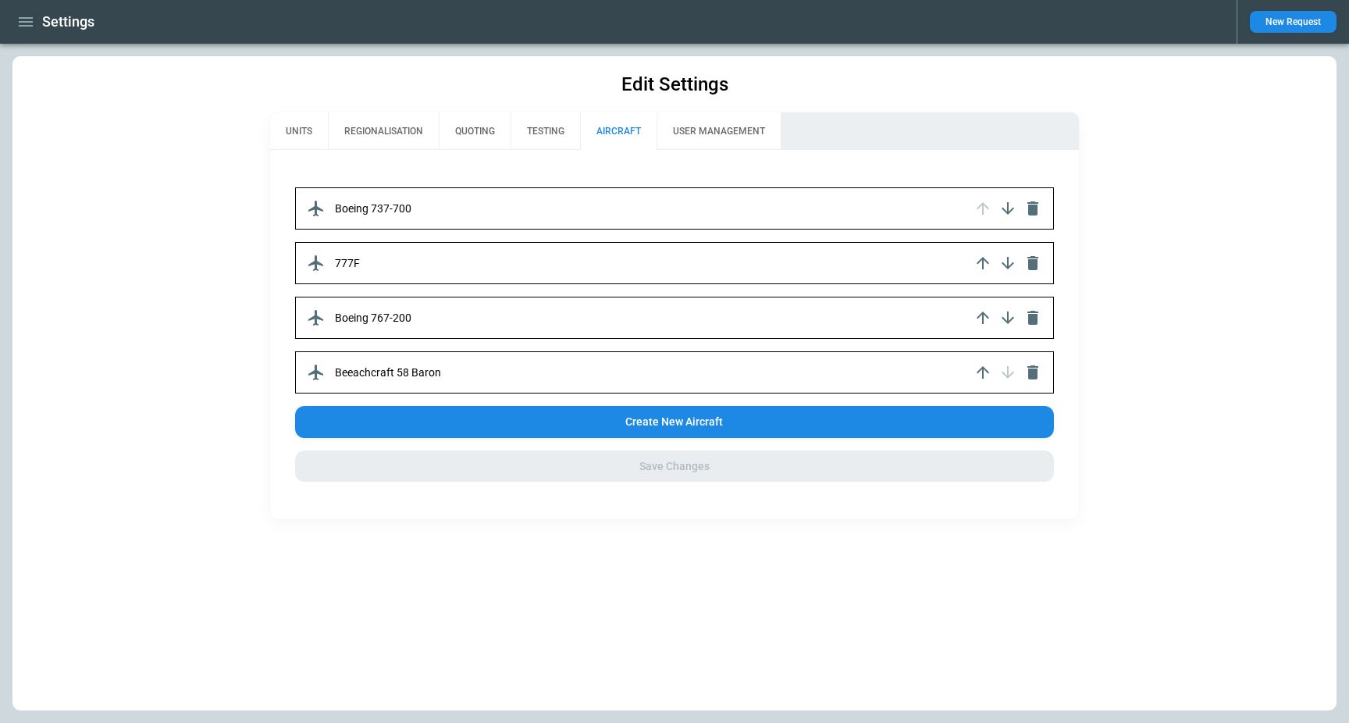
click at [716, 151] on div "Boeing 737-700 777F Boeing 767-200 Beeachcraft 58 Baron Create New Aircraft Sav…" at bounding box center [675, 334] width 810 height 369
click at [715, 133] on button "USER MANAGEMENT" at bounding box center [719, 130] width 124 height 37
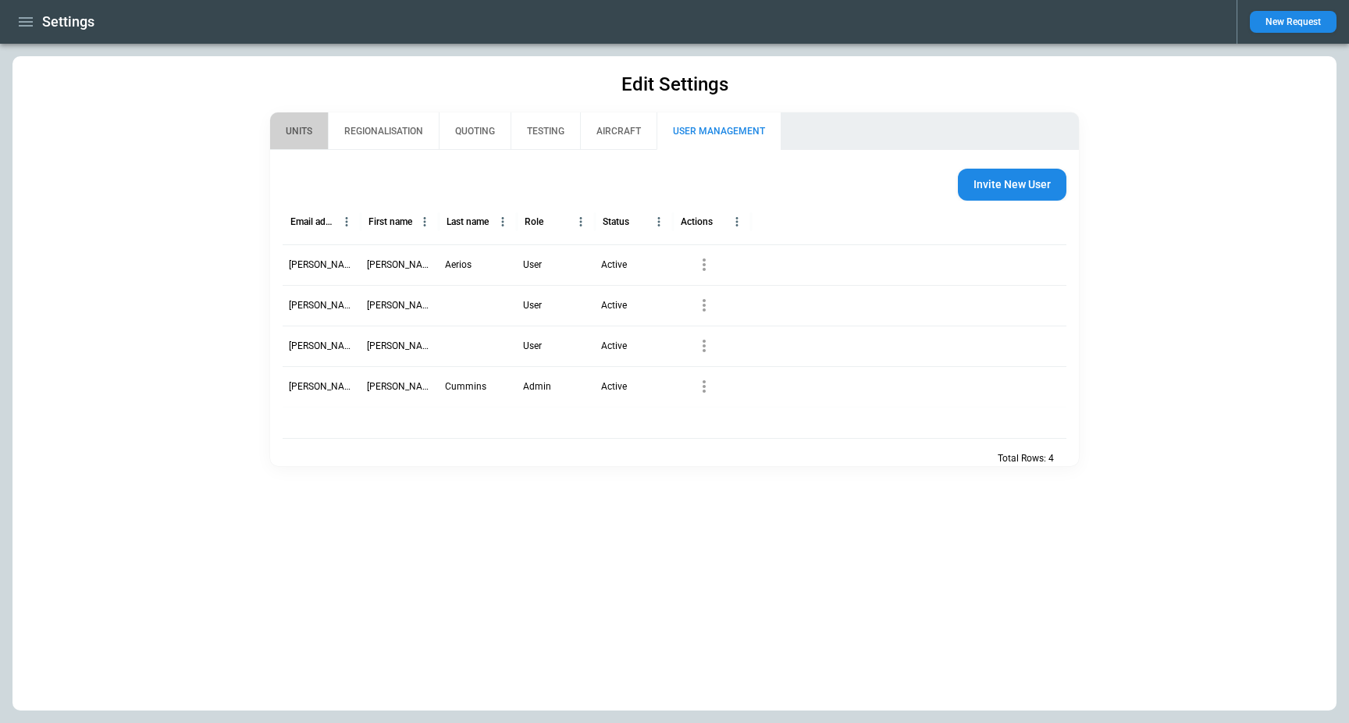
click at [300, 130] on button "UNITS" at bounding box center [299, 130] width 58 height 37
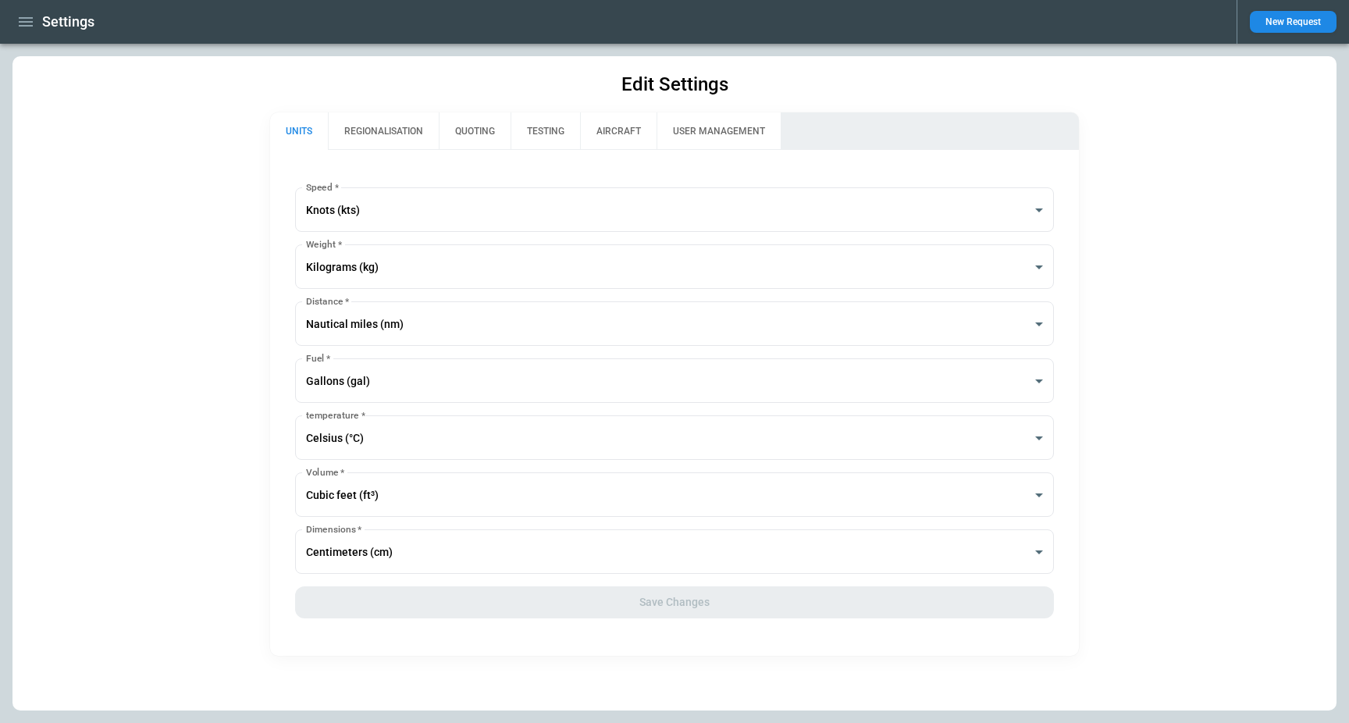
click at [28, 25] on icon "button" at bounding box center [26, 21] width 14 height 9
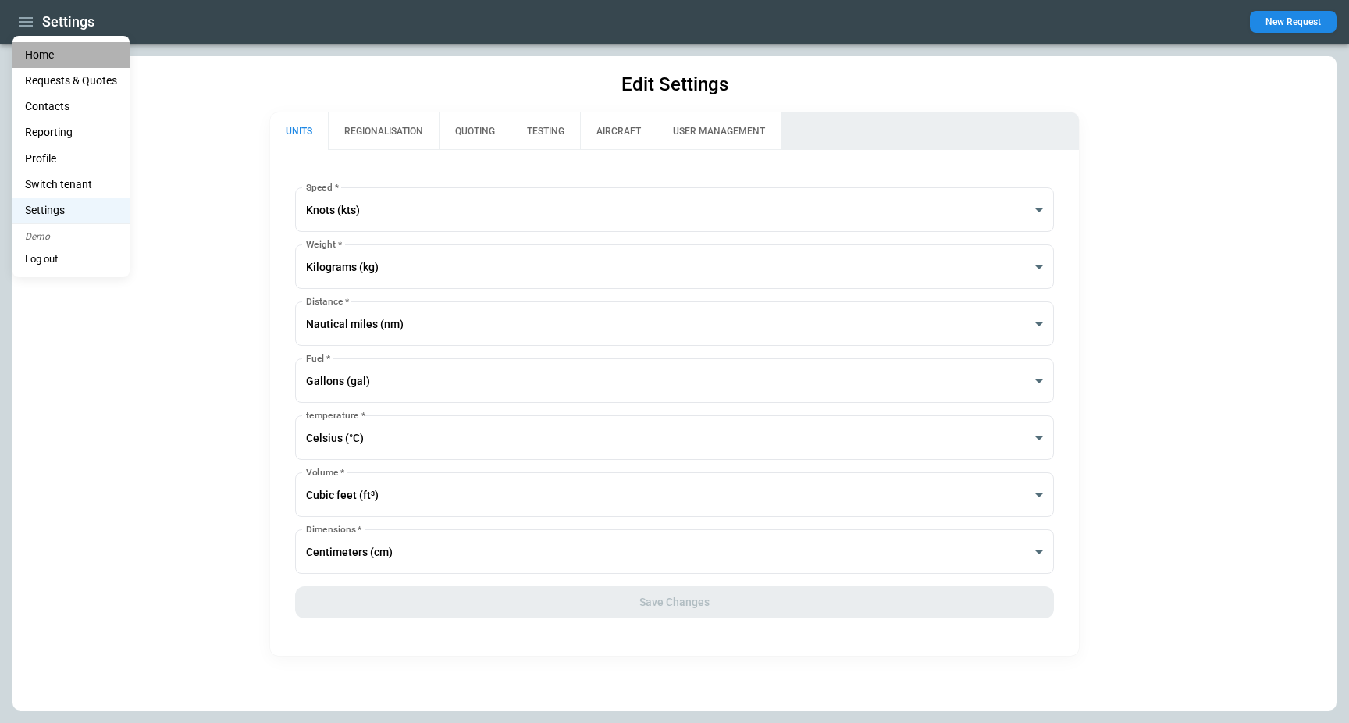
click at [37, 52] on li "Home" at bounding box center [70, 55] width 117 height 26
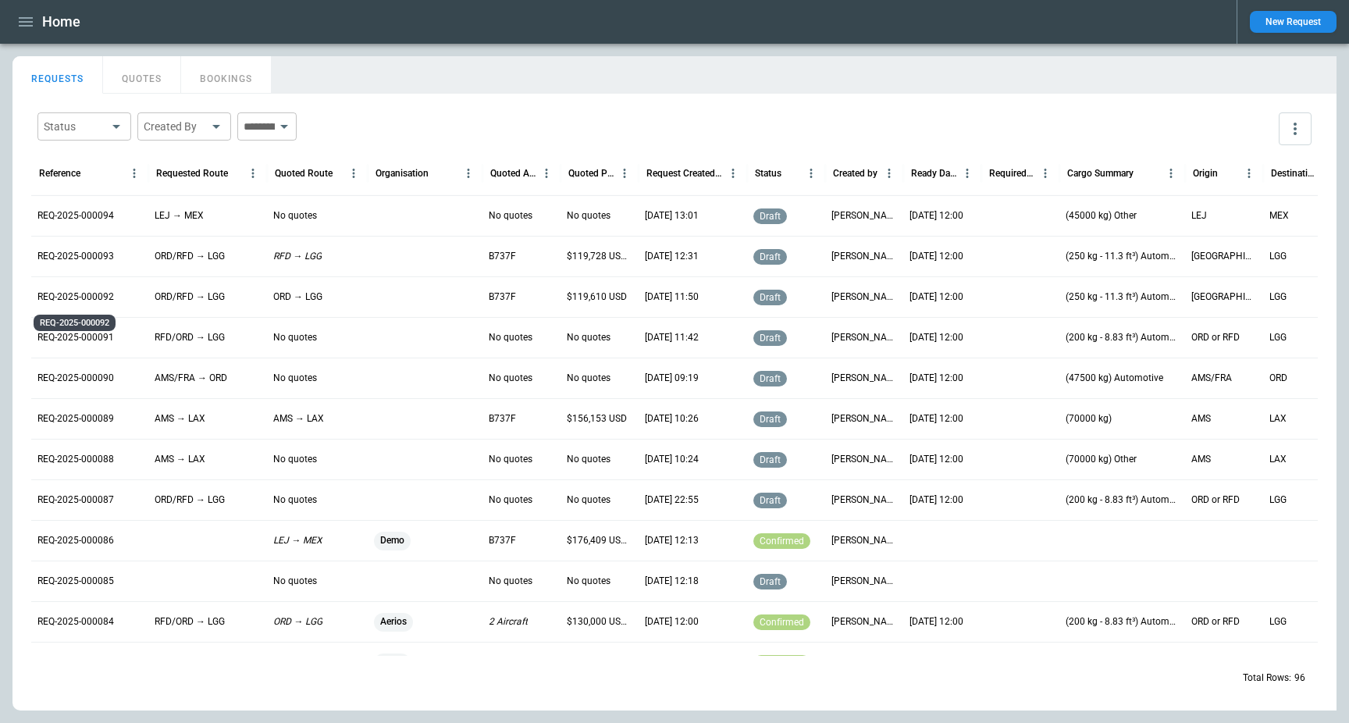
click at [90, 296] on p "REQ-2025-000092" at bounding box center [75, 297] width 77 height 13
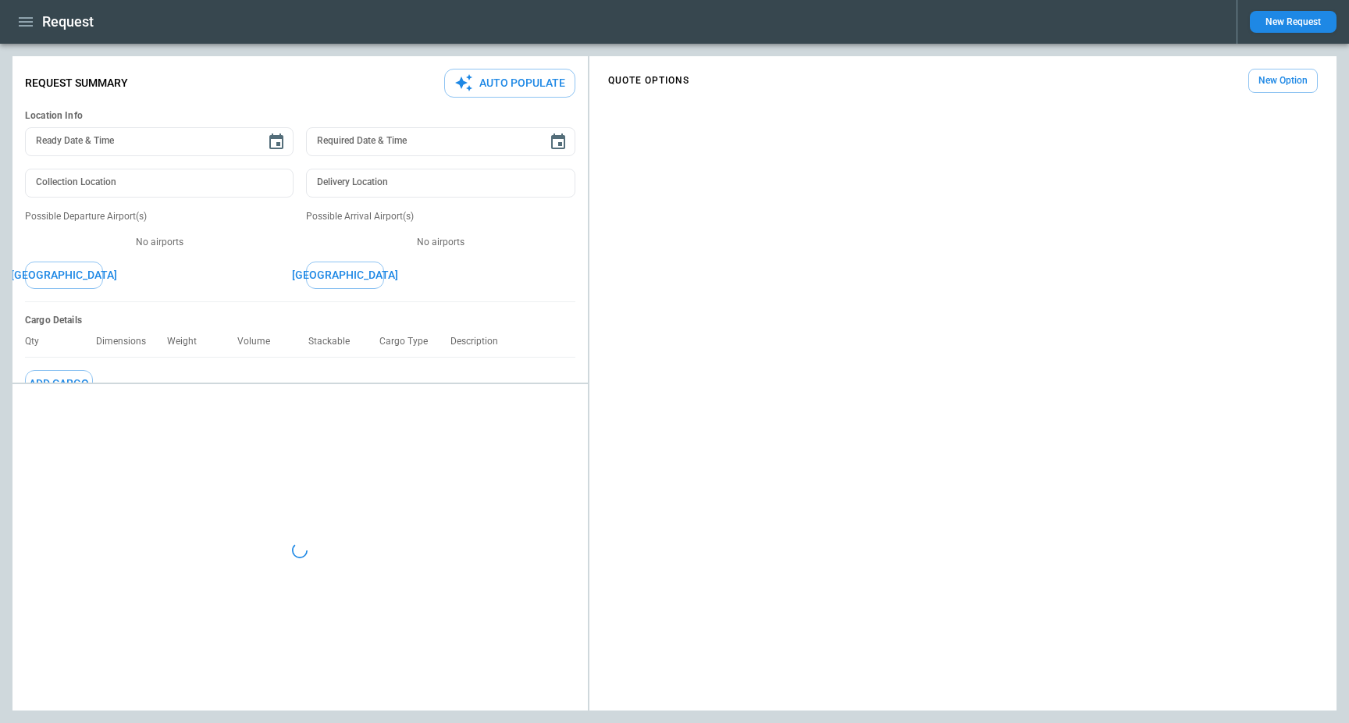
type textarea "*"
type input "**********"
type input "***"
type textarea "*"
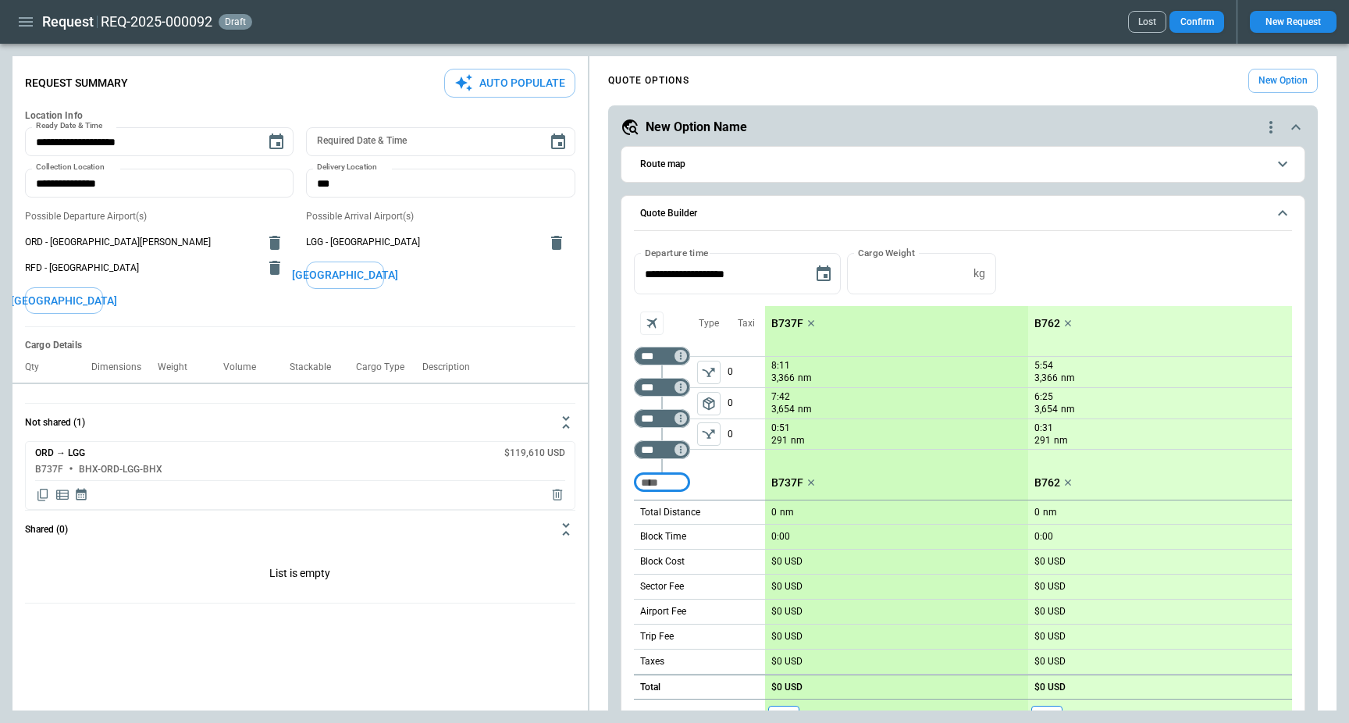
type input "**********"
click at [47, 500] on icon "Copy quote content" at bounding box center [43, 495] width 16 height 16
click at [27, 16] on icon "button" at bounding box center [25, 21] width 19 height 19
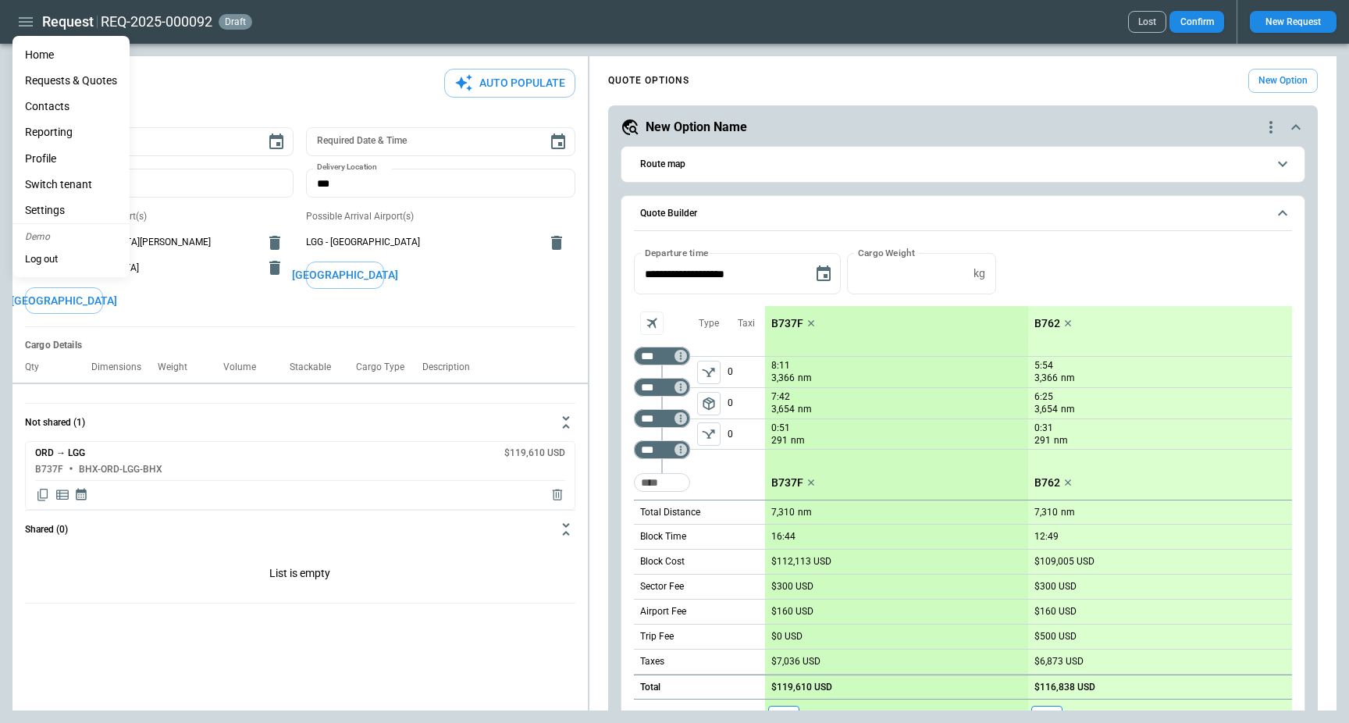
click at [25, 23] on div at bounding box center [674, 361] width 1349 height 723
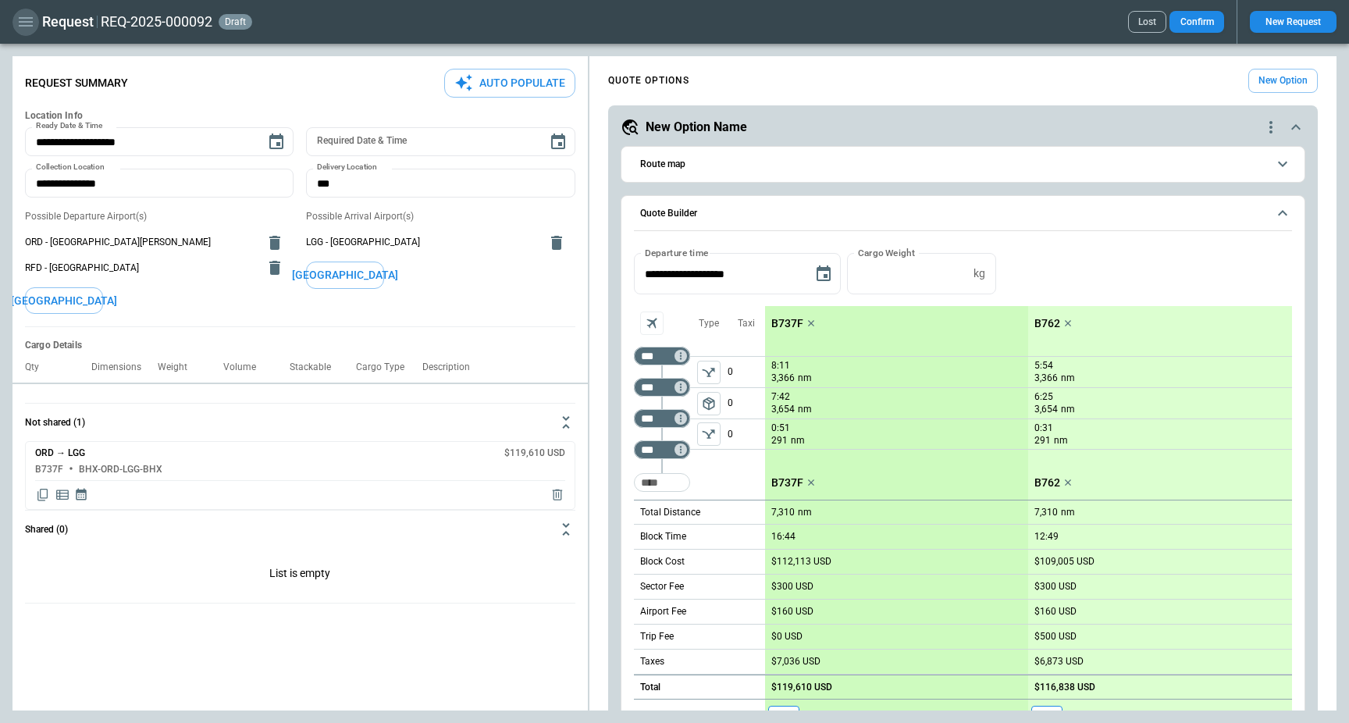
click at [25, 23] on icon "button" at bounding box center [25, 21] width 19 height 19
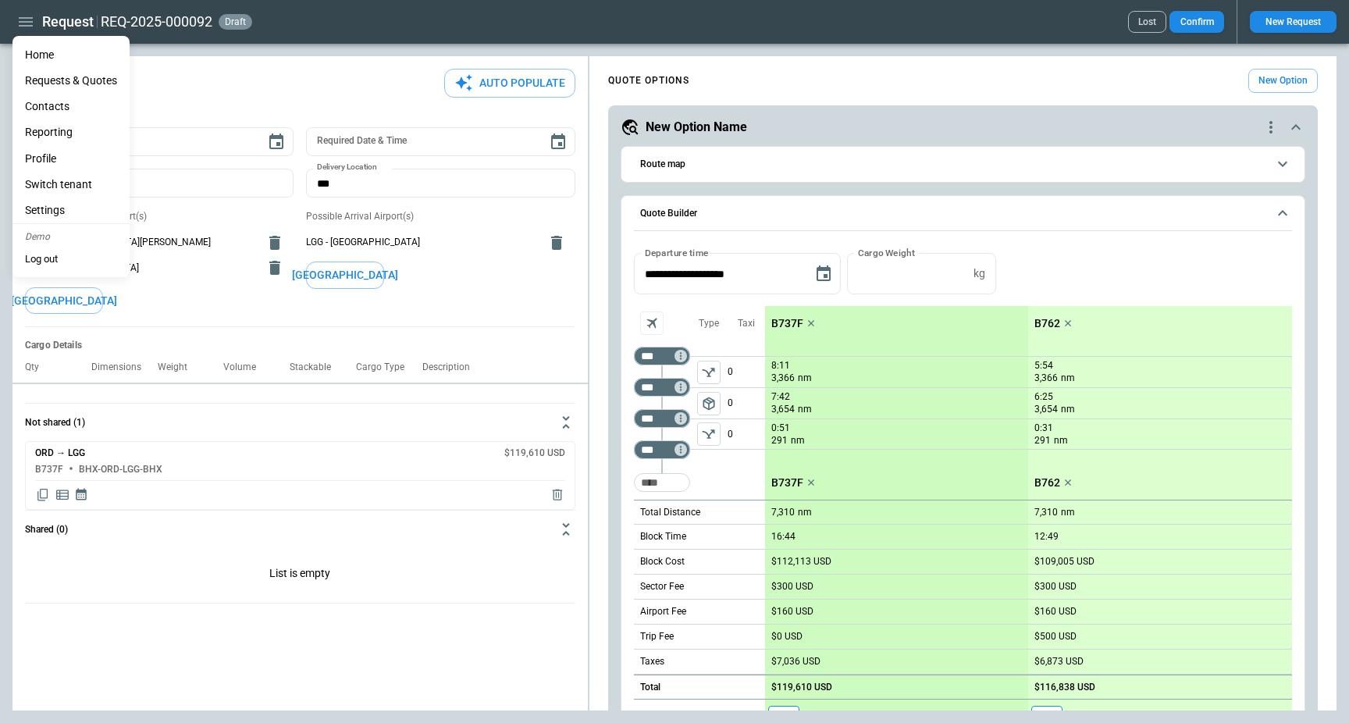
click at [54, 55] on li "Home" at bounding box center [70, 55] width 117 height 26
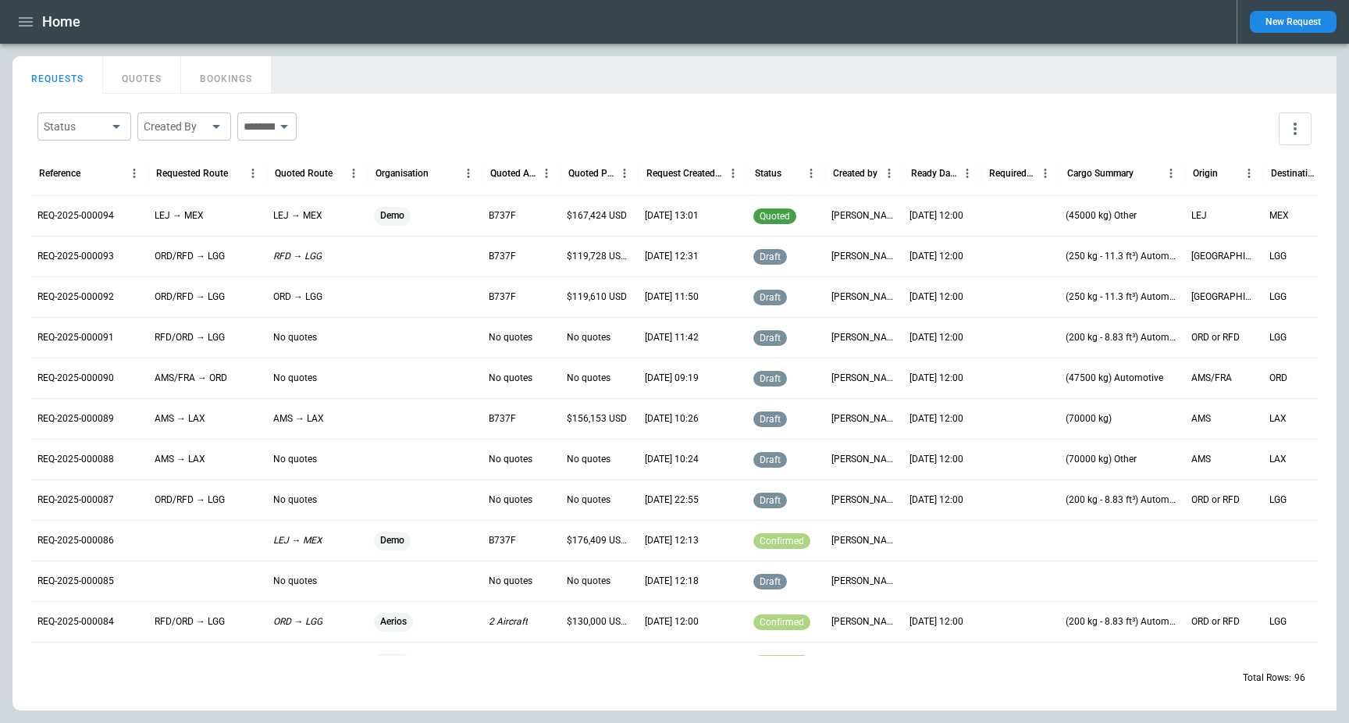
click at [20, 28] on icon "button" at bounding box center [25, 21] width 19 height 19
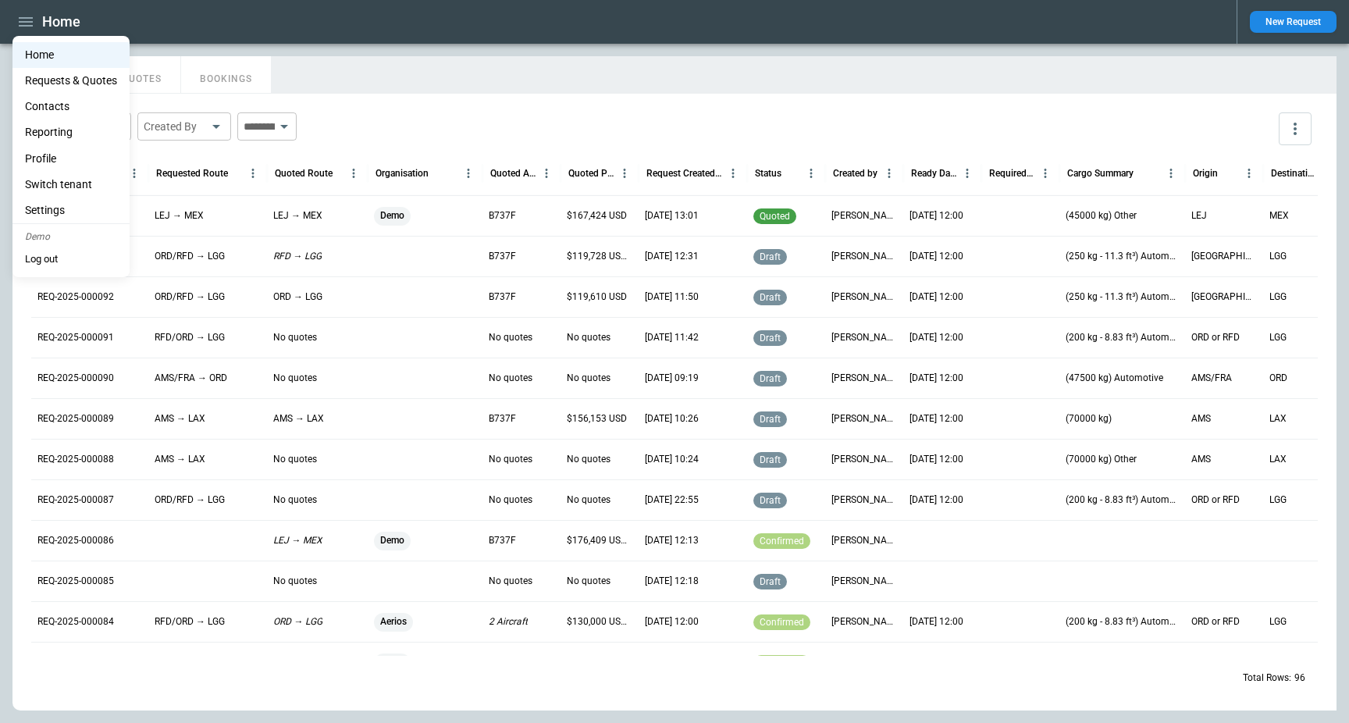
click at [85, 211] on li "Settings" at bounding box center [70, 211] width 117 height 26
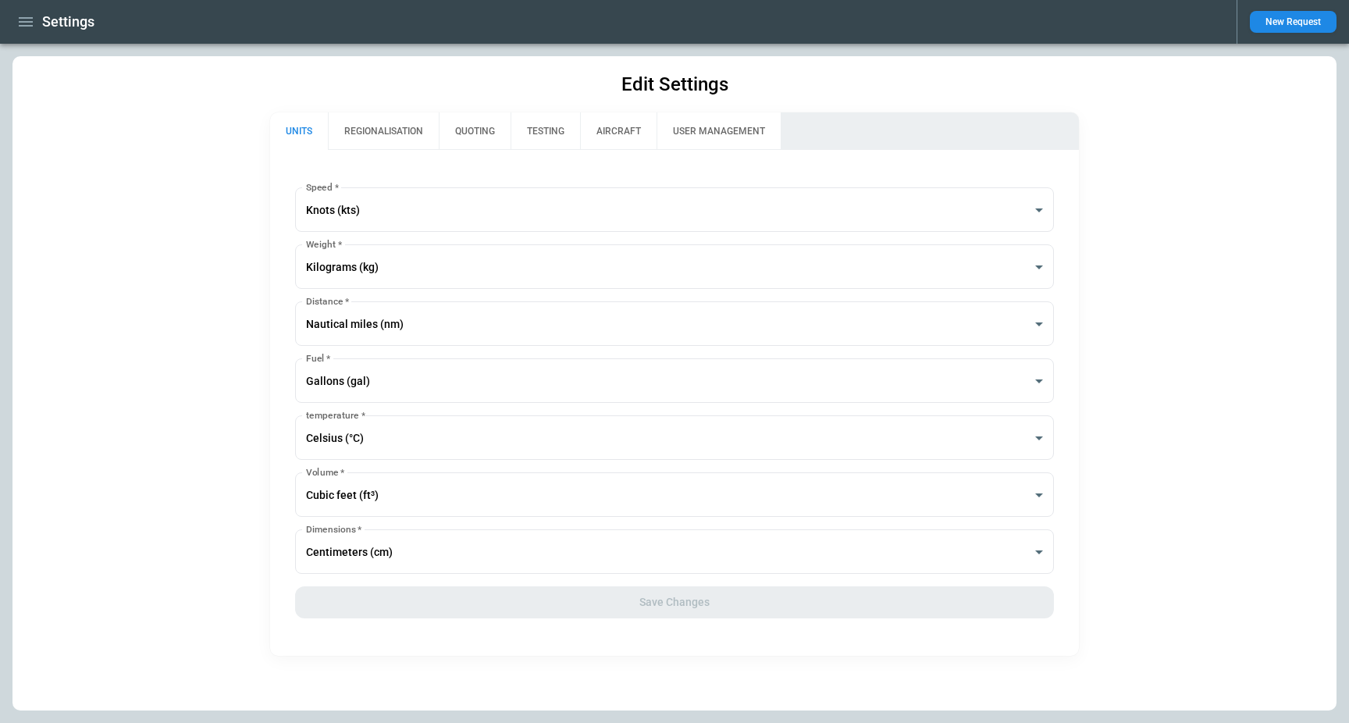
click at [390, 122] on button "REGIONALISATION" at bounding box center [383, 130] width 111 height 37
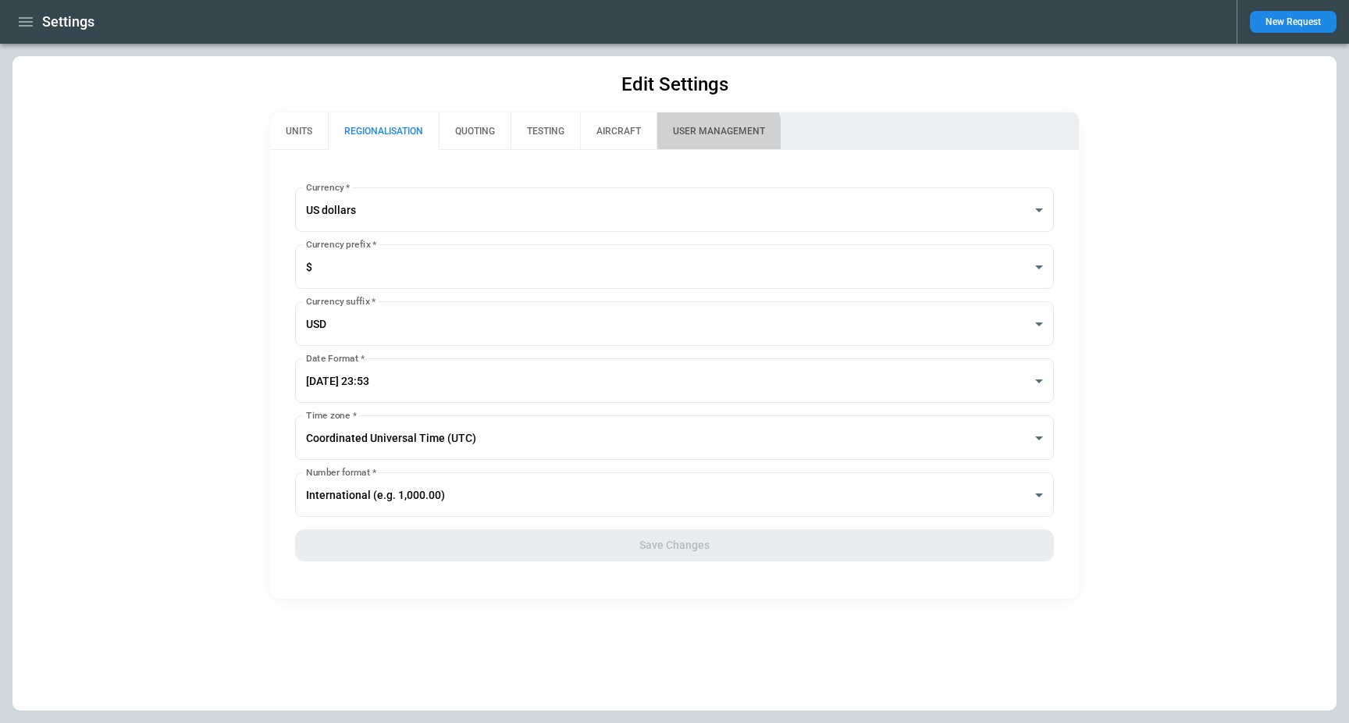
click at [697, 141] on button "USER MANAGEMENT" at bounding box center [719, 130] width 124 height 37
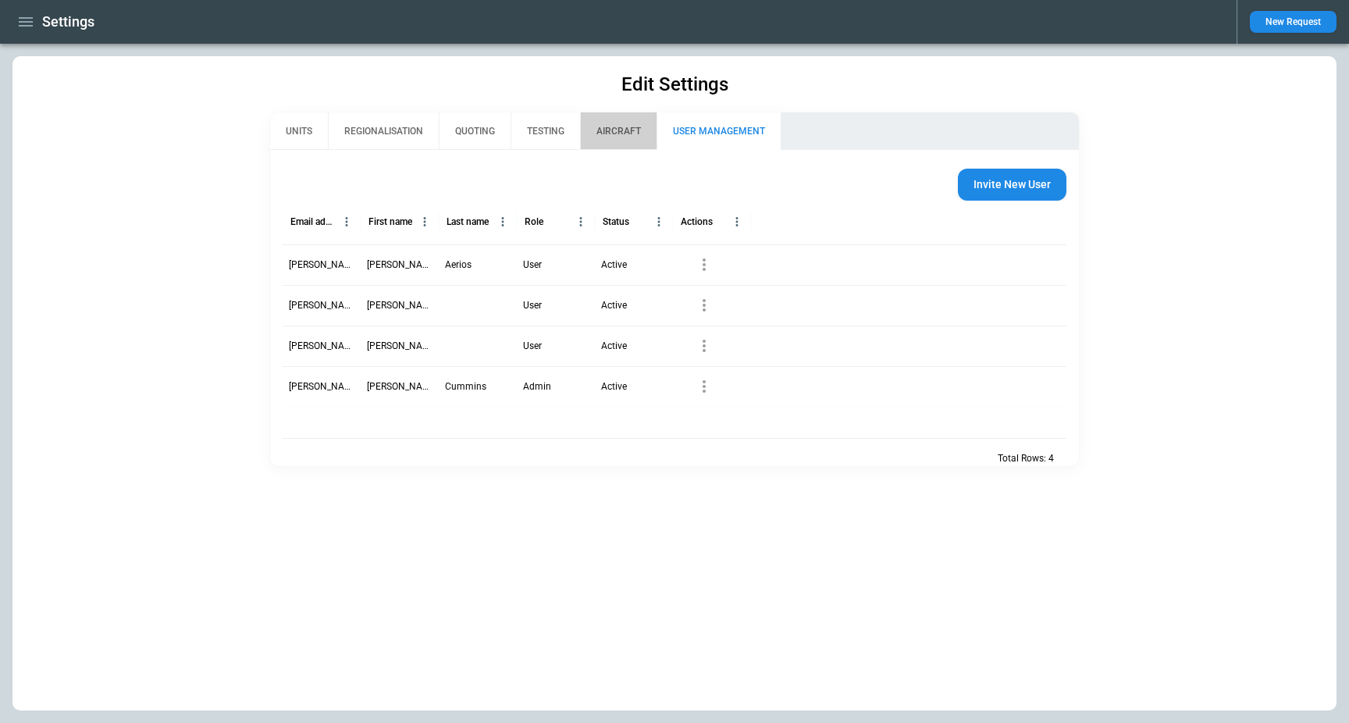
click at [619, 141] on button "AIRCRAFT" at bounding box center [618, 130] width 77 height 37
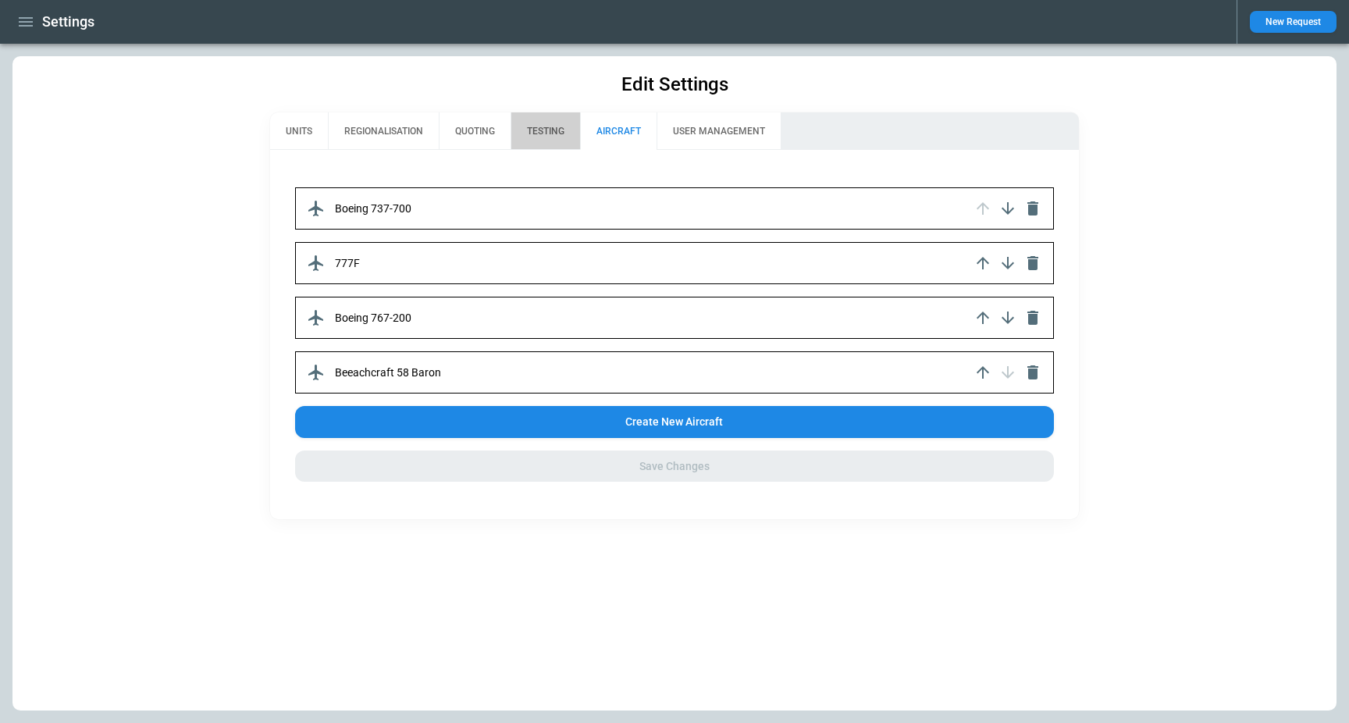
click at [547, 138] on button "TESTING" at bounding box center [546, 130] width 70 height 37
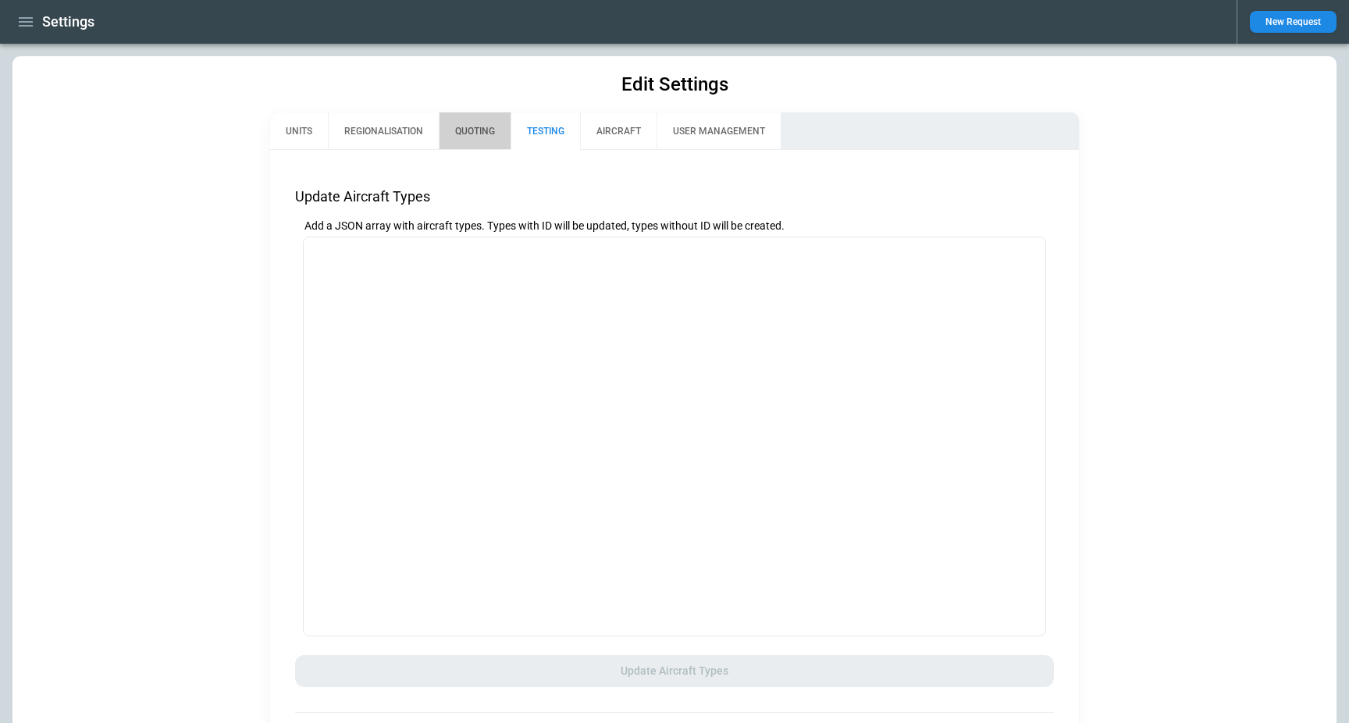
click at [483, 136] on button "QUOTING" at bounding box center [475, 130] width 72 height 37
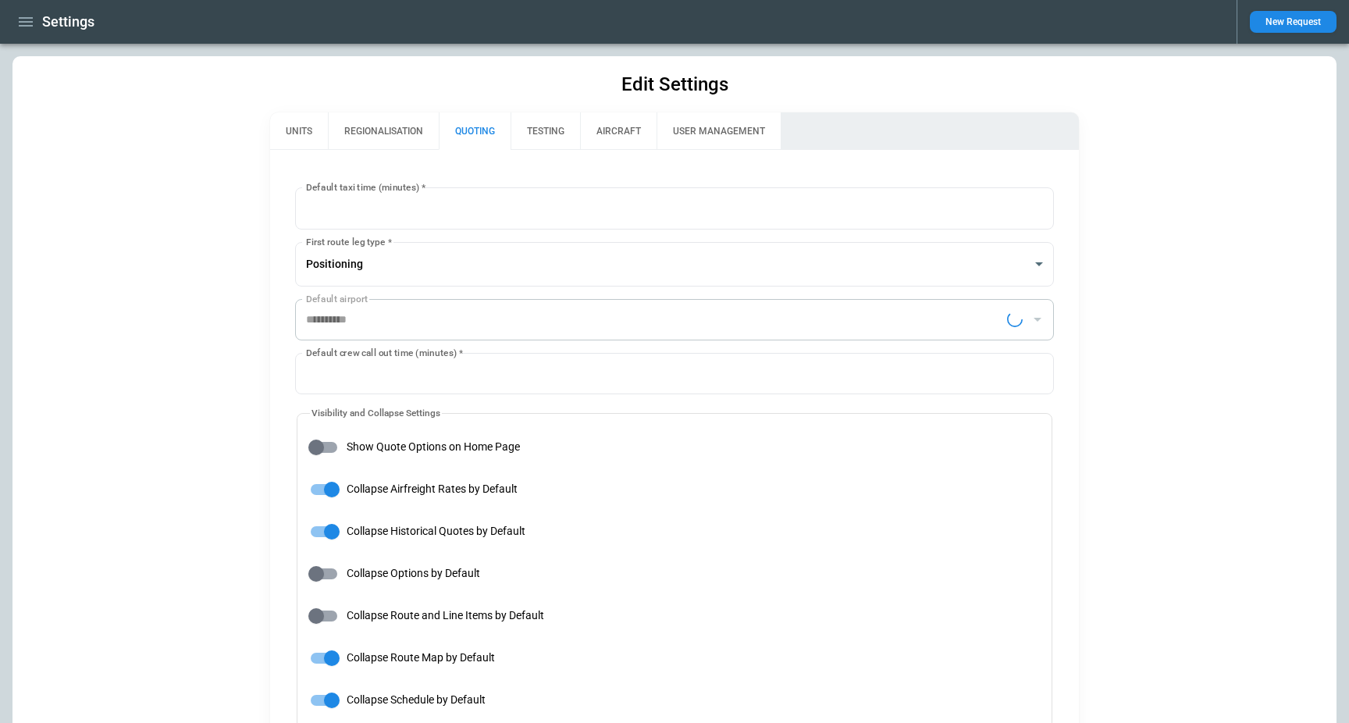
type input "**********"
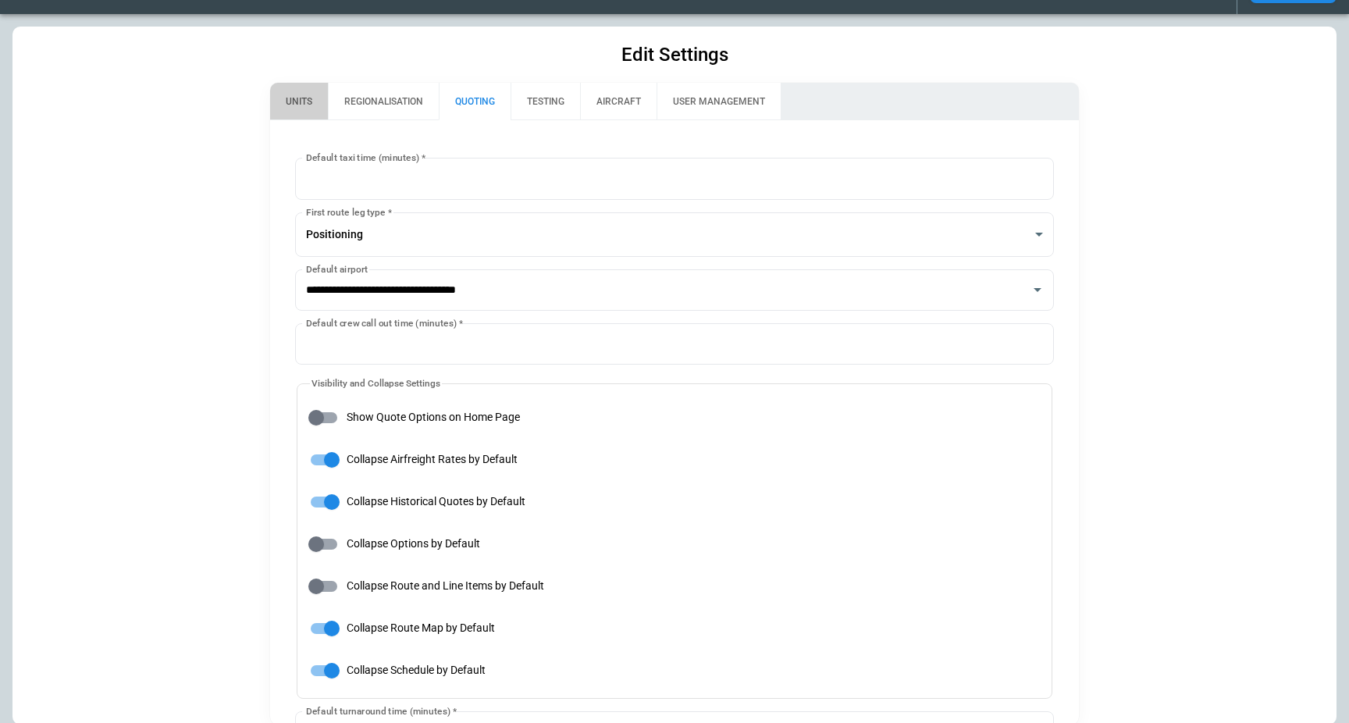
click at [292, 110] on button "UNITS" at bounding box center [299, 101] width 58 height 37
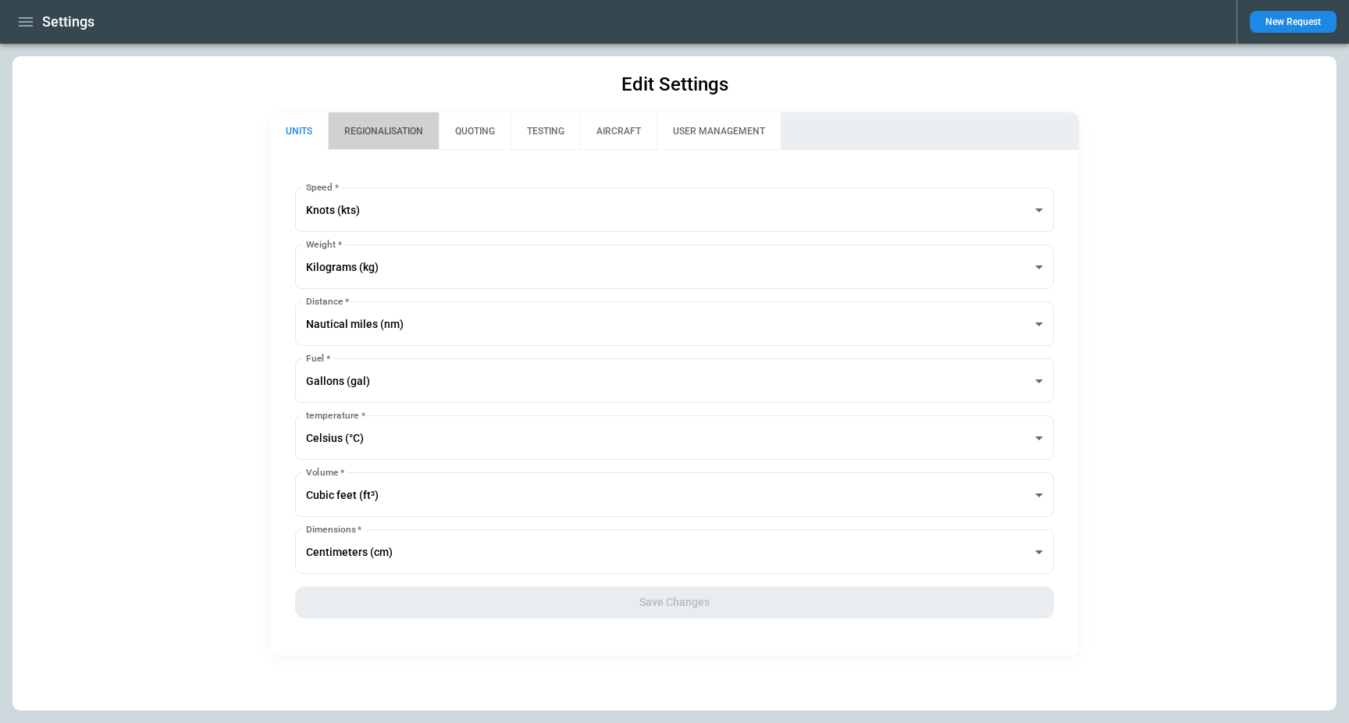
click at [398, 136] on button "REGIONALISATION" at bounding box center [383, 130] width 111 height 37
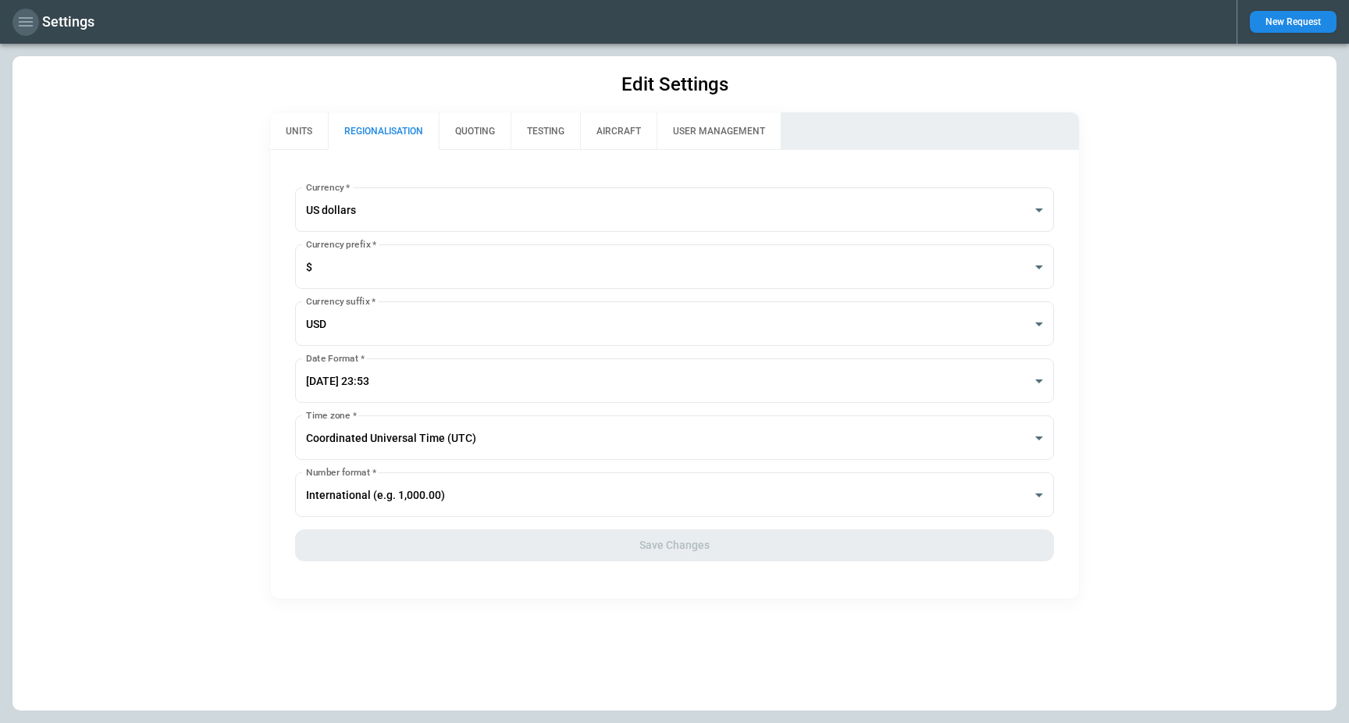
click at [18, 18] on icon "button" at bounding box center [25, 21] width 19 height 19
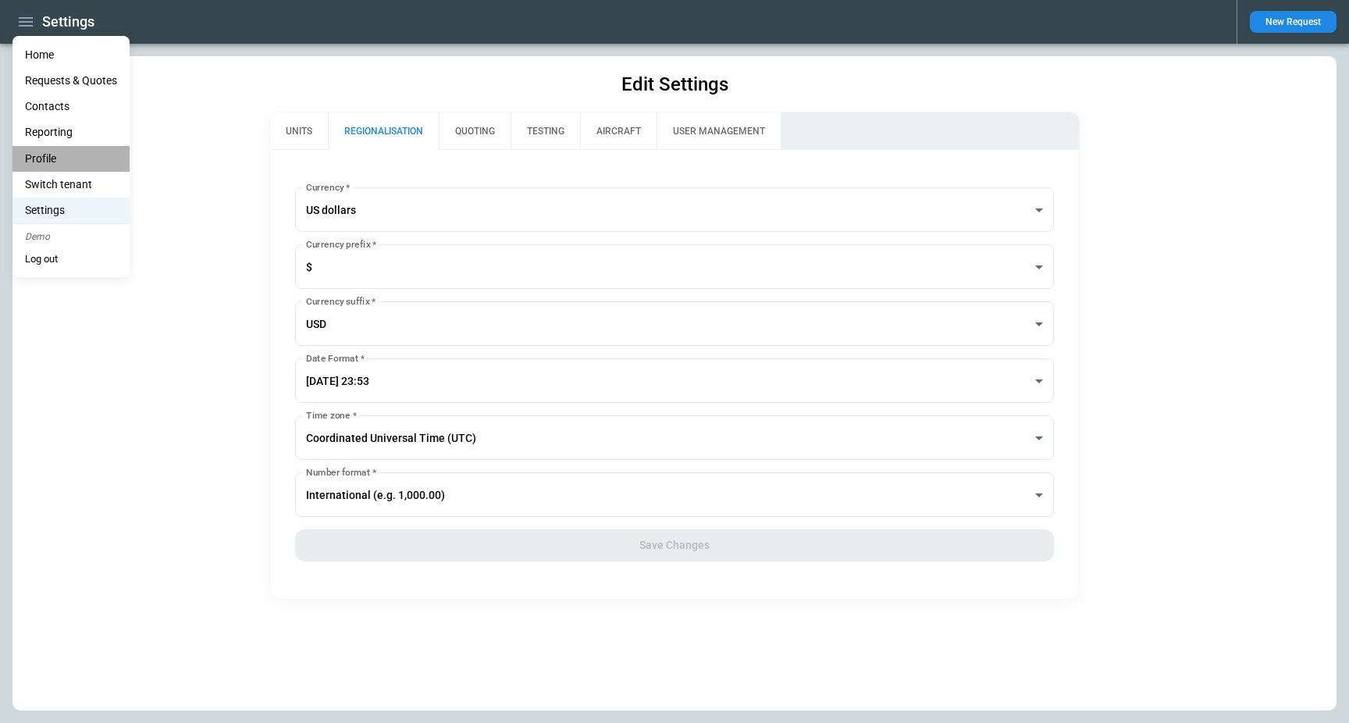
click at [75, 161] on li "Profile" at bounding box center [70, 159] width 117 height 26
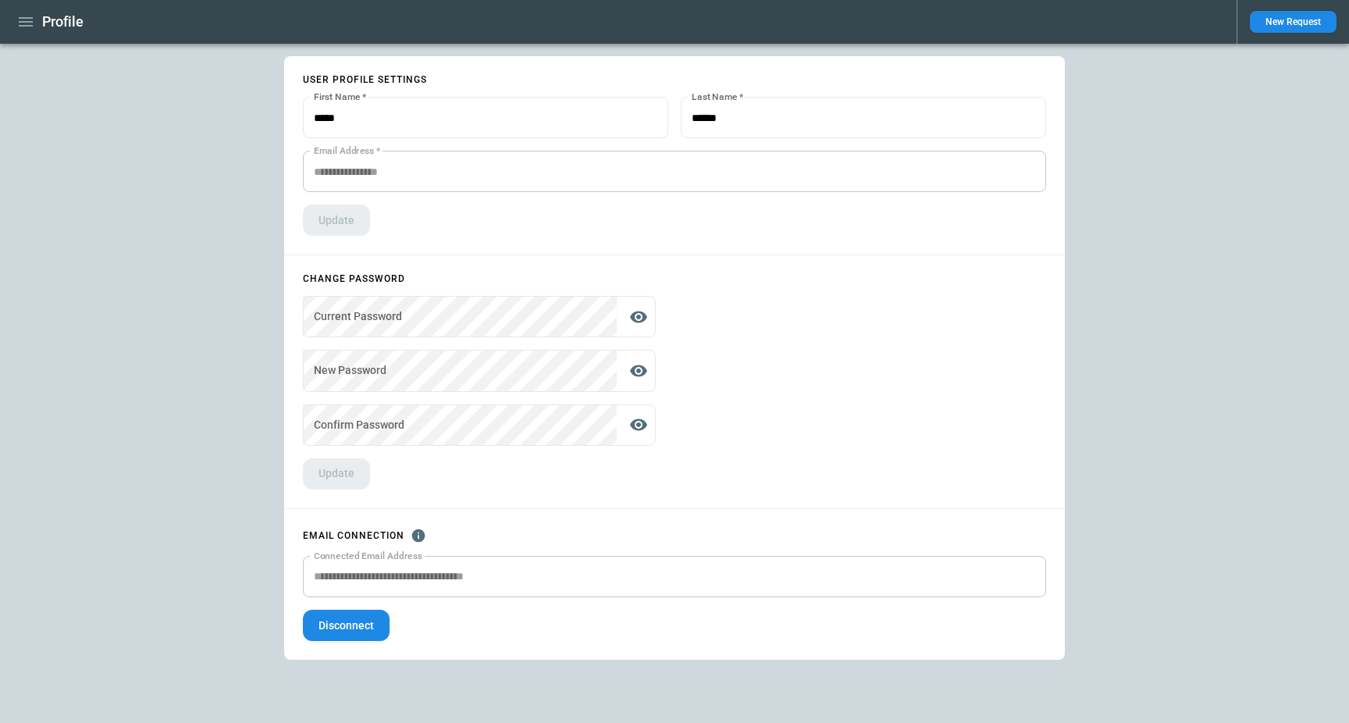
click at [444, 605] on div "EMAIL CONNECTION Connected Email Address Connected Email Address Disconnect" at bounding box center [674, 584] width 781 height 151
click at [25, 23] on icon "button" at bounding box center [25, 21] width 19 height 19
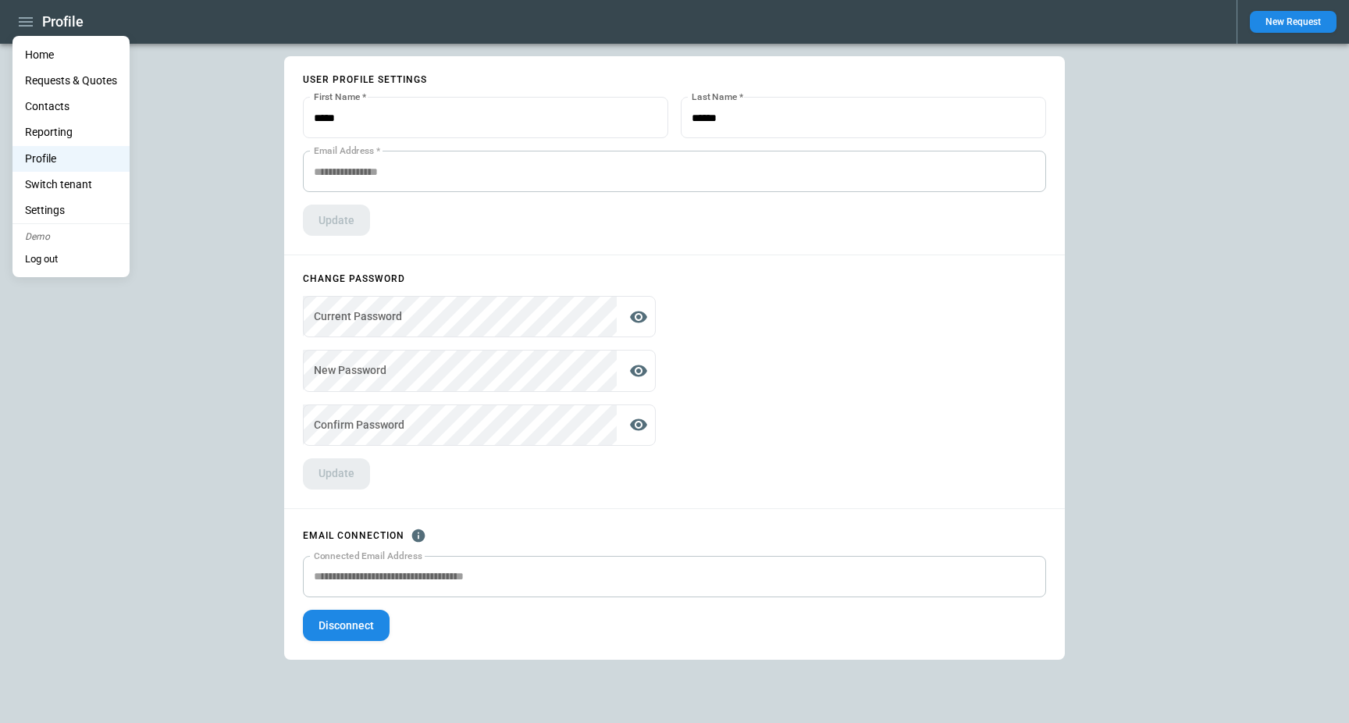
click at [59, 51] on li "Home" at bounding box center [70, 55] width 117 height 26
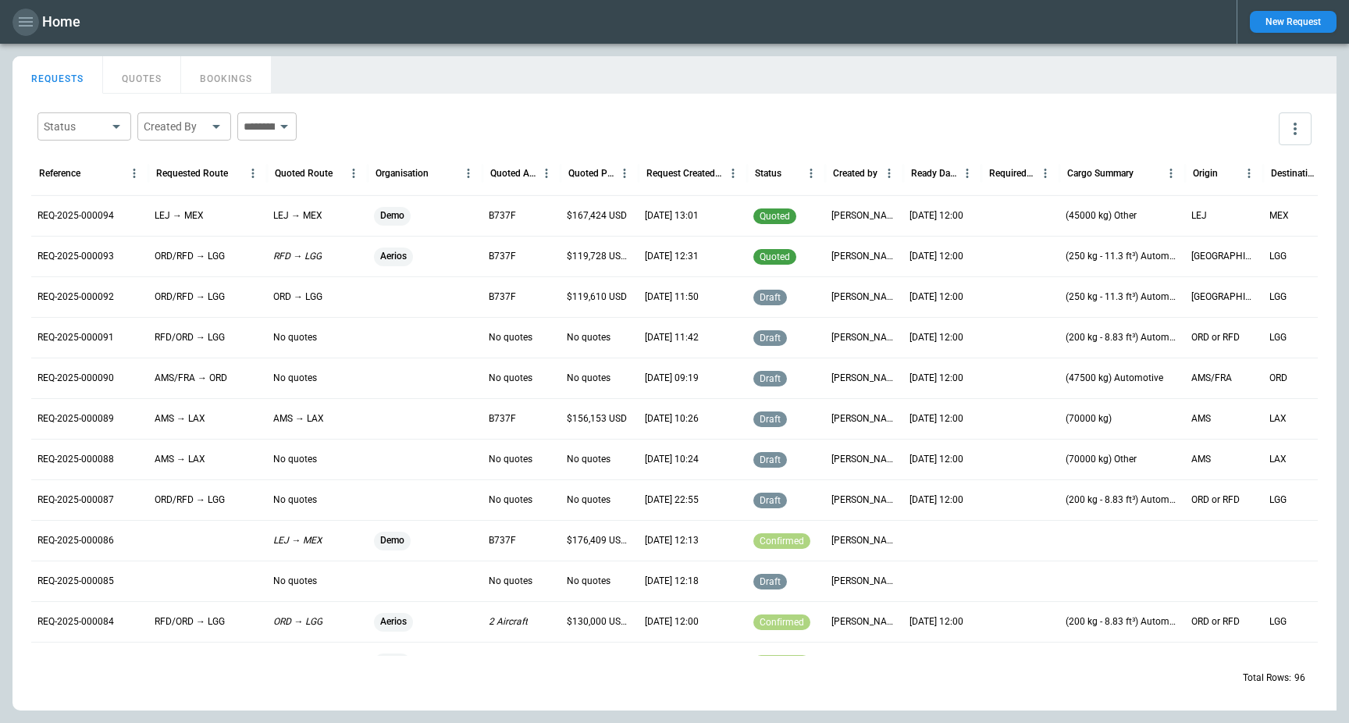
click at [23, 20] on icon "button" at bounding box center [25, 21] width 19 height 19
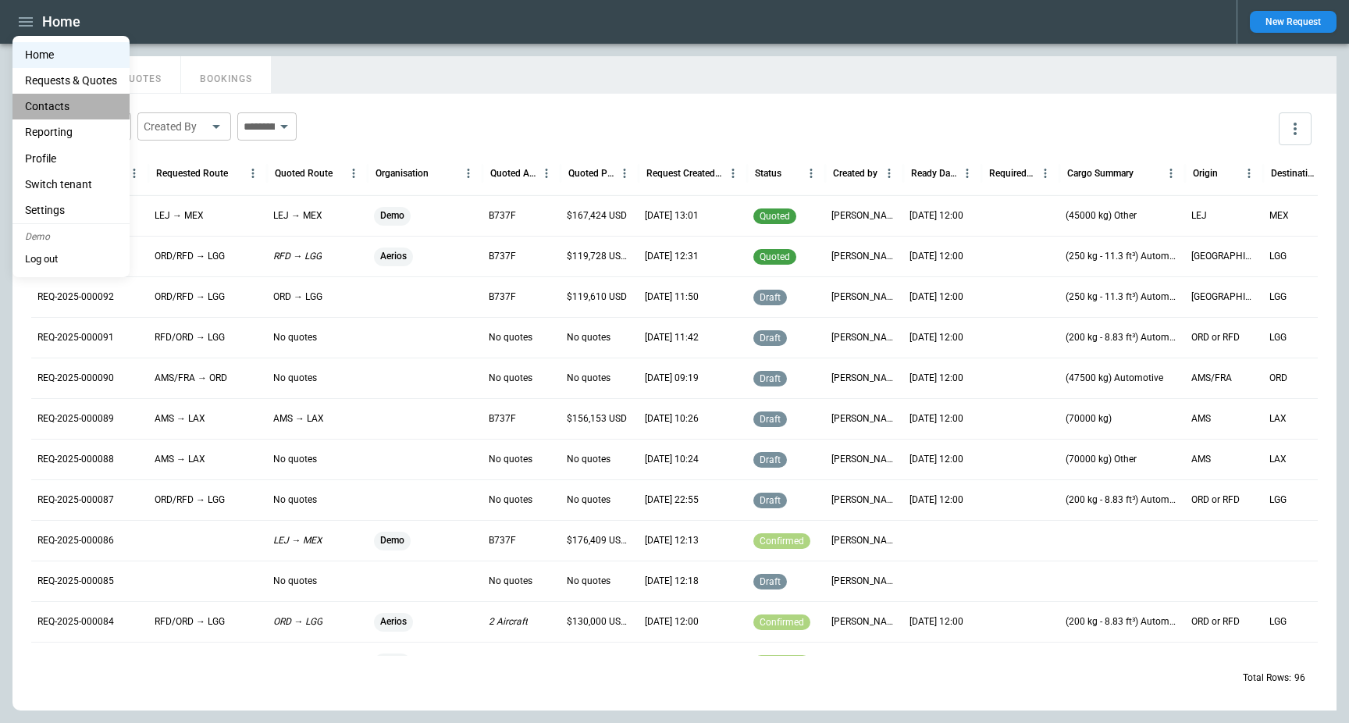
click at [65, 112] on li "Contacts" at bounding box center [70, 107] width 117 height 26
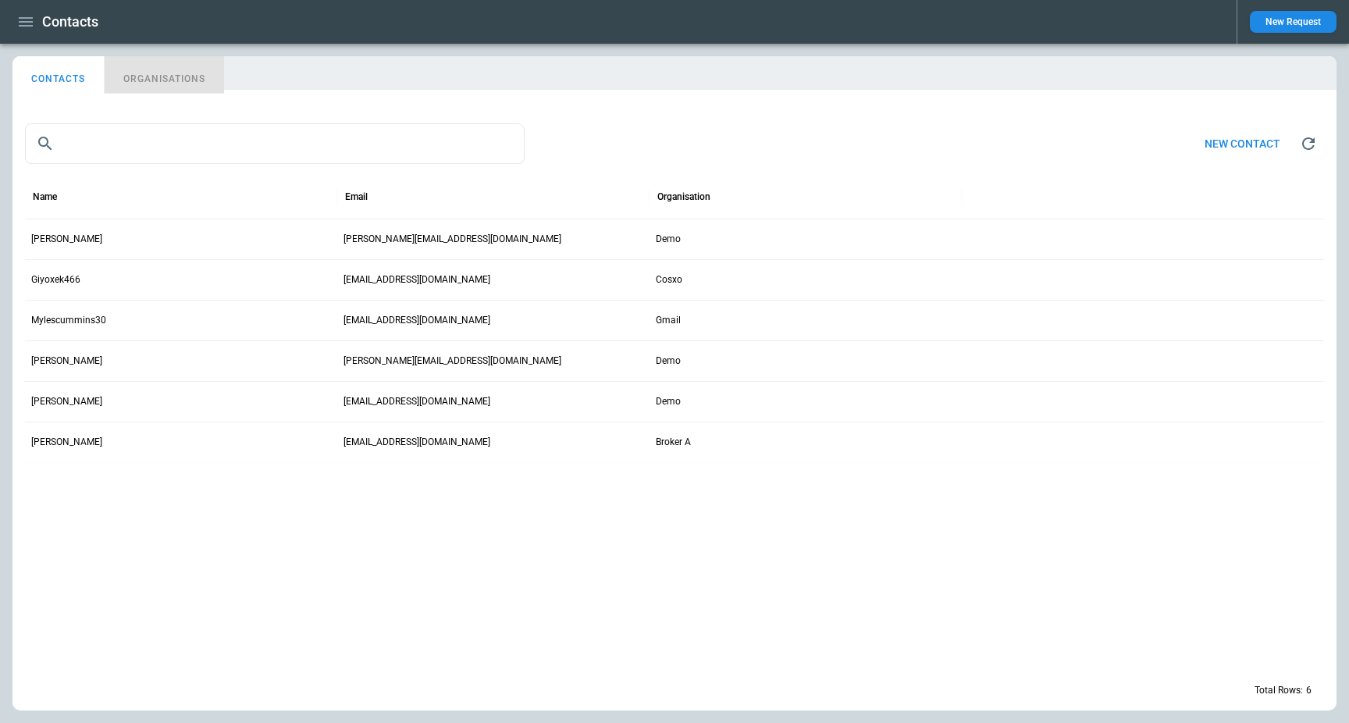
click at [130, 72] on button "ORGANISATIONS" at bounding box center [164, 74] width 119 height 37
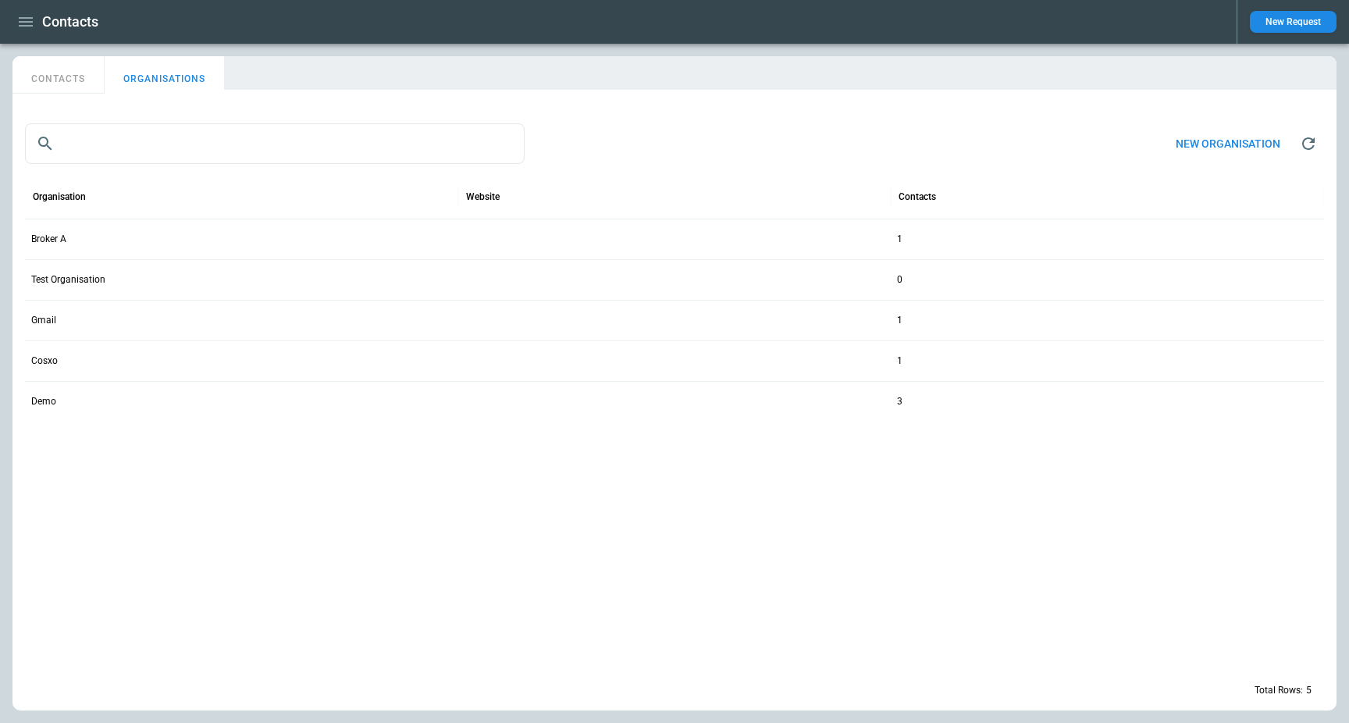
click at [191, 400] on div "Demo" at bounding box center [241, 401] width 433 height 41
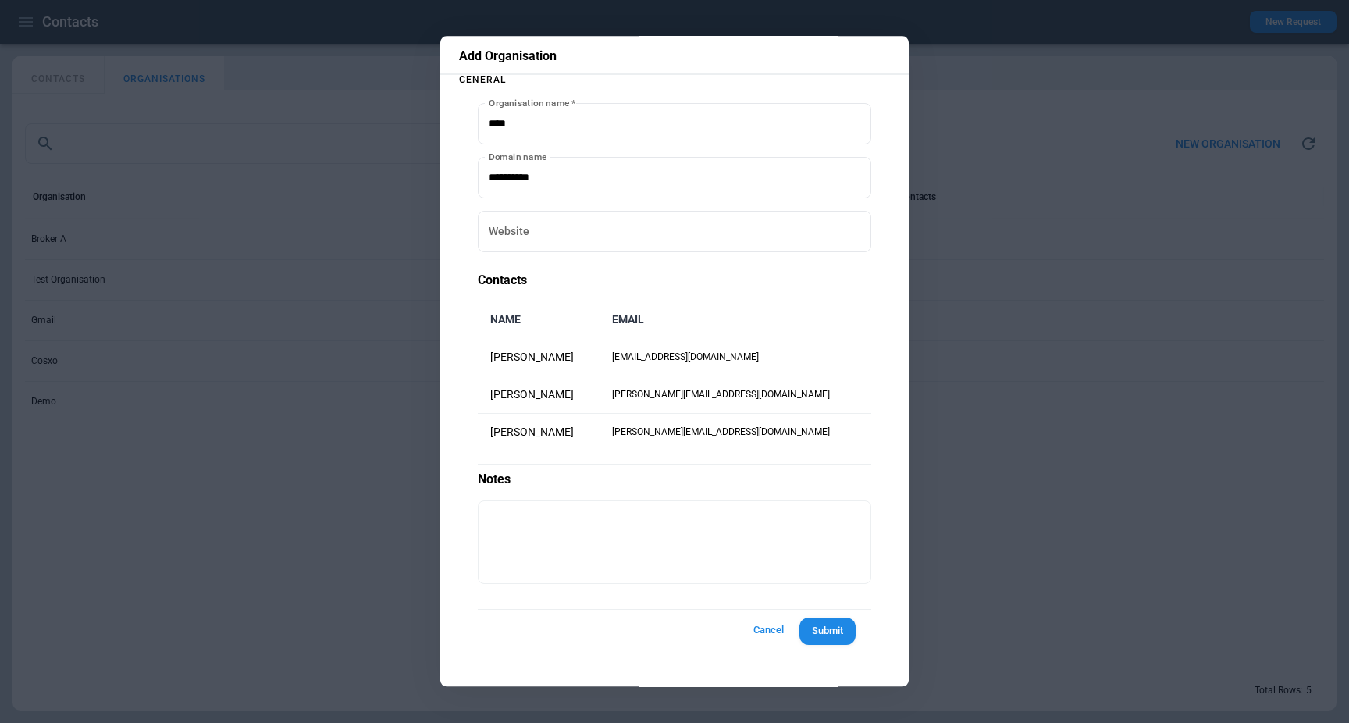
click at [374, 444] on div at bounding box center [674, 361] width 1349 height 723
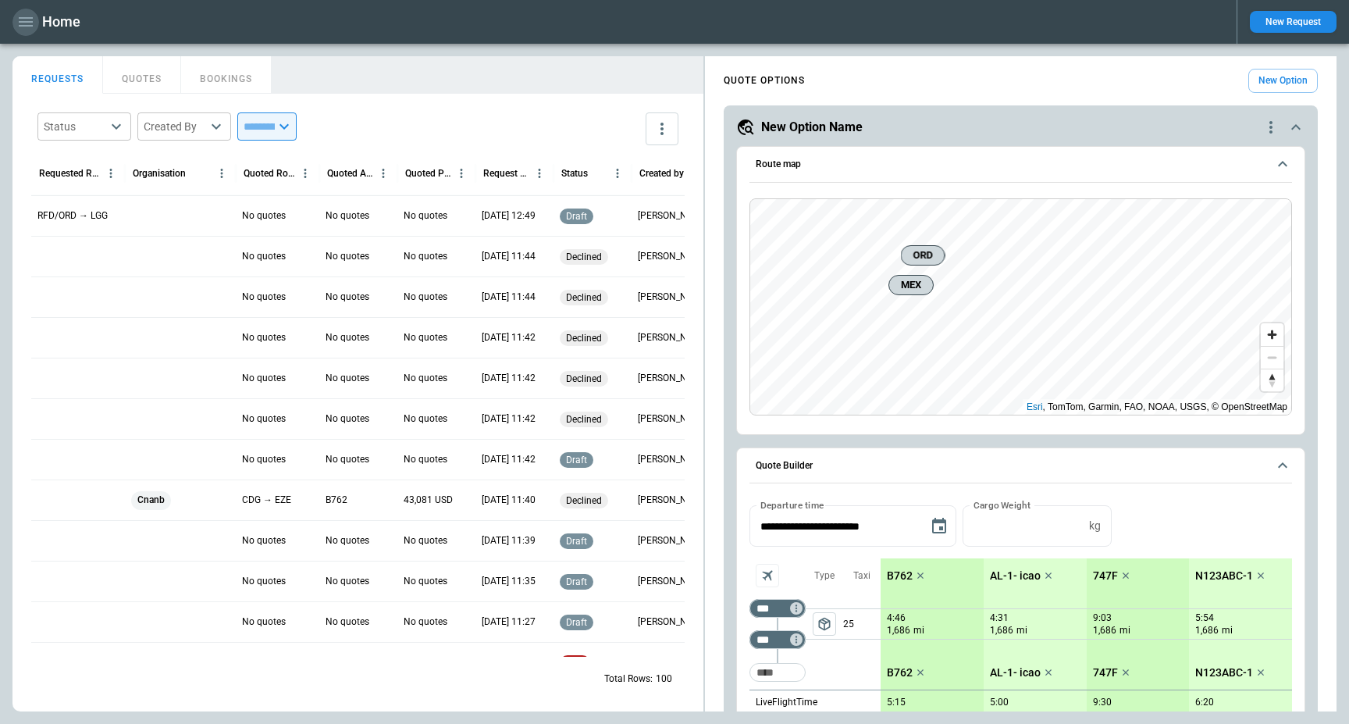
click at [21, 21] on icon "button" at bounding box center [26, 21] width 14 height 9
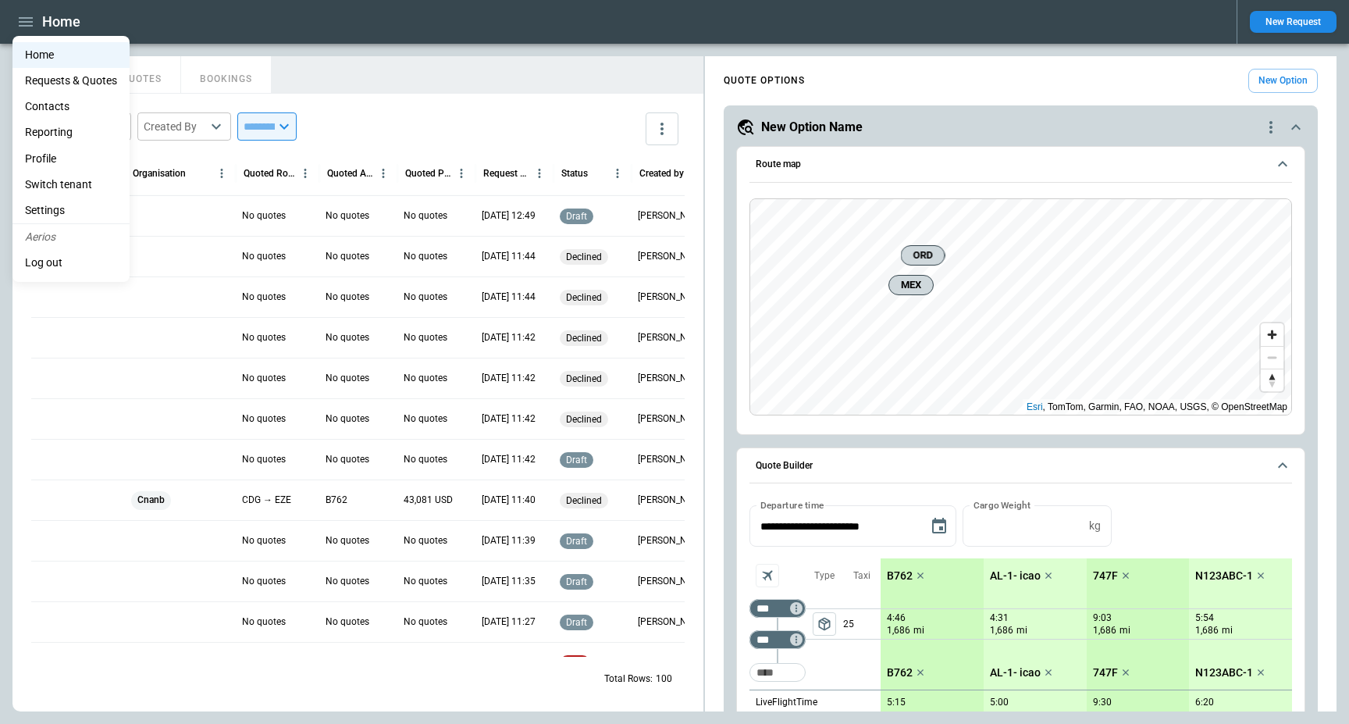
click at [53, 129] on li "Reporting" at bounding box center [70, 132] width 117 height 26
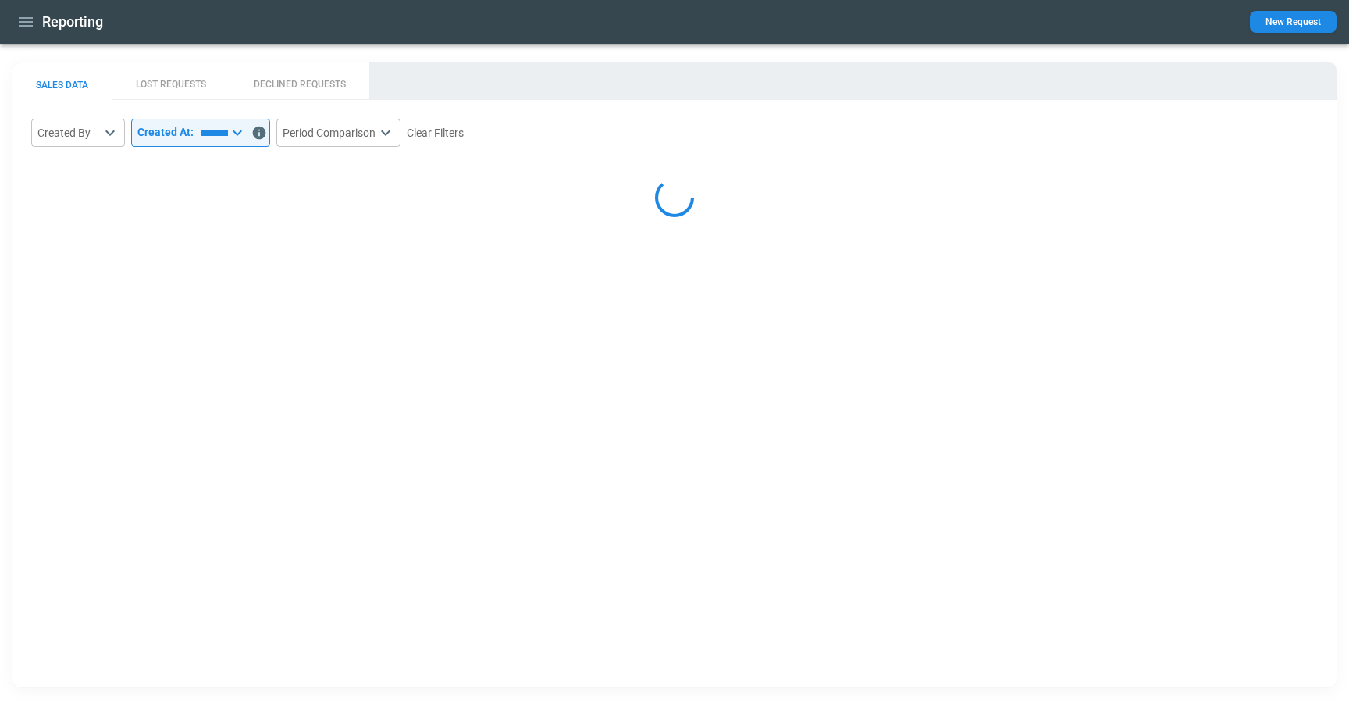
click at [210, 142] on input "*********" at bounding box center [211, 133] width 34 height 28
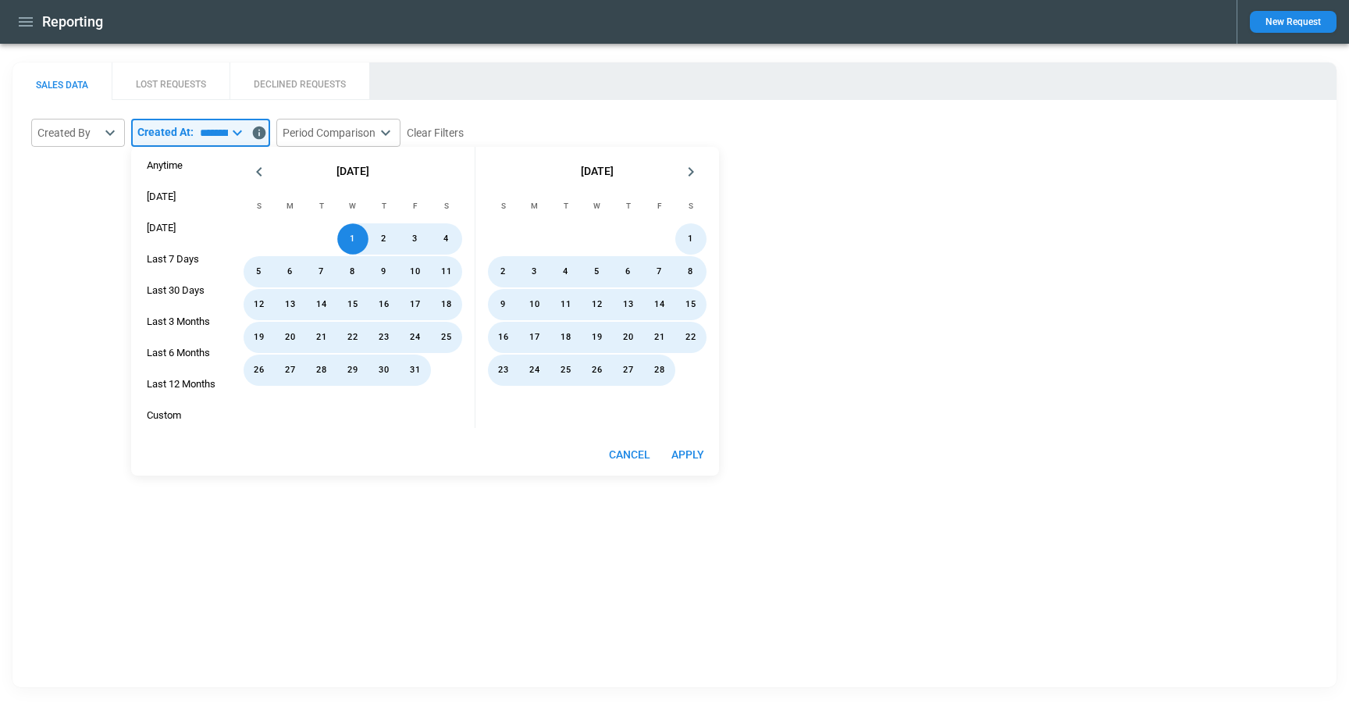
select select "*****"
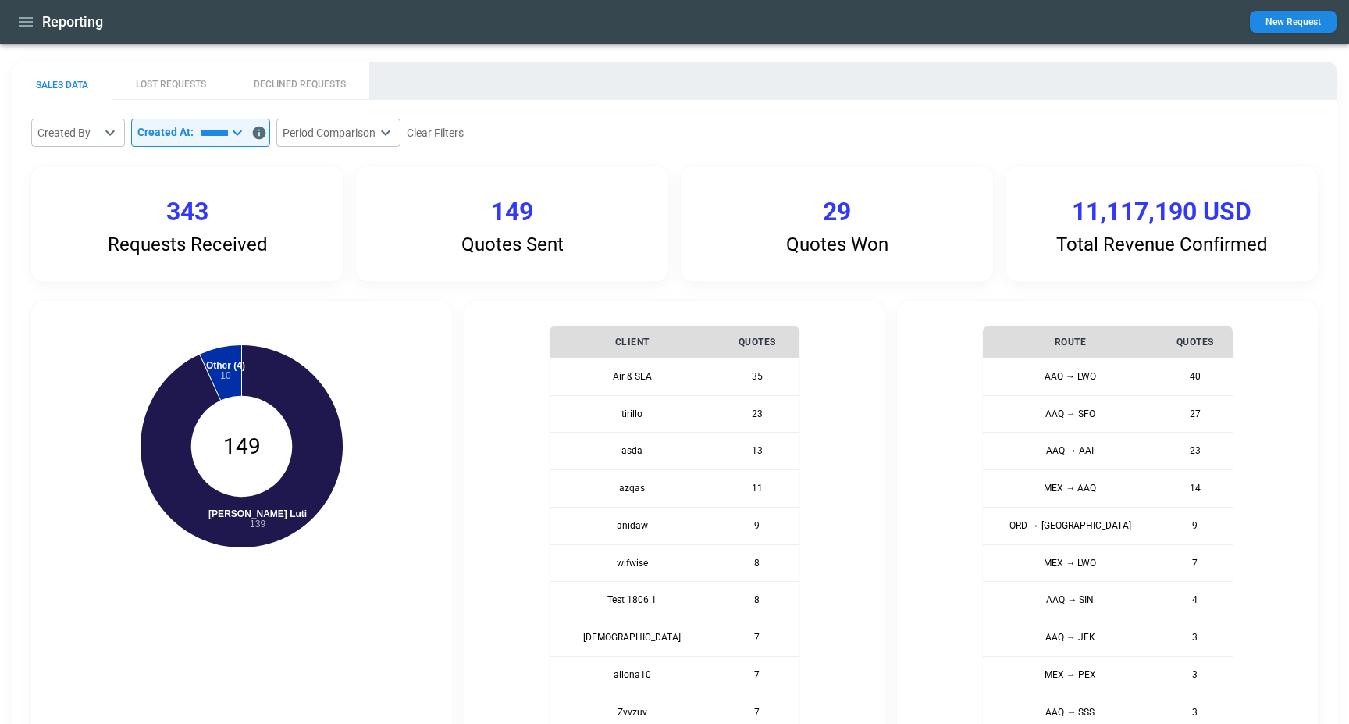
click at [551, 87] on div "SALES DATA LOST REQUESTS DECLINED REQUESTS" at bounding box center [674, 80] width 1324 height 37
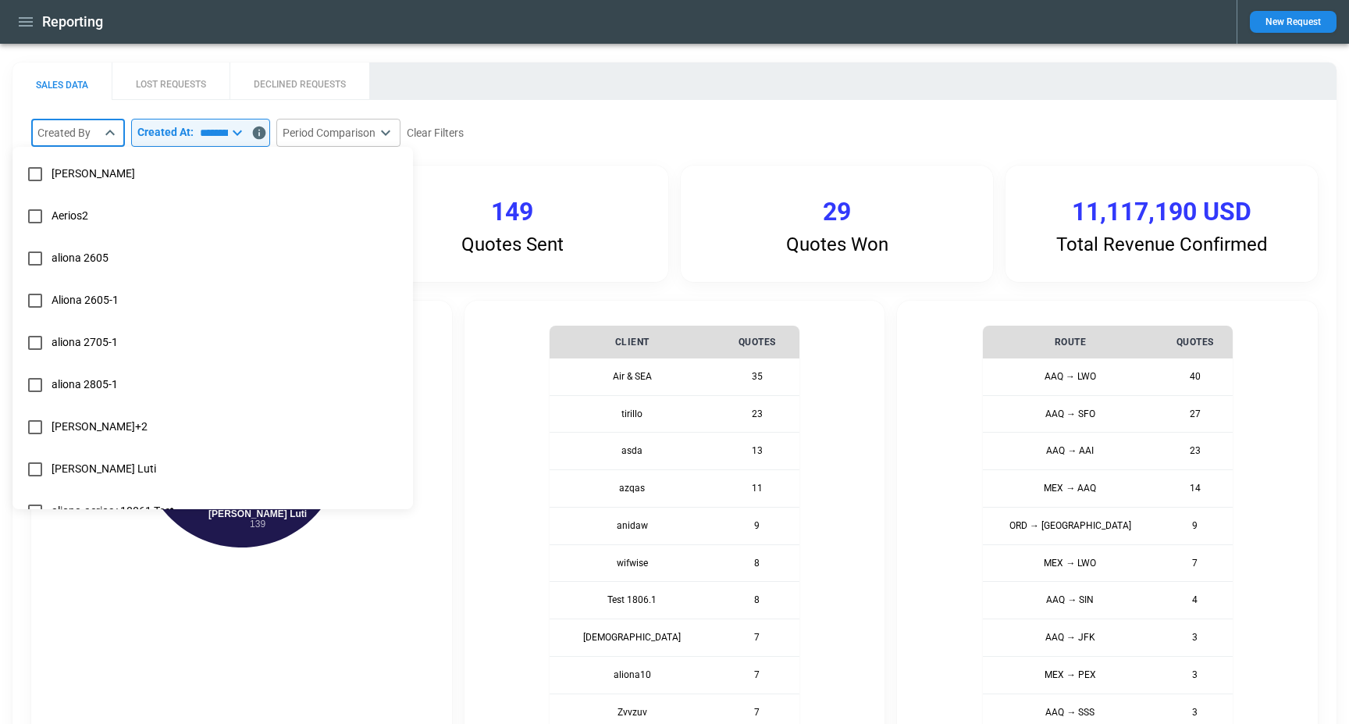
click at [95, 138] on body "Reporting New Request SALES DATA LOST REQUESTS DECLINED REQUESTS Created By ​ ​…" at bounding box center [674, 362] width 1349 height 724
click at [687, 115] on div at bounding box center [674, 362] width 1349 height 724
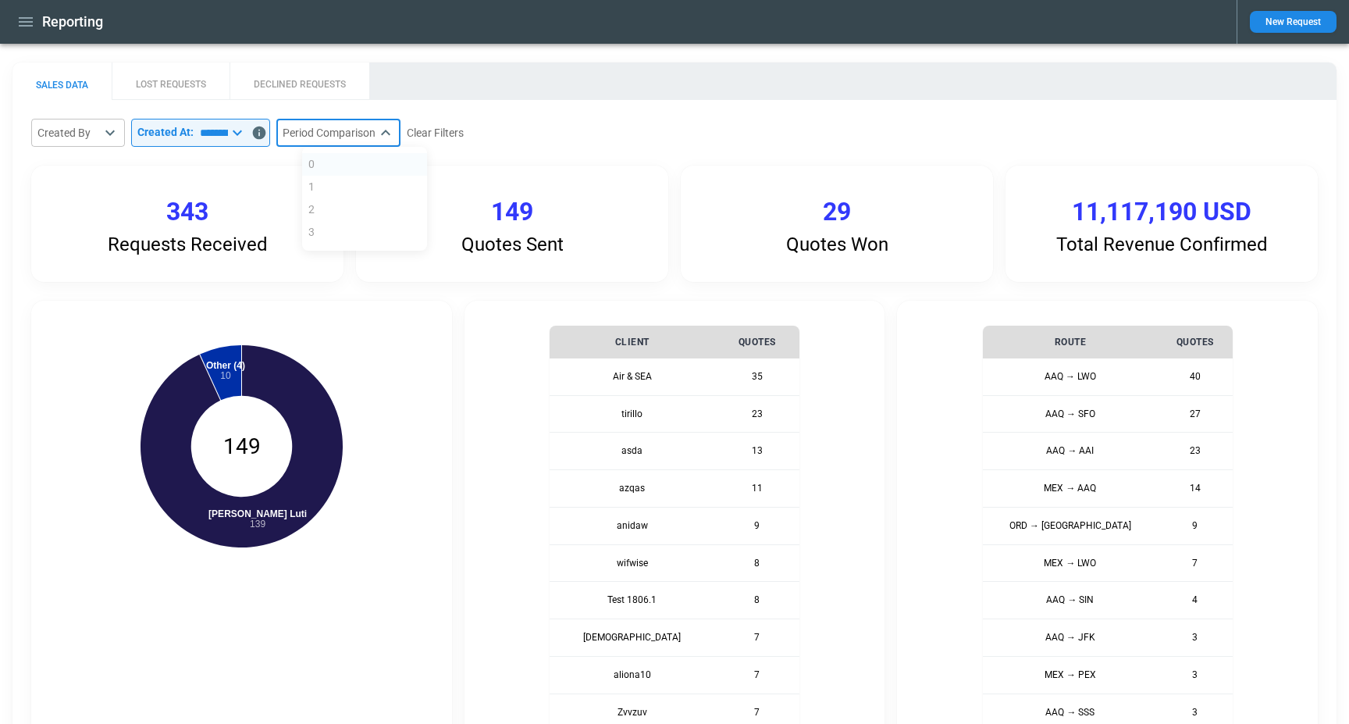
click at [376, 142] on body "Reporting New Request SALES DATA LOST REQUESTS DECLINED REQUESTS Created By ​ ​…" at bounding box center [674, 362] width 1349 height 724
click at [333, 240] on ul "0 1 2 3" at bounding box center [364, 199] width 125 height 104
click at [235, 156] on div at bounding box center [674, 362] width 1349 height 724
click at [228, 131] on input "*********" at bounding box center [211, 133] width 34 height 28
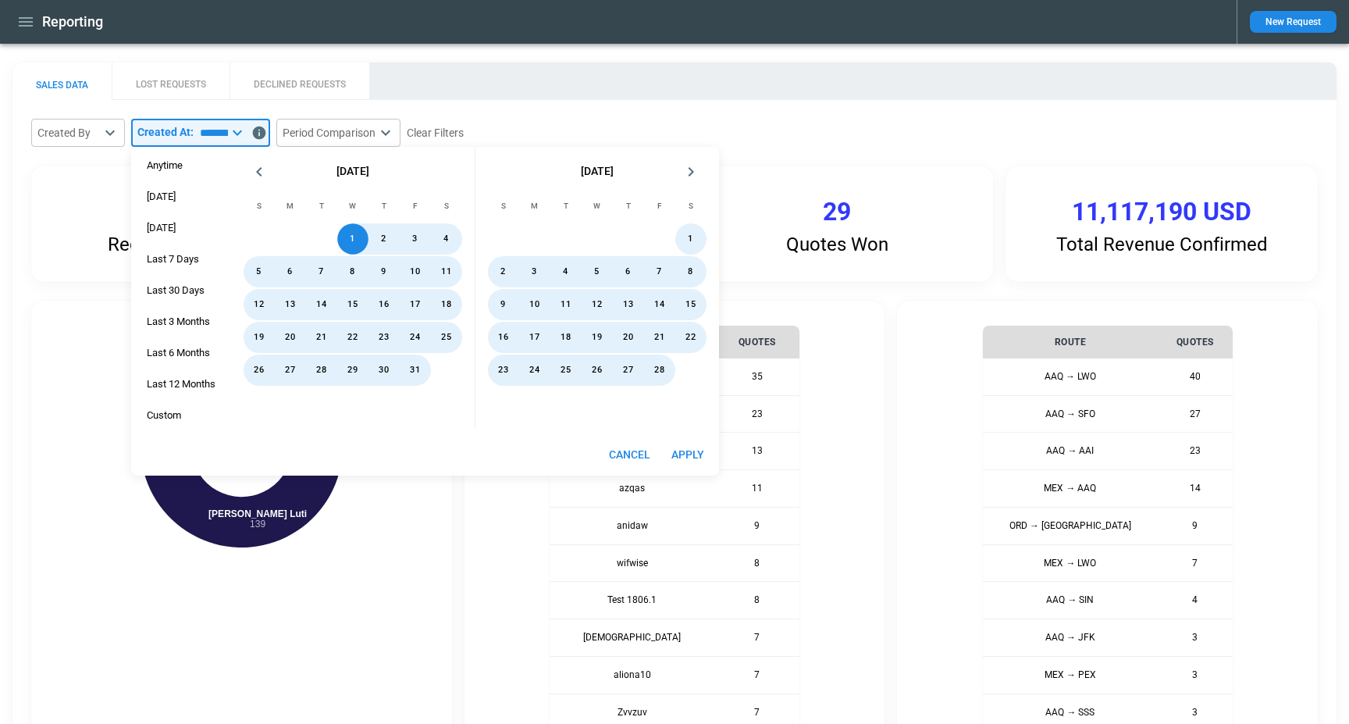
click at [228, 131] on input "*********" at bounding box center [211, 133] width 34 height 28
click at [203, 287] on span "Last 30 Days" at bounding box center [175, 290] width 75 height 12
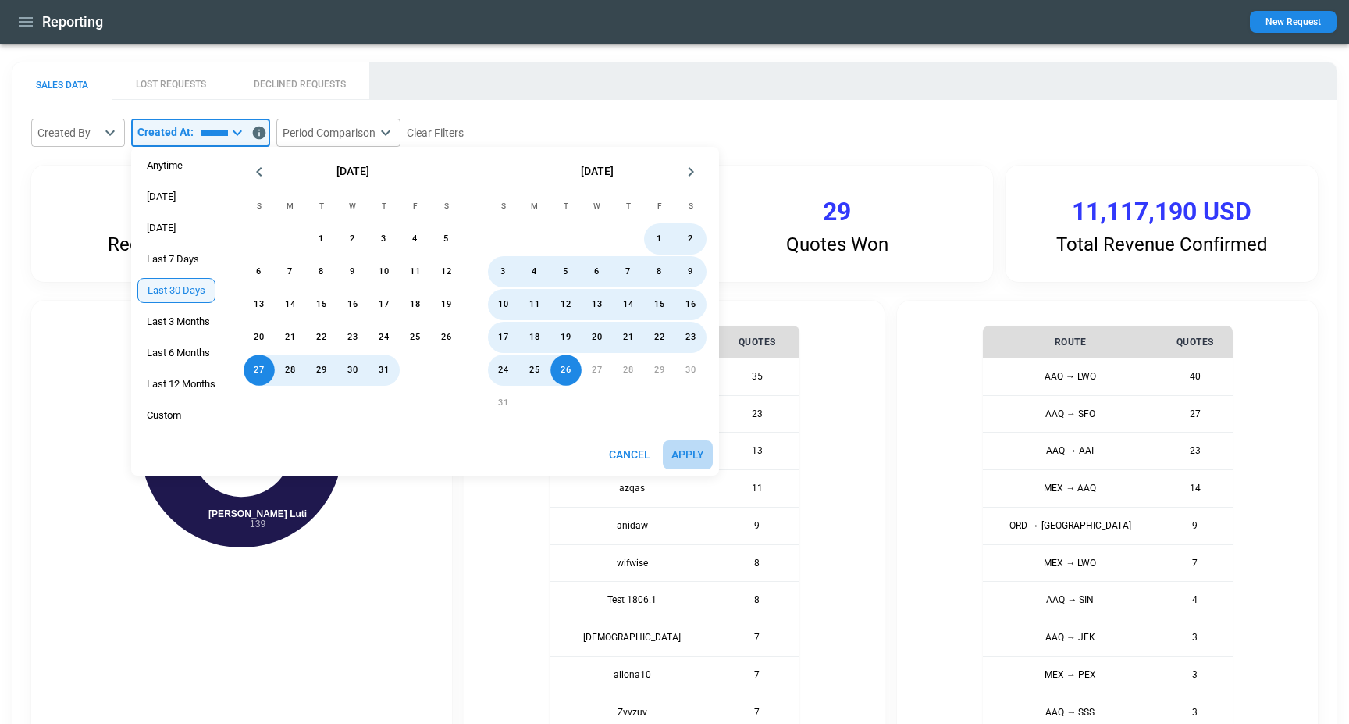
click at [693, 456] on button "Apply" at bounding box center [688, 454] width 50 height 29
type input "**********"
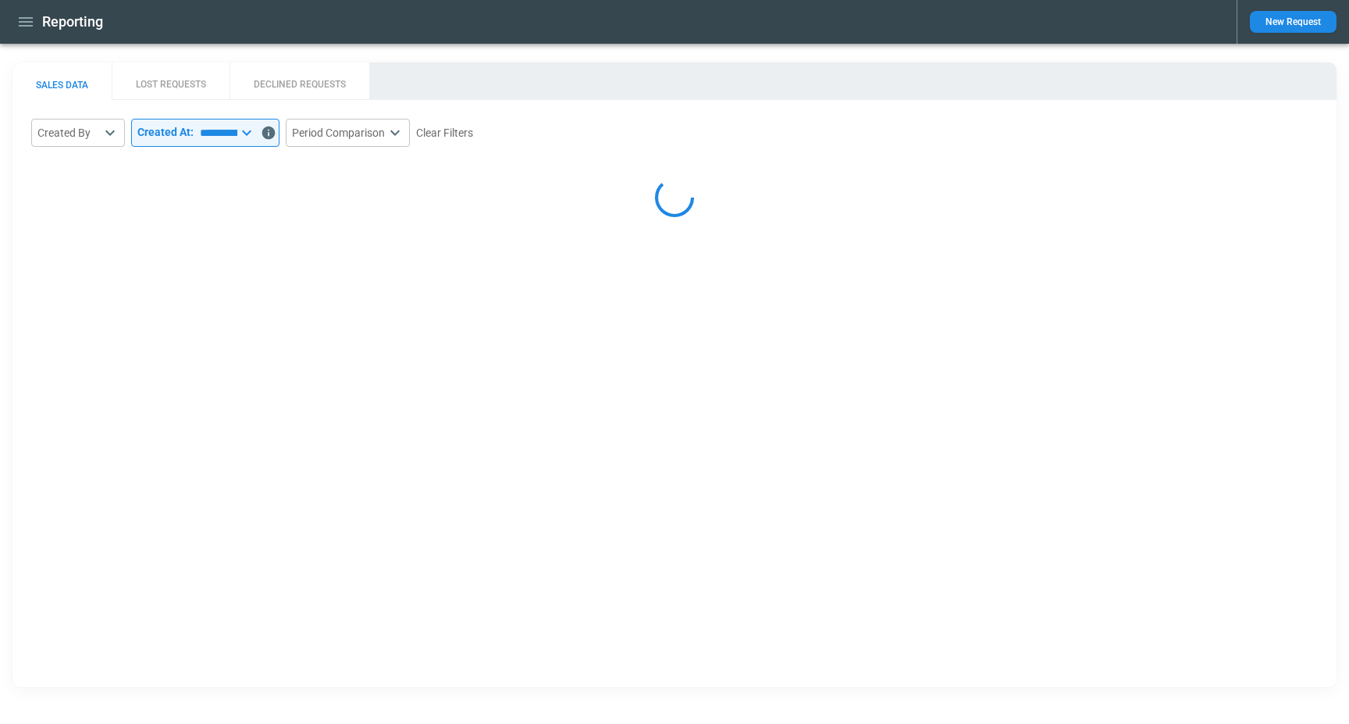
click at [398, 131] on body "**********" at bounding box center [674, 362] width 1349 height 724
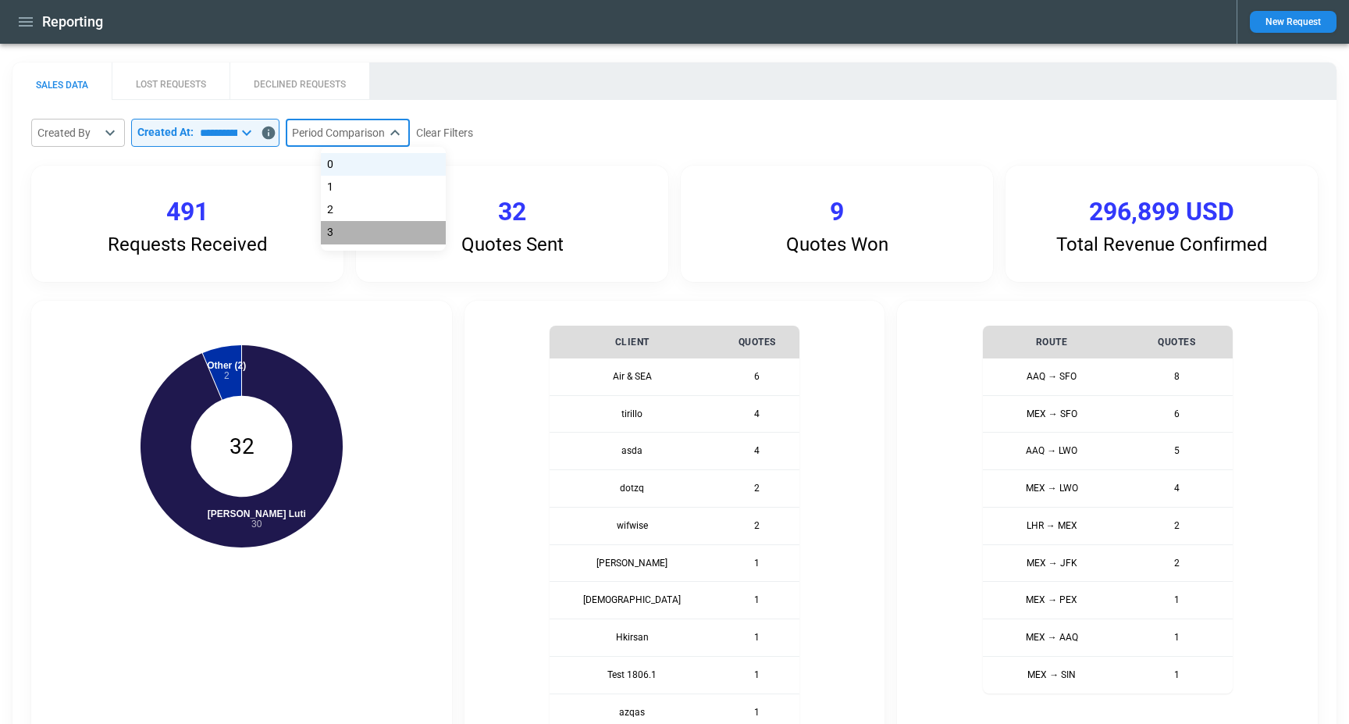
click at [369, 242] on li "3" at bounding box center [383, 232] width 125 height 23
type input "*"
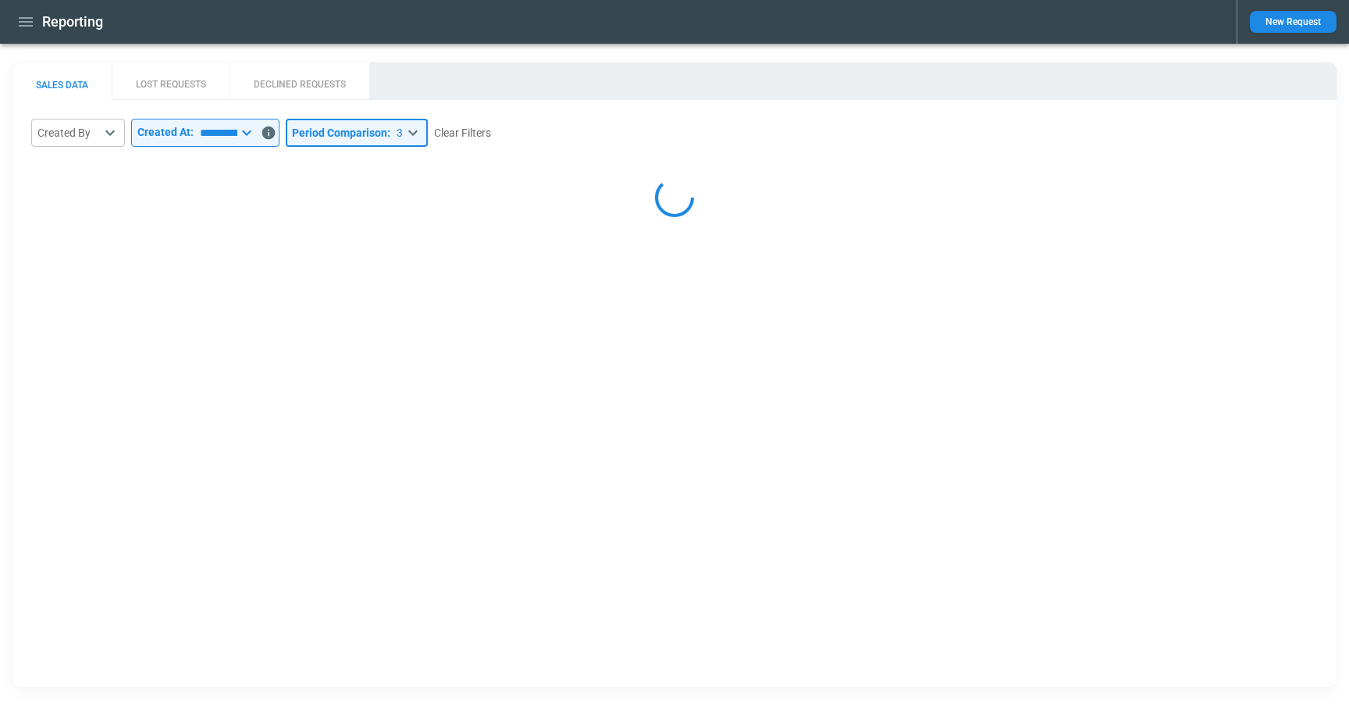
click at [619, 152] on div "**********" at bounding box center [674, 176] width 1287 height 114
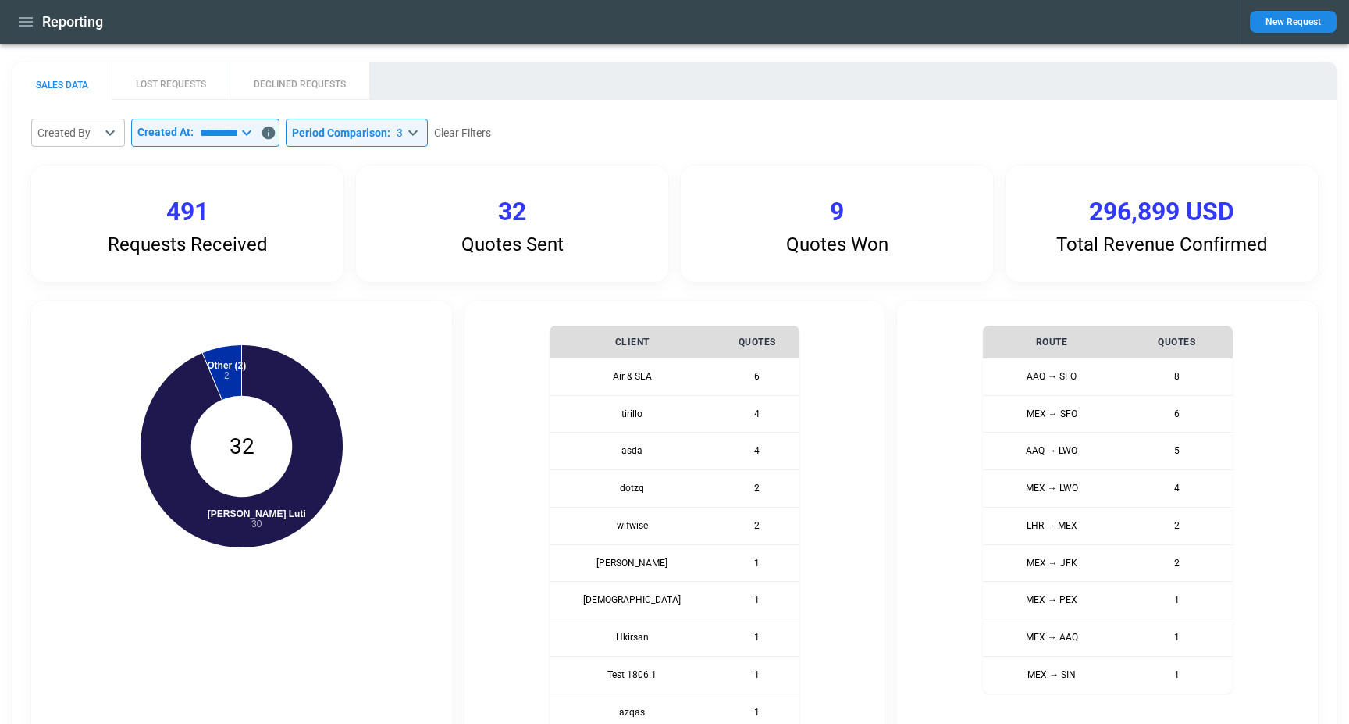
scroll to position [519, 0]
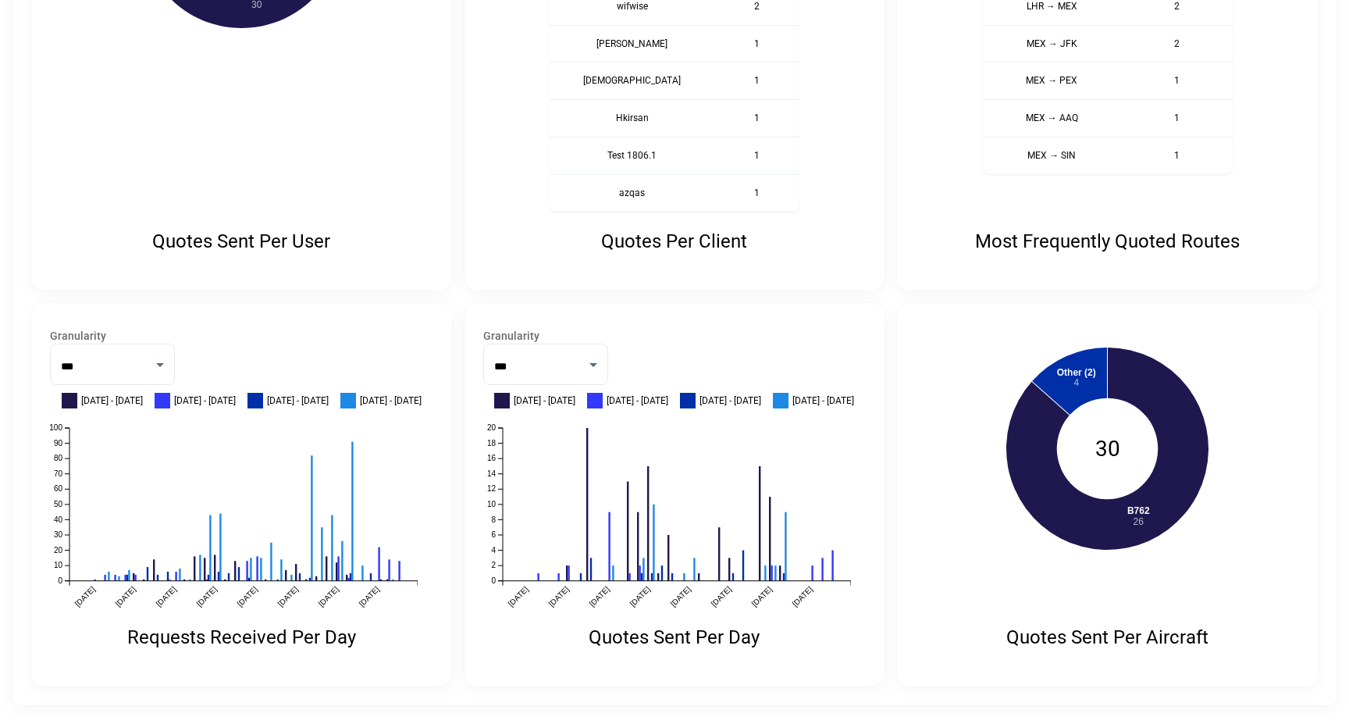
click at [554, 335] on label "Granularity" at bounding box center [674, 336] width 383 height 16
click at [554, 357] on select "***" at bounding box center [545, 364] width 125 height 41
click at [131, 367] on select "***" at bounding box center [112, 364] width 125 height 41
click at [700, 355] on div "Granularity *** ​" at bounding box center [674, 356] width 383 height 57
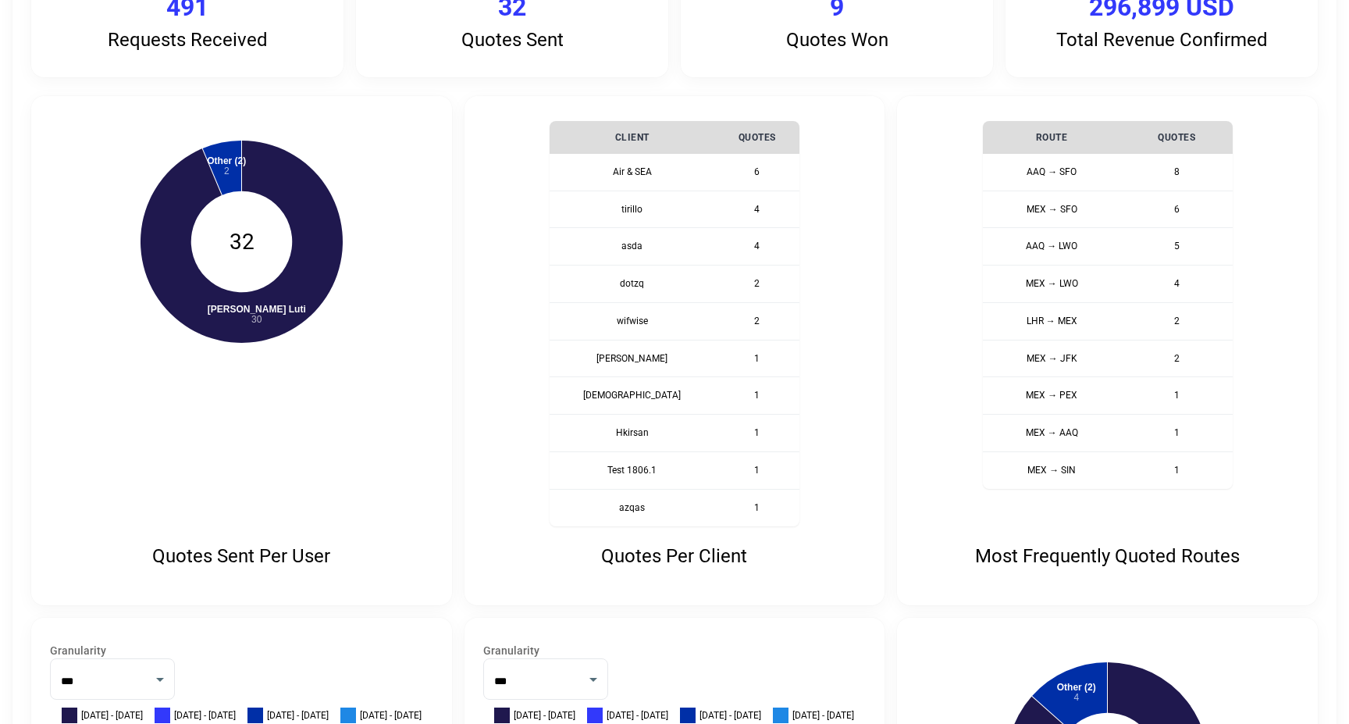
scroll to position [0, 0]
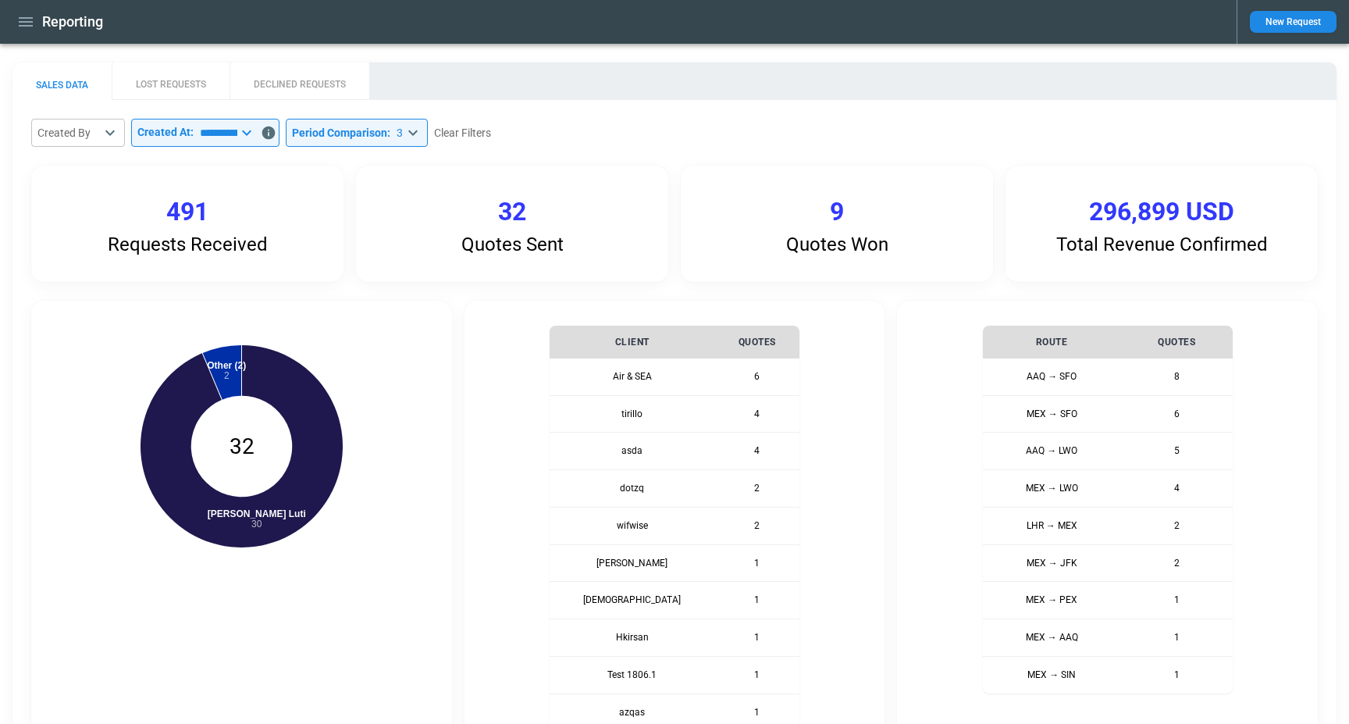
click at [179, 81] on button "LOST REQUESTS" at bounding box center [171, 80] width 118 height 37
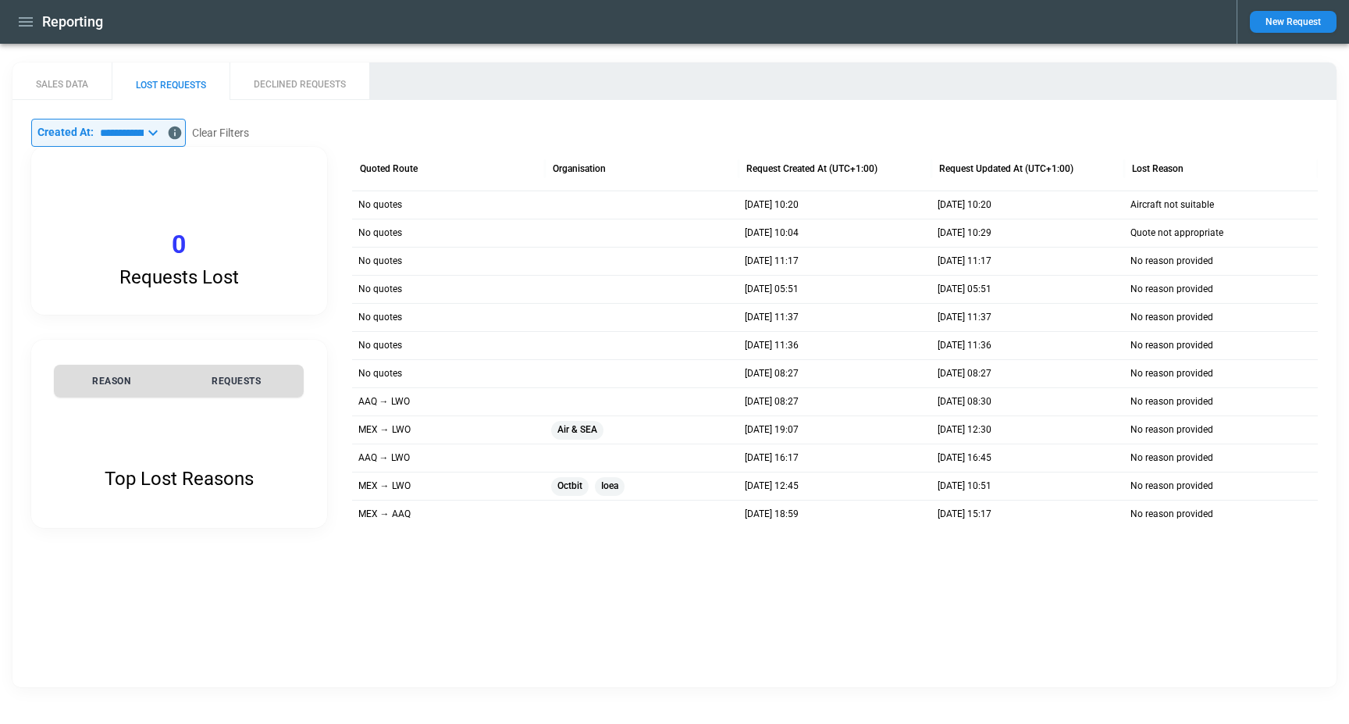
click at [328, 98] on button "DECLINED REQUESTS" at bounding box center [300, 80] width 140 height 37
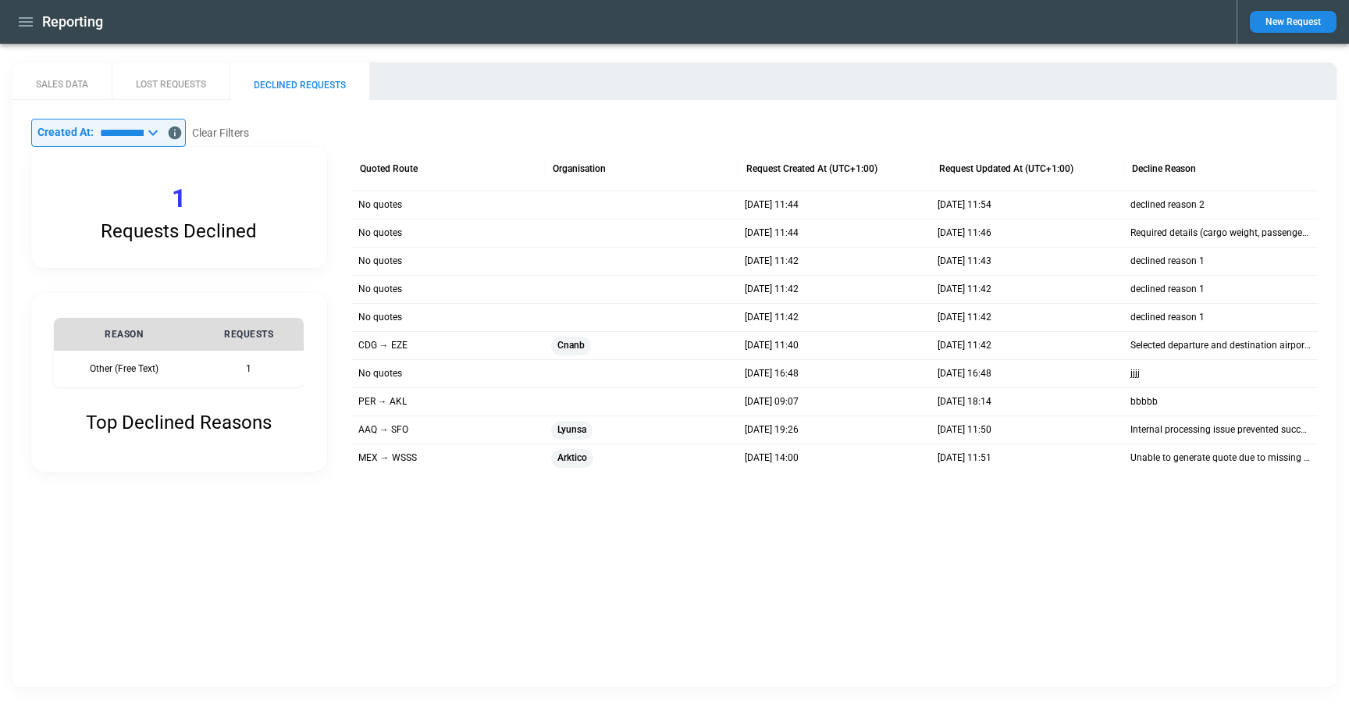
click at [21, 22] on icon "button" at bounding box center [26, 21] width 14 height 9
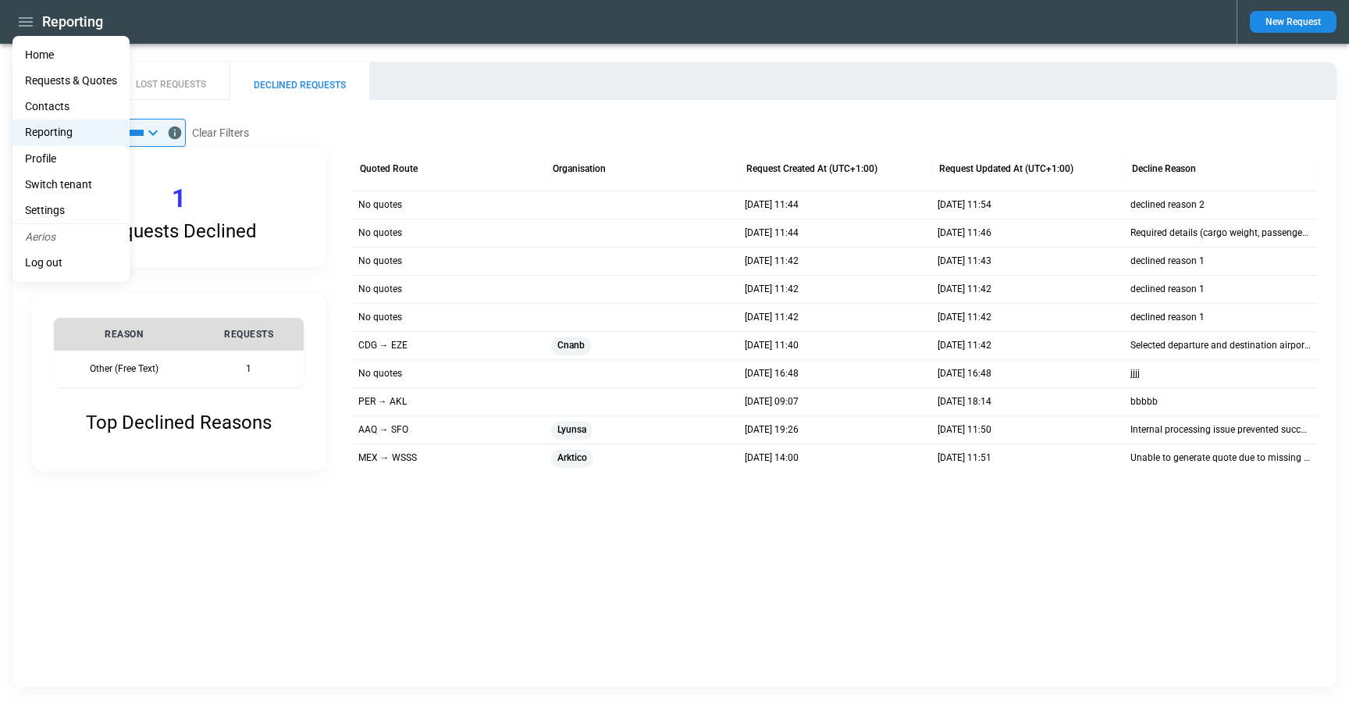
click at [52, 54] on li "Home" at bounding box center [70, 55] width 117 height 26
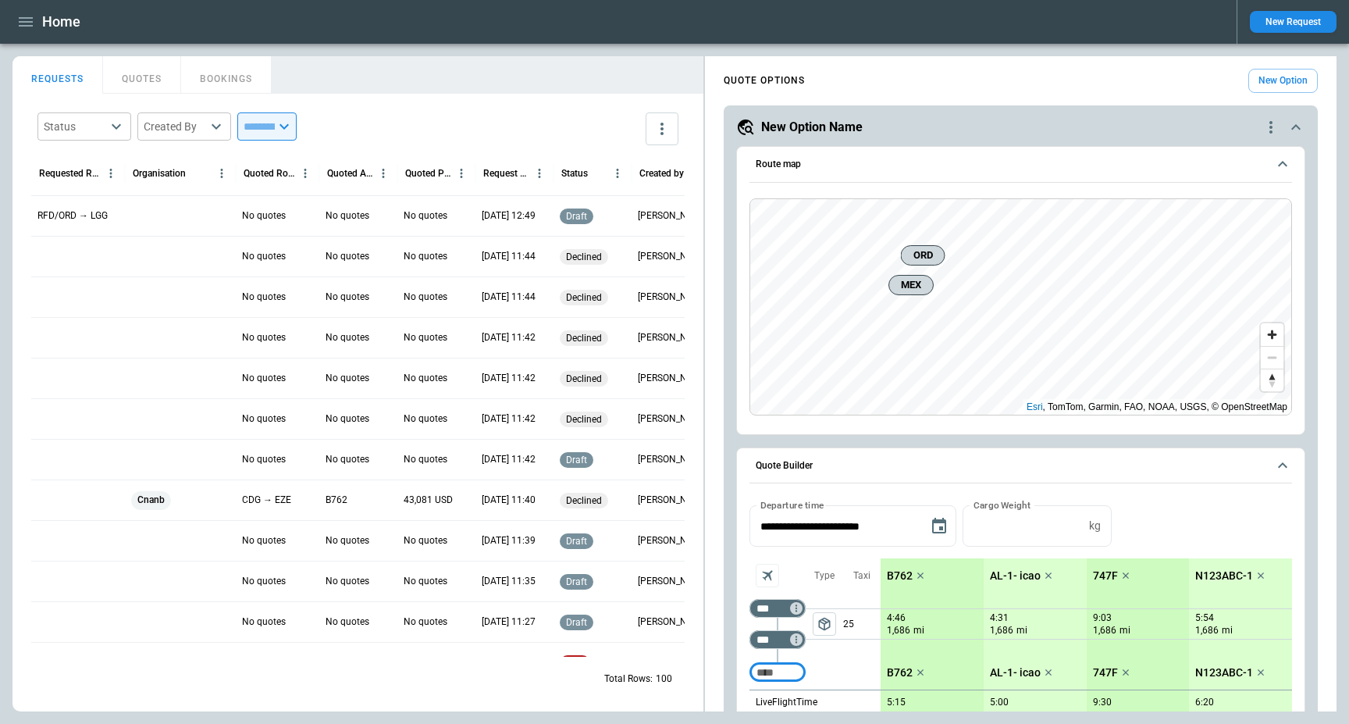
click at [768, 148] on button "Route map" at bounding box center [1021, 165] width 543 height 36
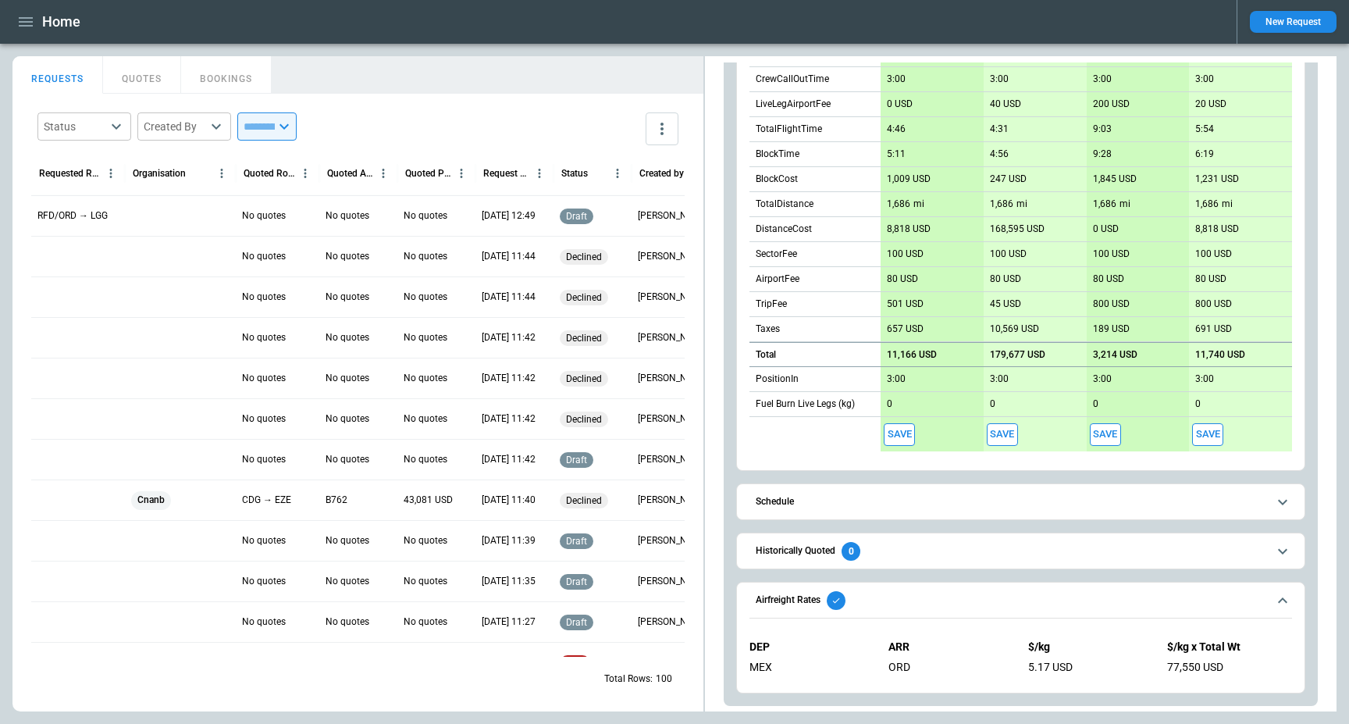
scroll to position [423, 0]
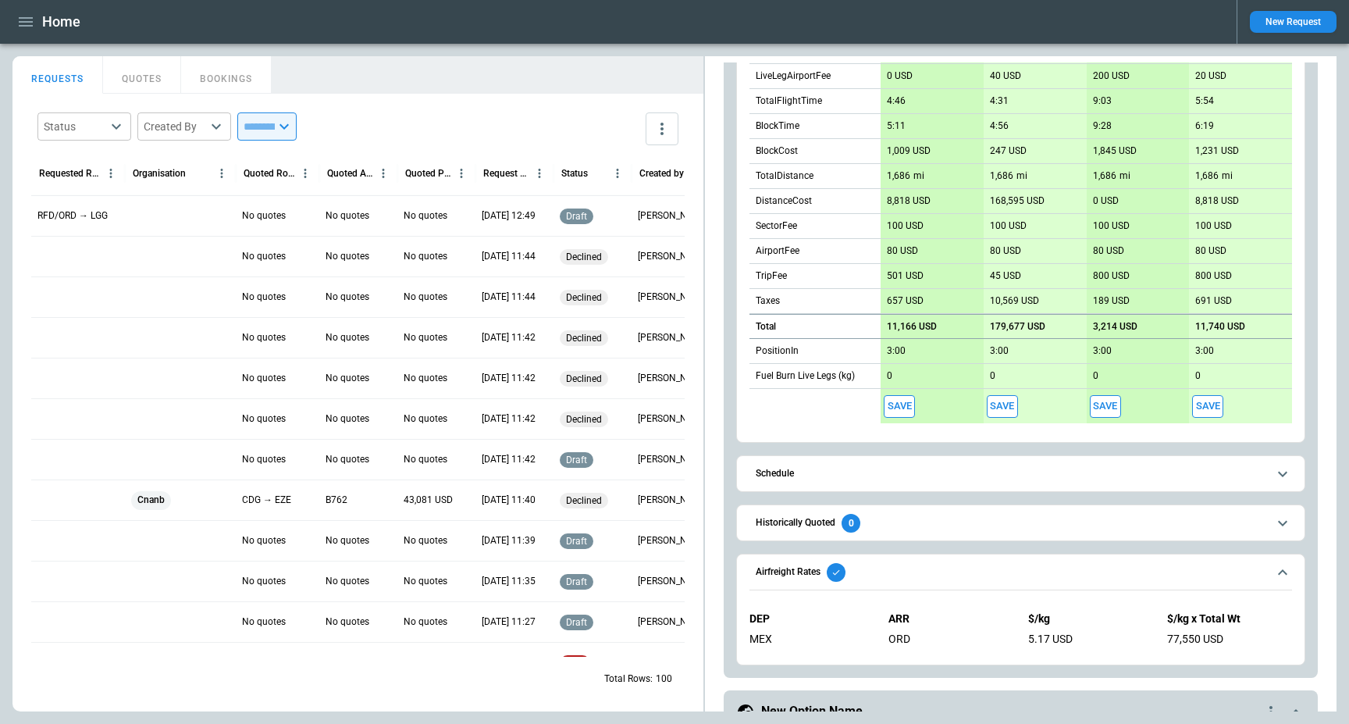
click at [886, 571] on span "Airfreight Rates" at bounding box center [1012, 572] width 512 height 19
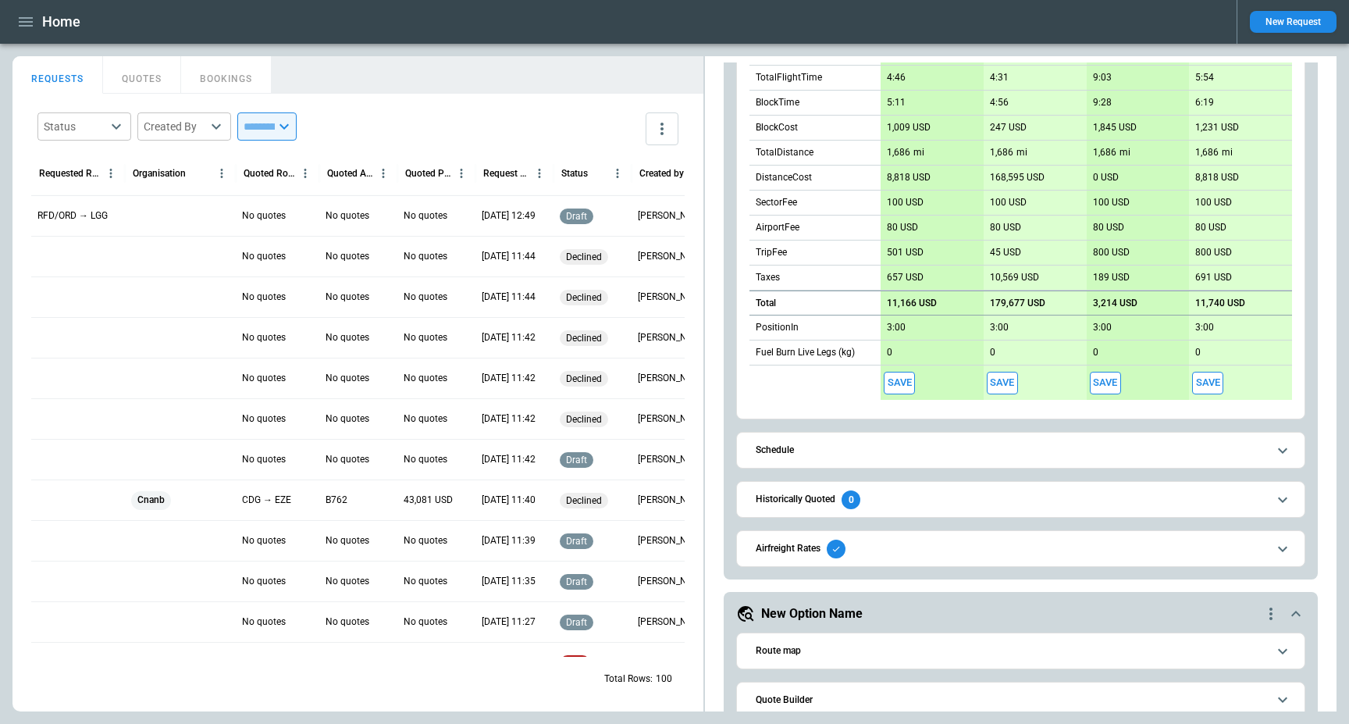
scroll to position [450, 0]
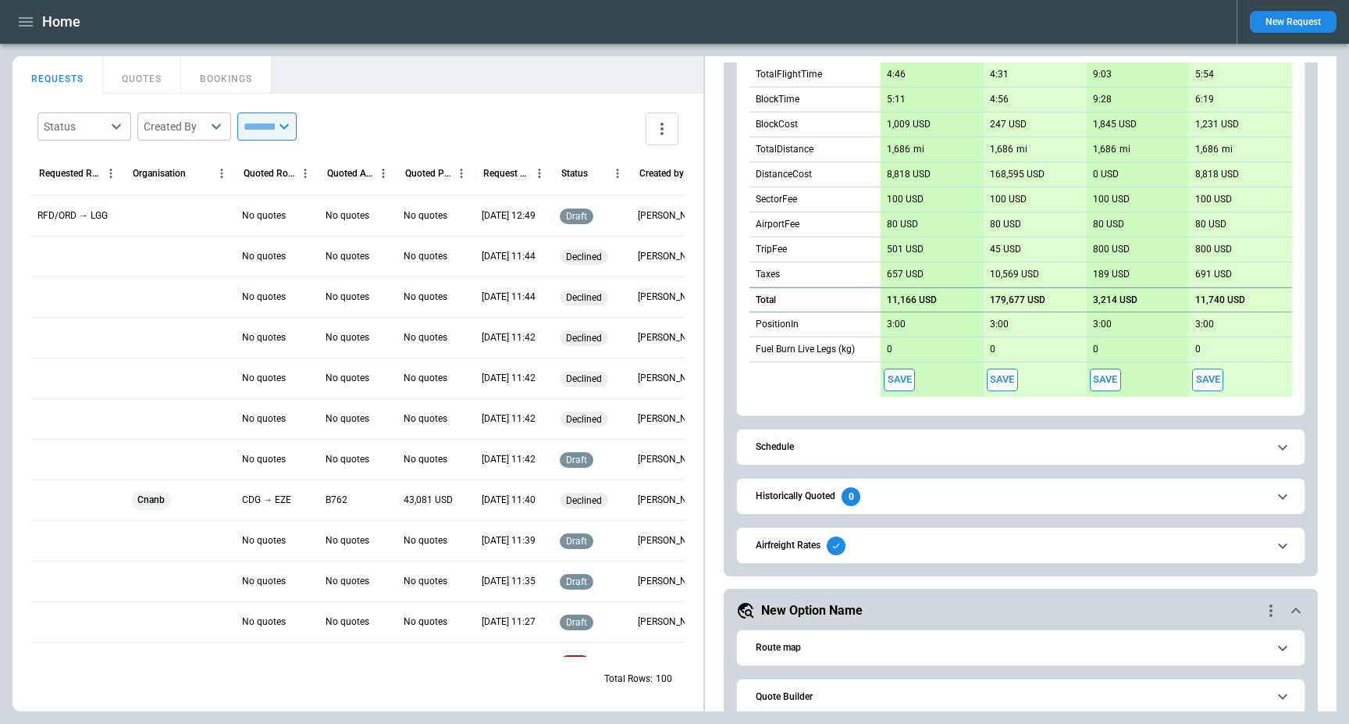
click at [824, 499] on h6 "Historically Quoted" at bounding box center [796, 496] width 80 height 10
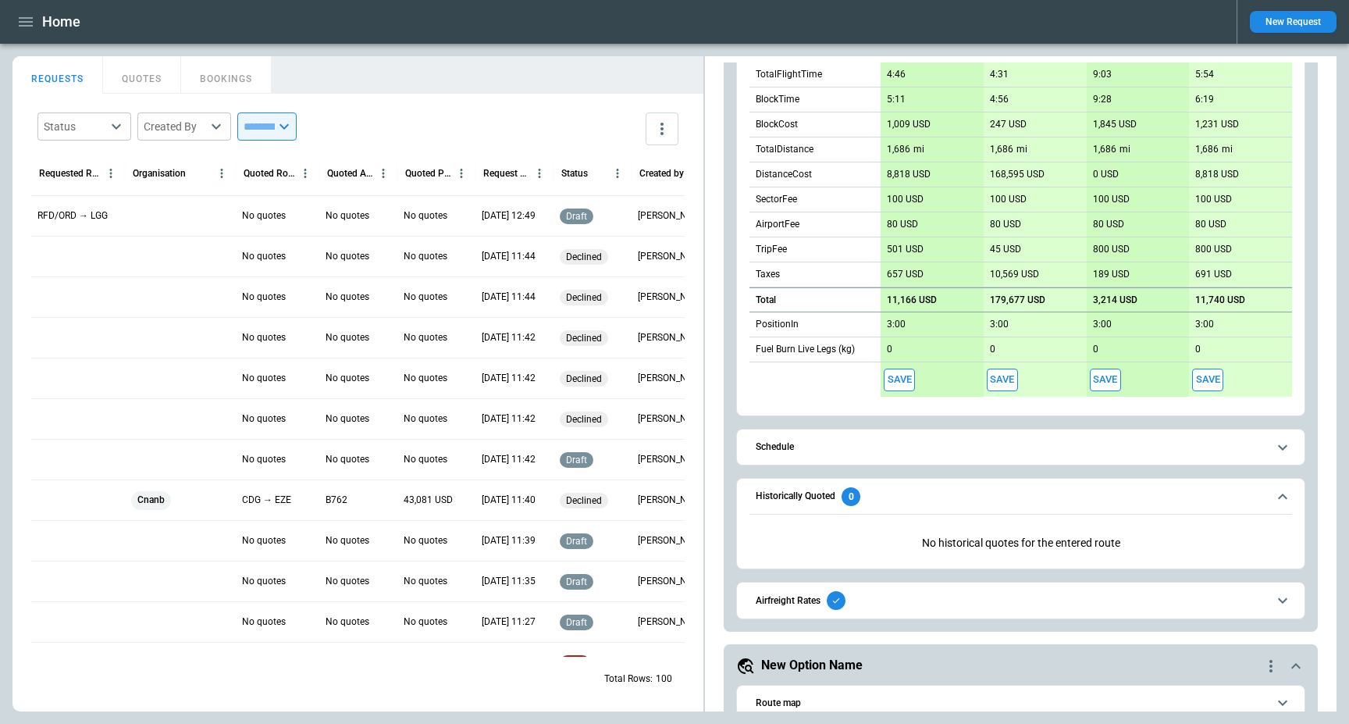
click at [824, 499] on h6 "Historically Quoted" at bounding box center [796, 496] width 80 height 10
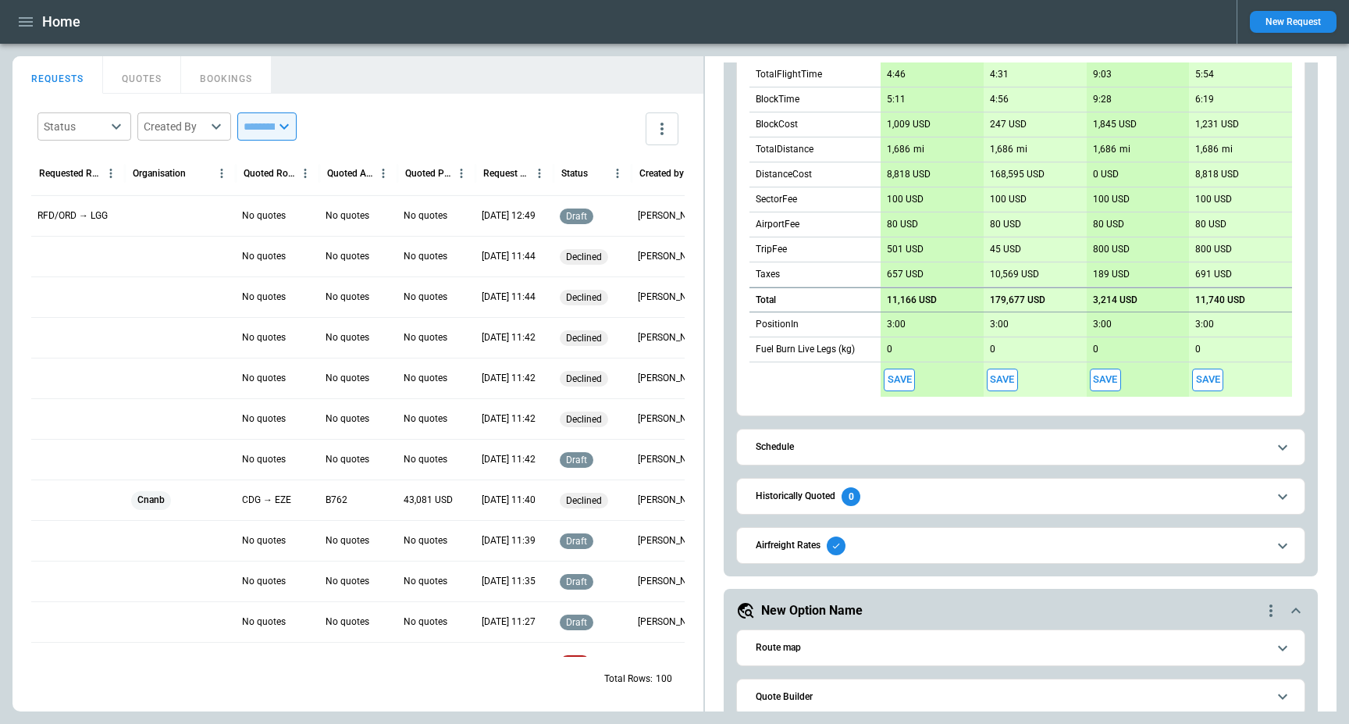
click at [819, 544] on h6 "Airfreight Rates" at bounding box center [788, 545] width 65 height 10
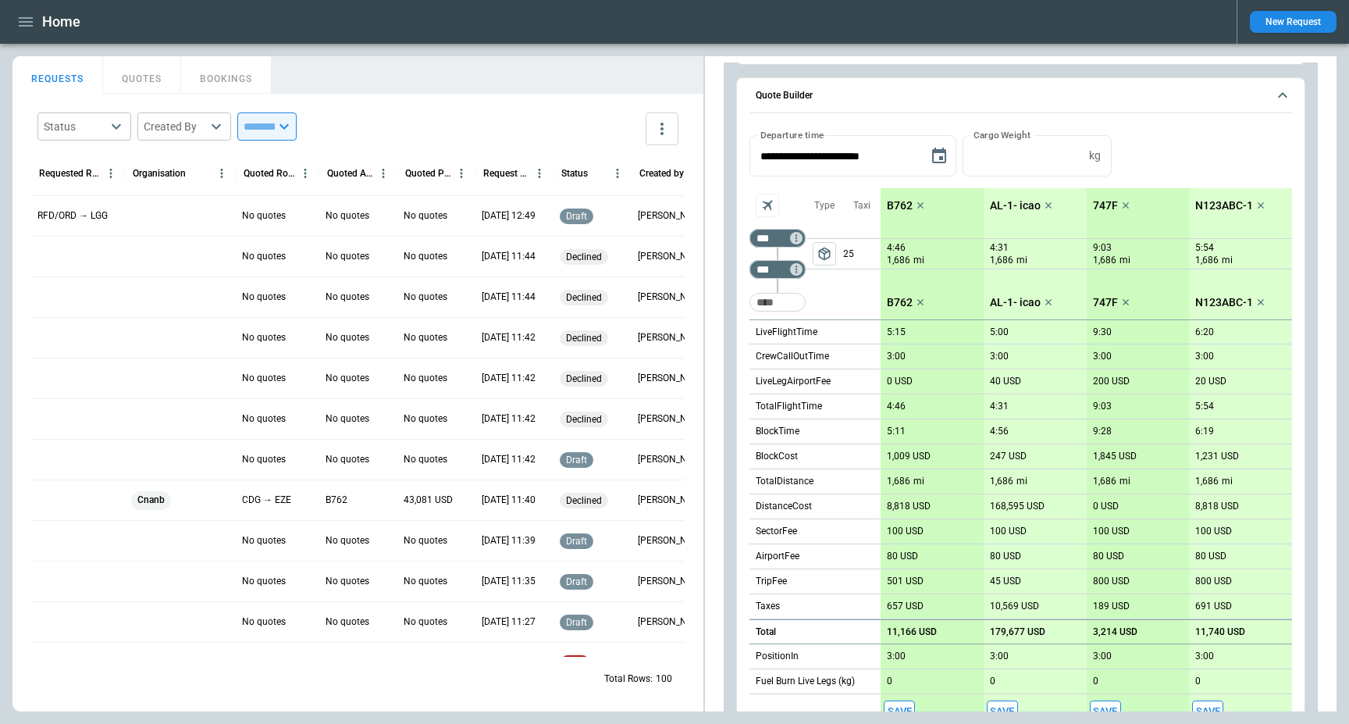
scroll to position [76, 0]
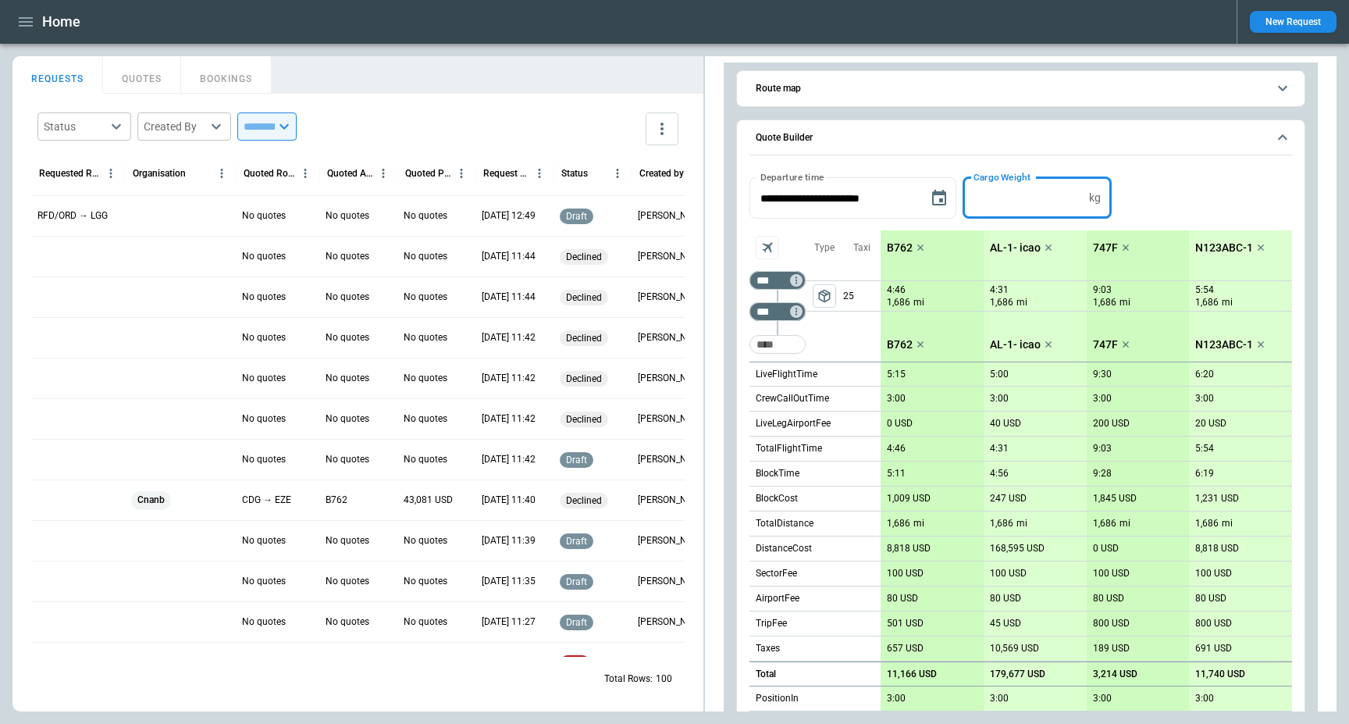
drag, startPoint x: 1033, startPoint y: 198, endPoint x: 964, endPoint y: 198, distance: 69.5
click at [963, 198] on input "*****" at bounding box center [1023, 197] width 120 height 41
click at [1192, 198] on div "**********" at bounding box center [1021, 197] width 543 height 41
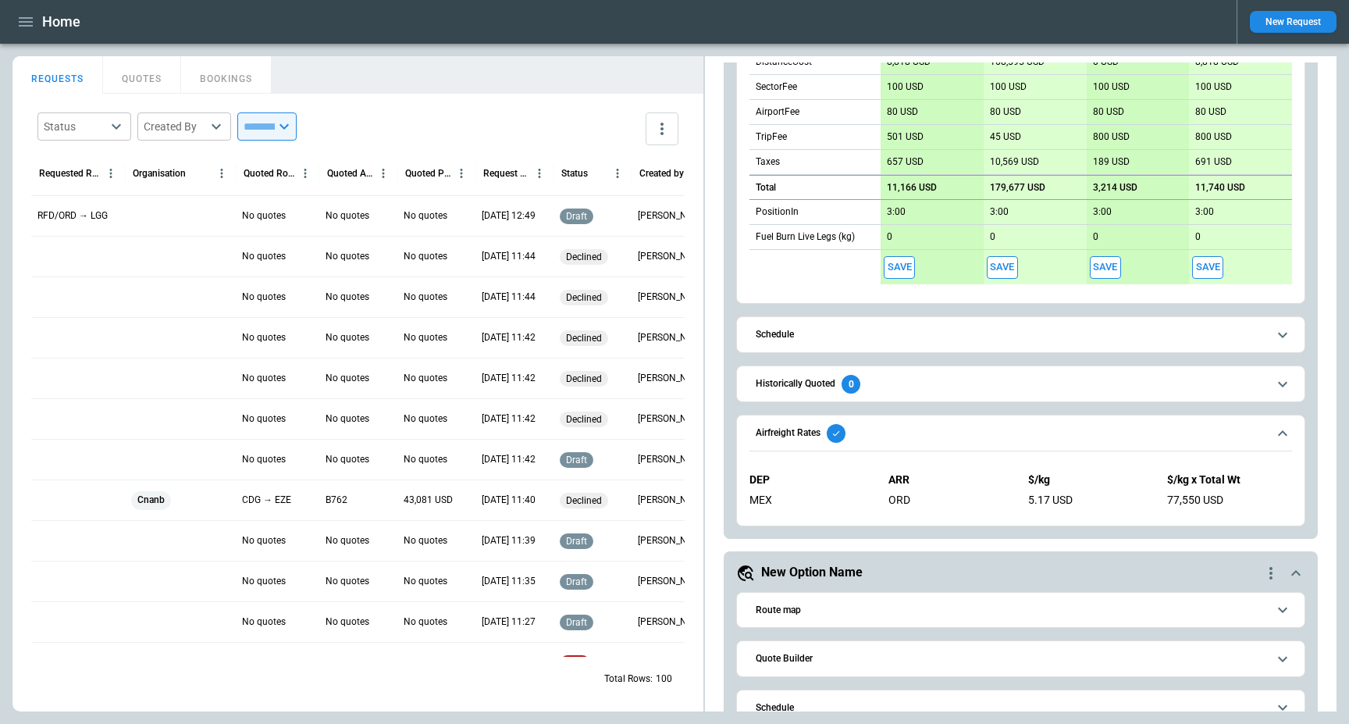
scroll to position [749, 0]
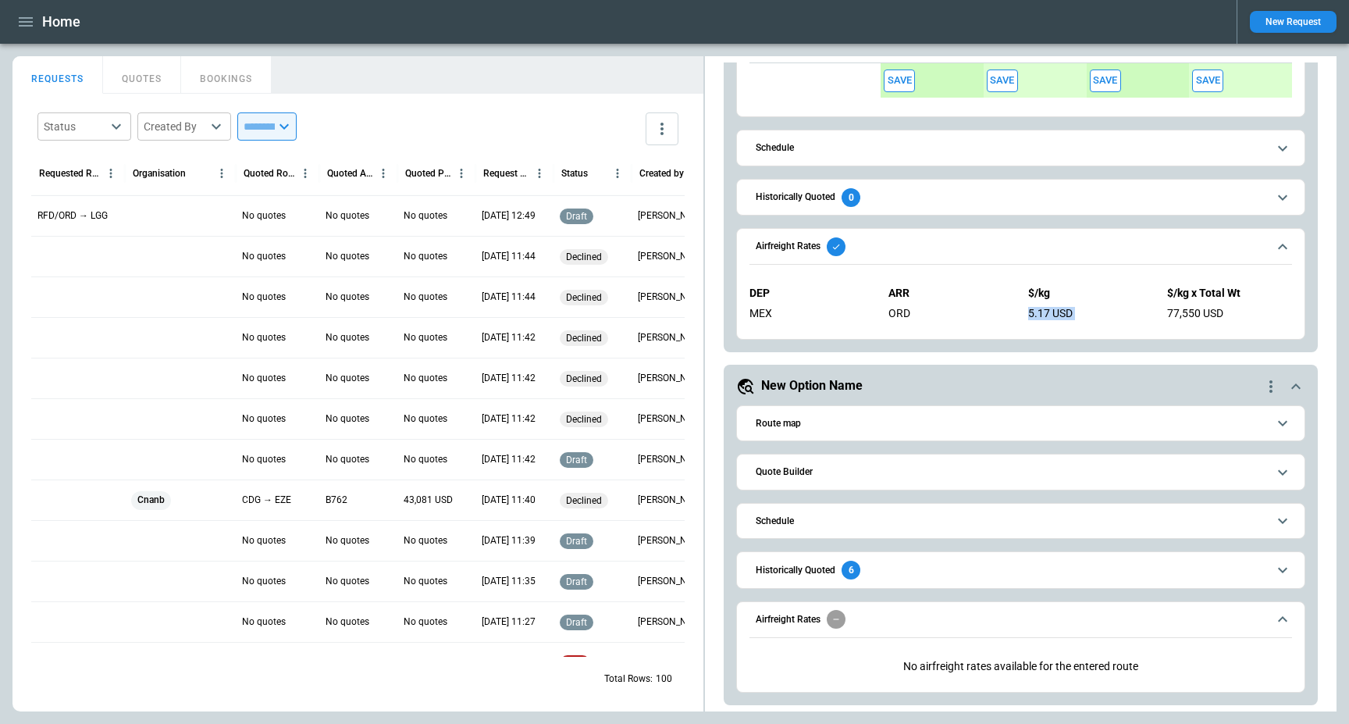
drag, startPoint x: 1142, startPoint y: 305, endPoint x: 1238, endPoint y: 305, distance: 96.1
click at [1237, 305] on div "DEP ARR $/kg $/kg x Total Wt MEX ORD 5.17 USD 77,550 USD" at bounding box center [1021, 303] width 543 height 58
click at [1238, 305] on div "DEP ARR $/kg $/kg x Total Wt MEX ORD 5.17 USD 77,550 USD" at bounding box center [1021, 303] width 543 height 58
drag, startPoint x: 1232, startPoint y: 312, endPoint x: 1141, endPoint y: 312, distance: 90.6
click at [1141, 312] on div "DEP ARR $/kg $/kg x Total Wt MEX ORD 5.17 USD 77,550 USD" at bounding box center [1021, 303] width 543 height 58
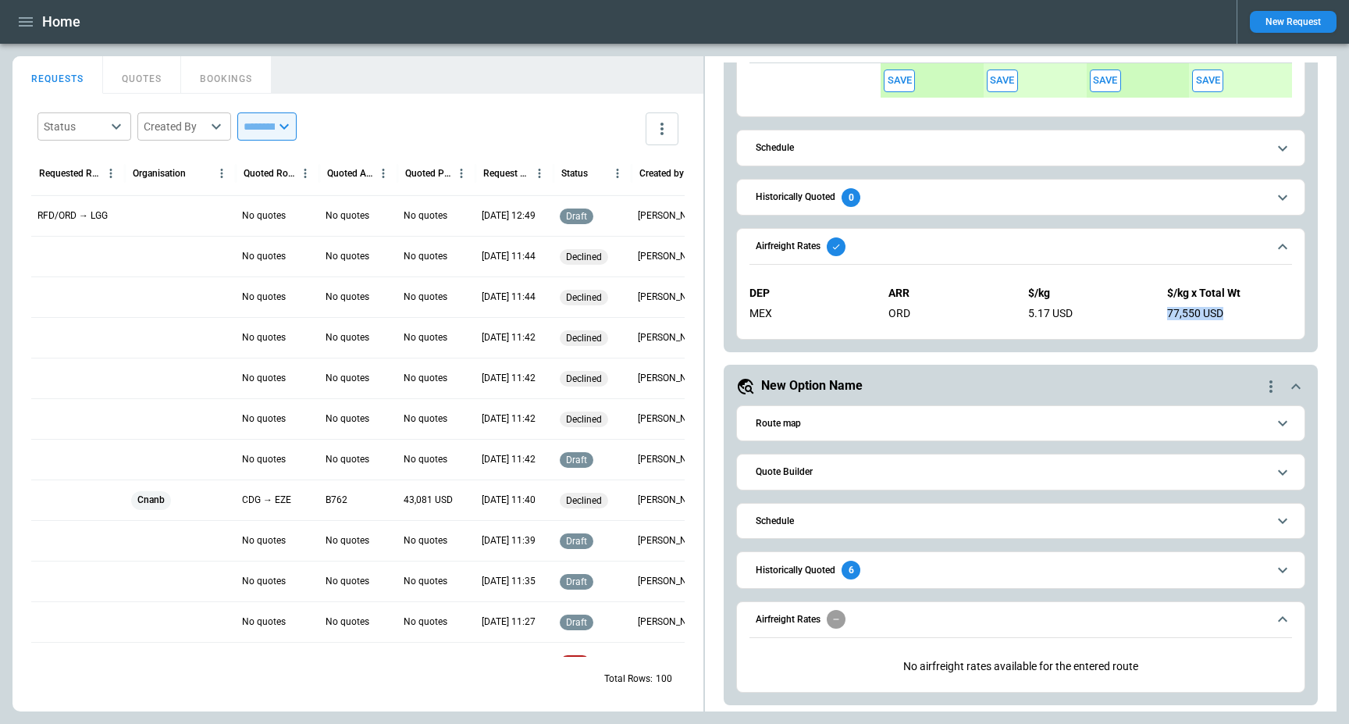
click at [1141, 312] on div "5.17 USD" at bounding box center [1089, 313] width 120 height 13
click at [967, 383] on div "New Option Name" at bounding box center [999, 386] width 526 height 19
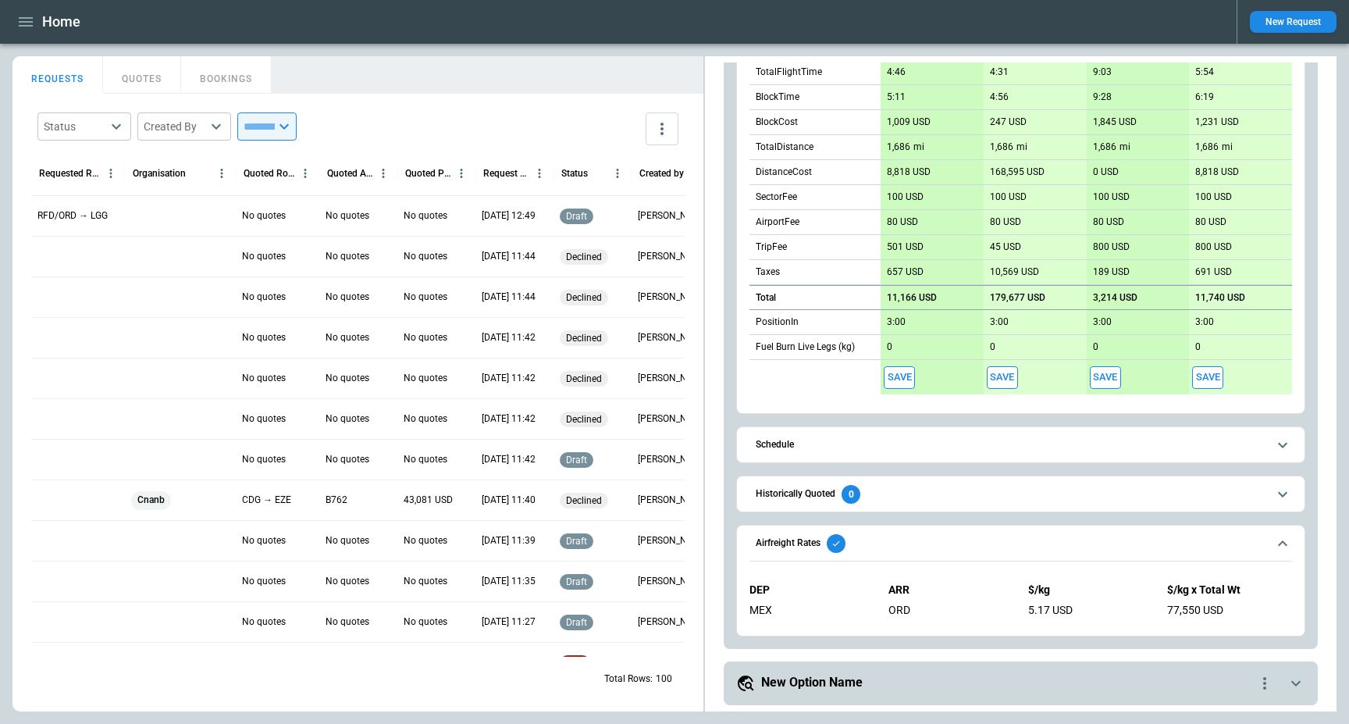
scroll to position [451, 0]
click at [991, 537] on span "Airfreight Rates" at bounding box center [1012, 544] width 512 height 19
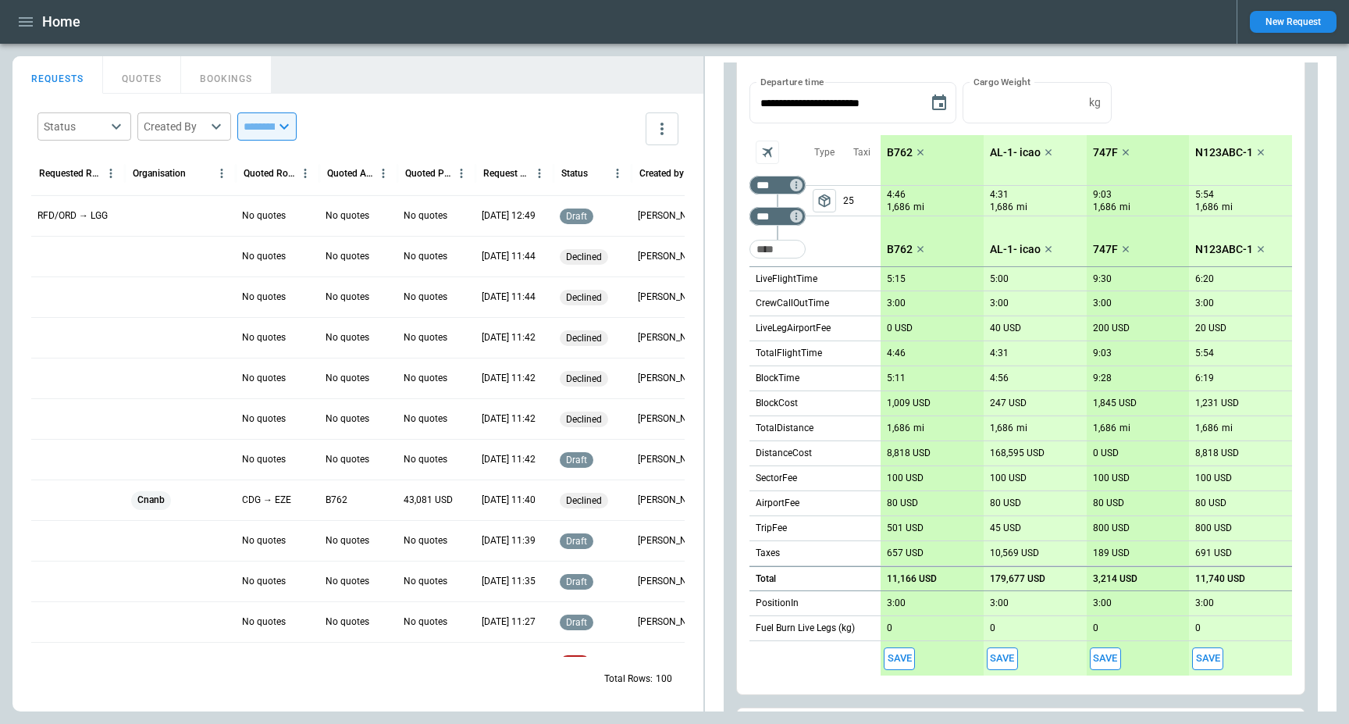
scroll to position [0, 0]
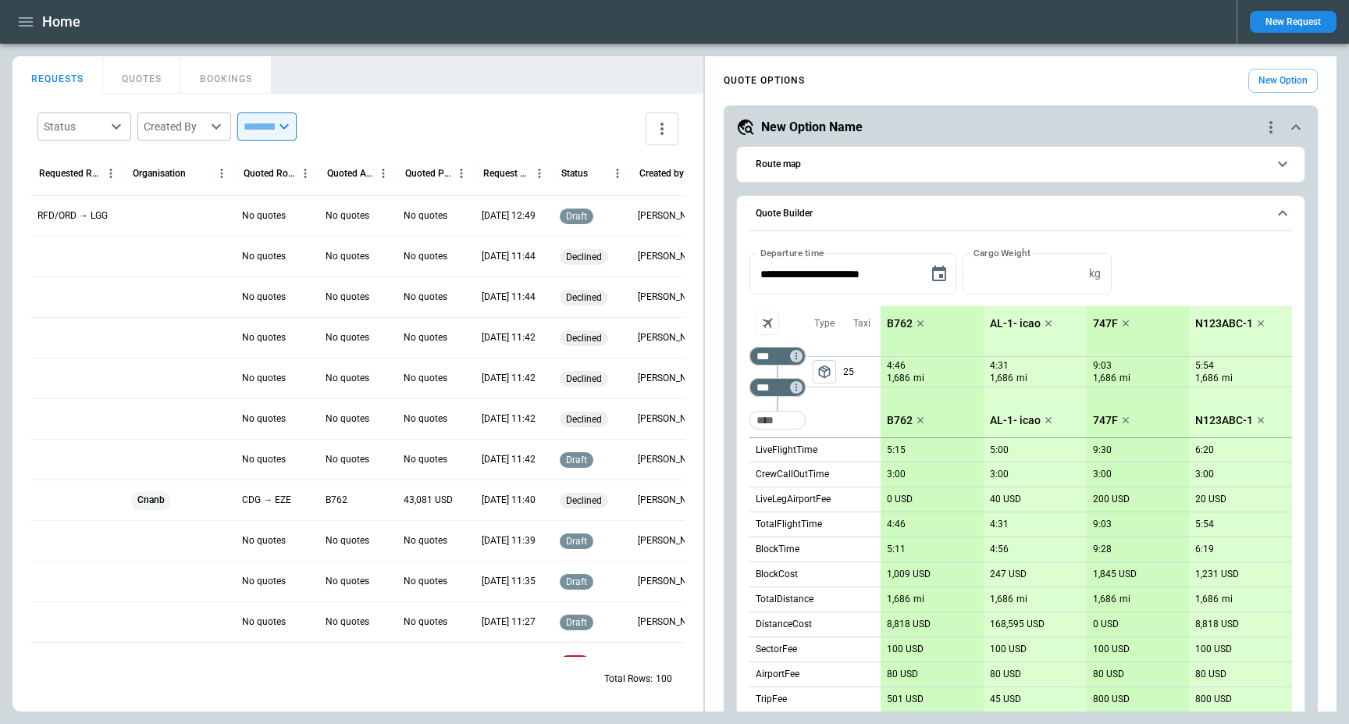
click at [512, 50] on main "FindBorderBarSize REQUESTS QUOTES BOOKINGS Status ​ Created By ​ ​ Requested Ro…" at bounding box center [674, 384] width 1349 height 680
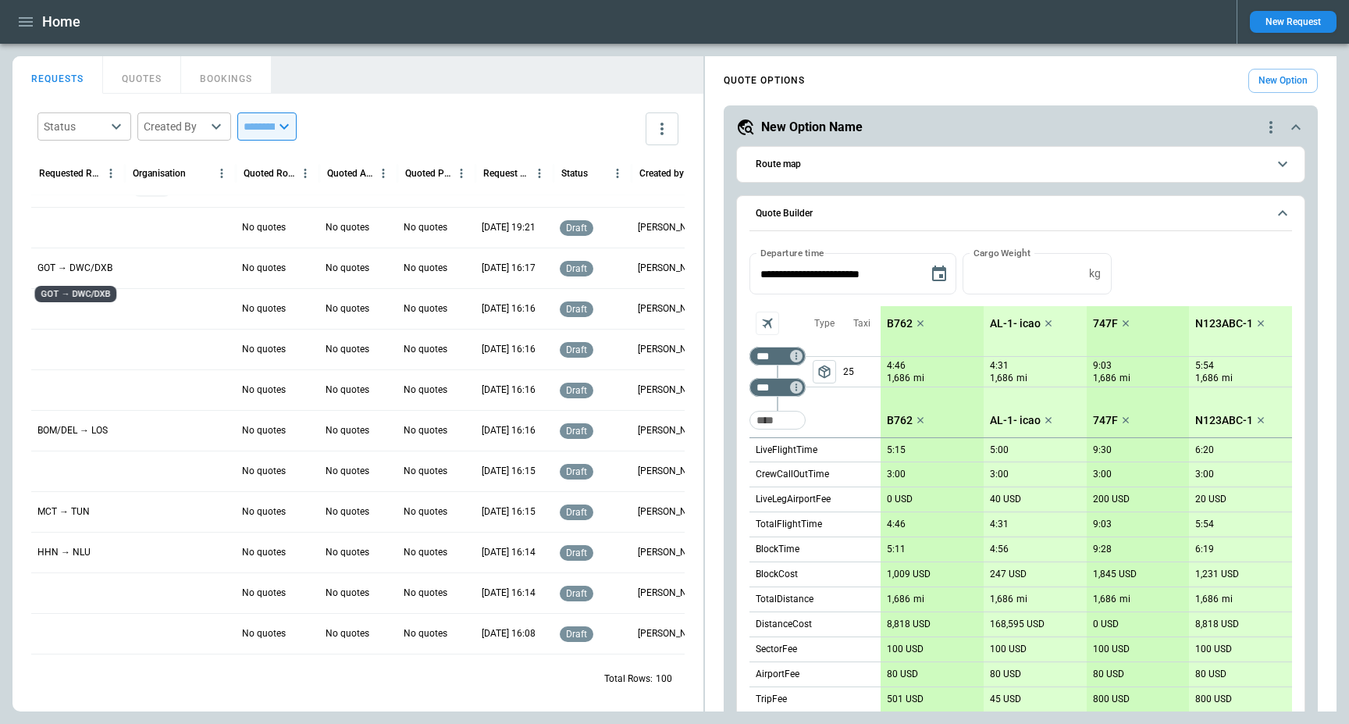
click at [84, 271] on p "GOT → DWC/DXB" at bounding box center [74, 268] width 75 height 13
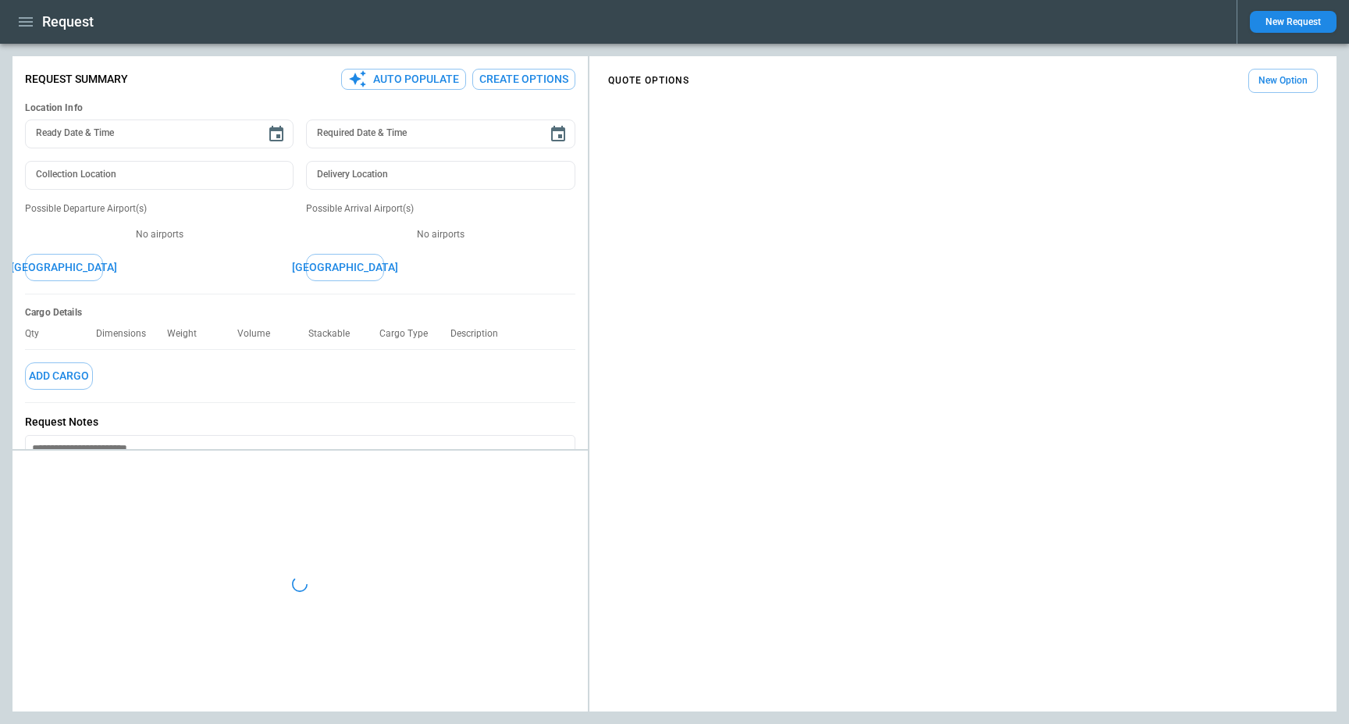
type textarea "*"
type input "**********"
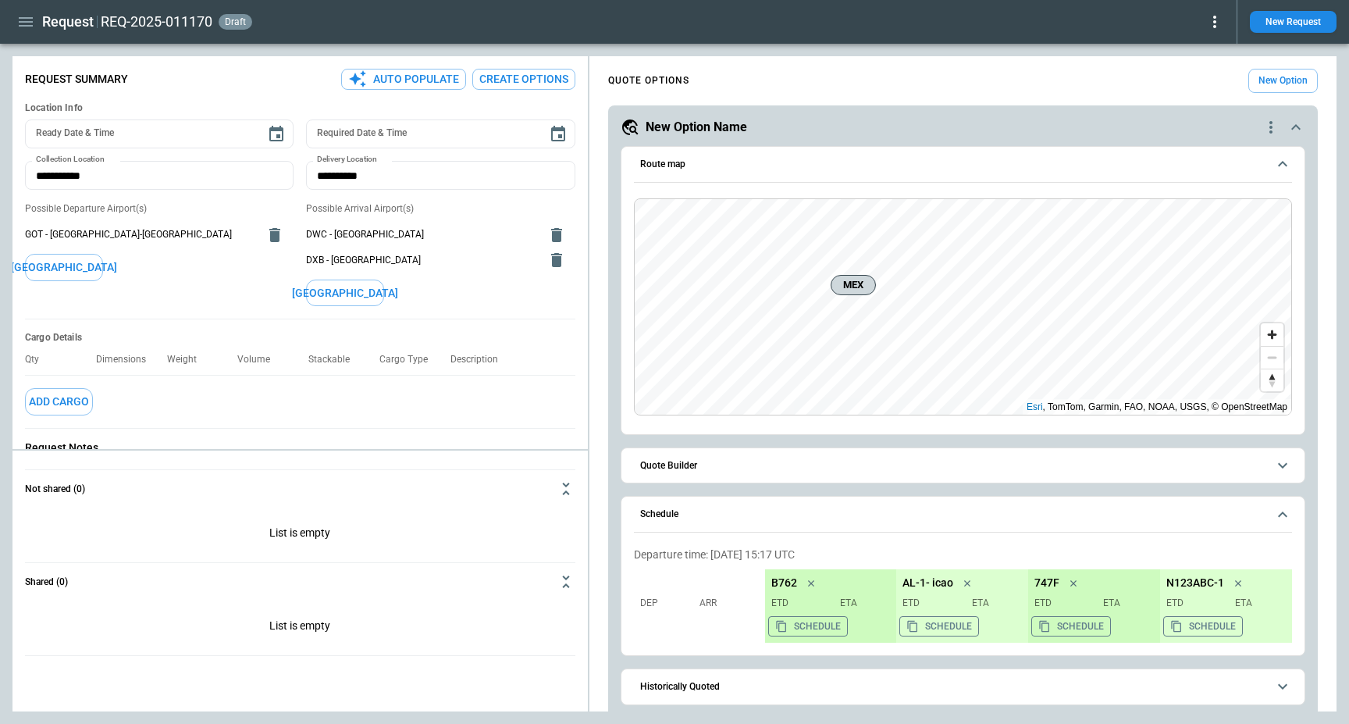
click at [1198, 127] on div "New Option Name" at bounding box center [941, 127] width 641 height 19
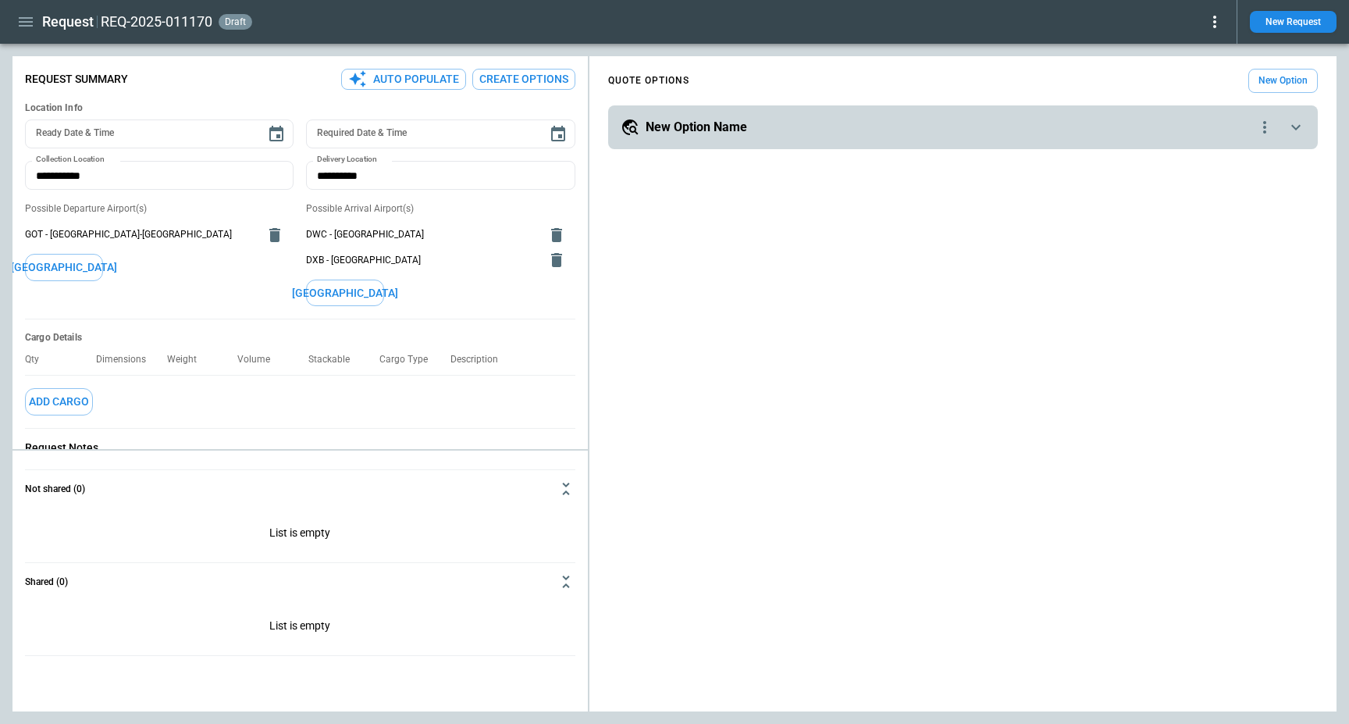
click at [1267, 125] on icon "quote-option-actions" at bounding box center [1265, 127] width 19 height 19
click at [1214, 222] on li "Delete Quote Option" at bounding box center [1205, 222] width 137 height 23
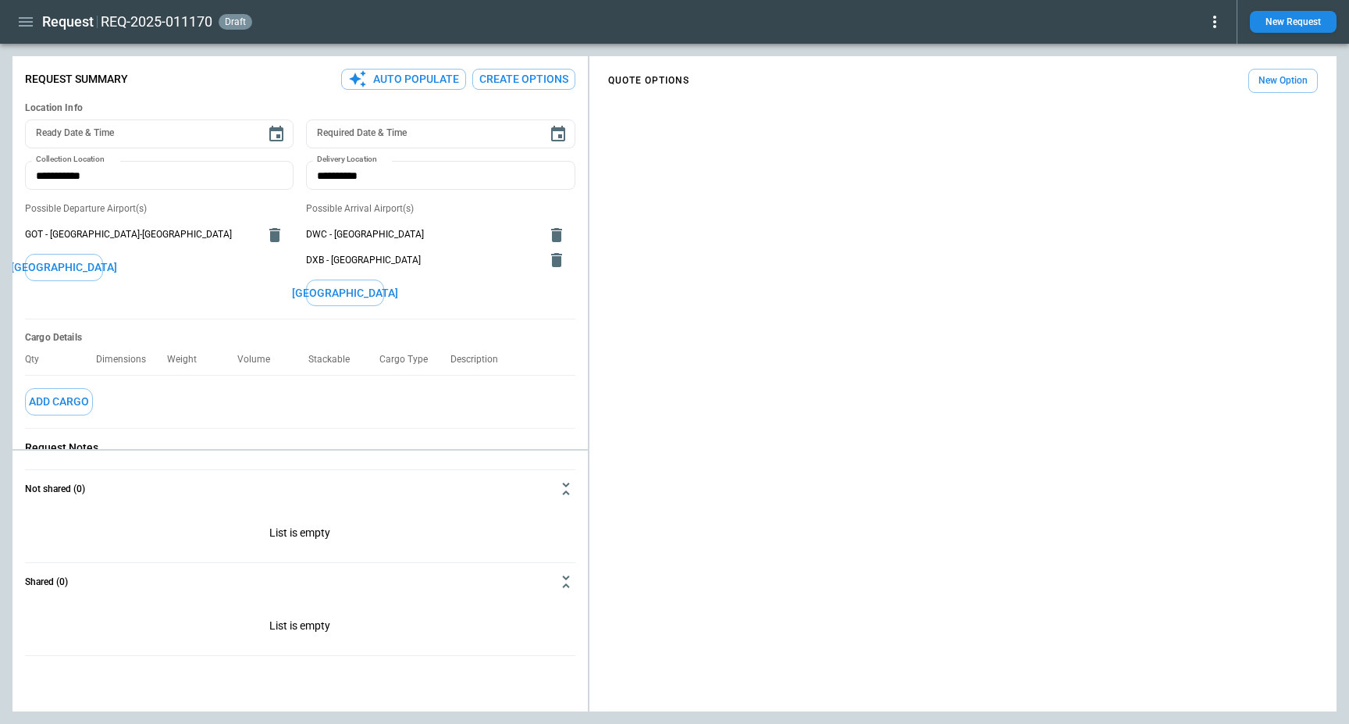
click at [152, 275] on div "Possible Departure Airport(s) GOT - Gothenburg-Landvetter Airport Add Airport" at bounding box center [159, 254] width 269 height 104
drag, startPoint x: 23, startPoint y: 234, endPoint x: 205, endPoint y: 239, distance: 182.0
click at [205, 238] on div "Request Summary Auto Populate Create Options Location Info Ready Date & Time Re…" at bounding box center [300, 343] width 576 height 562
click at [319, 244] on li "DWC - Al Maktoum International Airport" at bounding box center [440, 235] width 269 height 26
click at [523, 79] on button "Create Options" at bounding box center [523, 79] width 103 height 21
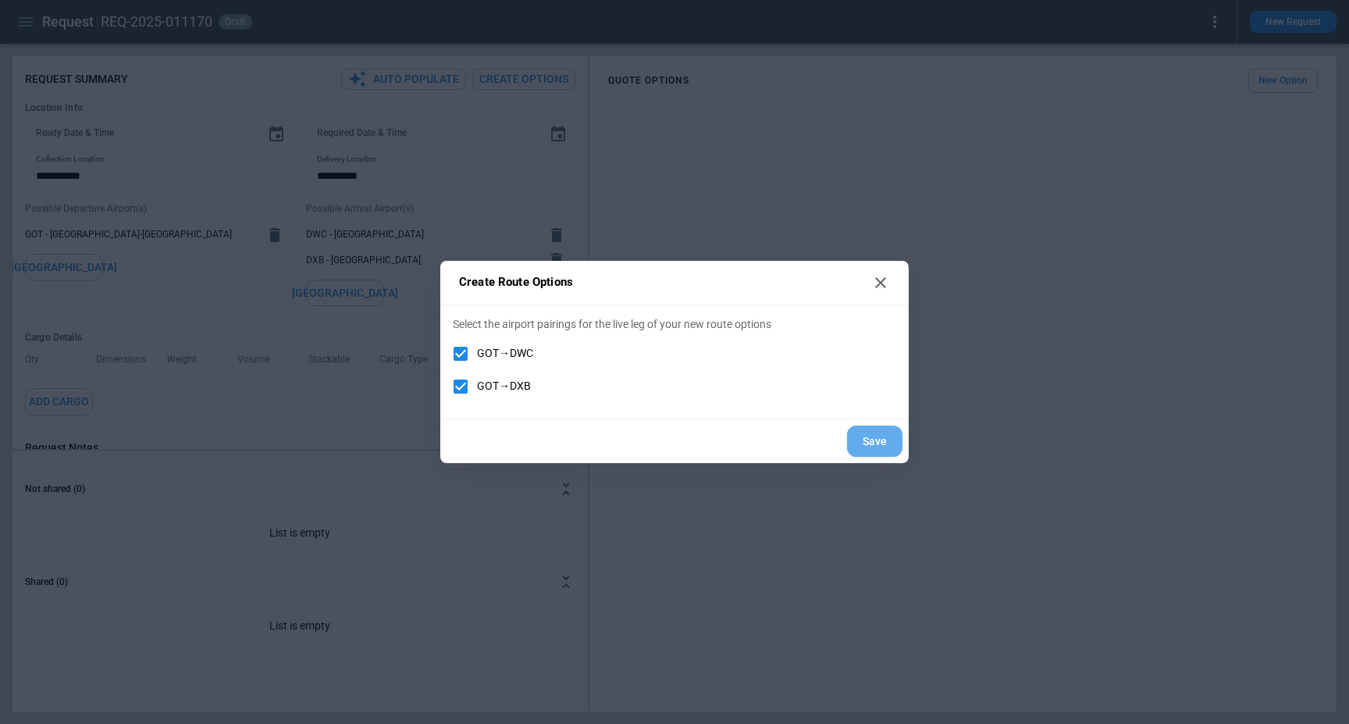
click at [880, 451] on button "Save" at bounding box center [874, 442] width 55 height 32
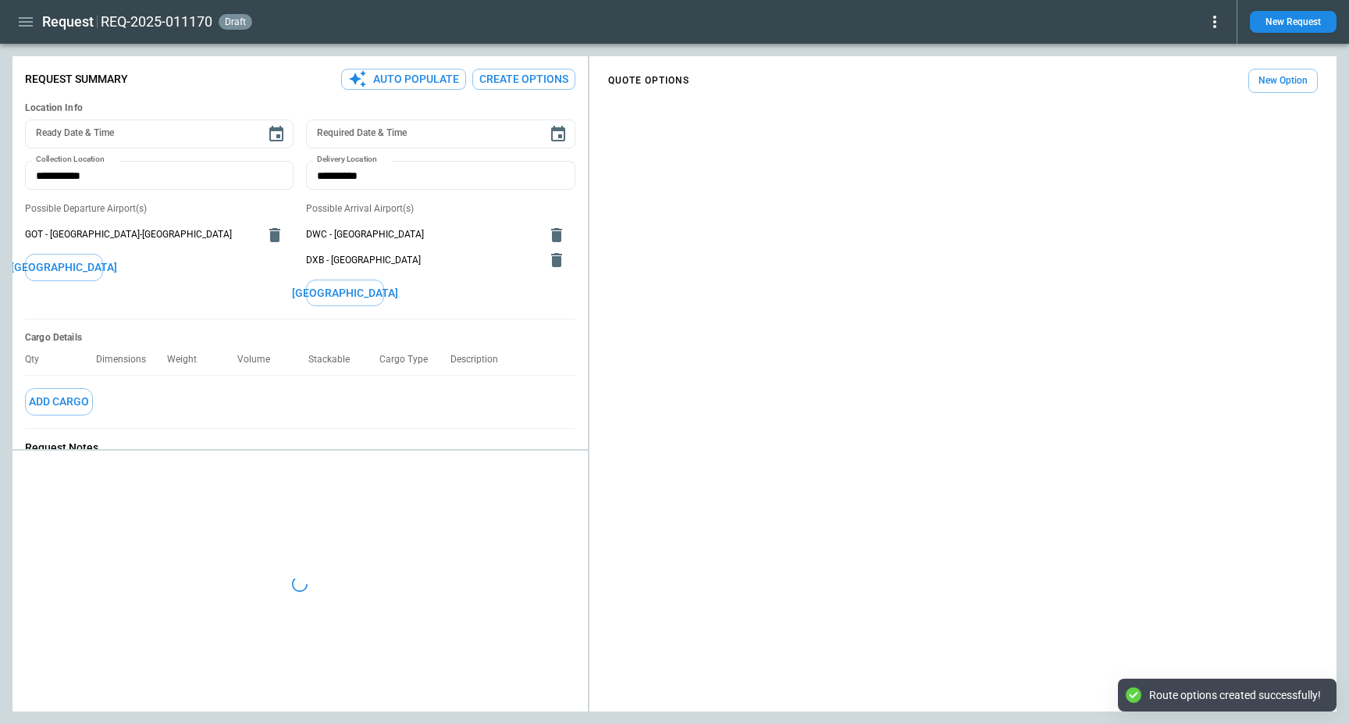
type textarea "*"
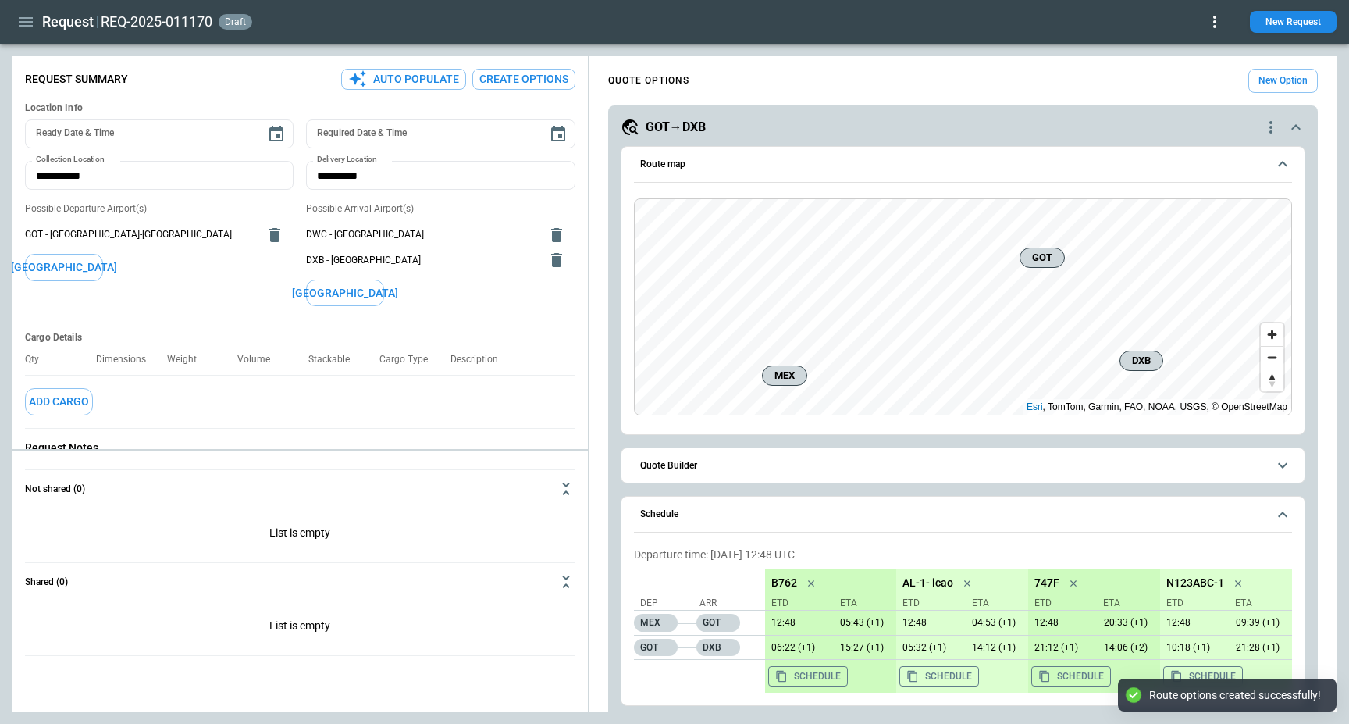
click at [761, 119] on div "GOT→DXB" at bounding box center [941, 127] width 641 height 19
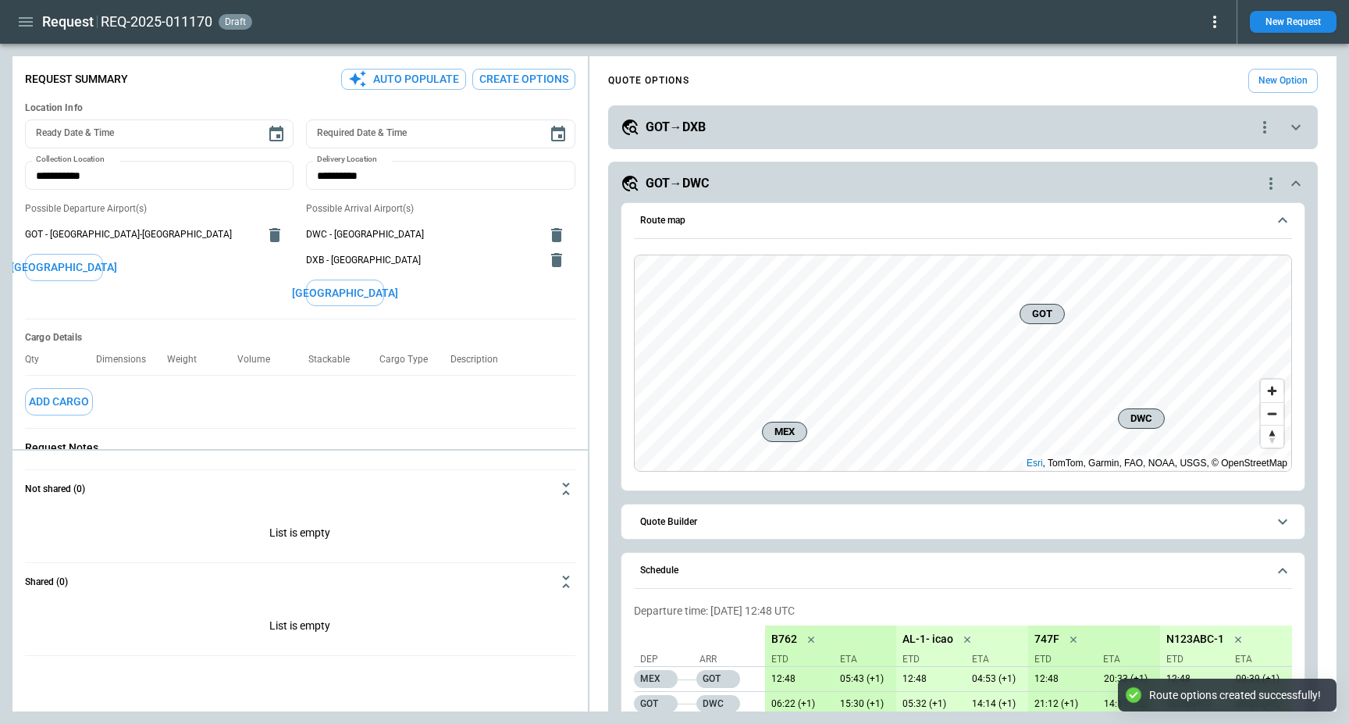
click at [693, 193] on div "**********" at bounding box center [963, 554] width 685 height 723
click at [693, 180] on h5 "GOT→DWC" at bounding box center [677, 183] width 63 height 17
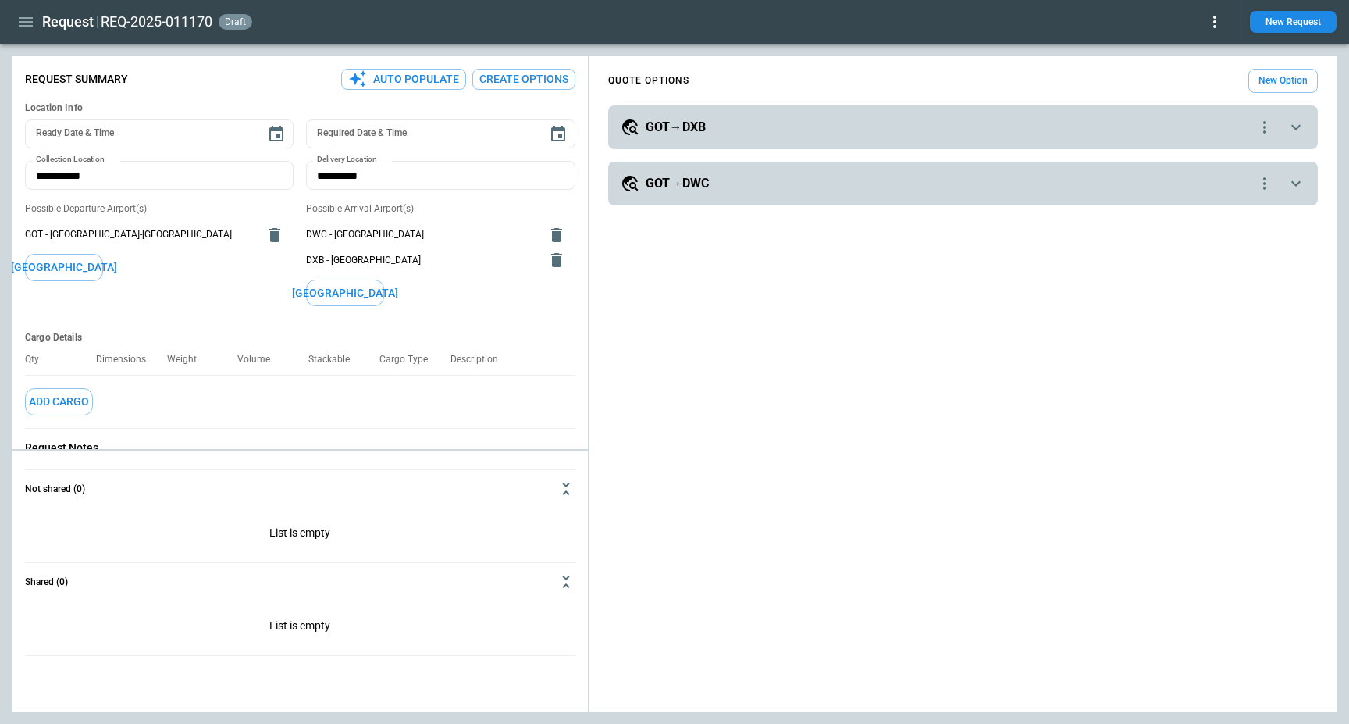
click at [686, 130] on h5 "GOT→DXB" at bounding box center [676, 127] width 60 height 17
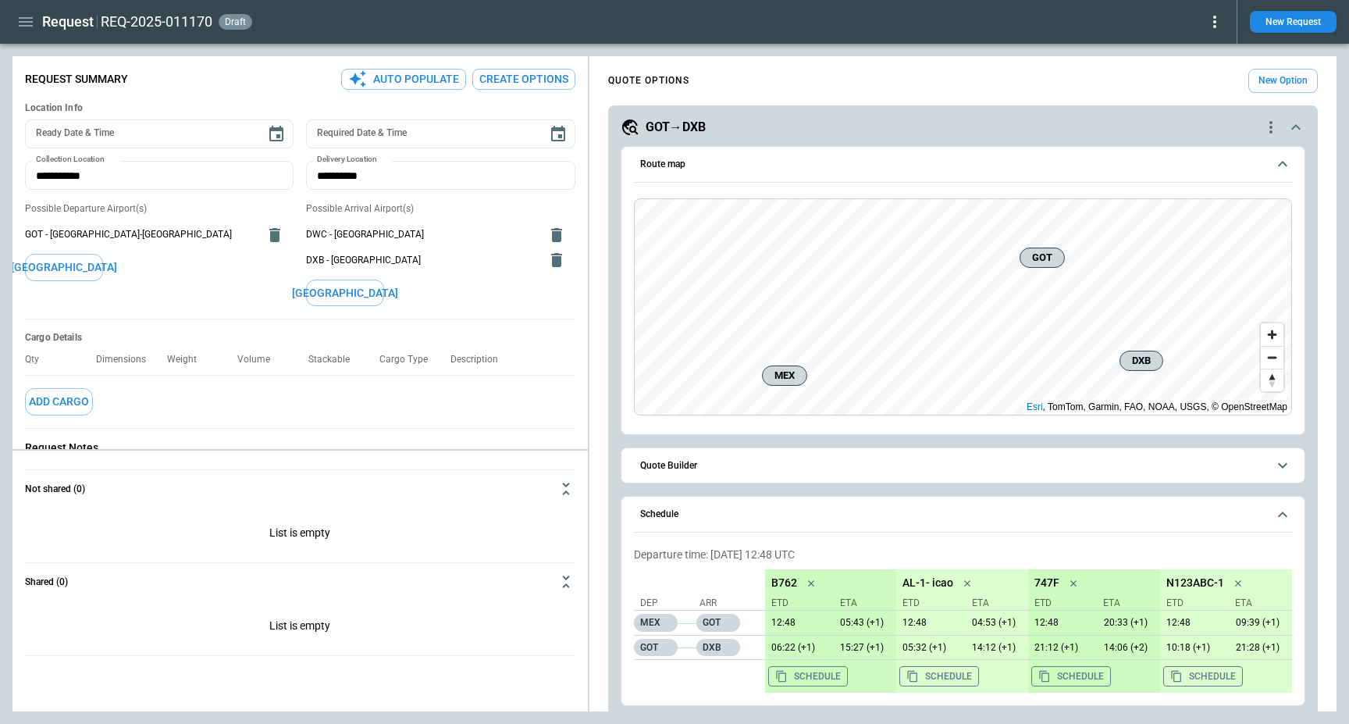
click at [682, 168] on h6 "Route map" at bounding box center [662, 164] width 45 height 10
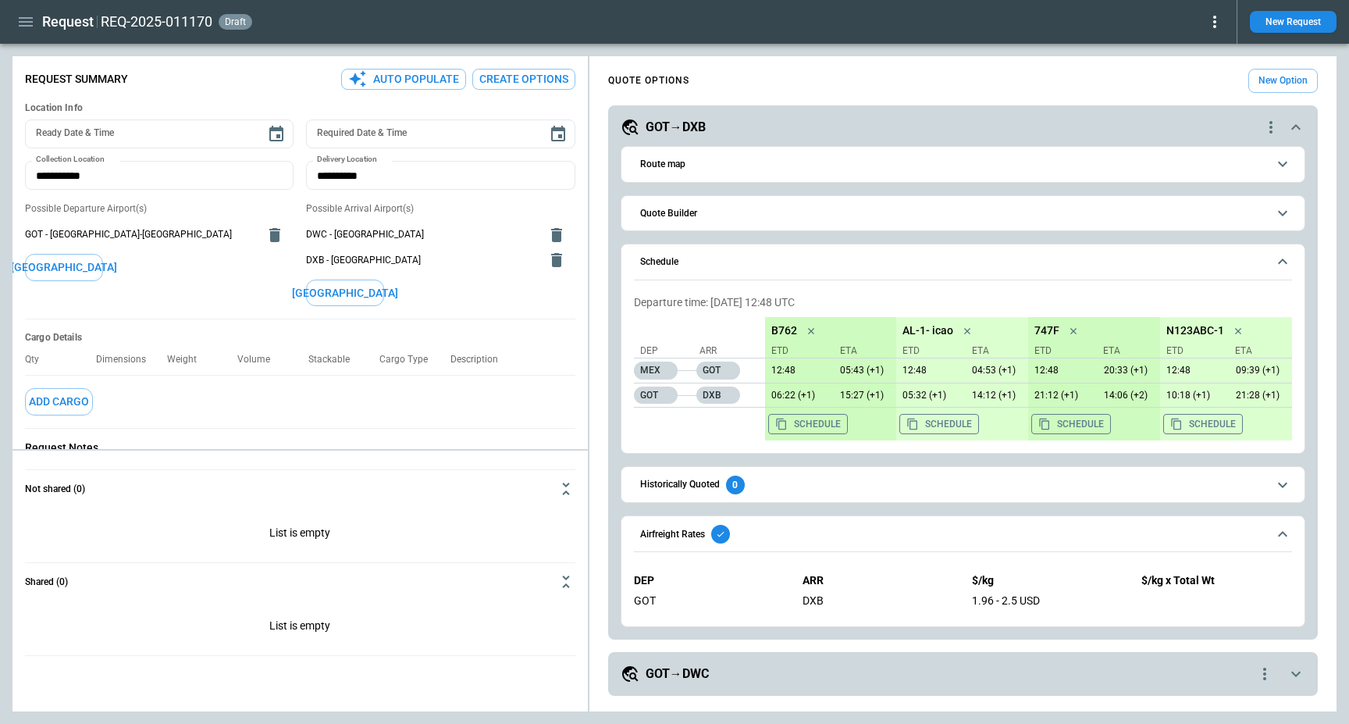
click at [726, 212] on span "Quote Builder" at bounding box center [953, 214] width 627 height 10
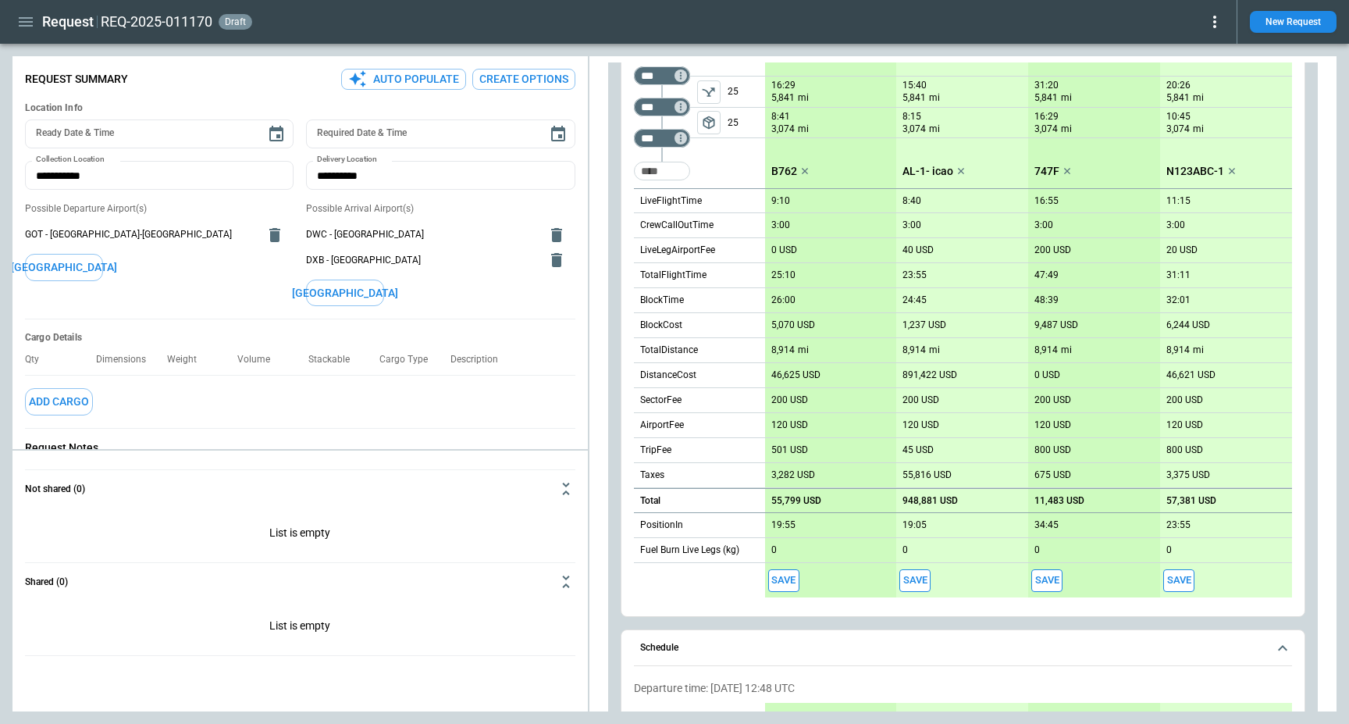
scroll to position [321, 0]
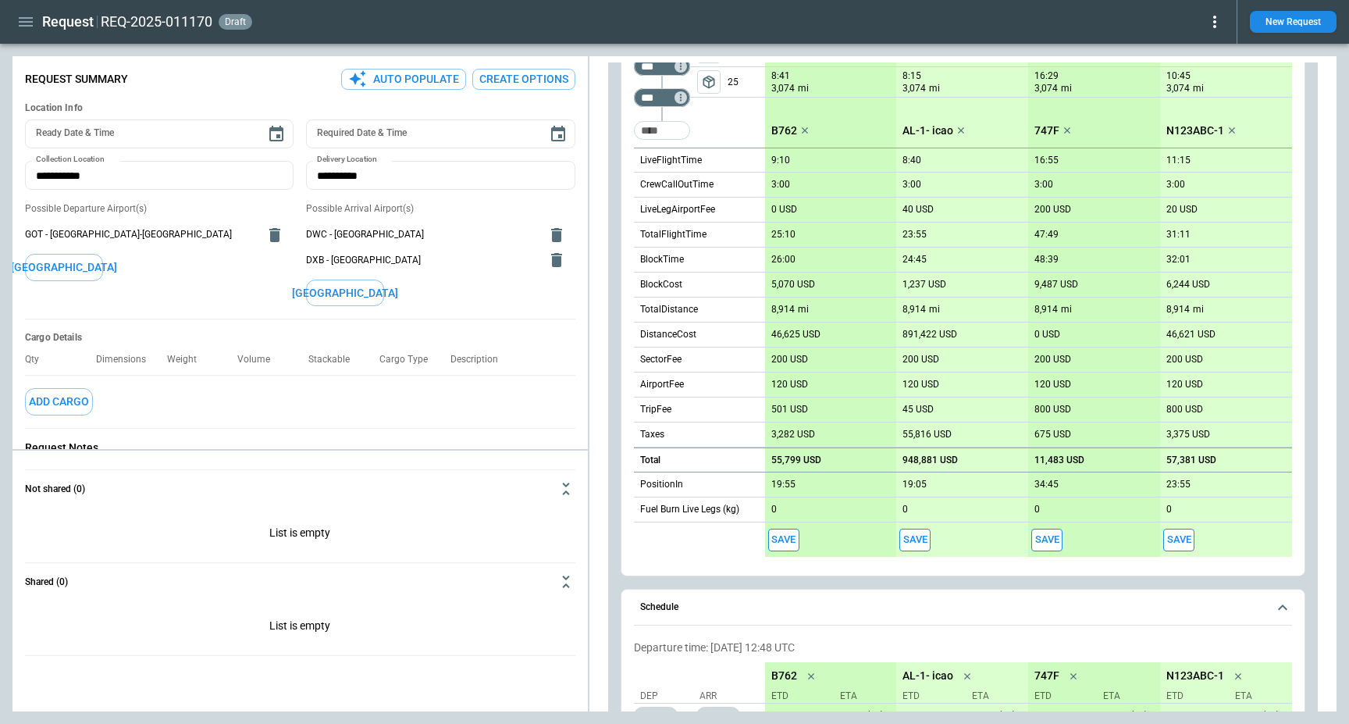
click at [700, 607] on span "Schedule" at bounding box center [953, 607] width 627 height 10
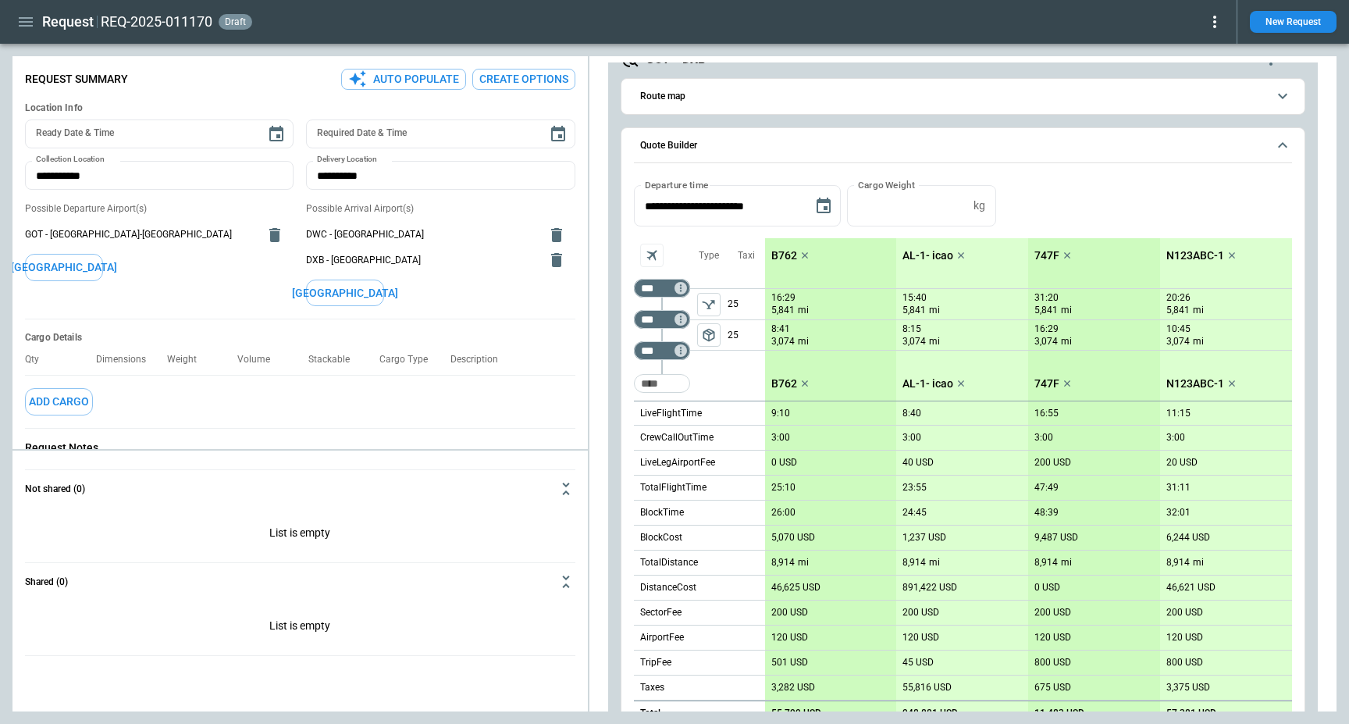
scroll to position [0, 0]
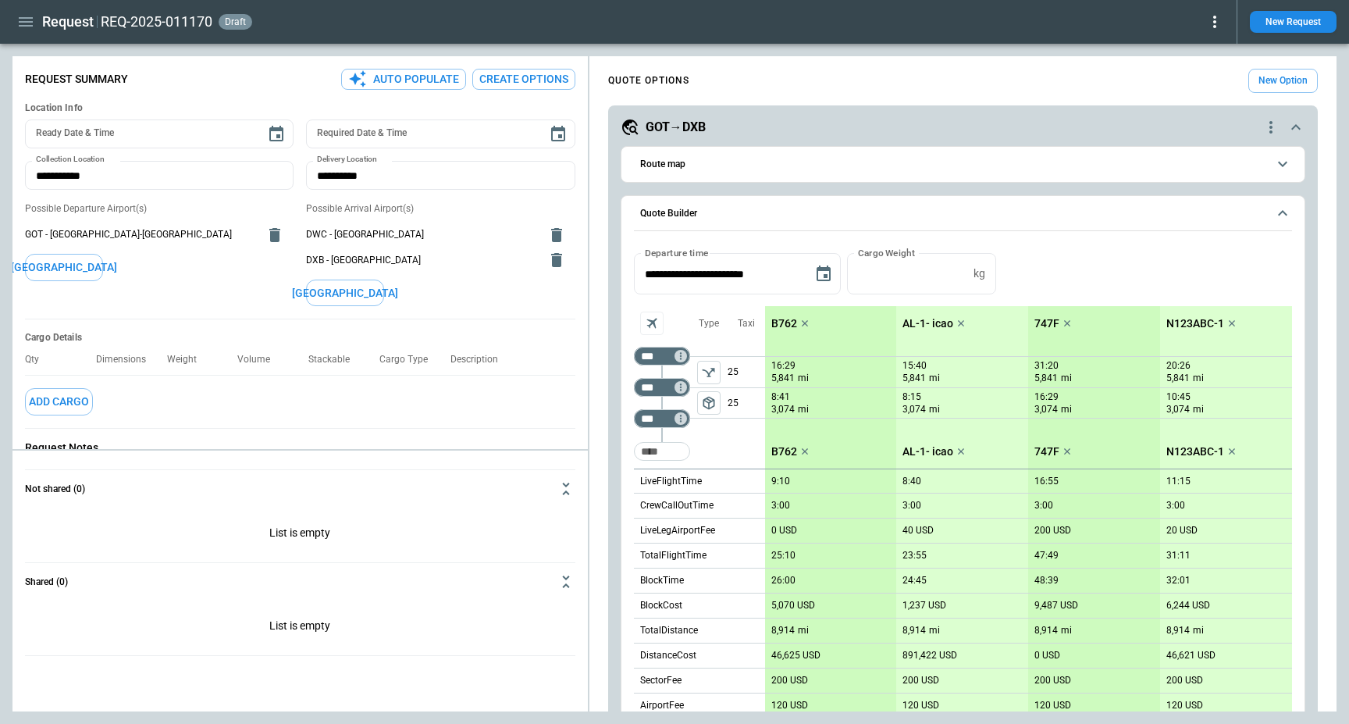
click at [736, 119] on div "GOT→DXB" at bounding box center [941, 127] width 641 height 19
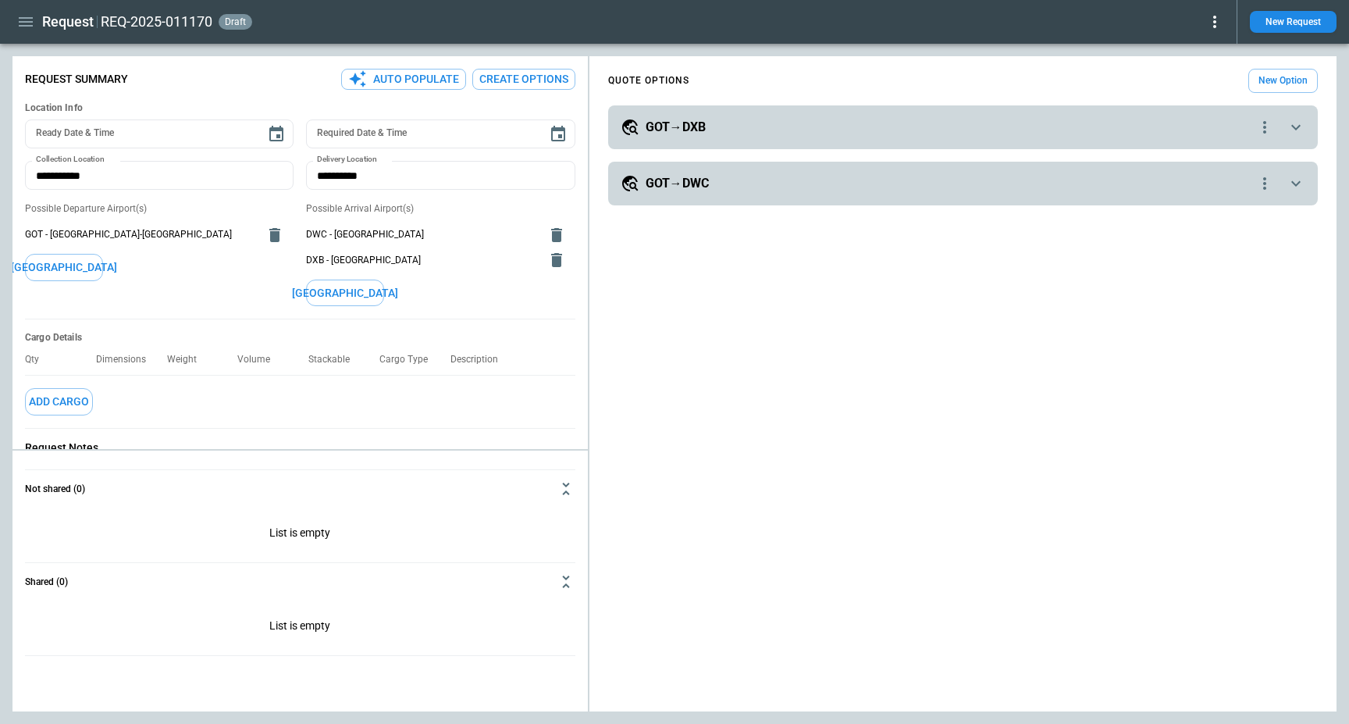
click at [690, 177] on h5 "GOT→DWC" at bounding box center [677, 183] width 63 height 17
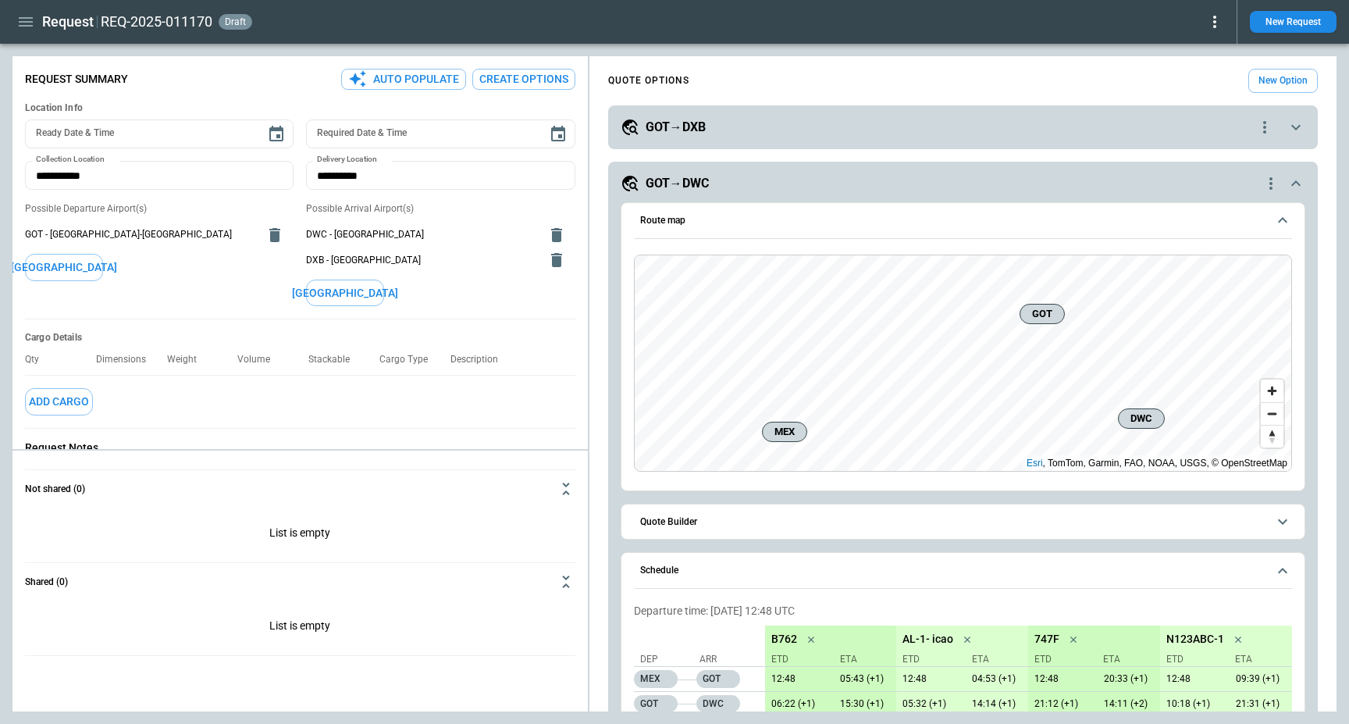
click at [672, 224] on h6 "Route map" at bounding box center [662, 221] width 45 height 10
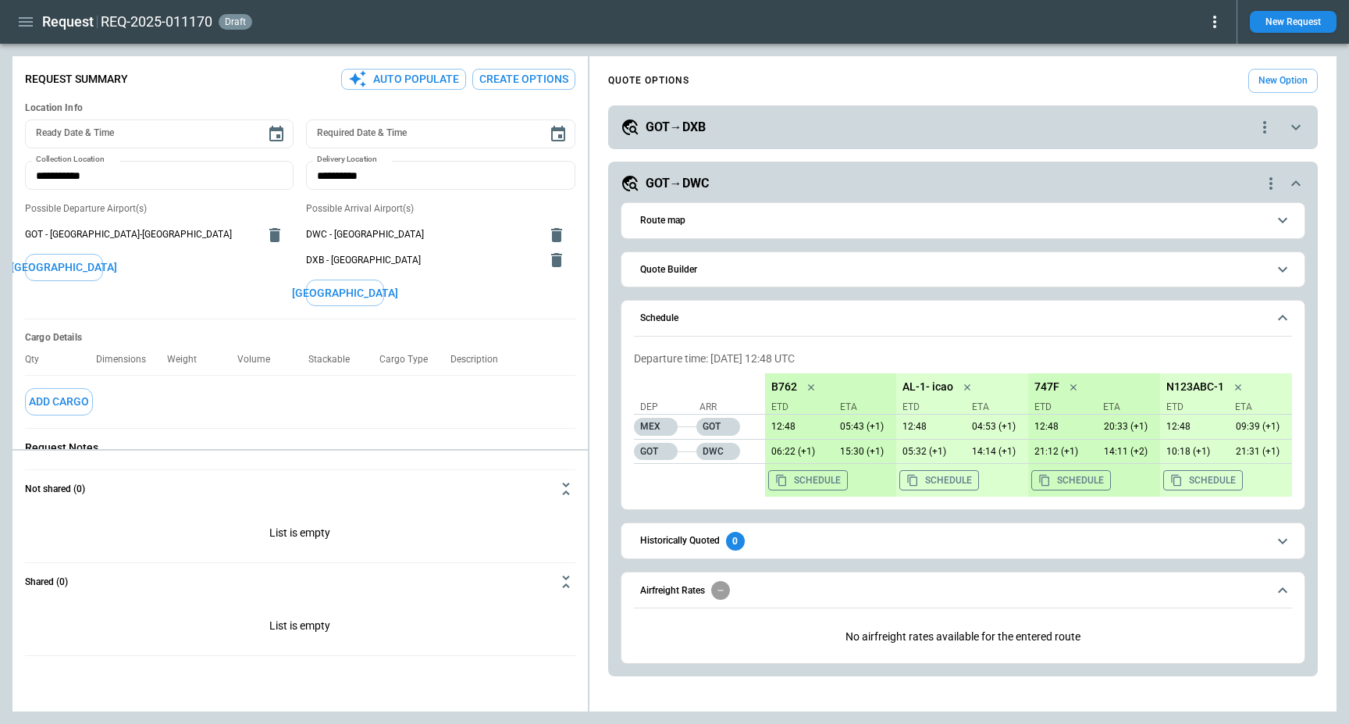
click at [683, 316] on span "Schedule" at bounding box center [953, 318] width 627 height 10
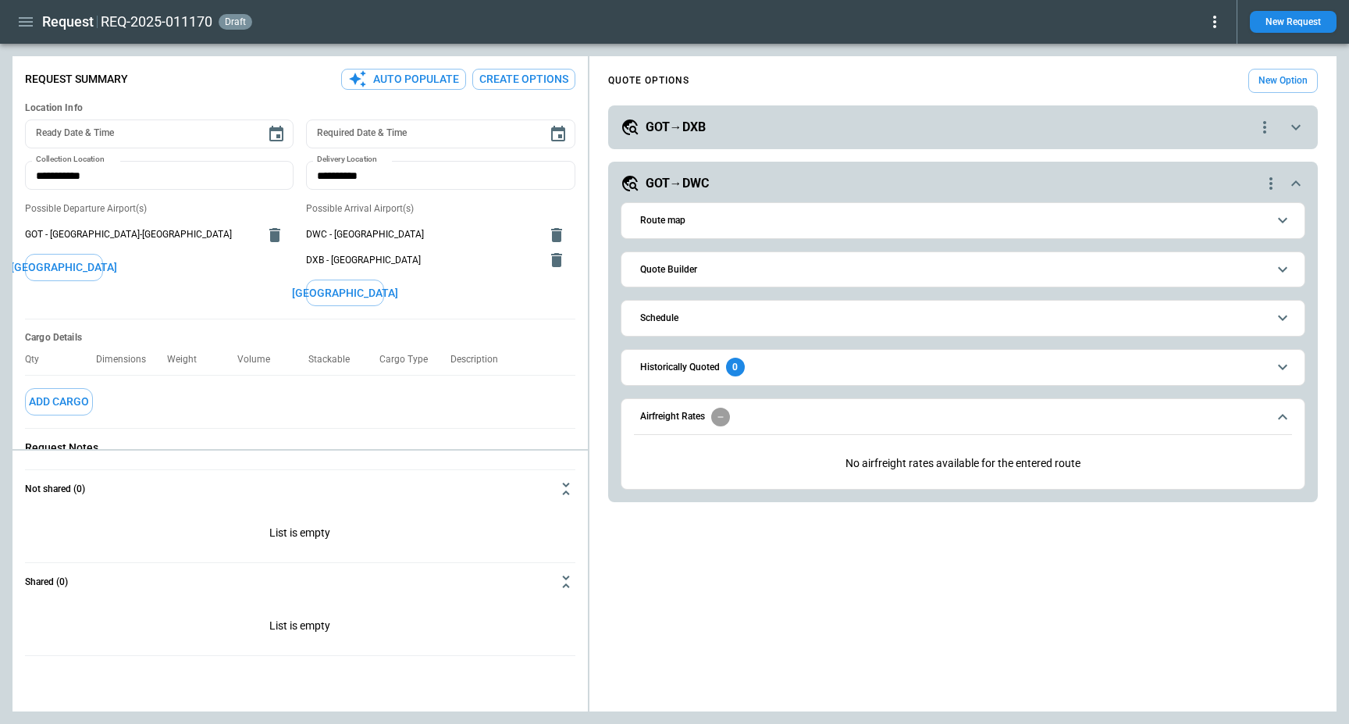
click at [690, 271] on h6 "Quote Builder" at bounding box center [668, 270] width 57 height 10
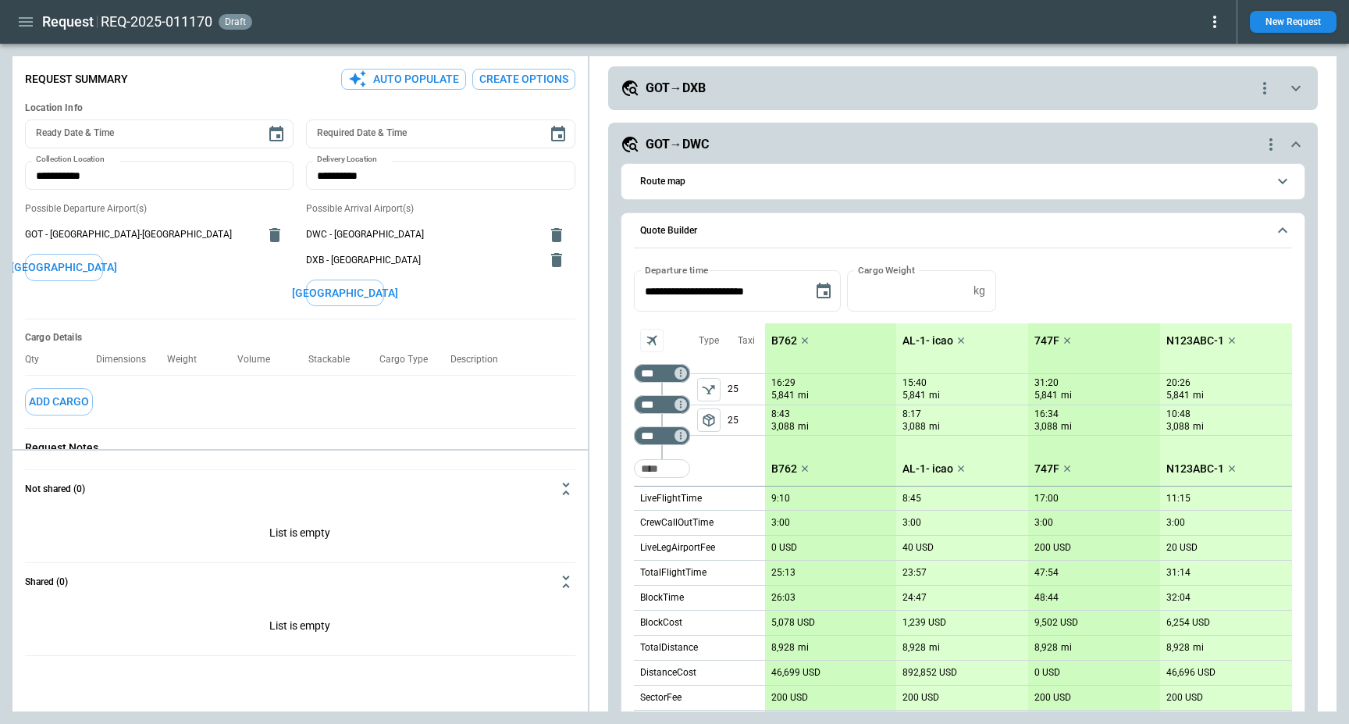
scroll to position [49, 0]
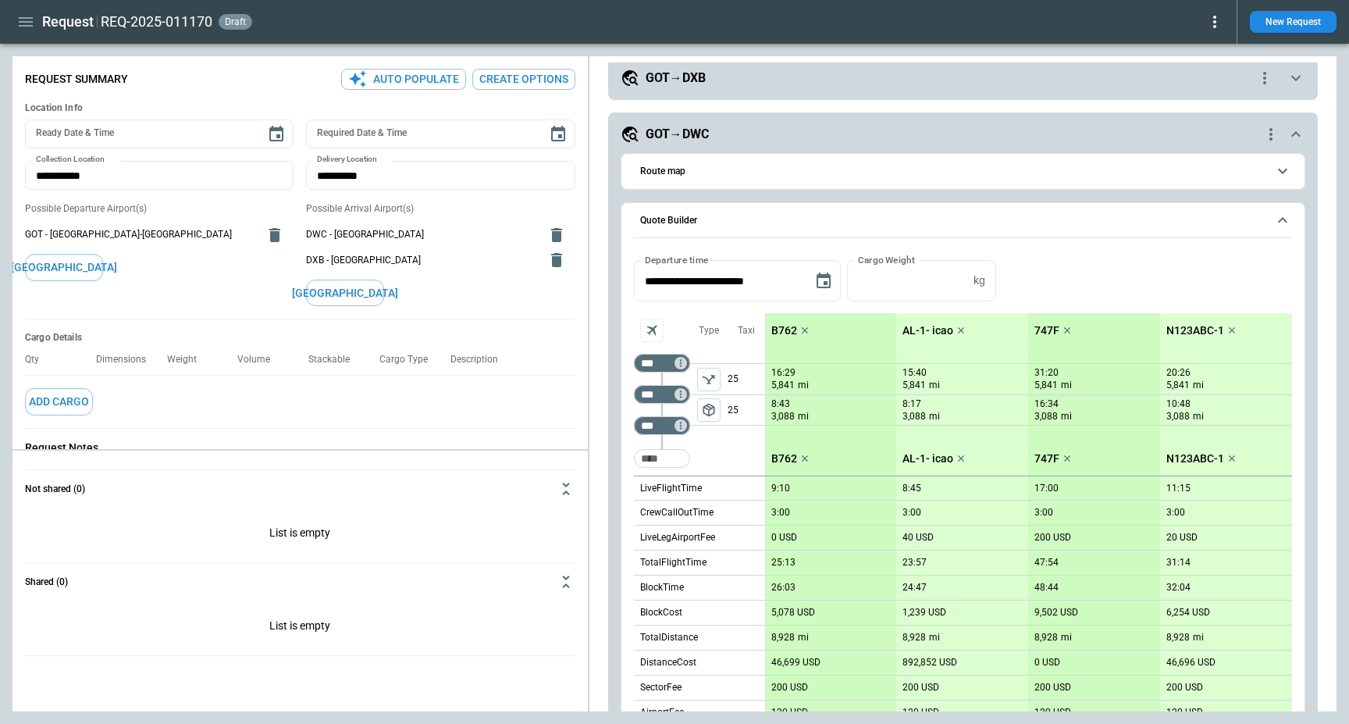
click at [781, 220] on span "Quote Builder" at bounding box center [953, 221] width 627 height 10
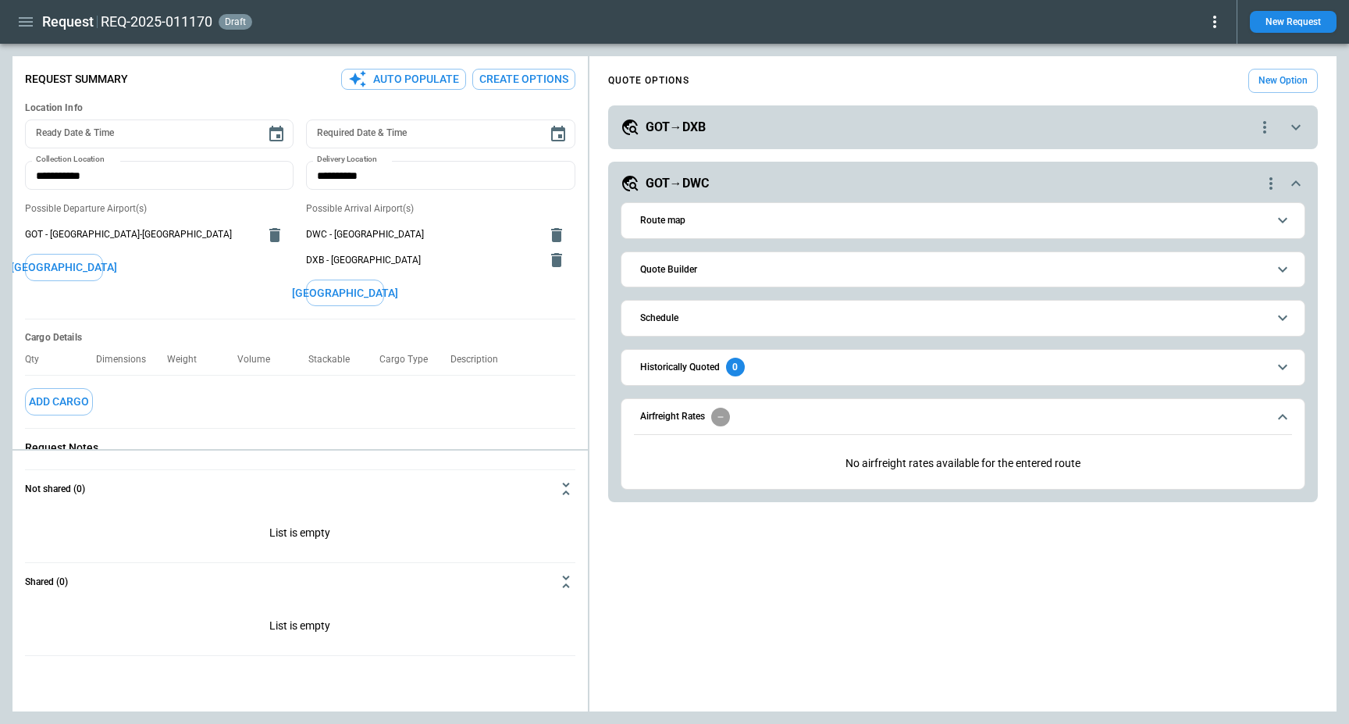
scroll to position [0, 0]
click at [27, 22] on icon "button" at bounding box center [26, 21] width 14 height 9
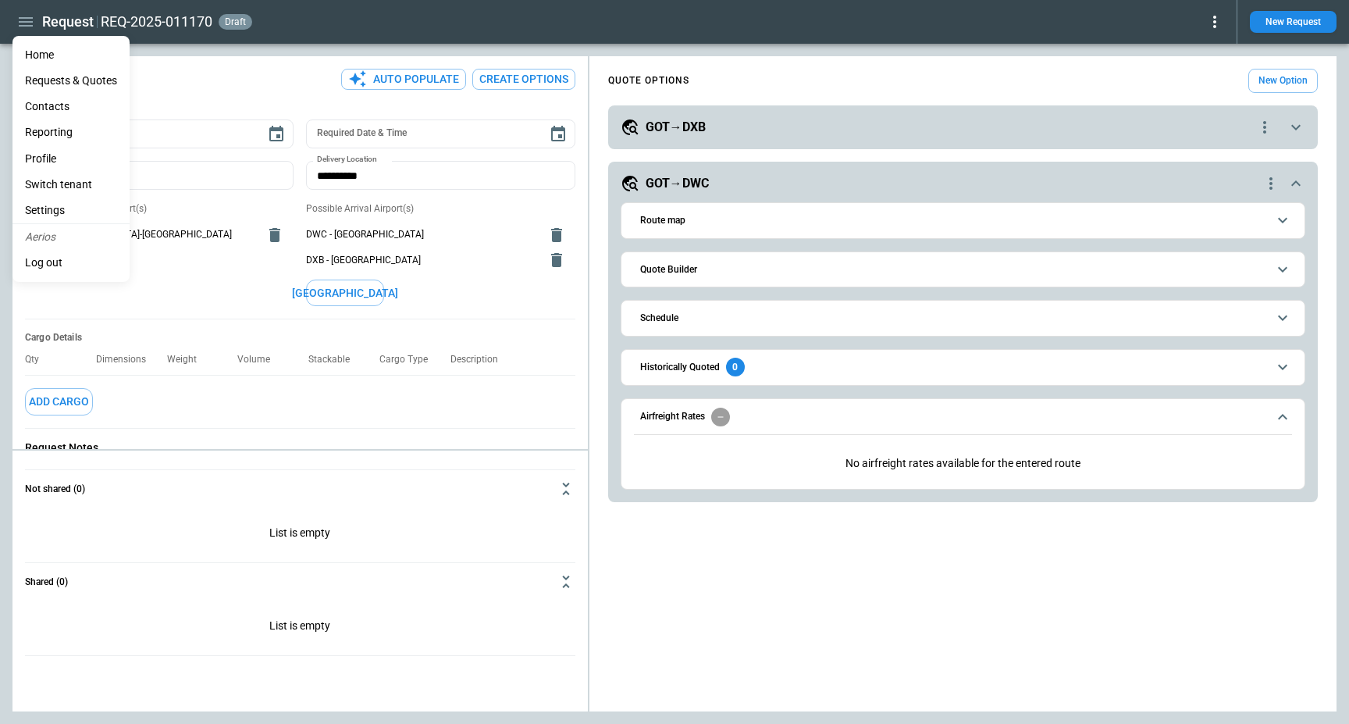
click at [82, 137] on li "Reporting" at bounding box center [70, 132] width 117 height 26
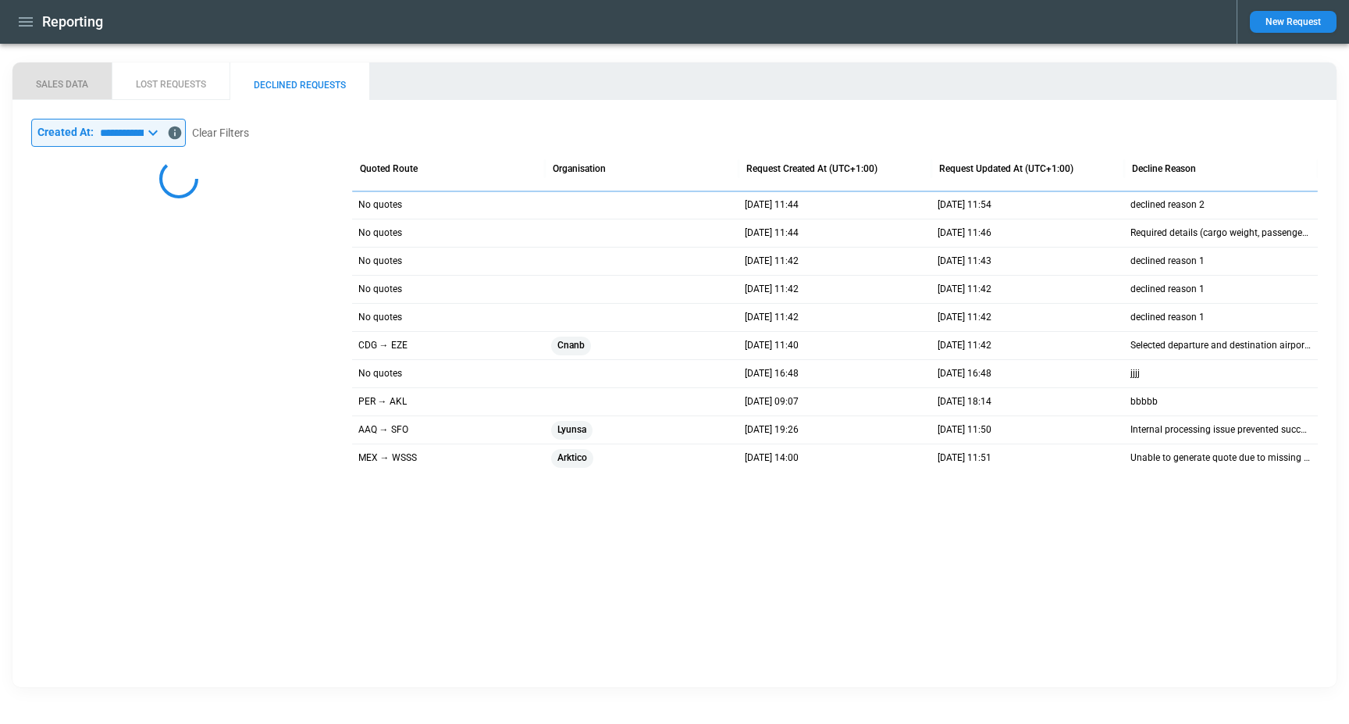
click at [62, 74] on button "SALES DATA" at bounding box center [61, 80] width 99 height 37
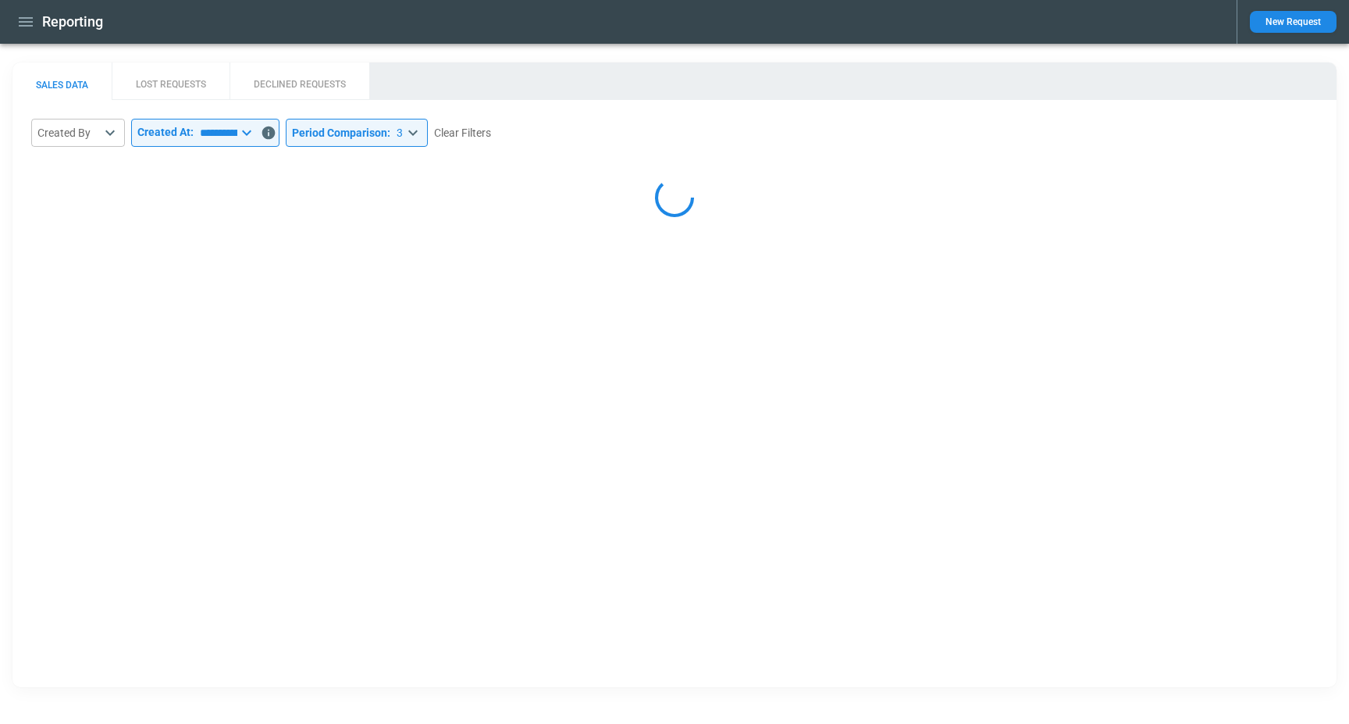
click at [428, 144] on body "**********" at bounding box center [674, 362] width 1349 height 724
click at [361, 168] on li "0" at bounding box center [391, 164] width 141 height 23
type input "*"
click at [486, 78] on div "SALES DATA LOST REQUESTS DECLINED REQUESTS" at bounding box center [674, 80] width 1324 height 37
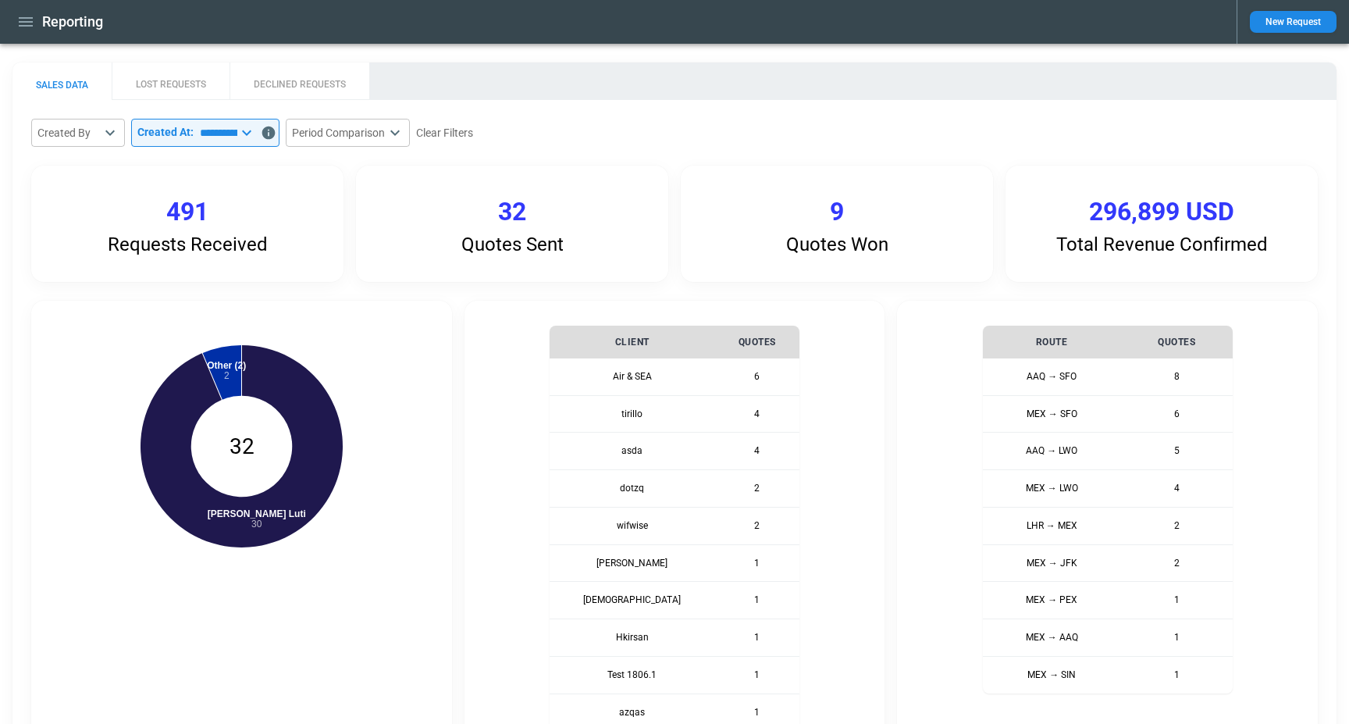
click at [21, 16] on icon "button" at bounding box center [25, 21] width 19 height 19
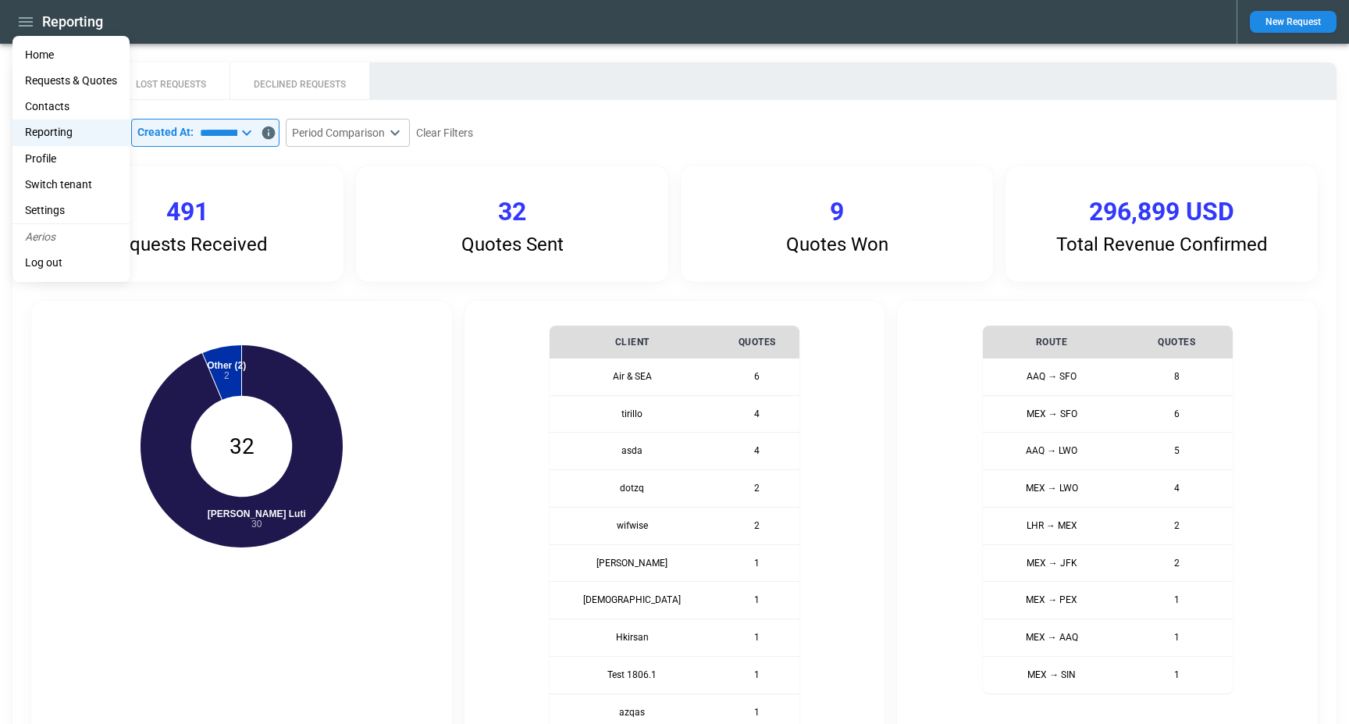
click at [75, 84] on Quotes "Requests & Quotes" at bounding box center [70, 81] width 117 height 26
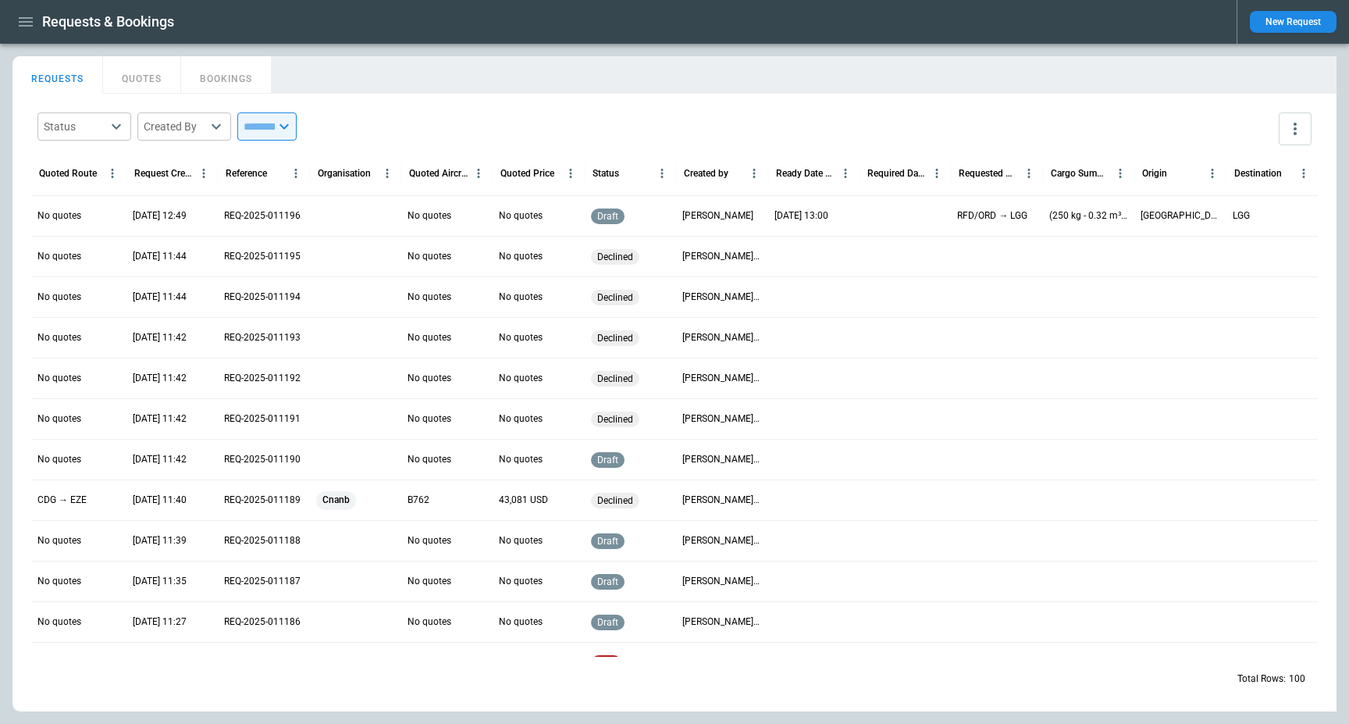
click at [1287, 130] on icon "more" at bounding box center [1295, 128] width 19 height 19
click at [1278, 184] on div "View Settings" at bounding box center [1249, 189] width 106 height 19
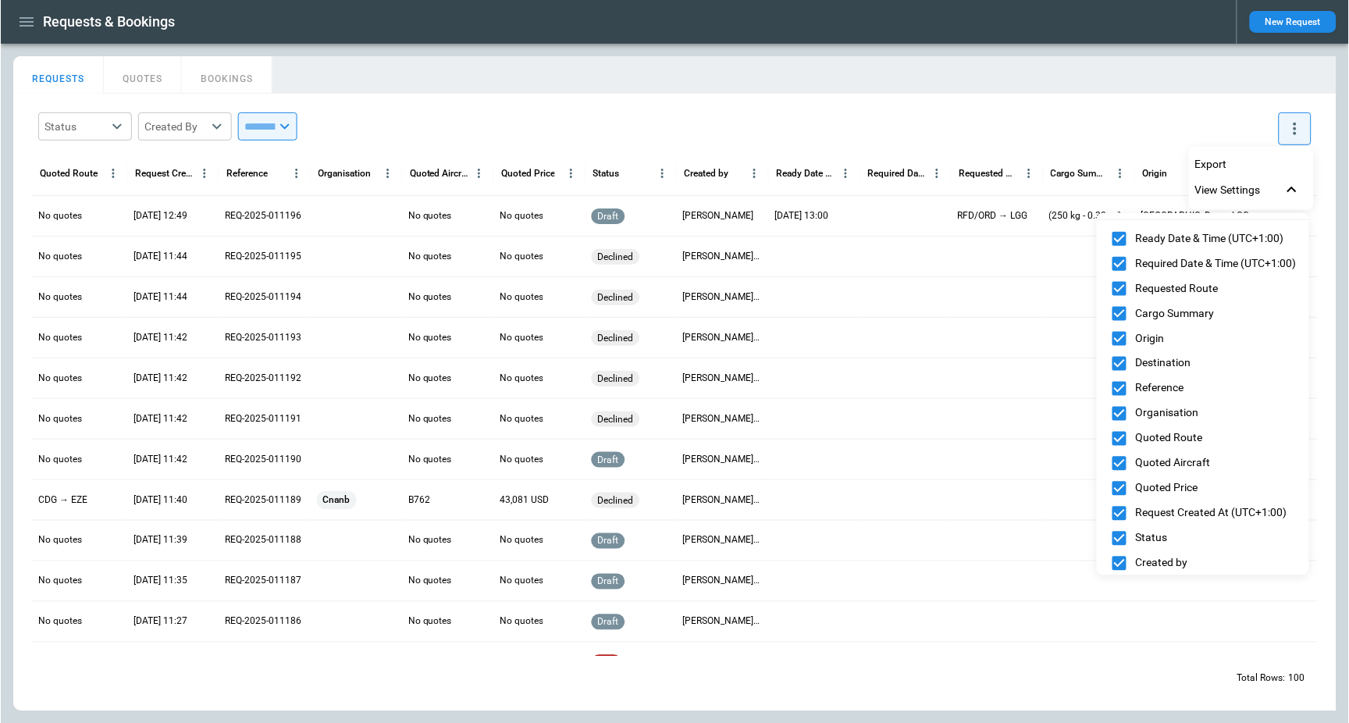
scroll to position [38, 0]
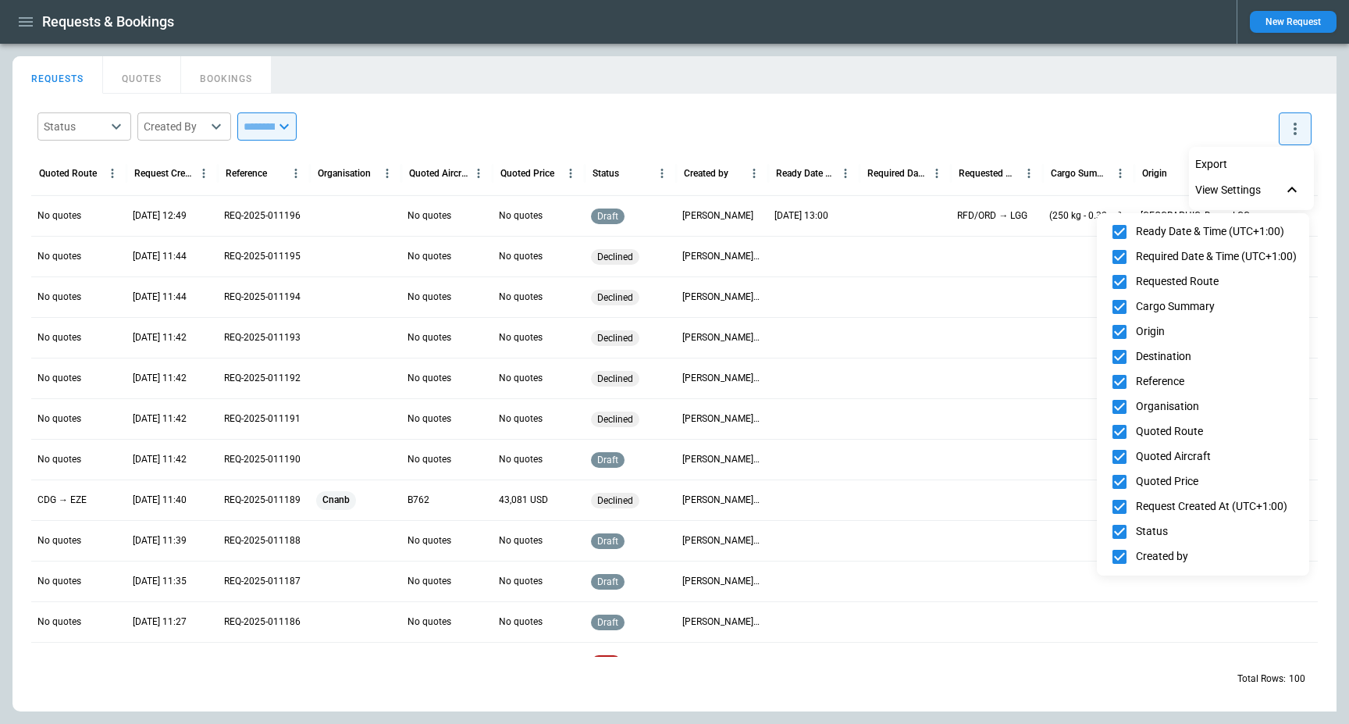
click at [1217, 137] on div at bounding box center [674, 362] width 1349 height 724
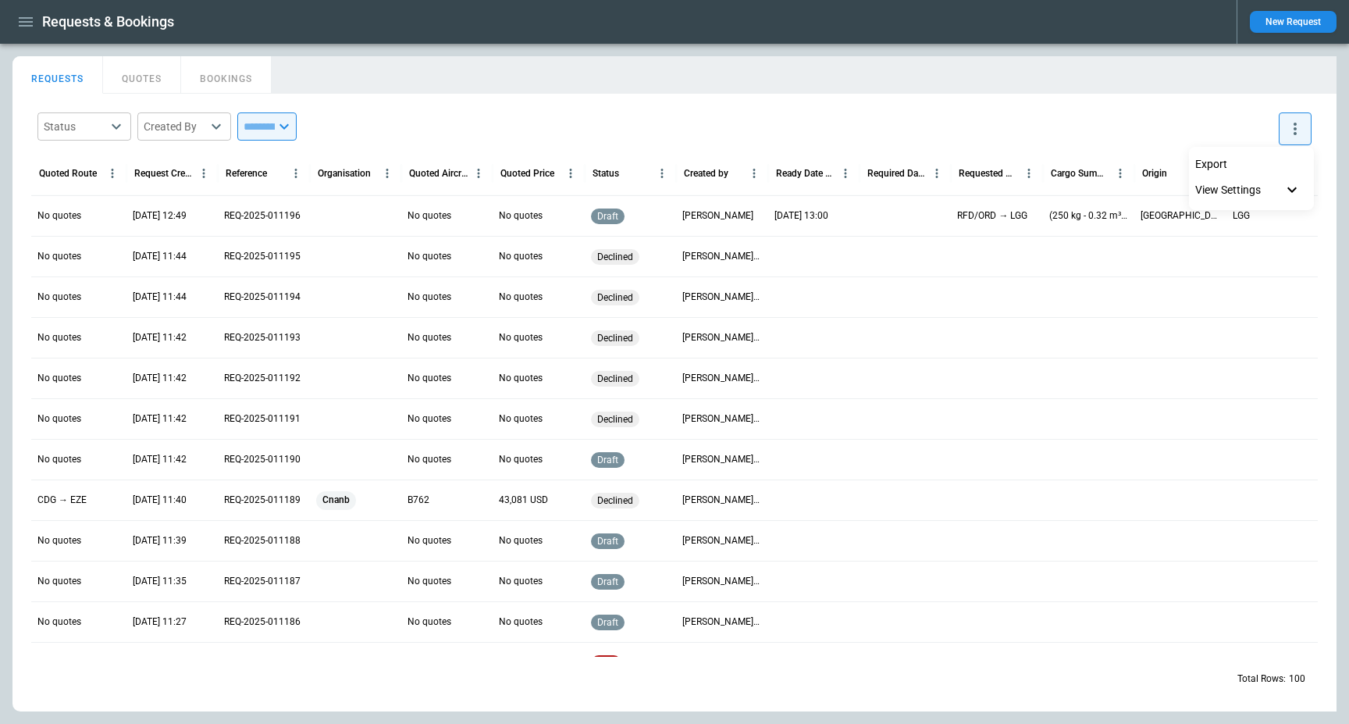
click at [68, 38] on div at bounding box center [674, 362] width 1349 height 724
click at [35, 28] on button "button" at bounding box center [25, 22] width 27 height 27
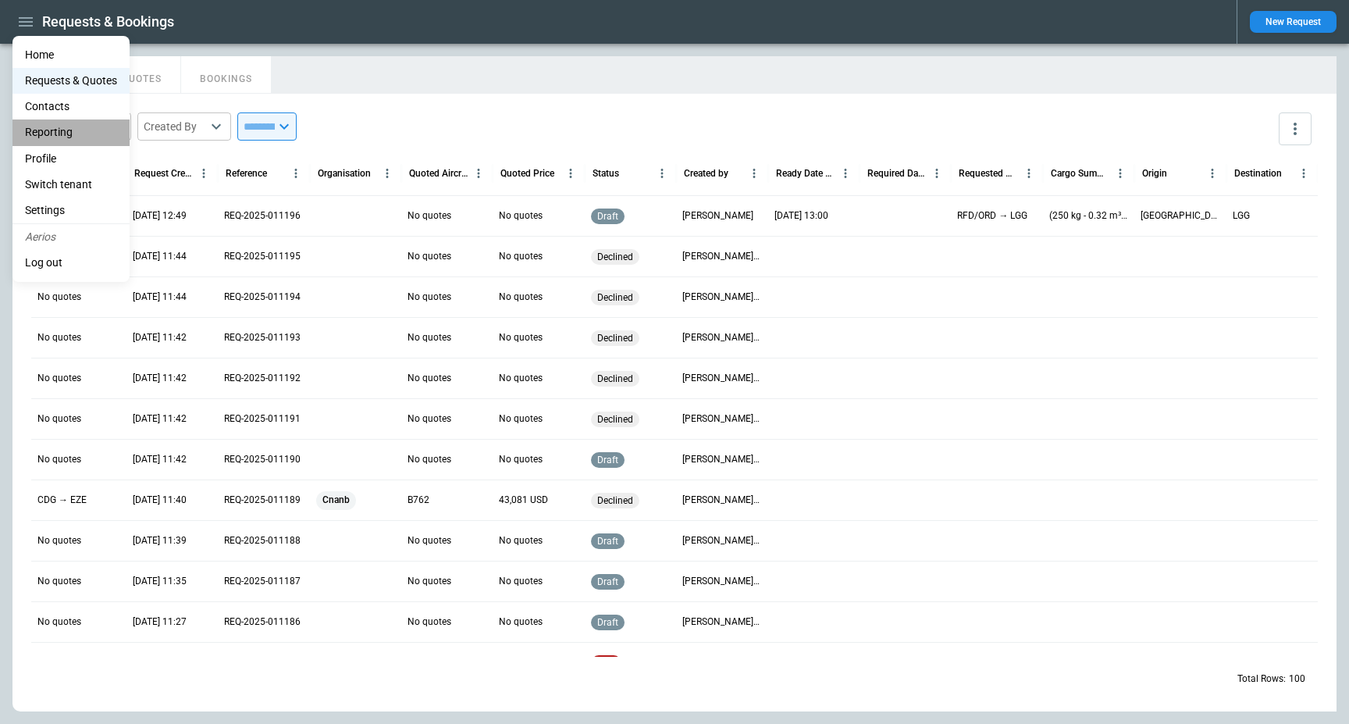
click at [87, 141] on li "Reporting" at bounding box center [70, 132] width 117 height 26
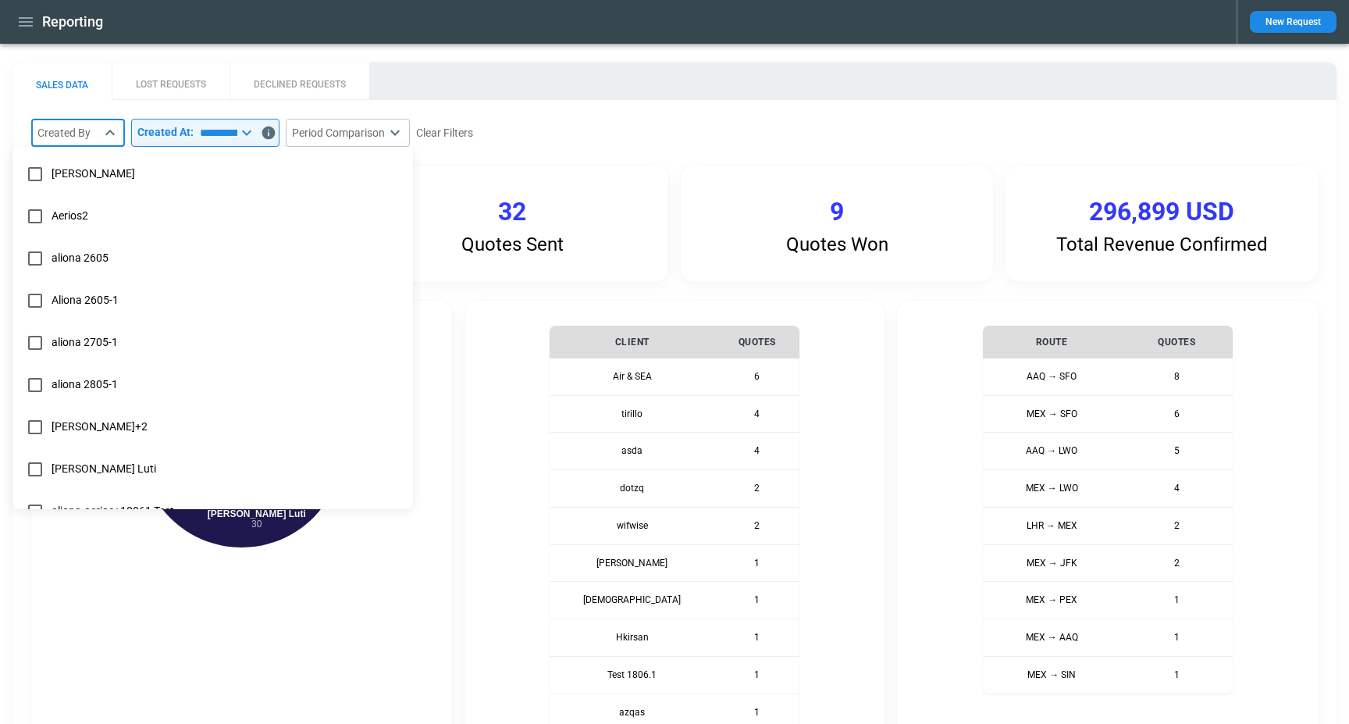
click at [93, 139] on body "**********" at bounding box center [674, 362] width 1349 height 724
click at [77, 216] on span "Aerios2" at bounding box center [226, 215] width 349 height 13
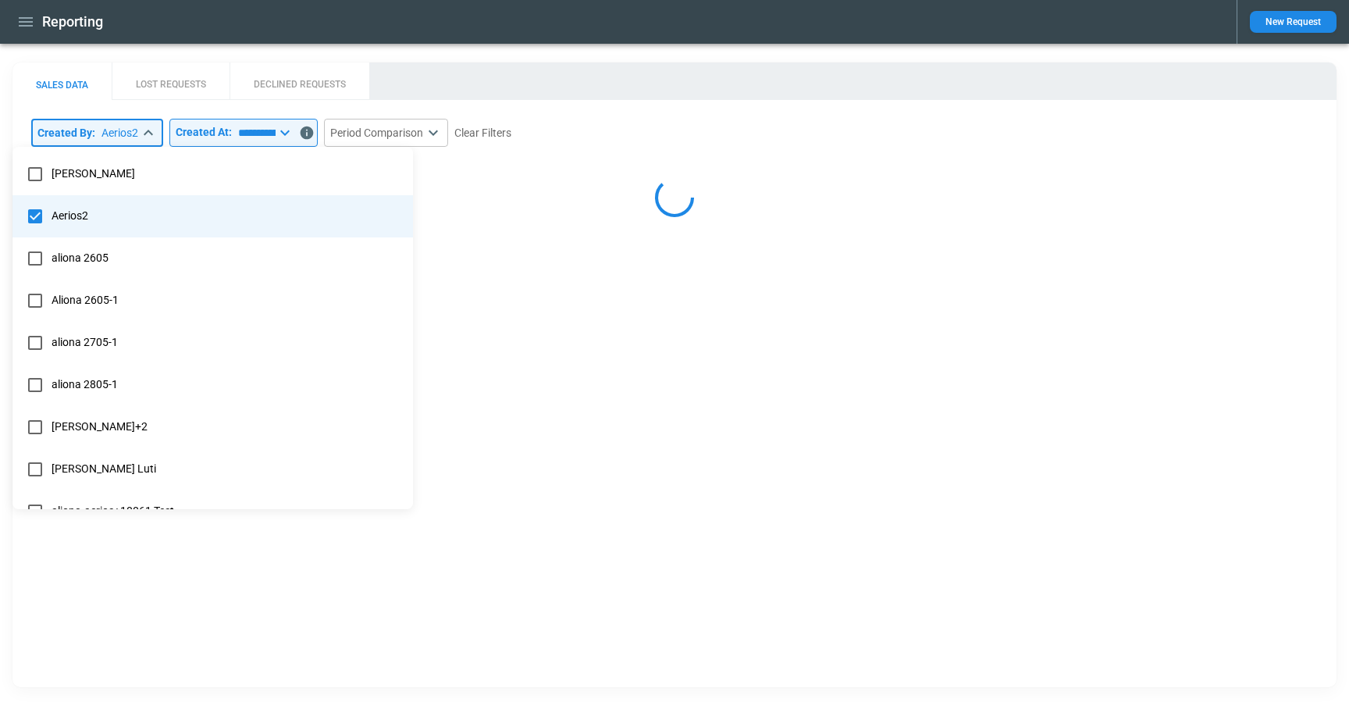
click at [79, 255] on span "aliona 2605" at bounding box center [226, 257] width 349 height 13
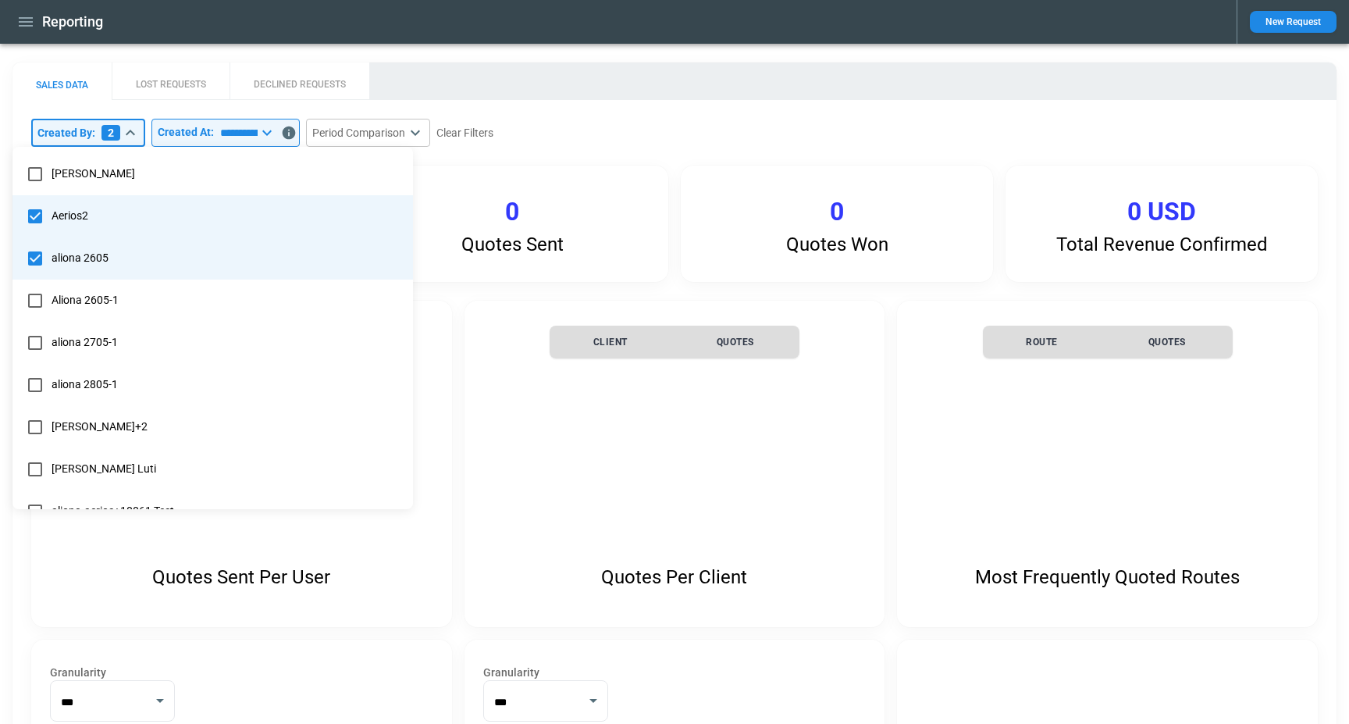
click at [89, 206] on li "Aerios2" at bounding box center [212, 216] width 401 height 42
type input "**********"
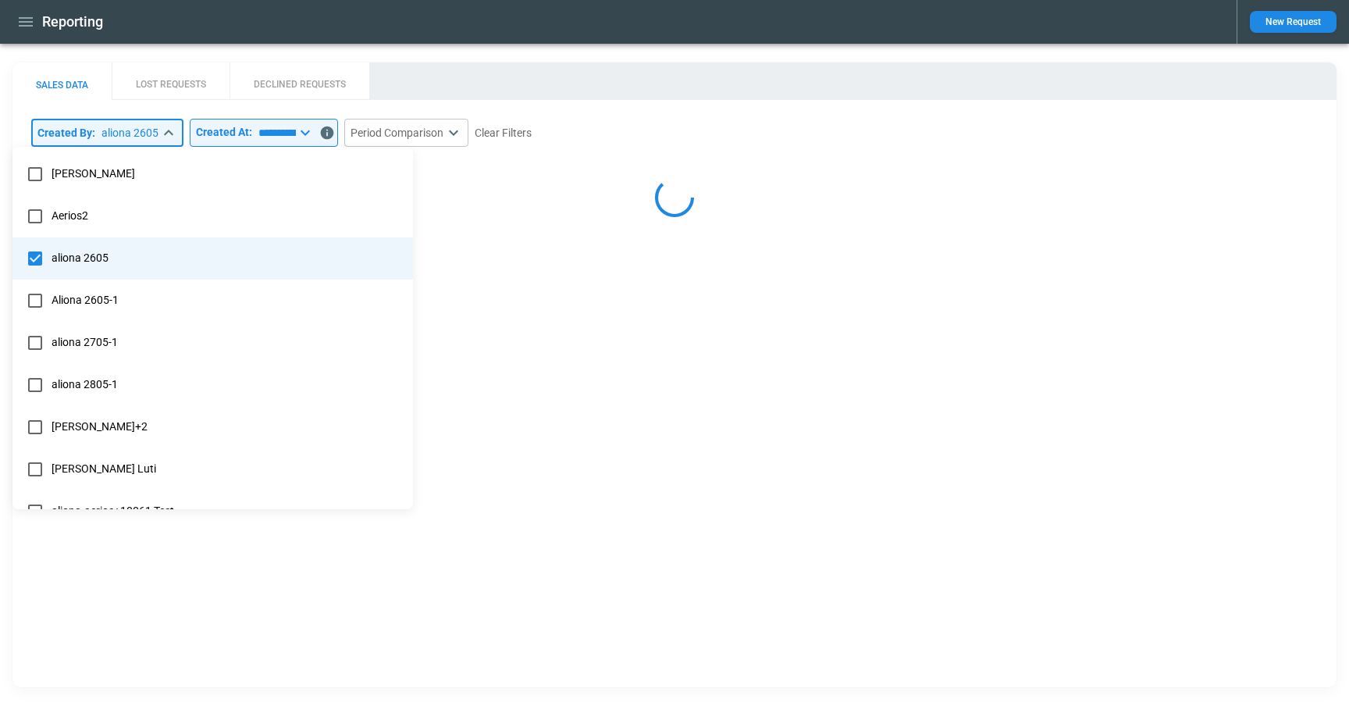
click at [83, 255] on span "aliona 2605" at bounding box center [226, 257] width 349 height 13
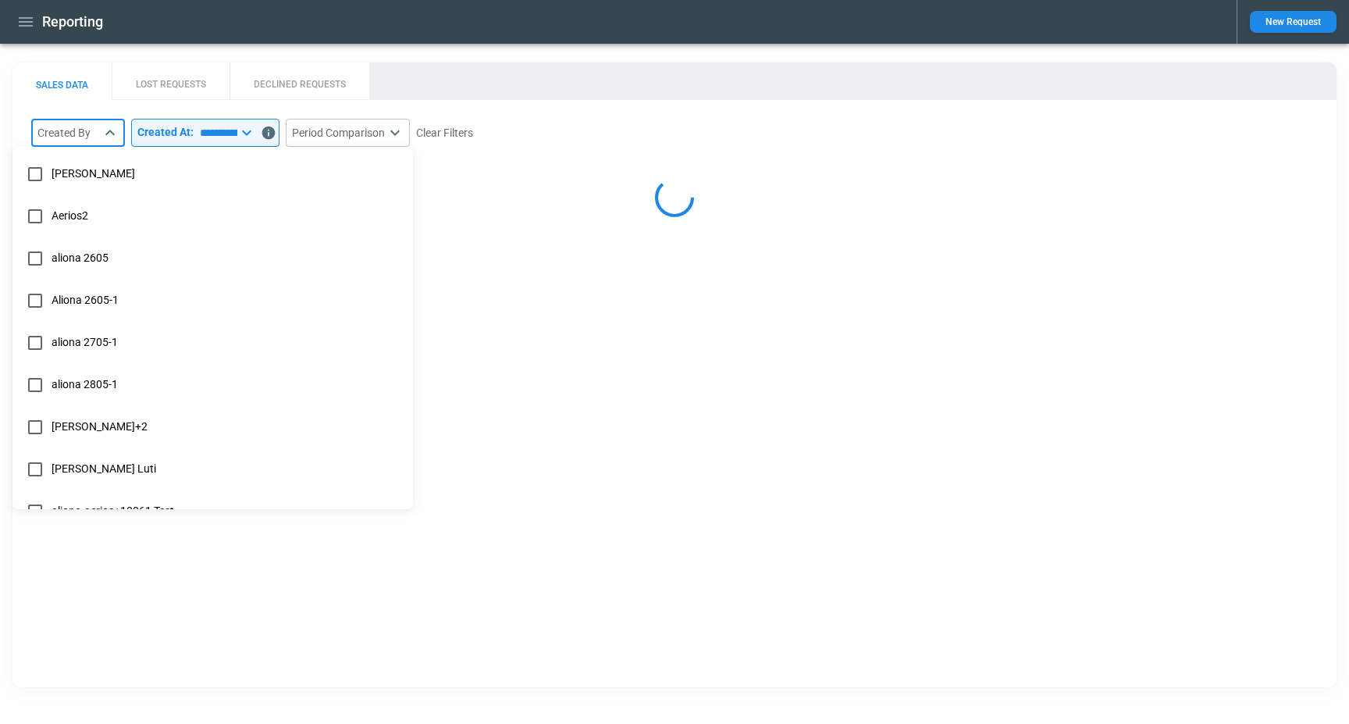
click at [646, 38] on div at bounding box center [674, 362] width 1349 height 724
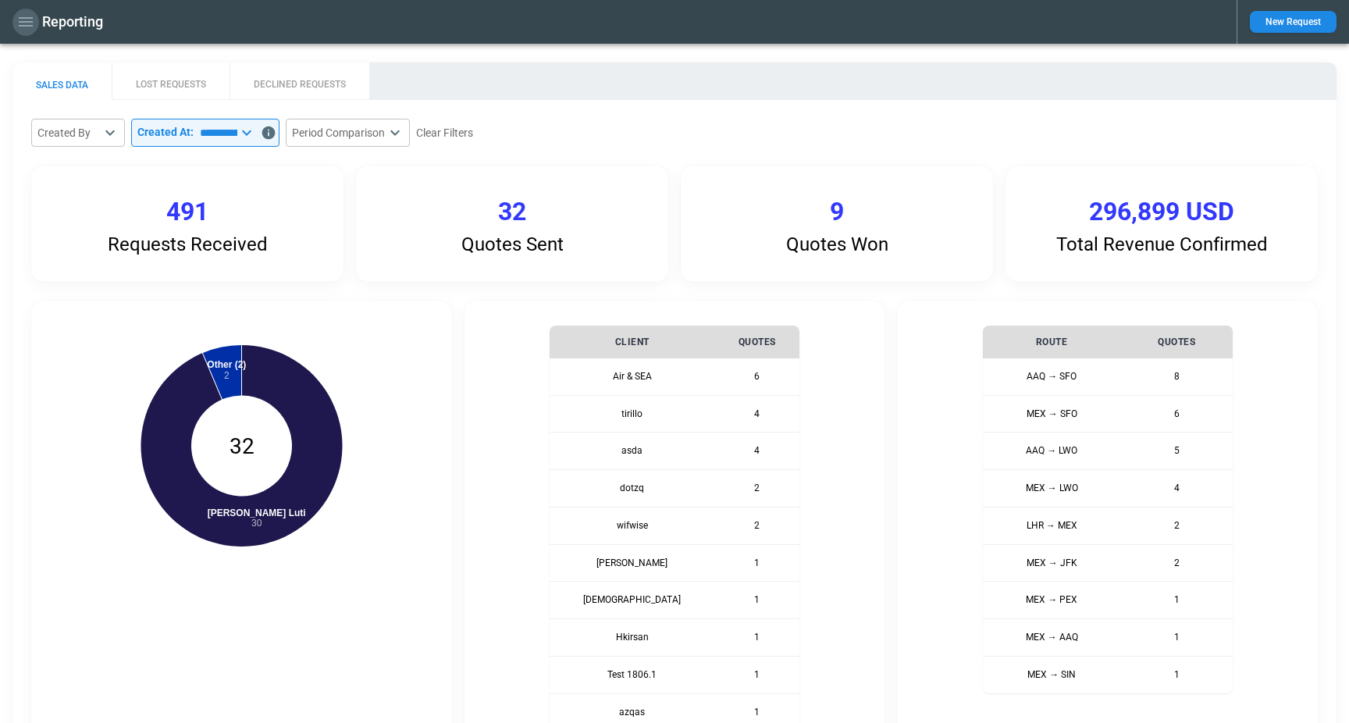
click at [22, 27] on icon "button" at bounding box center [25, 21] width 19 height 19
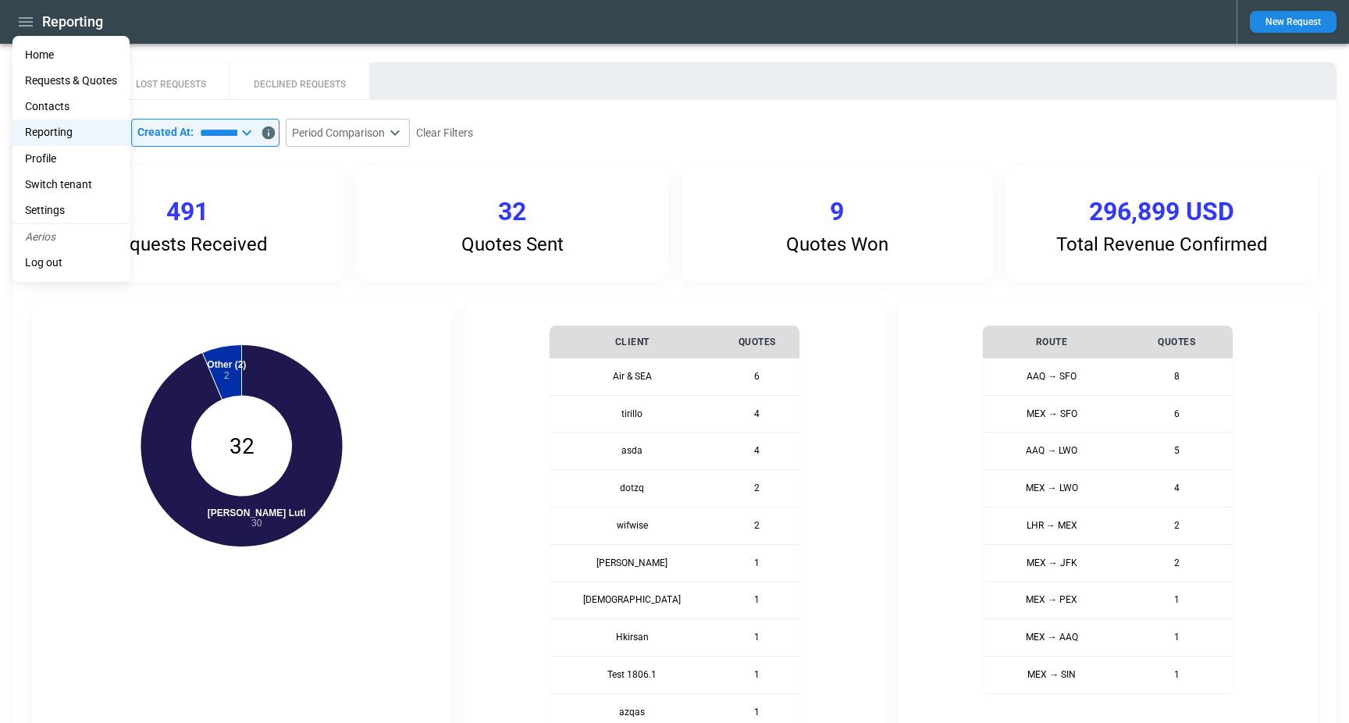
click at [42, 51] on li "Home" at bounding box center [70, 55] width 117 height 26
